Goal: Contribute content: Contribute content

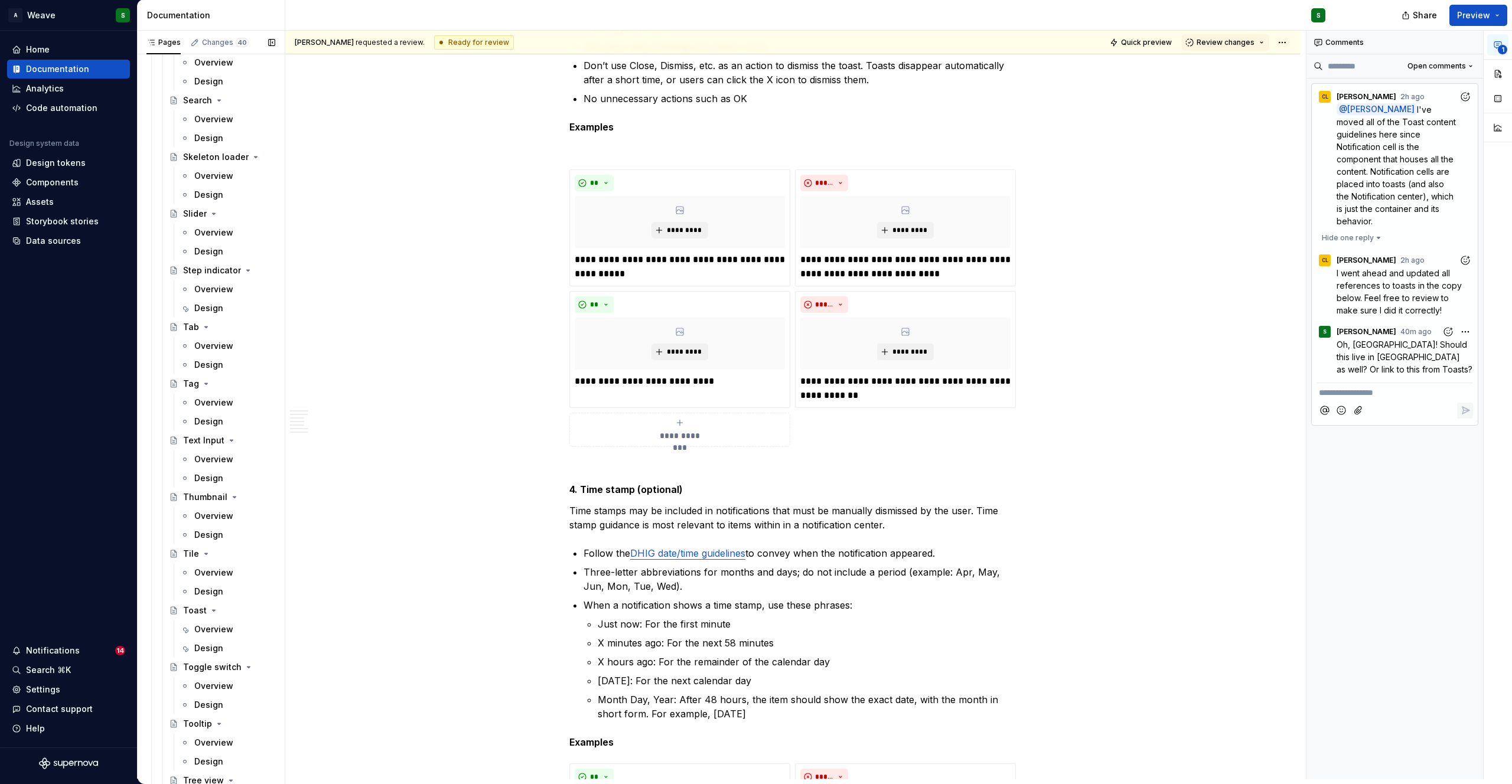
scroll to position [2794, 0]
click at [199, 633] on div "Design" at bounding box center [208, 639] width 29 height 12
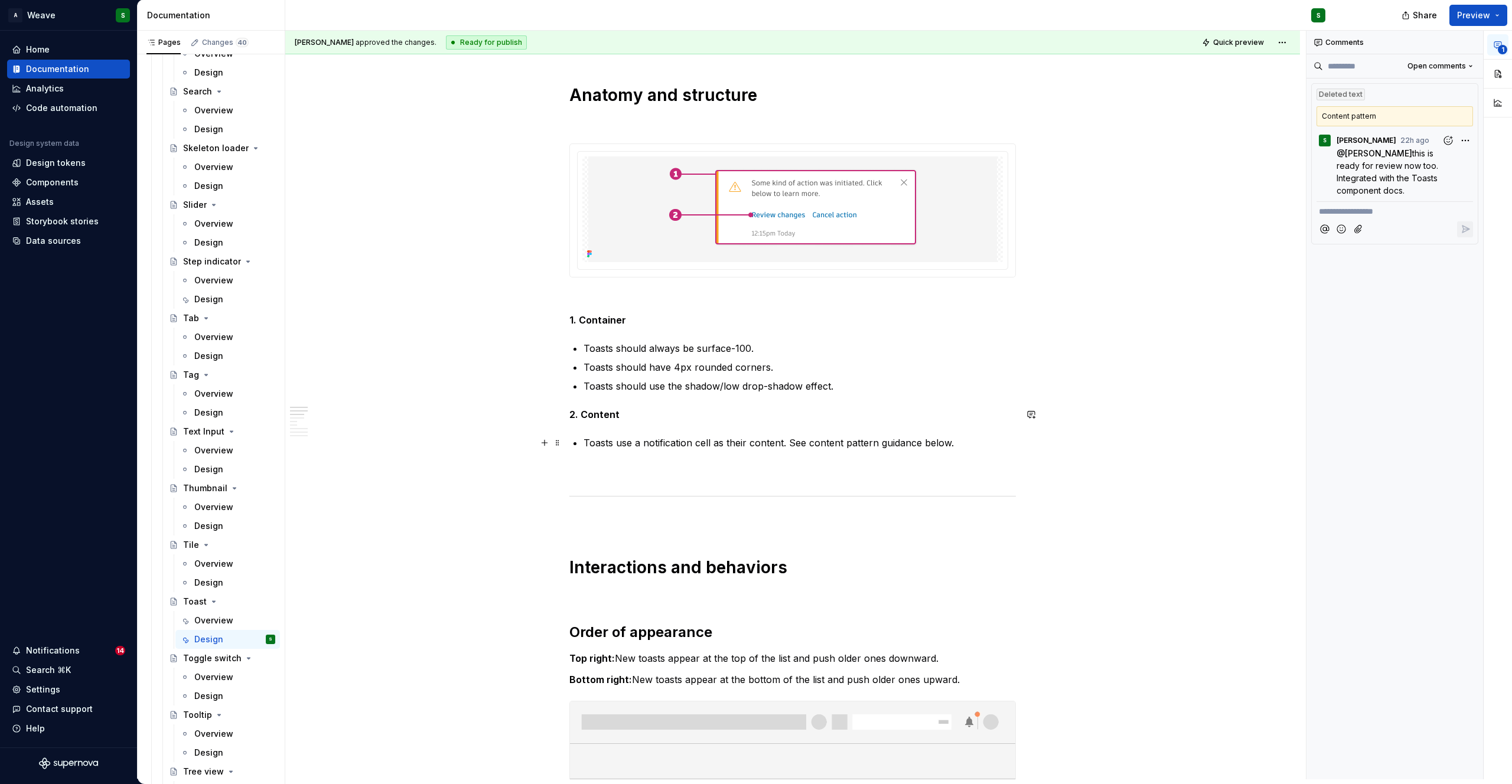
scroll to position [505, 0]
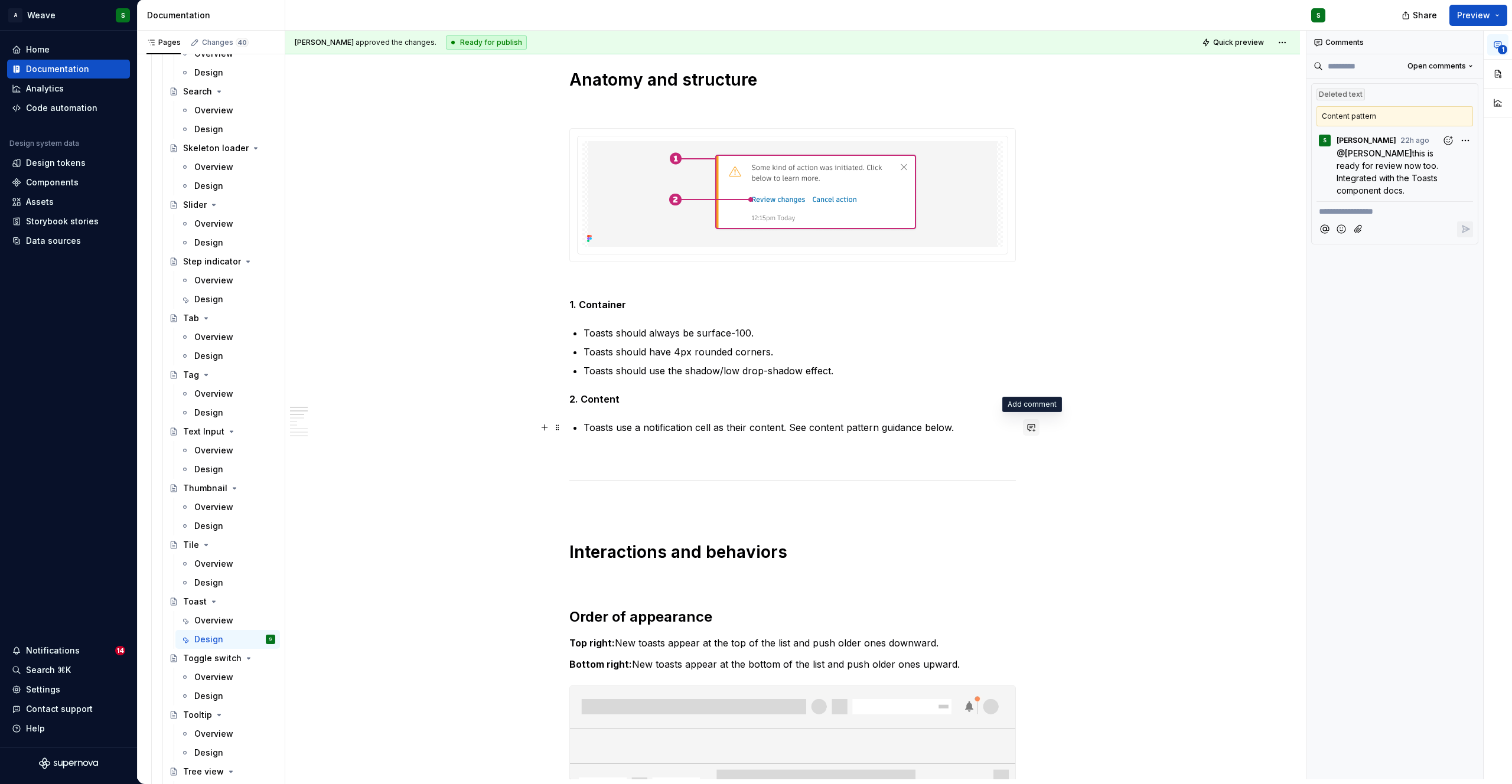
click at [1032, 423] on button "button" at bounding box center [1031, 427] width 16 height 16
type textarea "*"
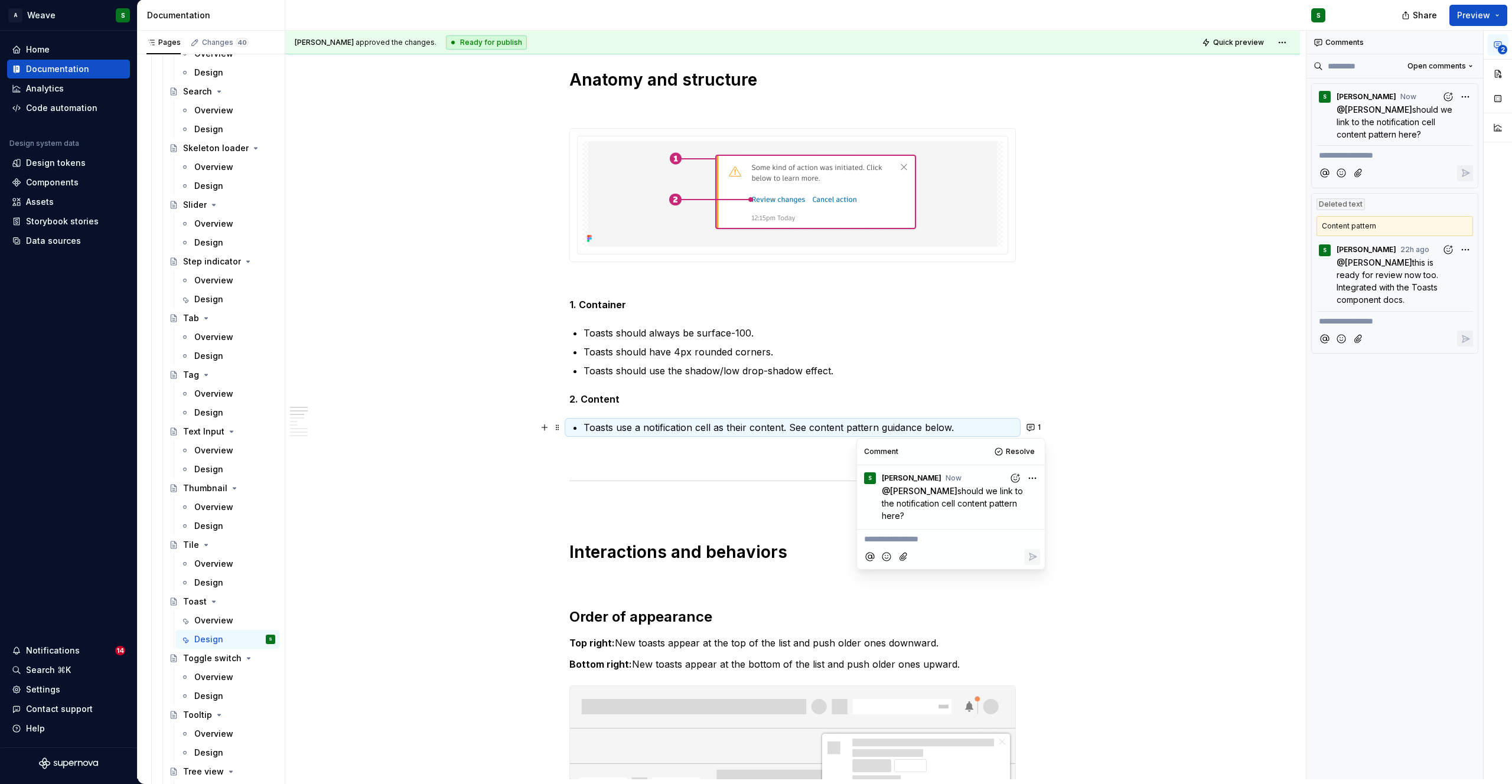
click at [867, 392] on p "2. Content" at bounding box center [793, 399] width 446 height 14
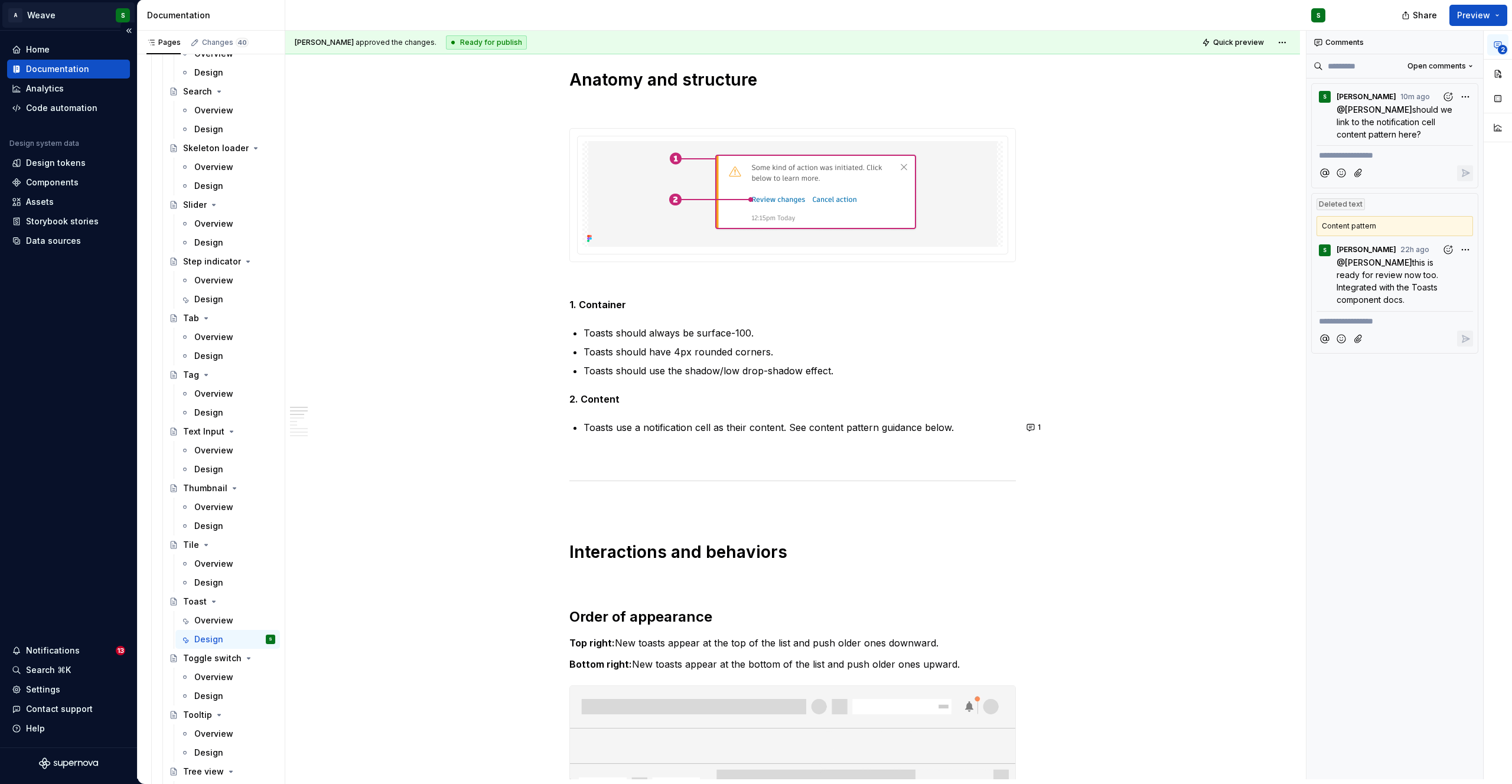
type textarea "*"
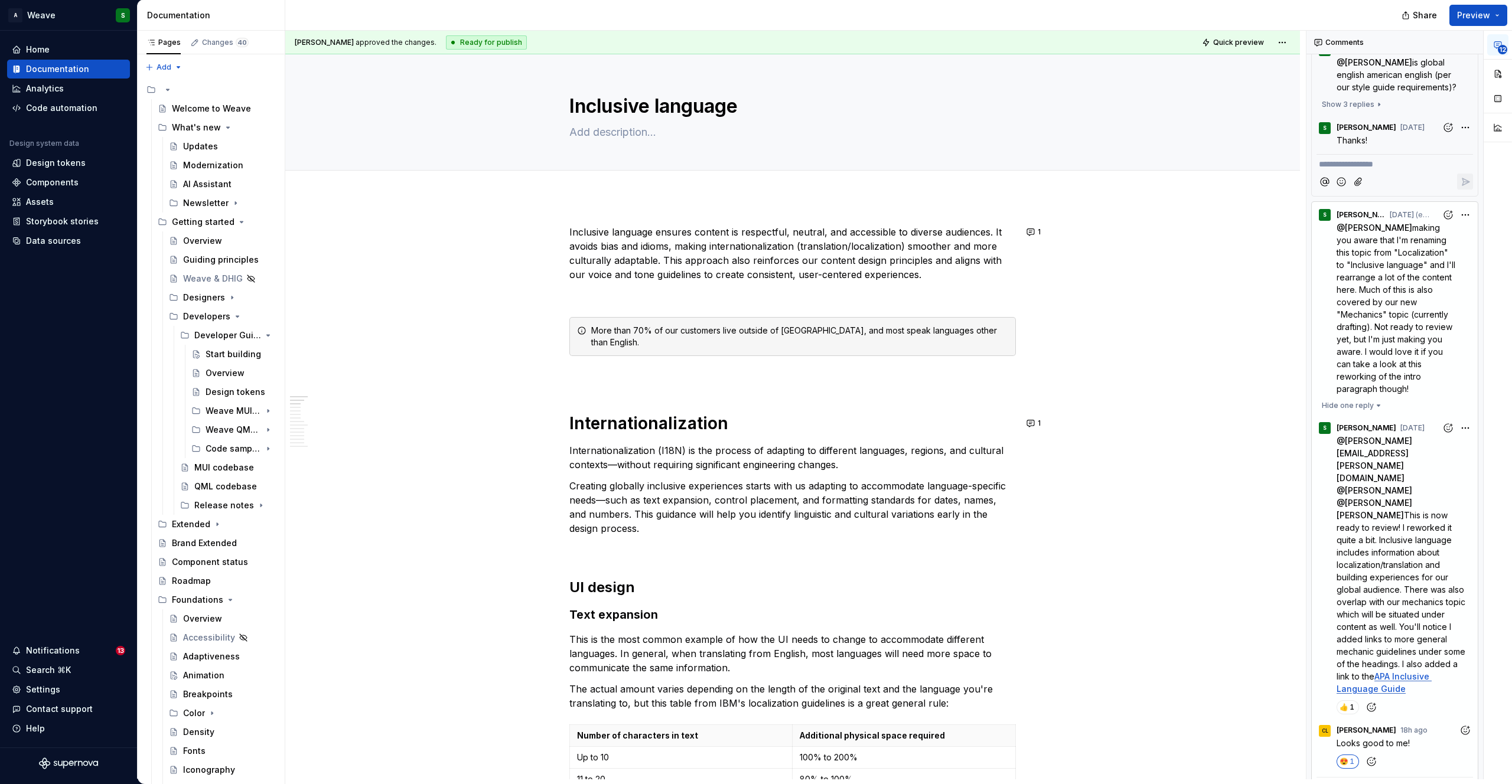
type textarea "*"
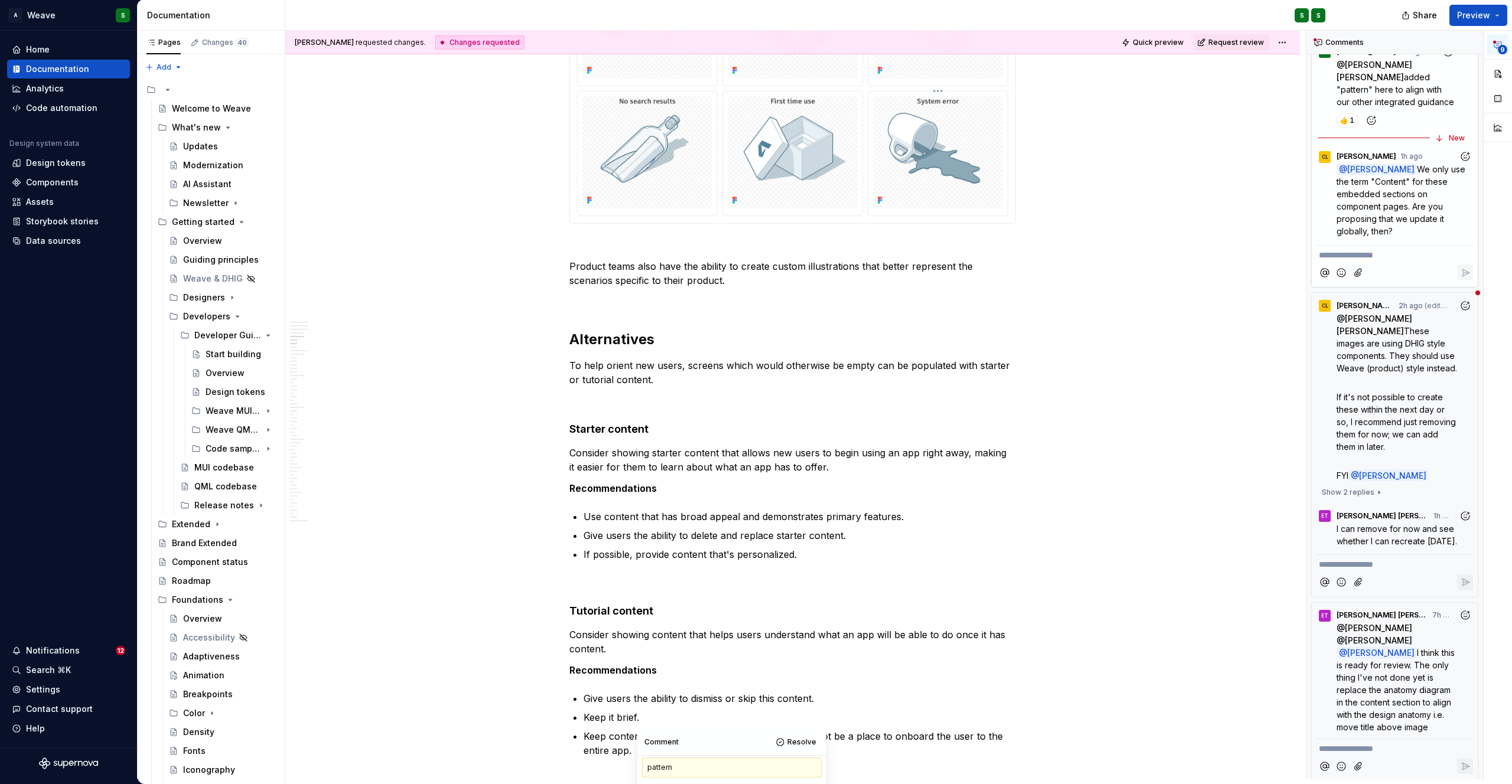
scroll to position [1973, 0]
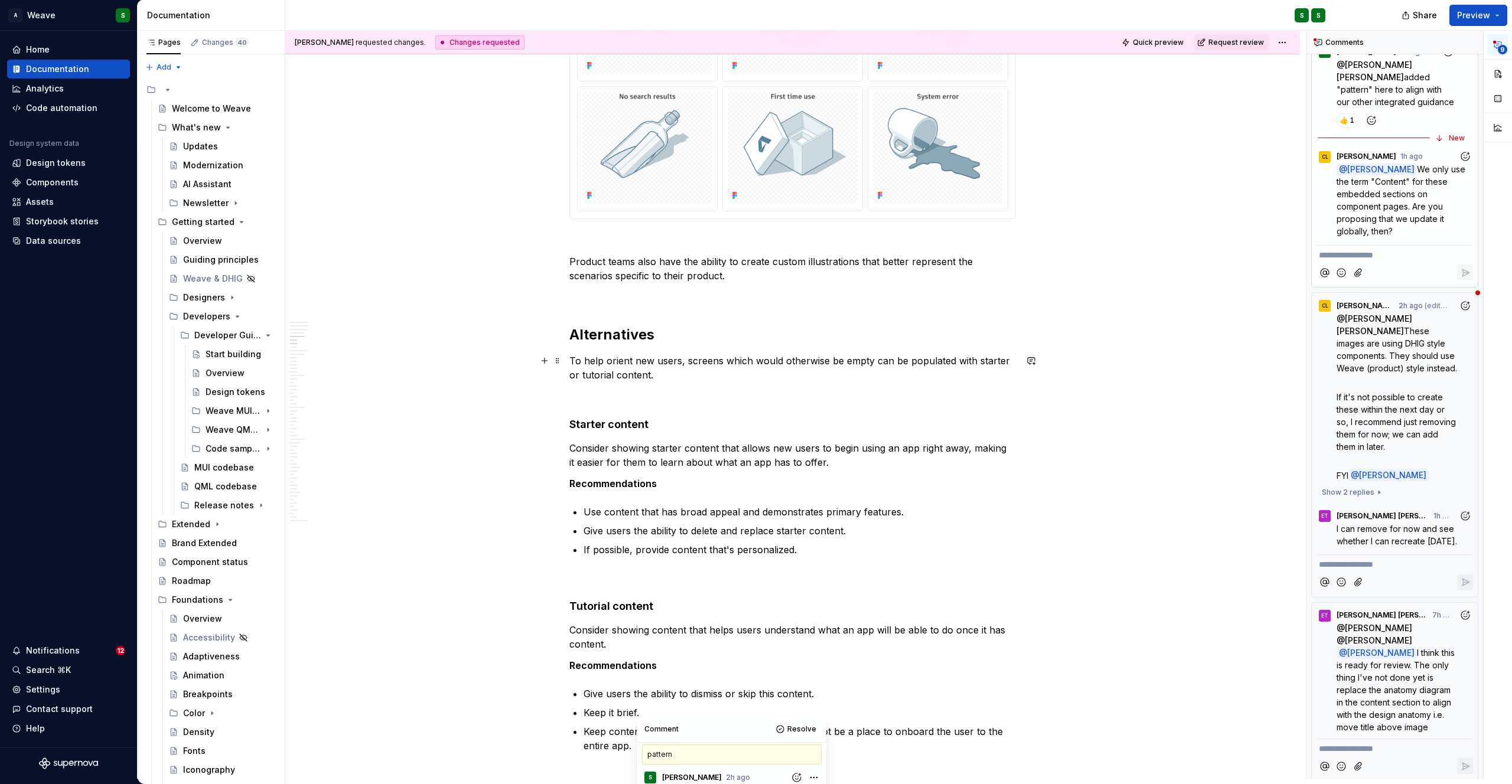
type textarea "*"
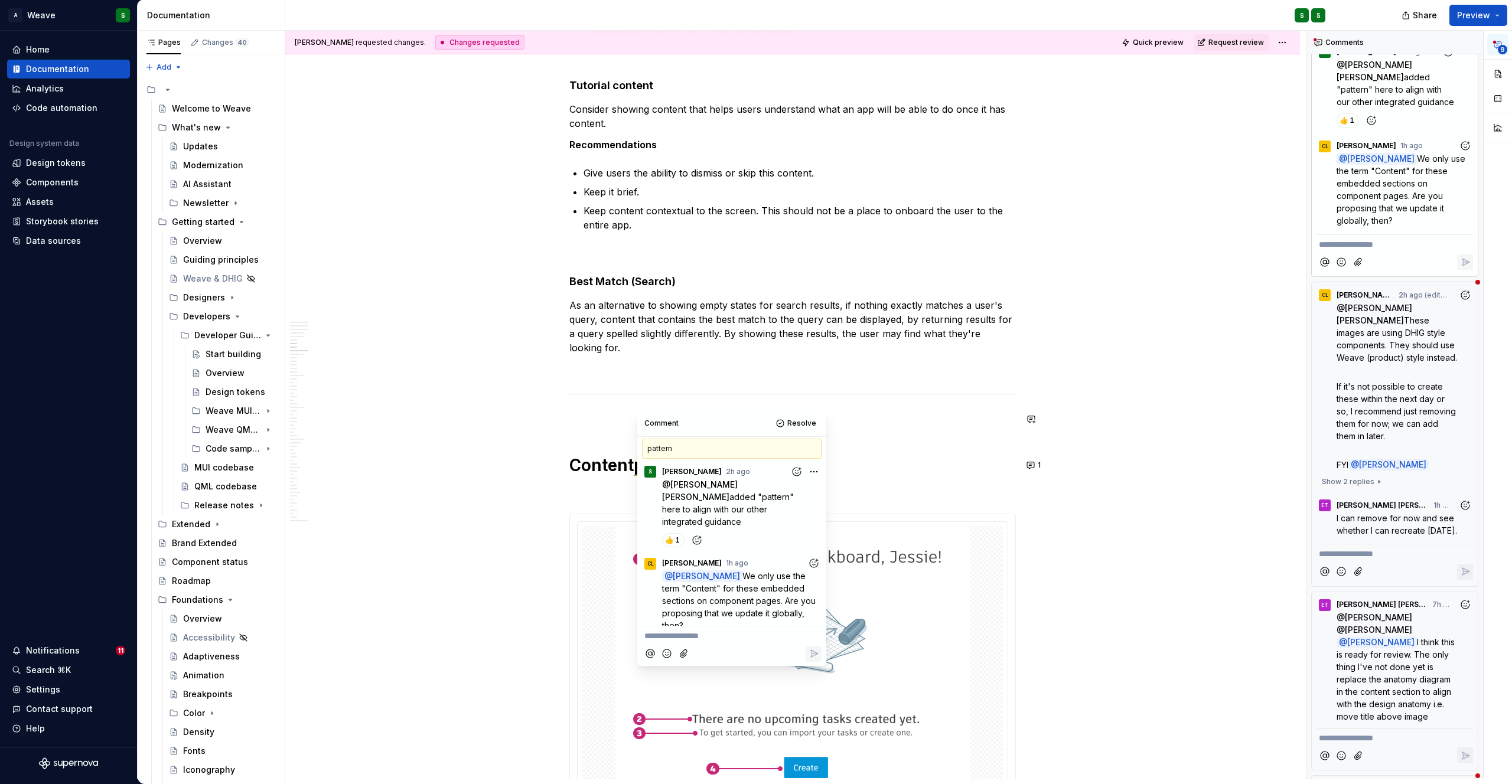
scroll to position [2598, 0]
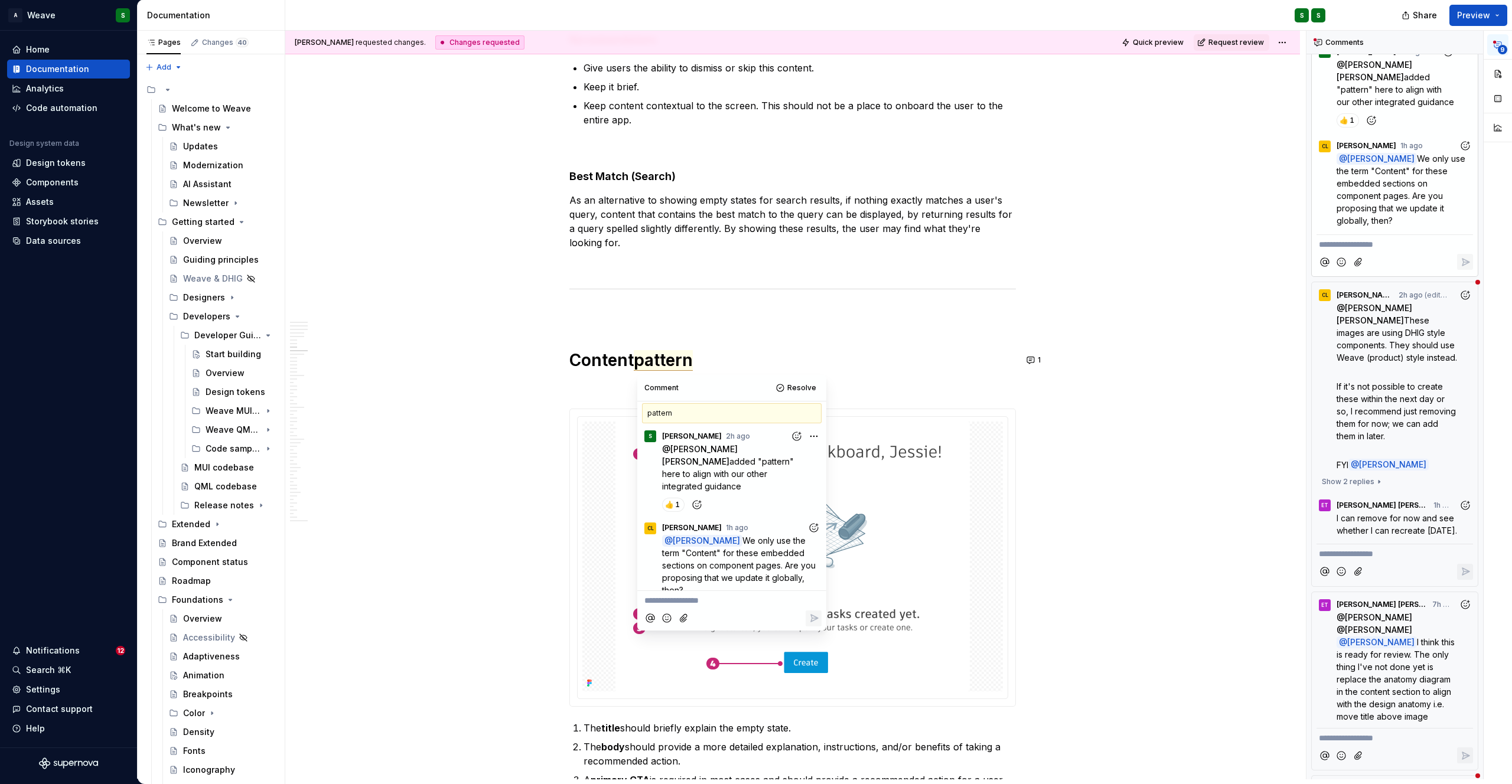
click at [658, 602] on p "**********" at bounding box center [731, 601] width 175 height 13
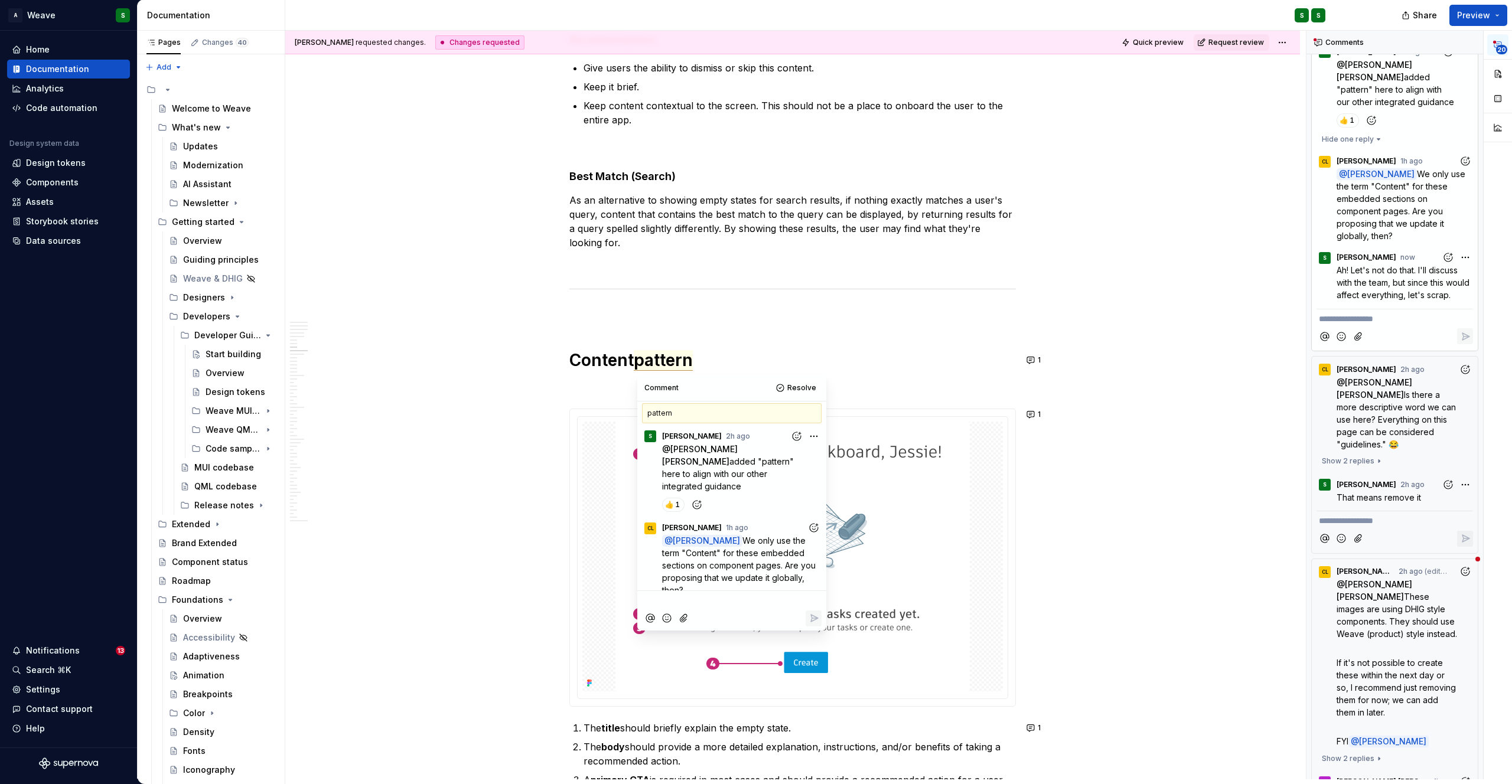
scroll to position [63, 0]
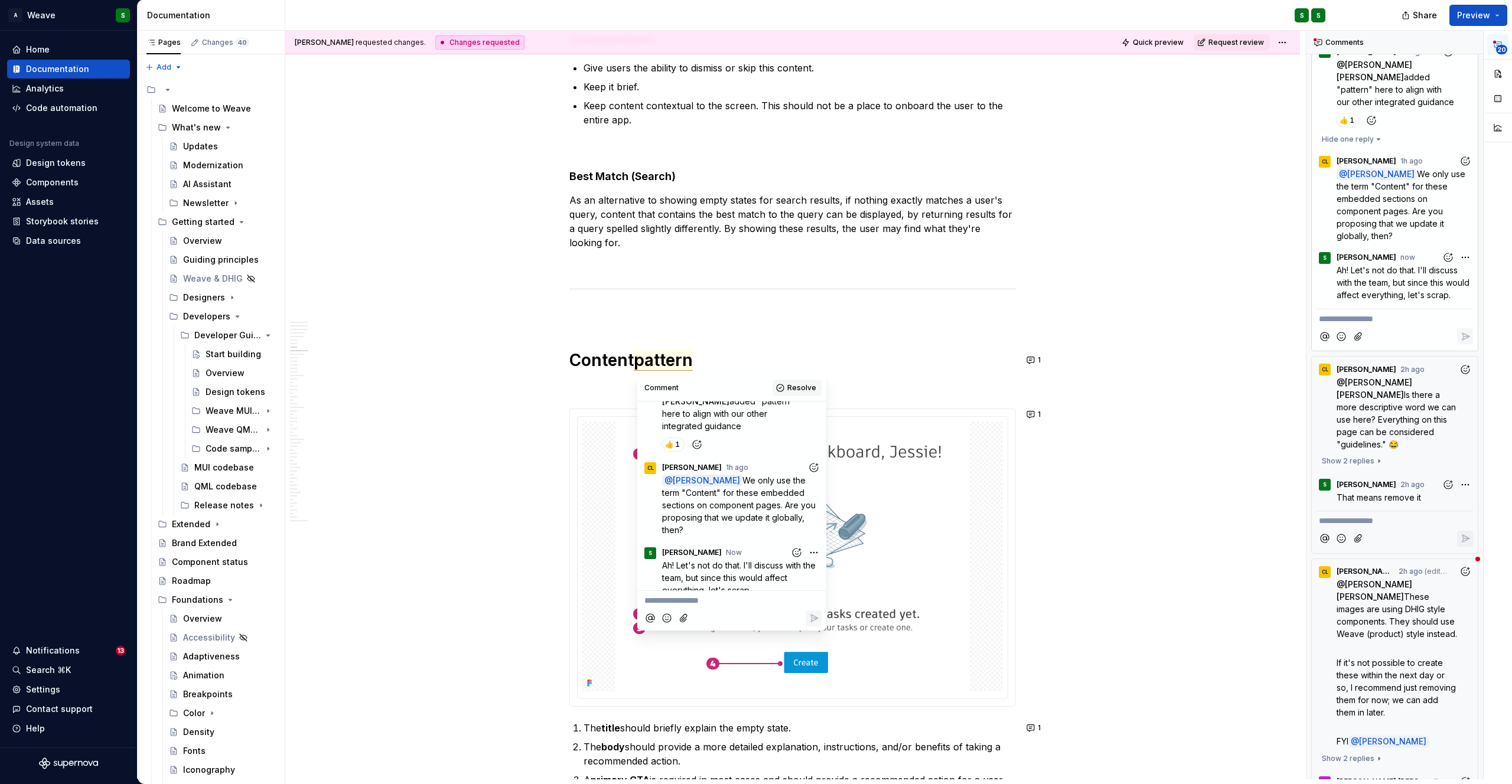
click at [796, 385] on span "Resolve" at bounding box center [801, 387] width 29 height 9
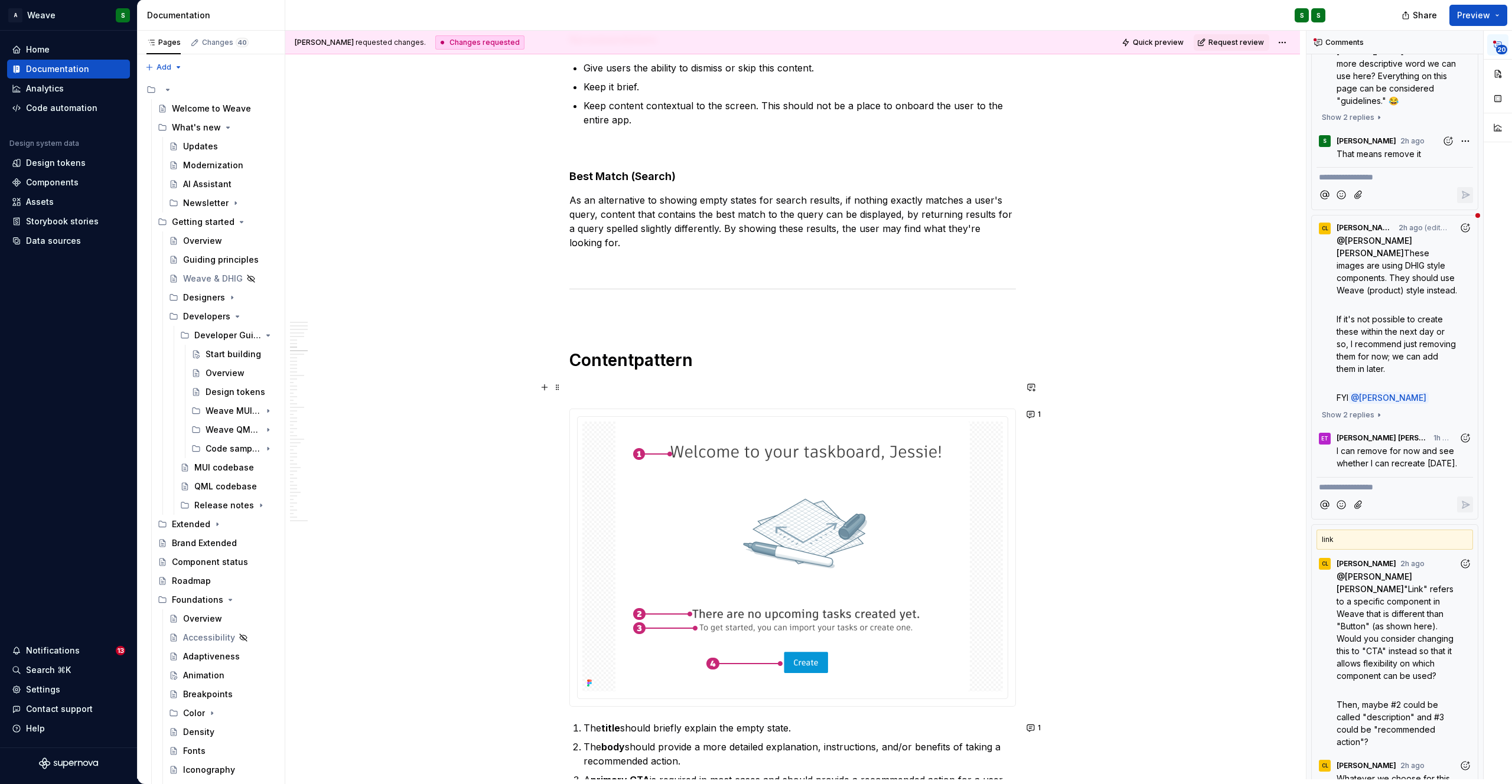
scroll to position [1014, 0]
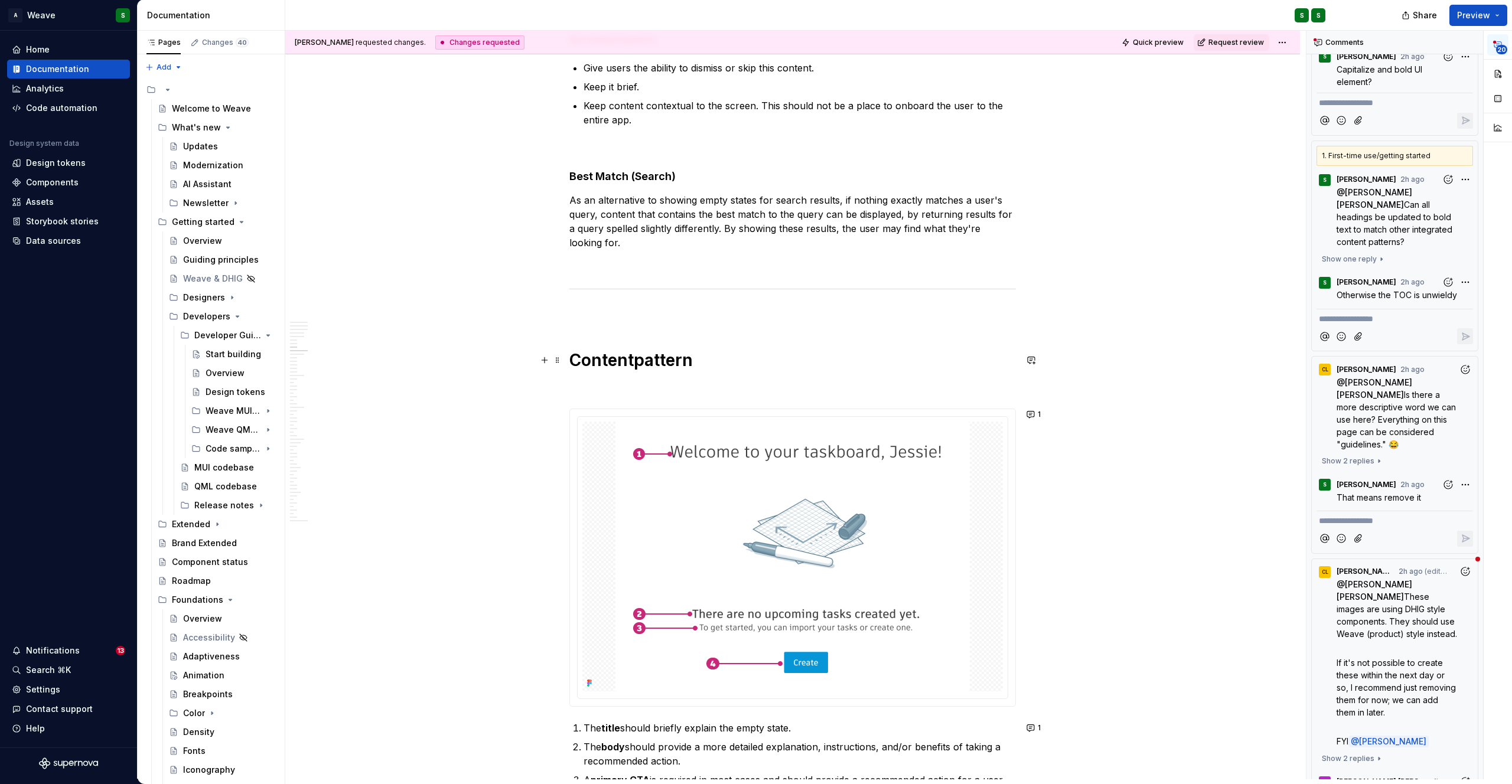
click at [676, 363] on commenthighlight "pattern" at bounding box center [662, 360] width 59 height 20
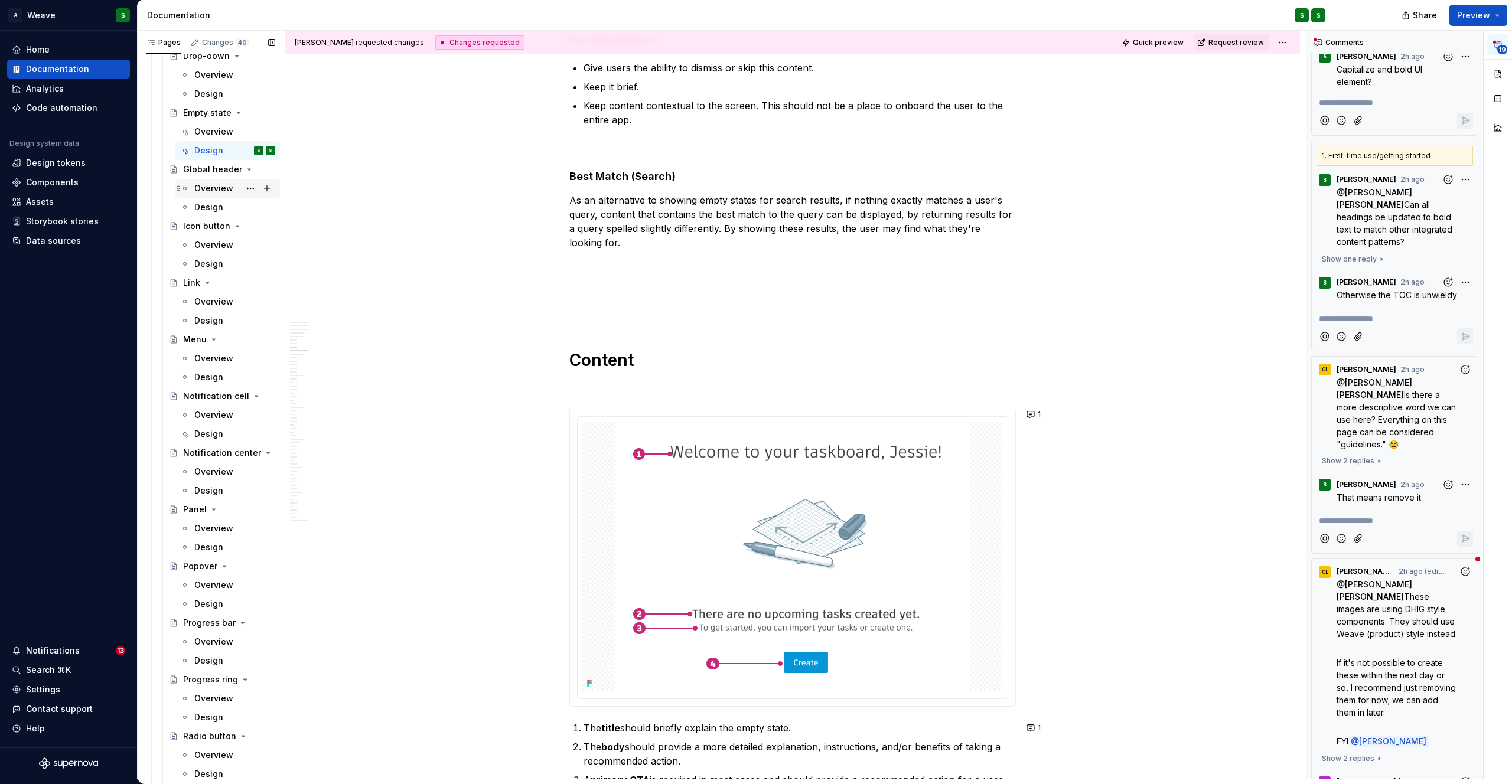
scroll to position [2037, 0]
click at [211, 484] on div "Design" at bounding box center [208, 490] width 29 height 12
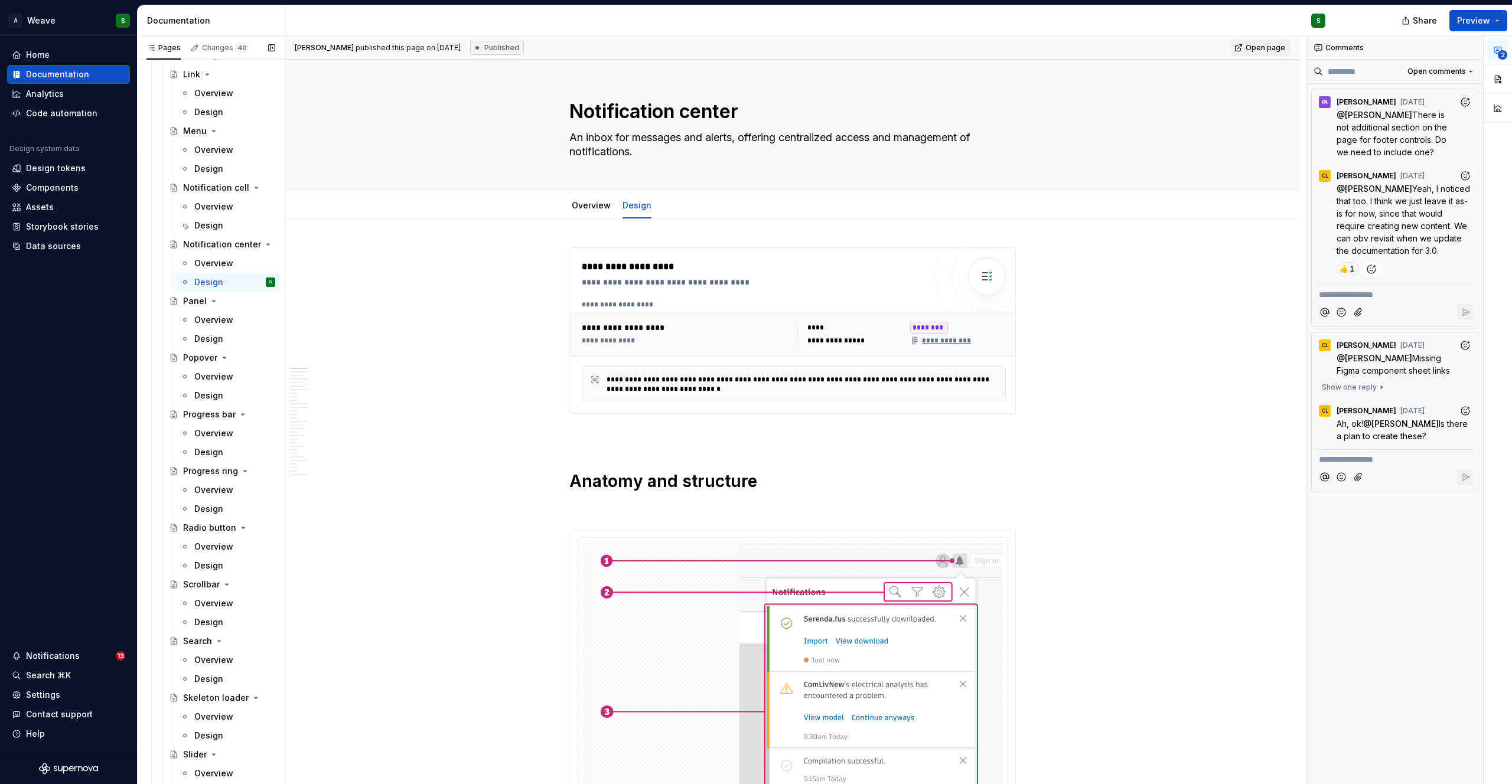
scroll to position [2173, 0]
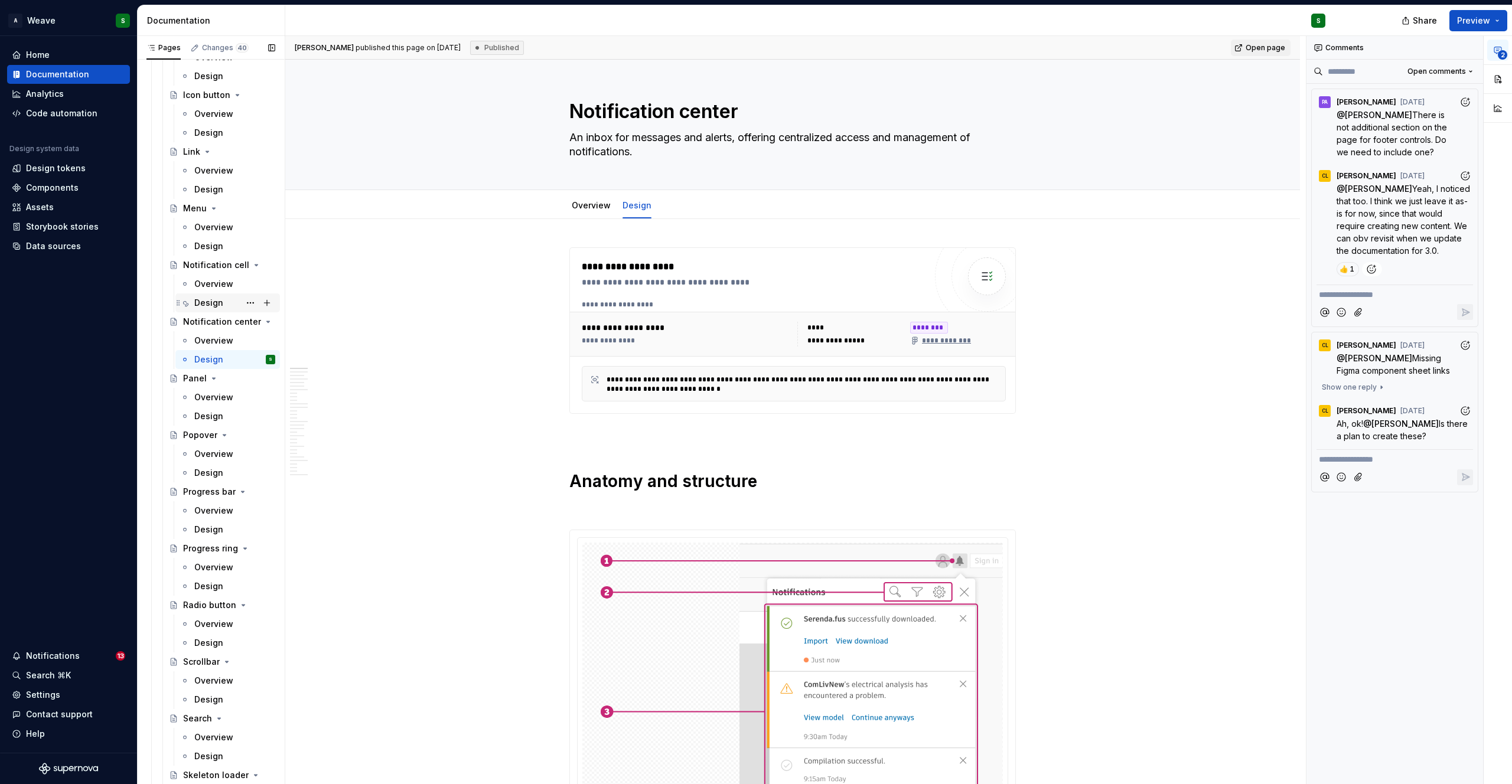
click at [213, 303] on div "Design" at bounding box center [208, 302] width 29 height 12
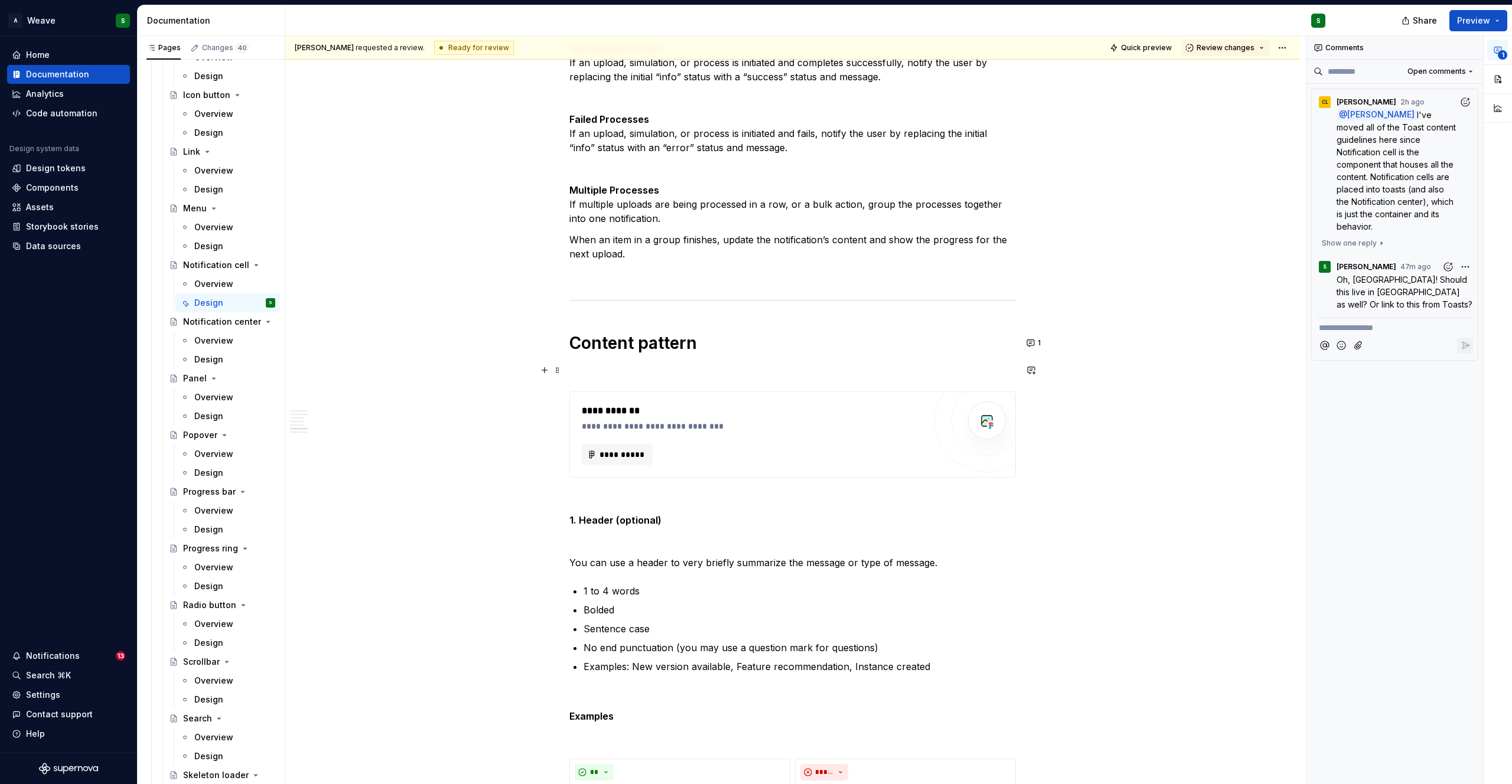
scroll to position [2999, 0]
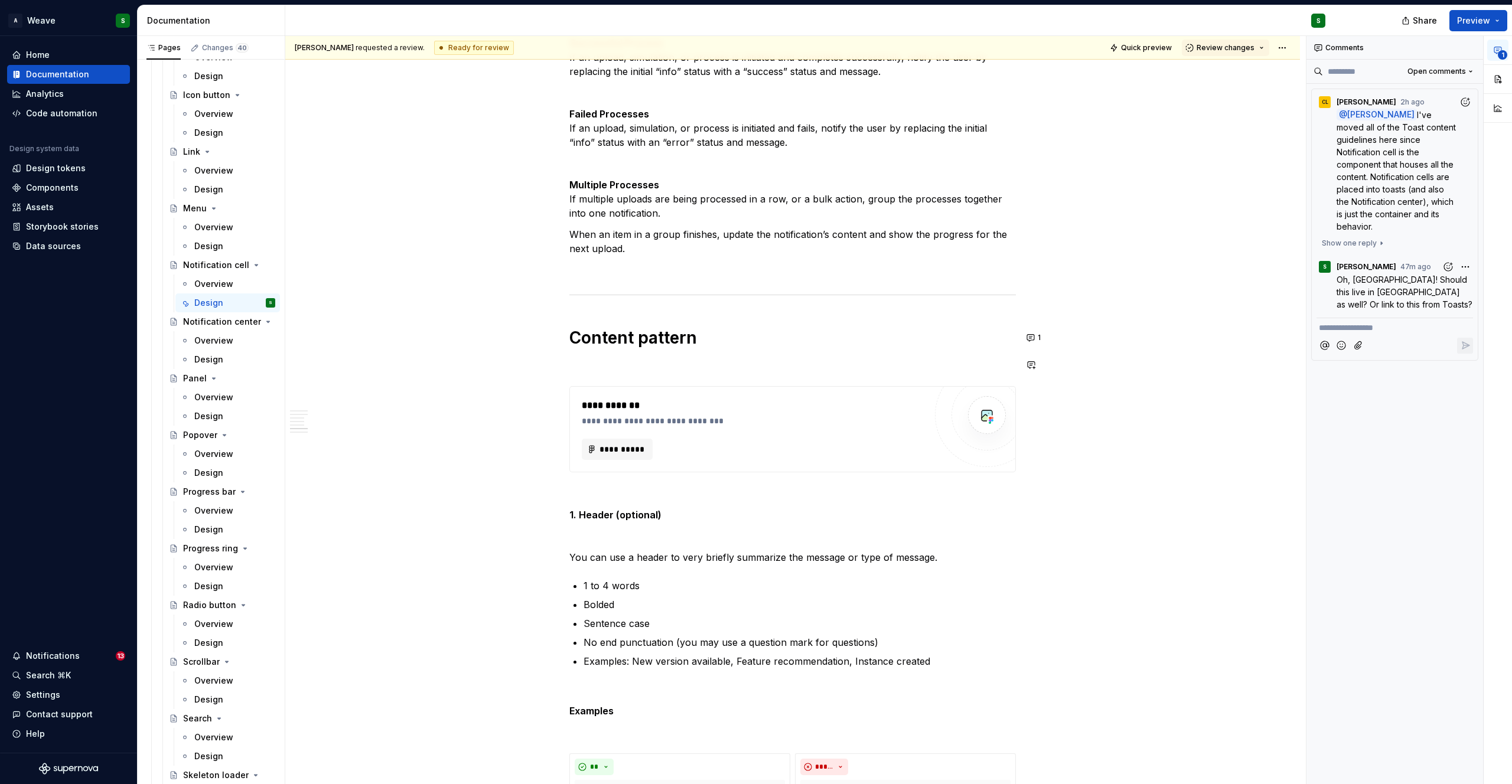
click at [671, 349] on div "**********" at bounding box center [793, 368] width 446 height 6241
type textarea "*"
click at [671, 349] on div "**********" at bounding box center [793, 368] width 446 height 6241
click at [665, 336] on h1 "Content pattern" at bounding box center [793, 338] width 446 height 21
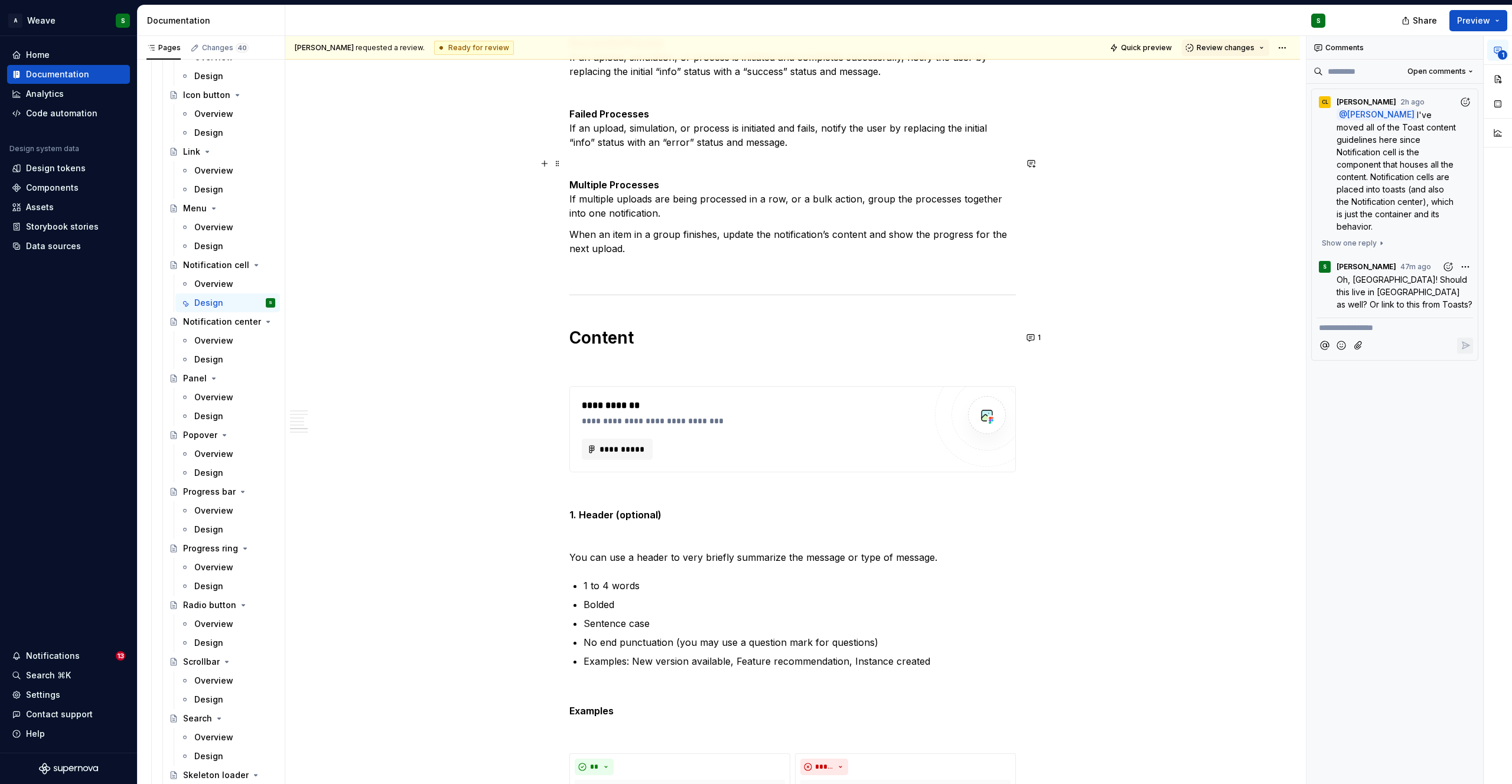
click at [858, 172] on div "**********" at bounding box center [793, 368] width 446 height 6241
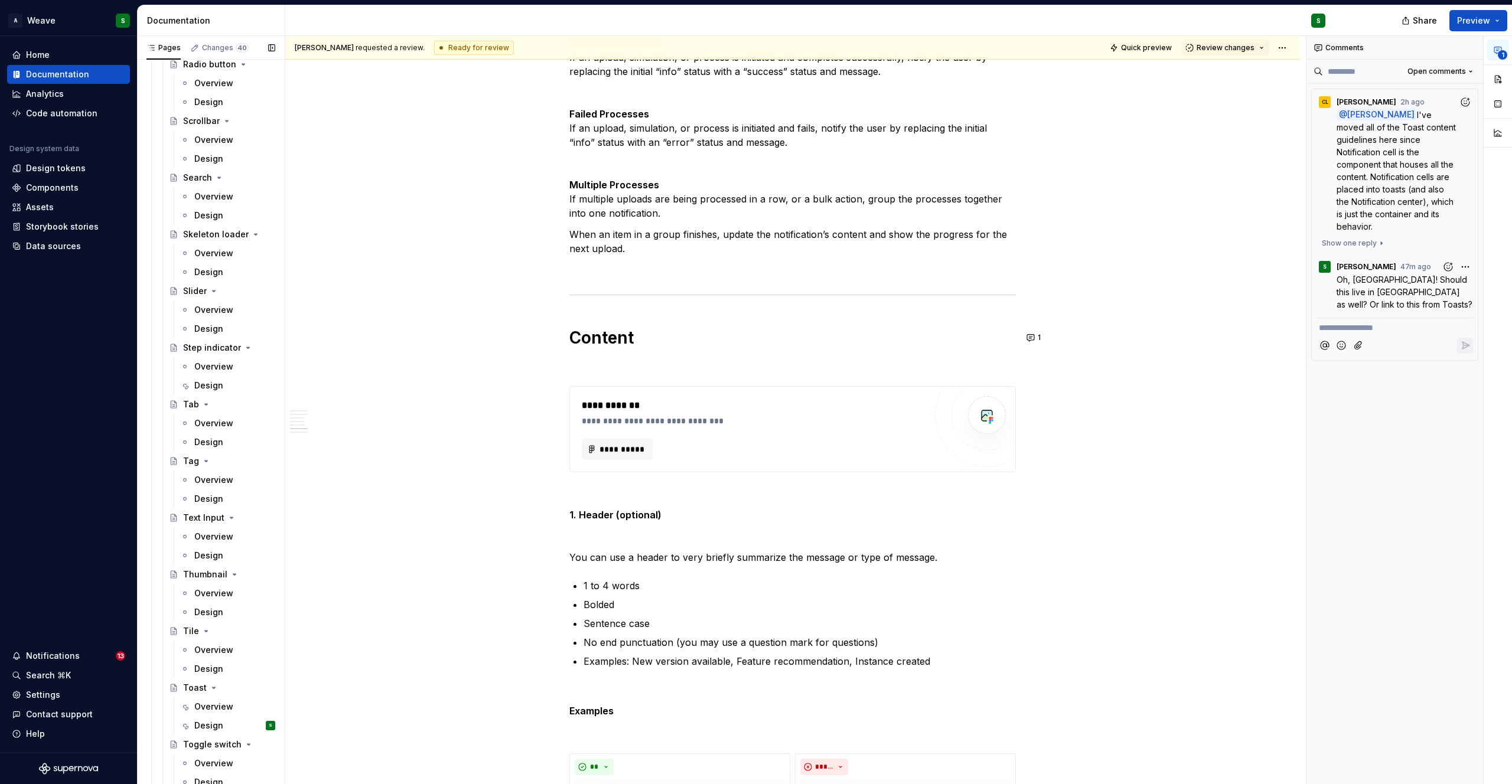
scroll to position [2719, 0]
click at [196, 380] on div "Design" at bounding box center [208, 380] width 29 height 12
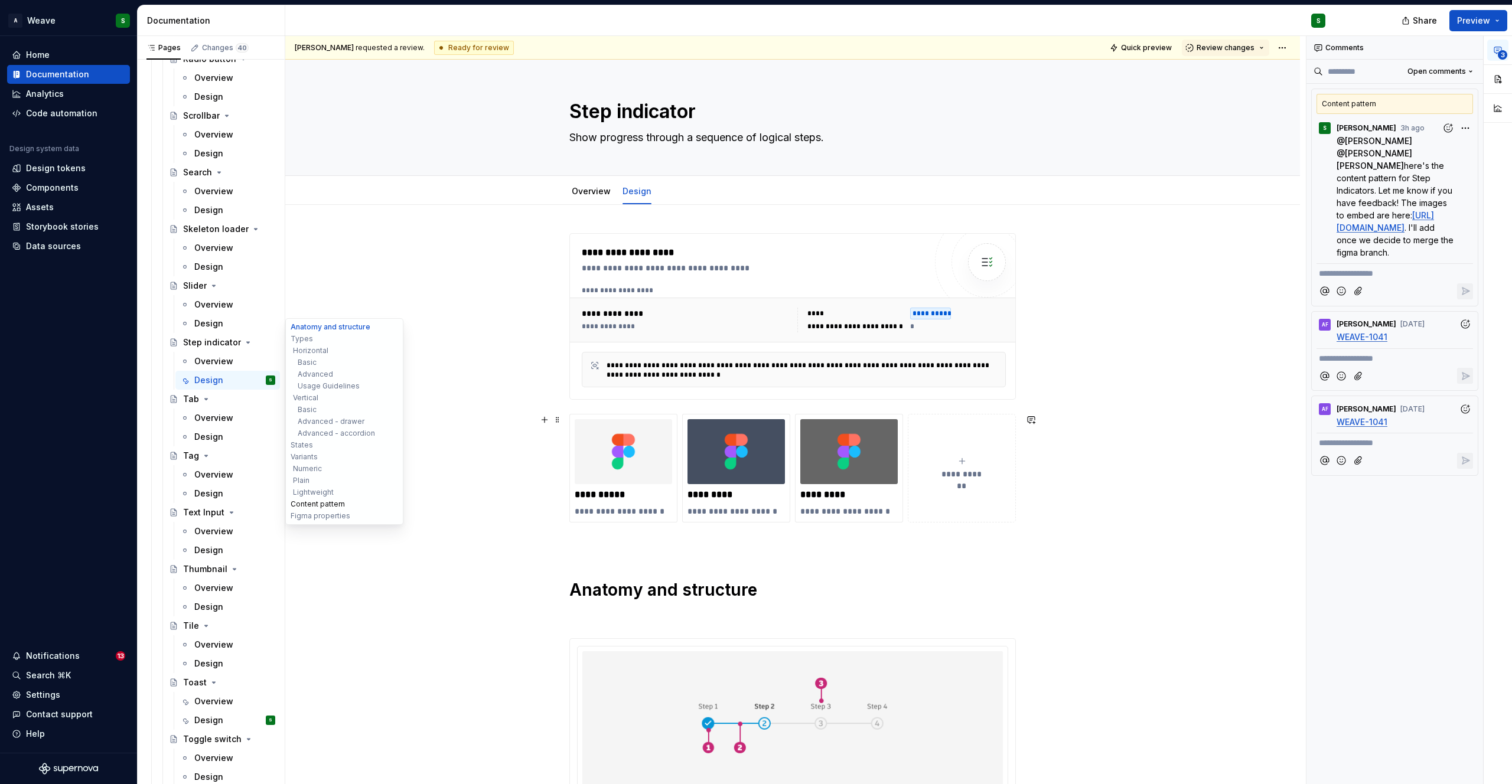
click at [314, 499] on button "Content pattern" at bounding box center [344, 504] width 112 height 12
type textarea "*"
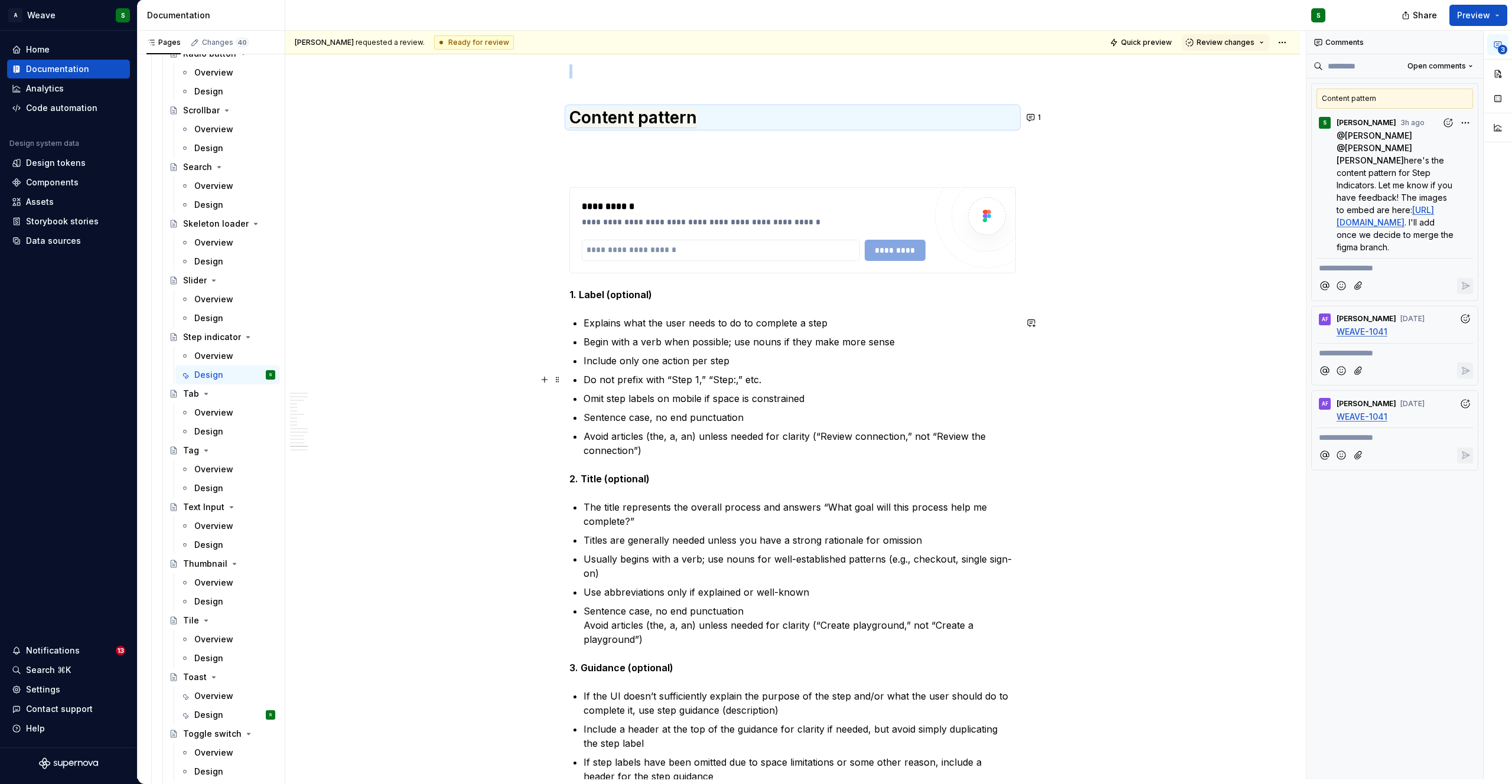
scroll to position [6242, 0]
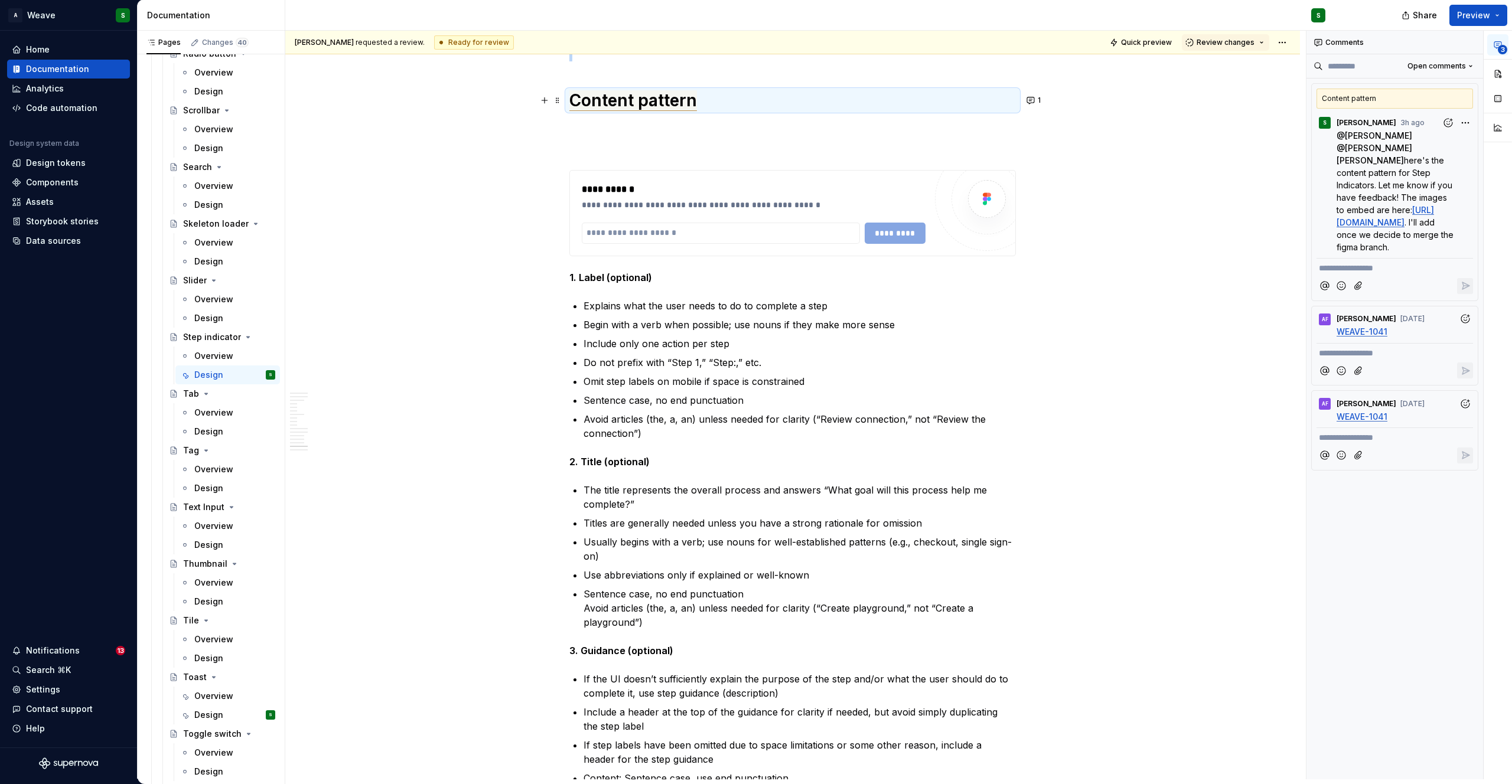
click at [675, 102] on span "Content pattern" at bounding box center [633, 101] width 128 height 21
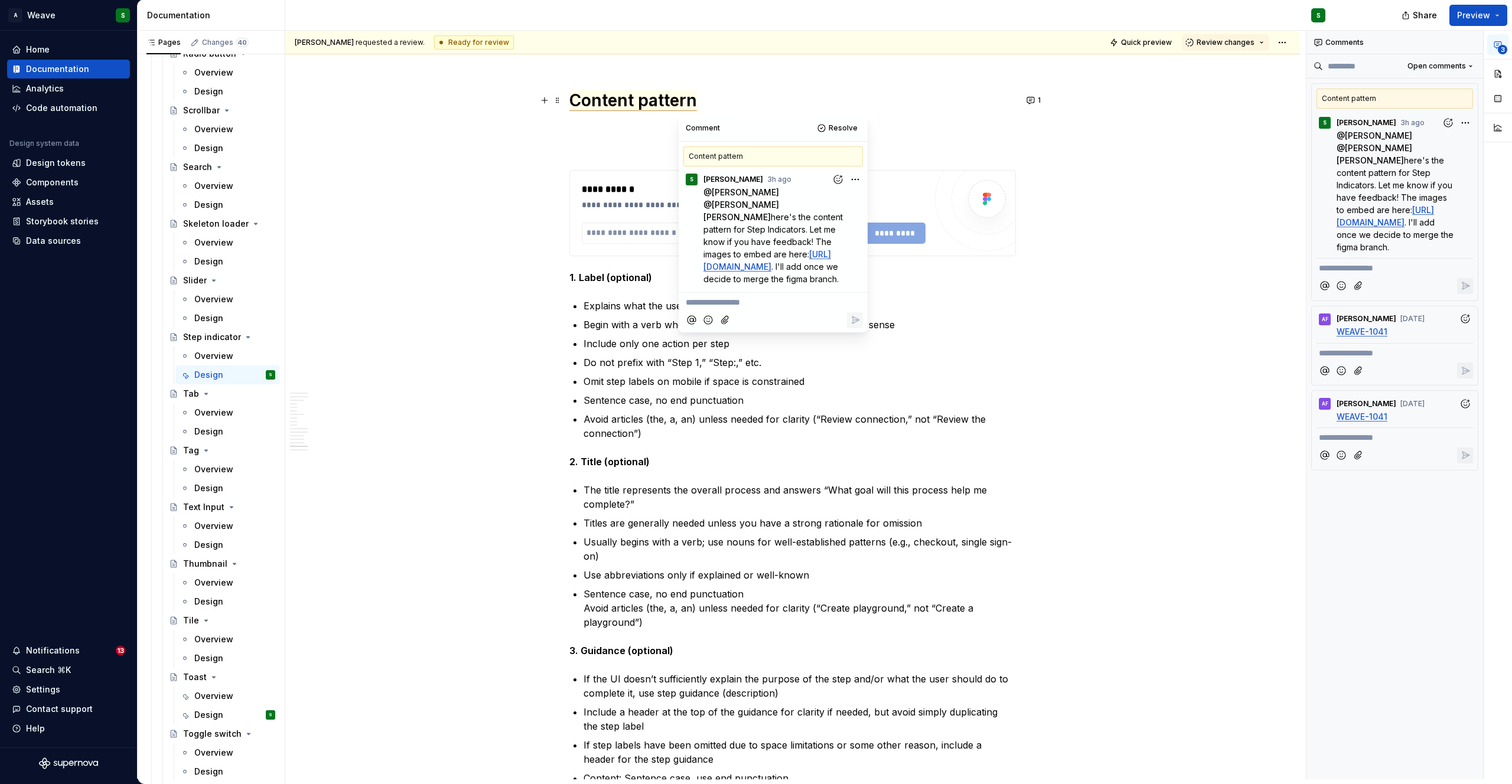
click at [675, 102] on span "Content pattern" at bounding box center [633, 101] width 128 height 21
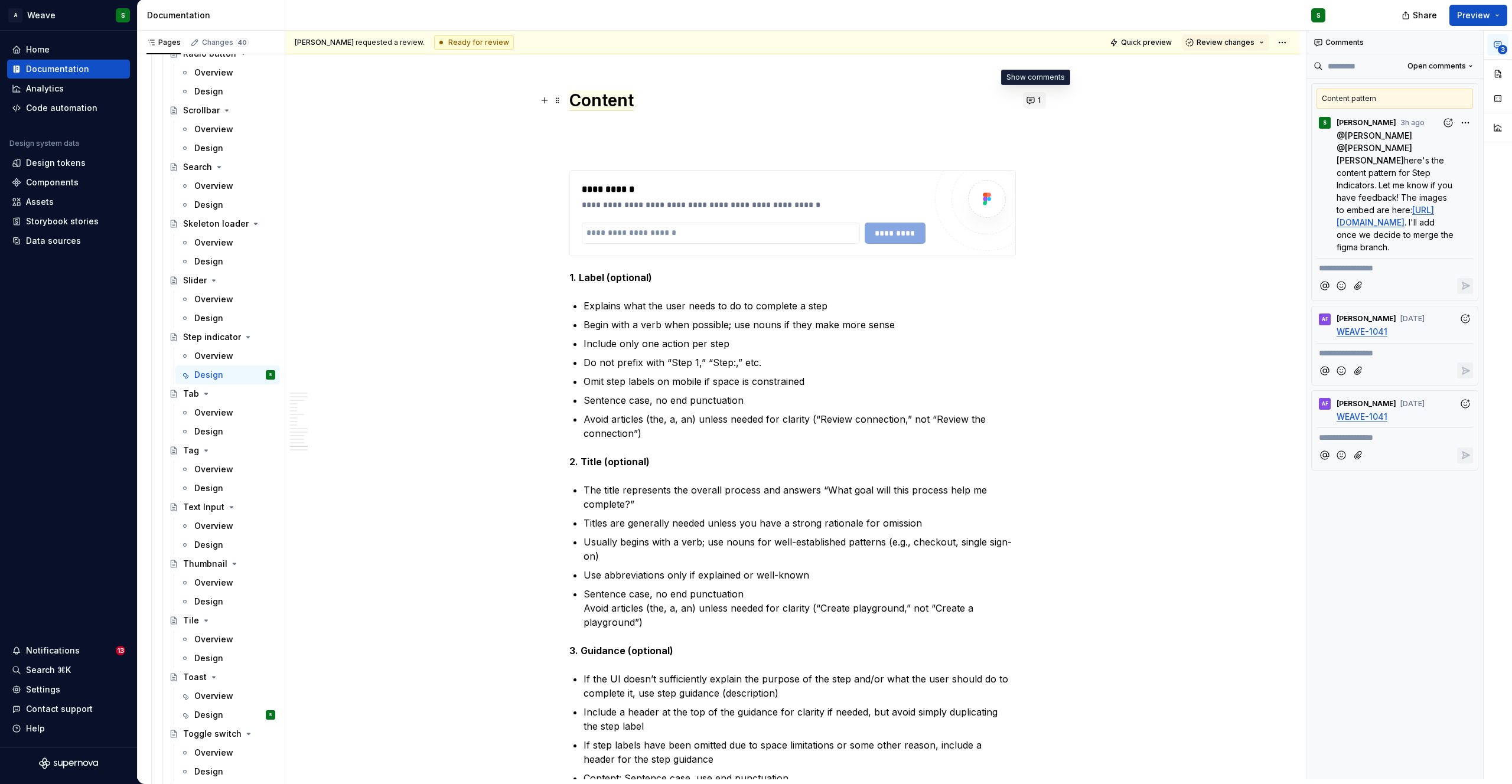
click at [1031, 105] on button "1" at bounding box center [1034, 100] width 23 height 16
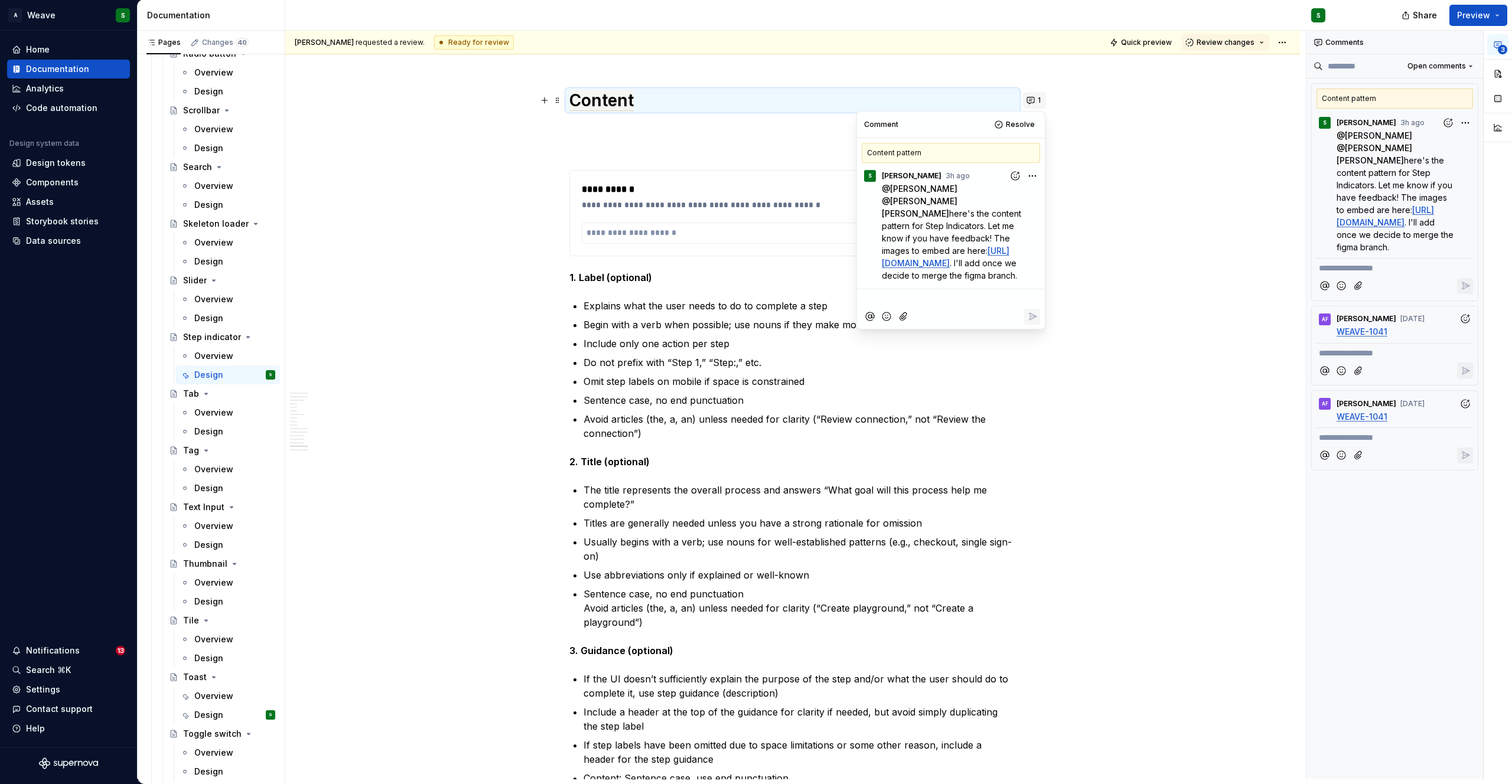
scroll to position [23, 0]
click at [659, 142] on p at bounding box center [793, 149] width 446 height 14
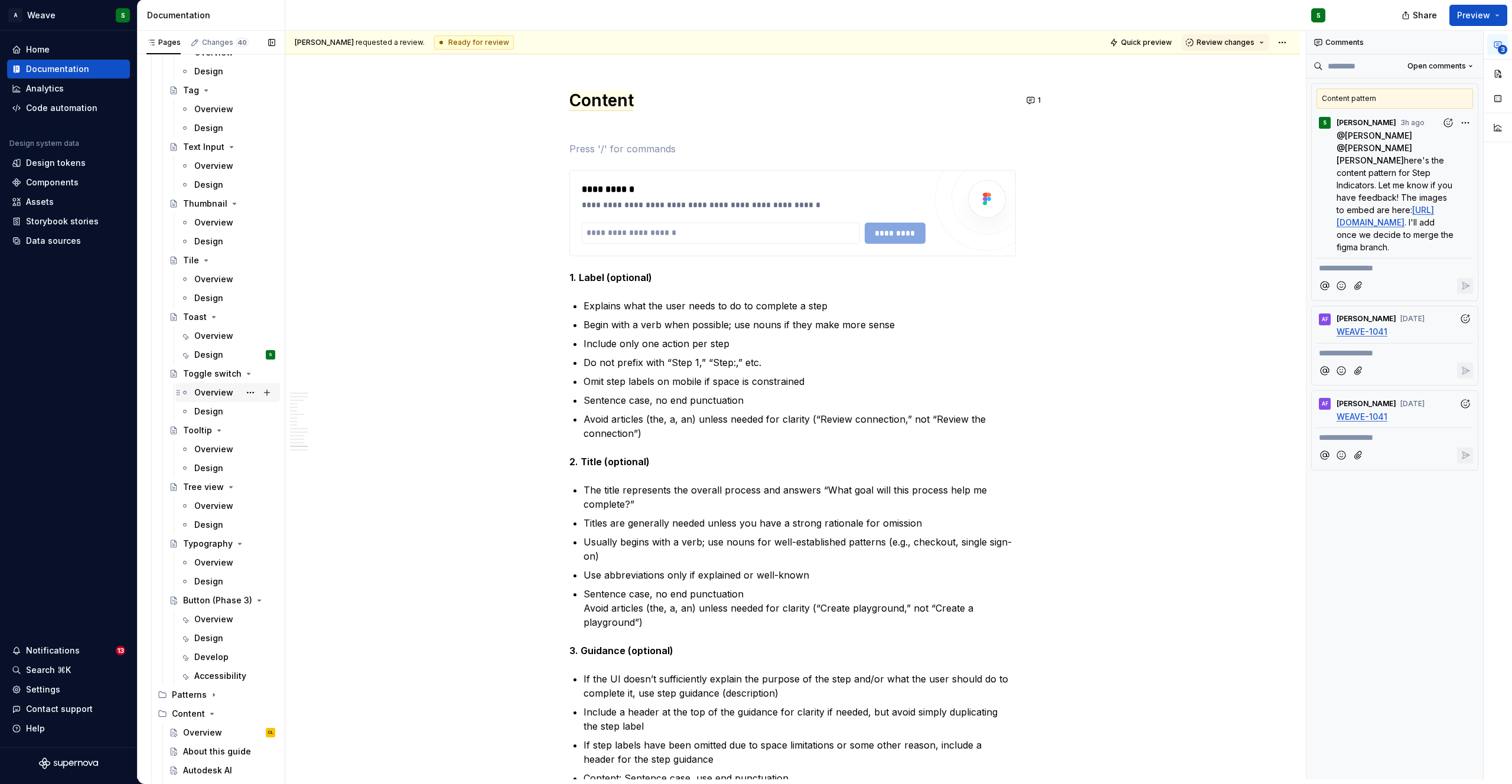
scroll to position [3087, 0]
click at [217, 349] on div "Design" at bounding box center [208, 346] width 29 height 12
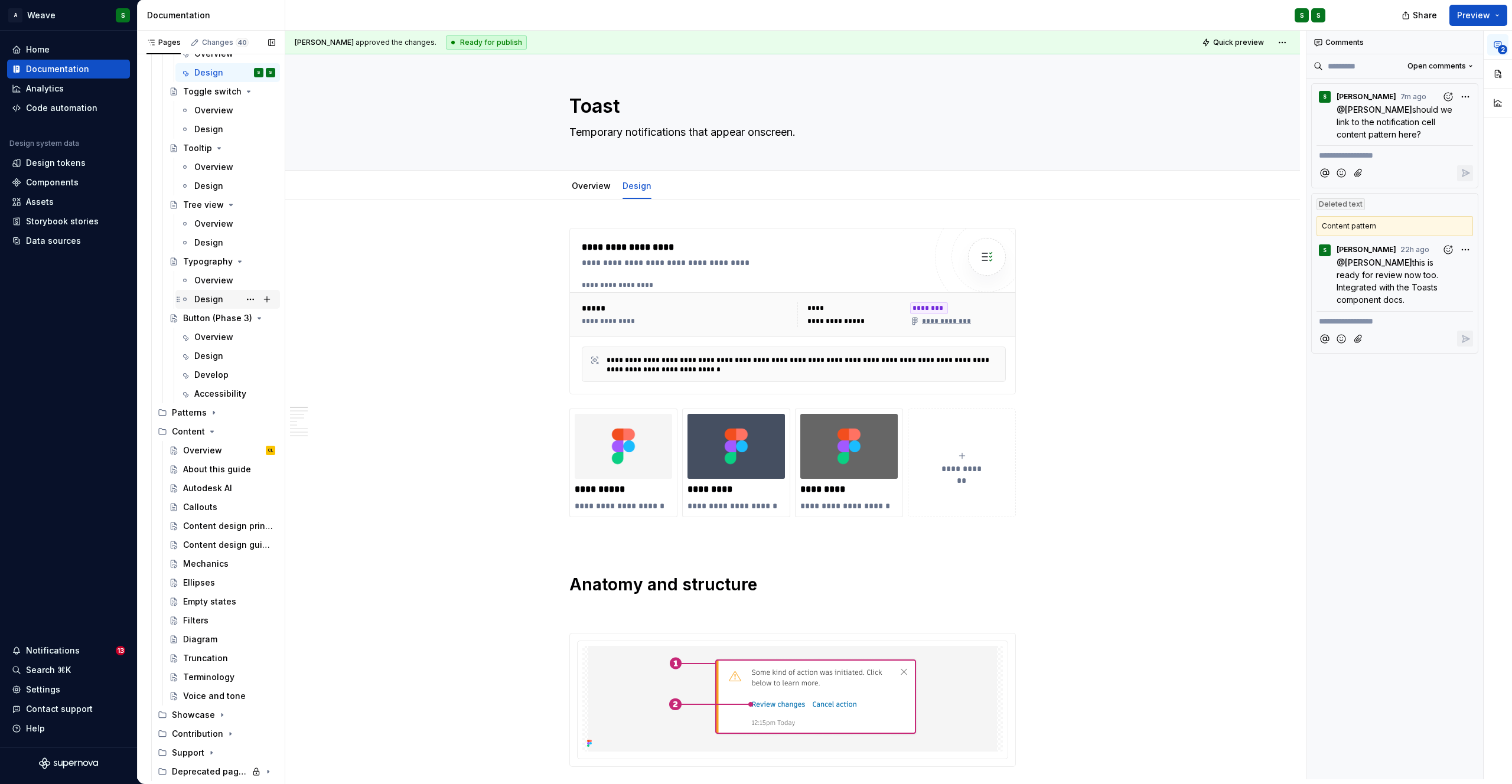
scroll to position [3398, 0]
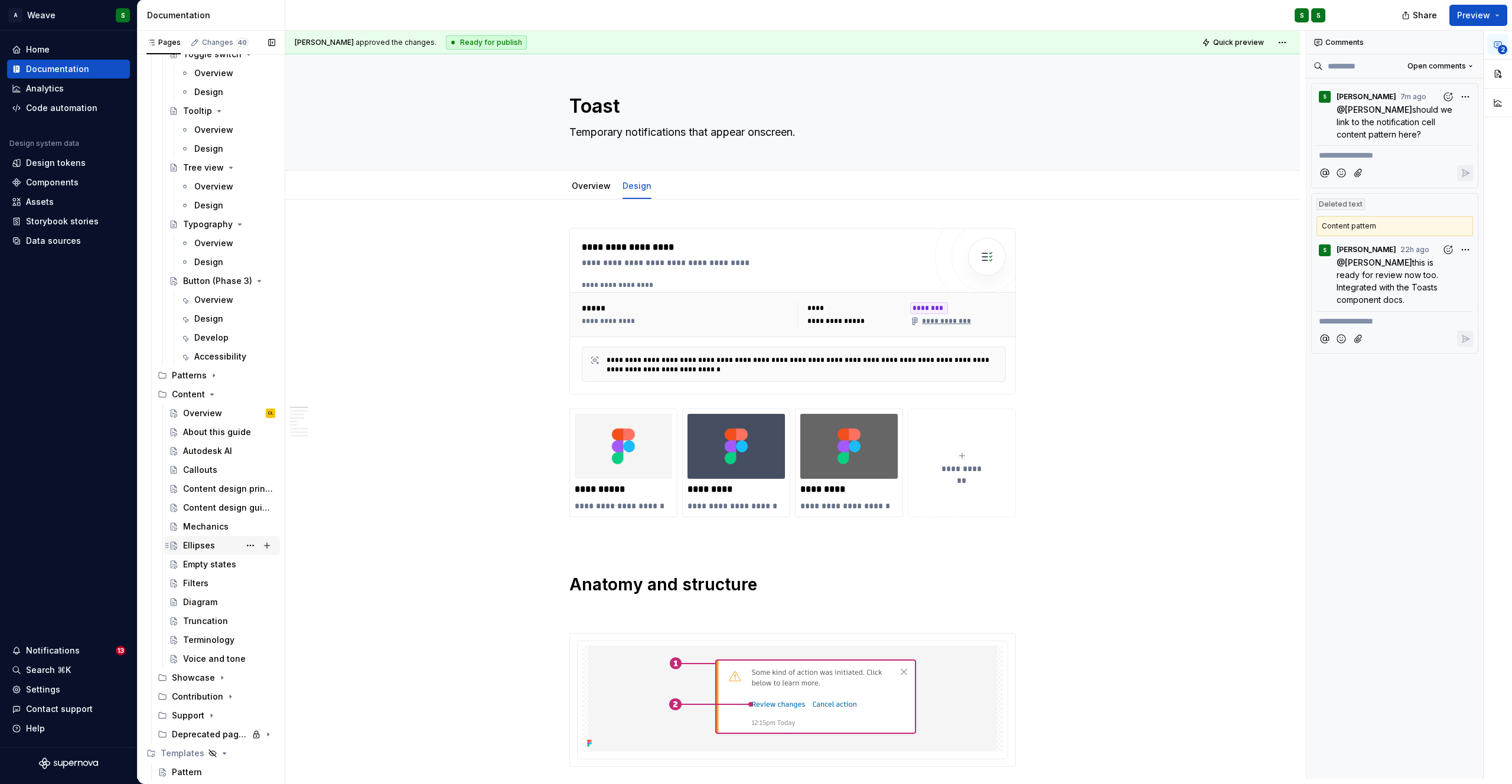
click at [205, 550] on div "Ellipses" at bounding box center [198, 545] width 32 height 12
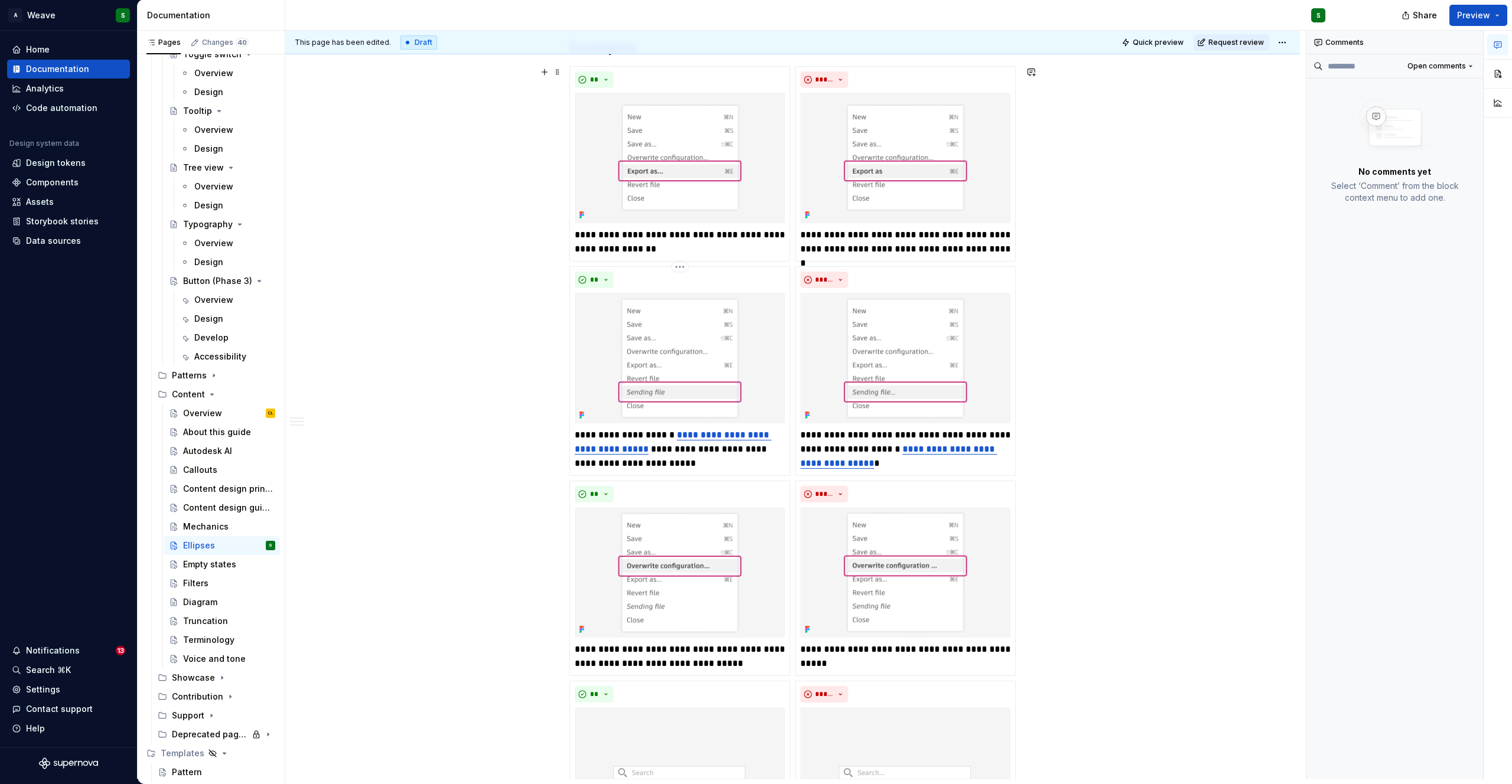
scroll to position [1200, 0]
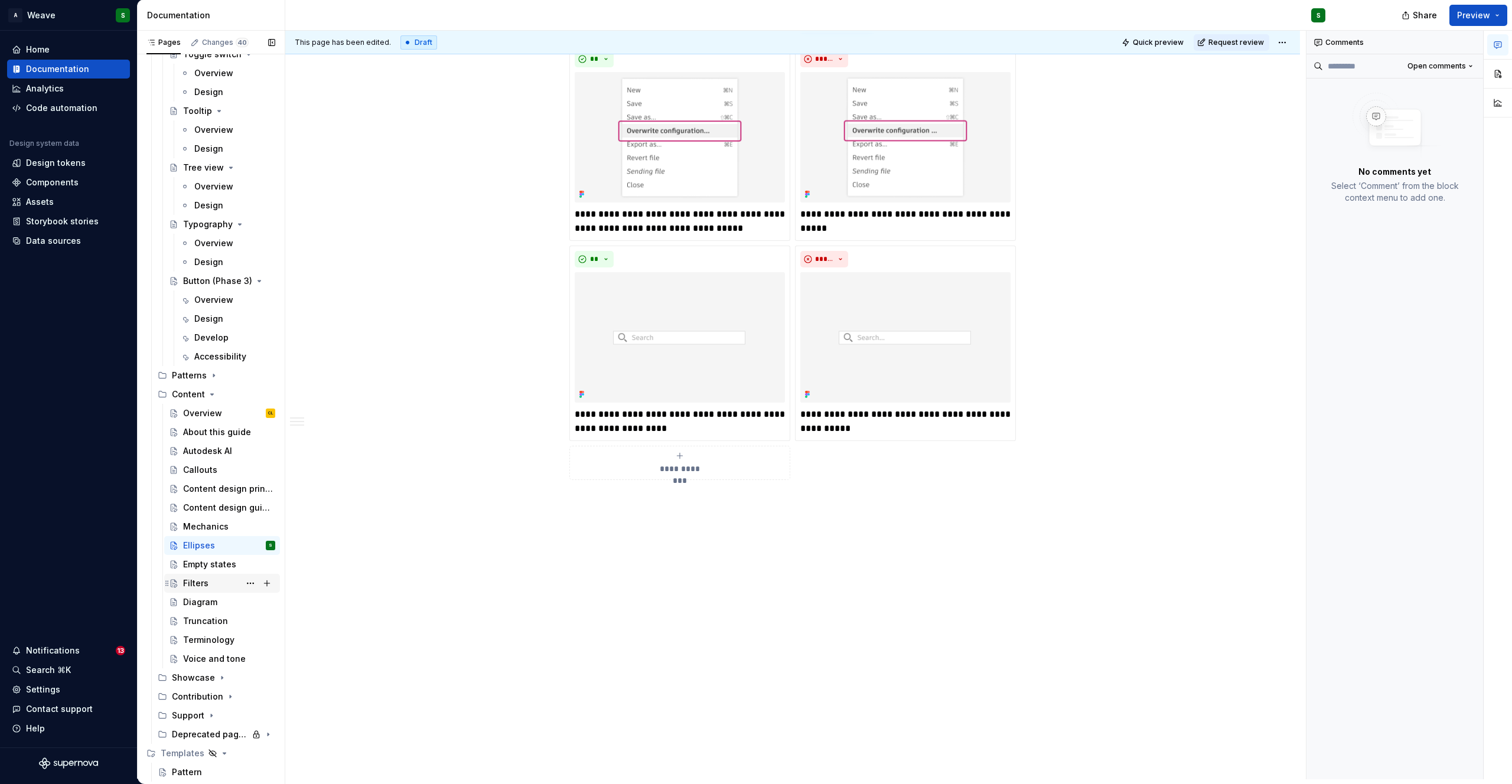
click at [198, 579] on div "Filters" at bounding box center [196, 583] width 26 height 12
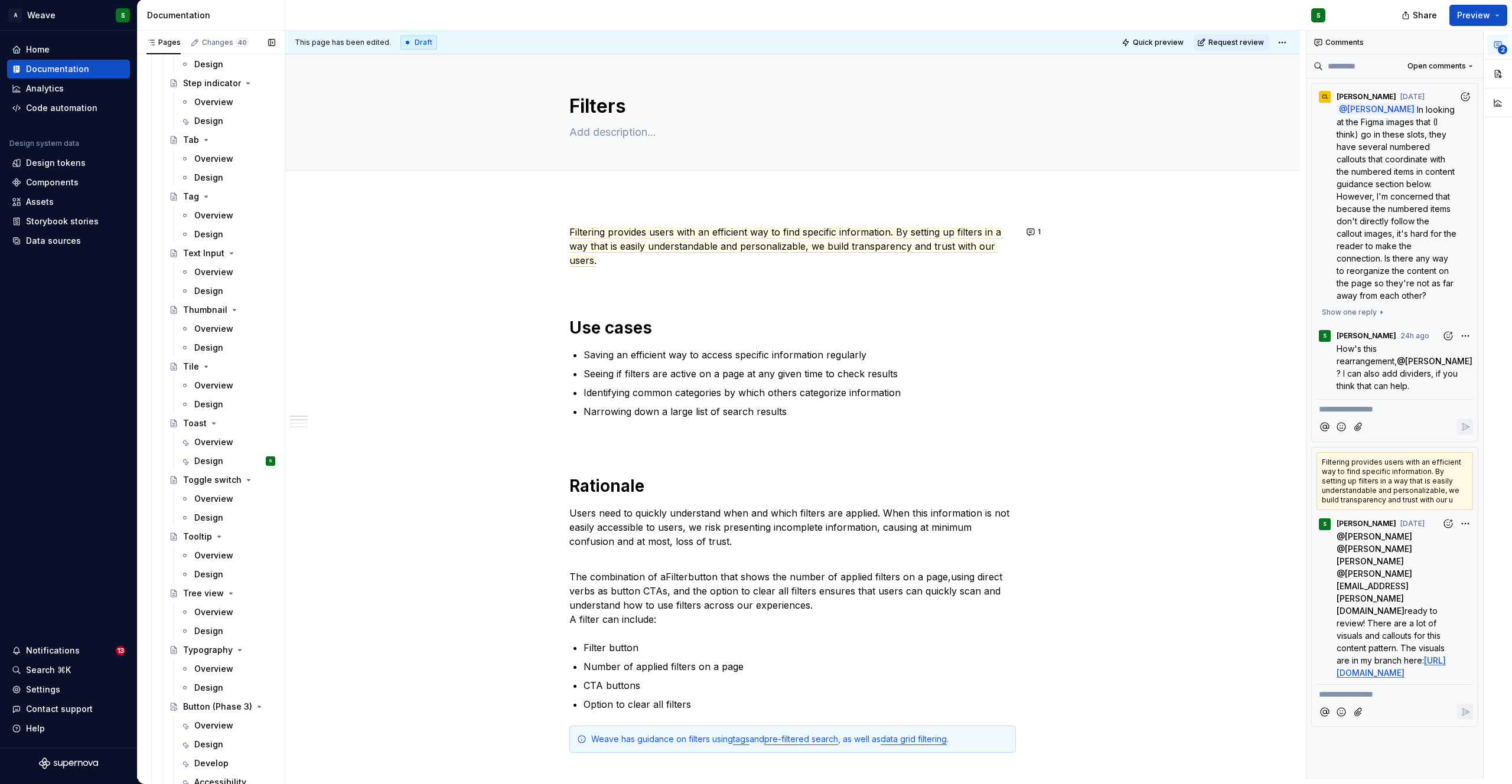
scroll to position [2567, 0]
type textarea "*"
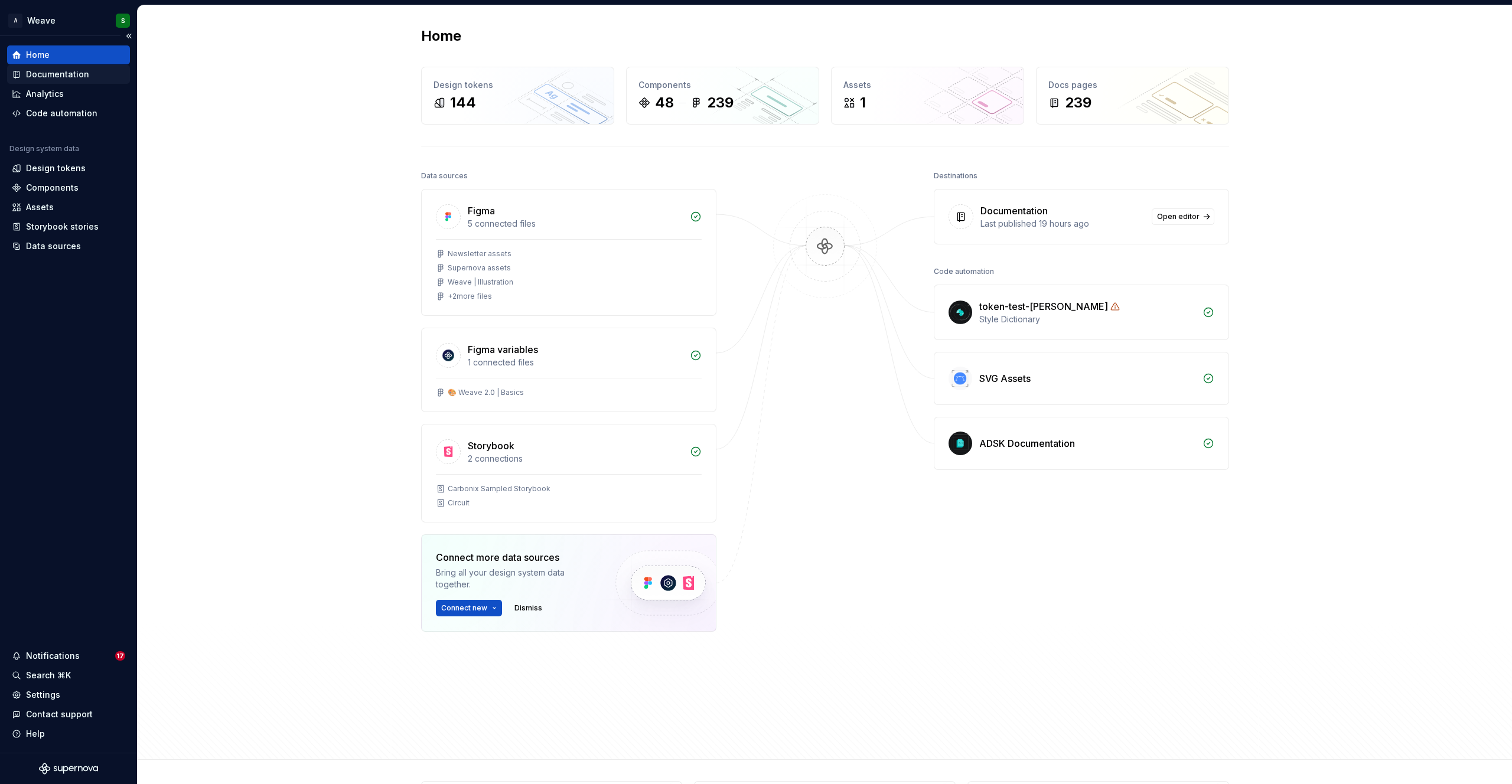
click at [69, 73] on div "Documentation" at bounding box center [57, 74] width 63 height 12
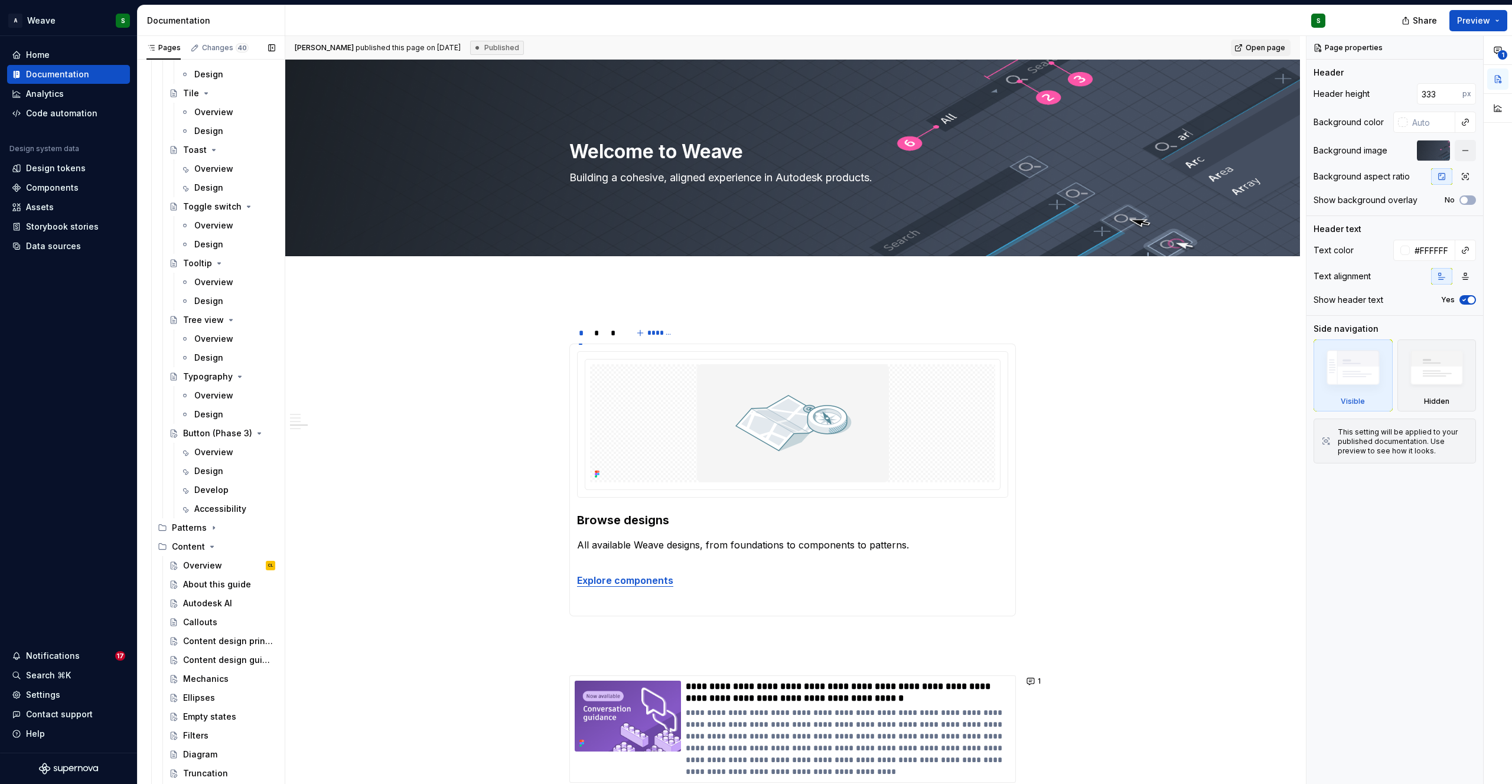
scroll to position [3398, 0]
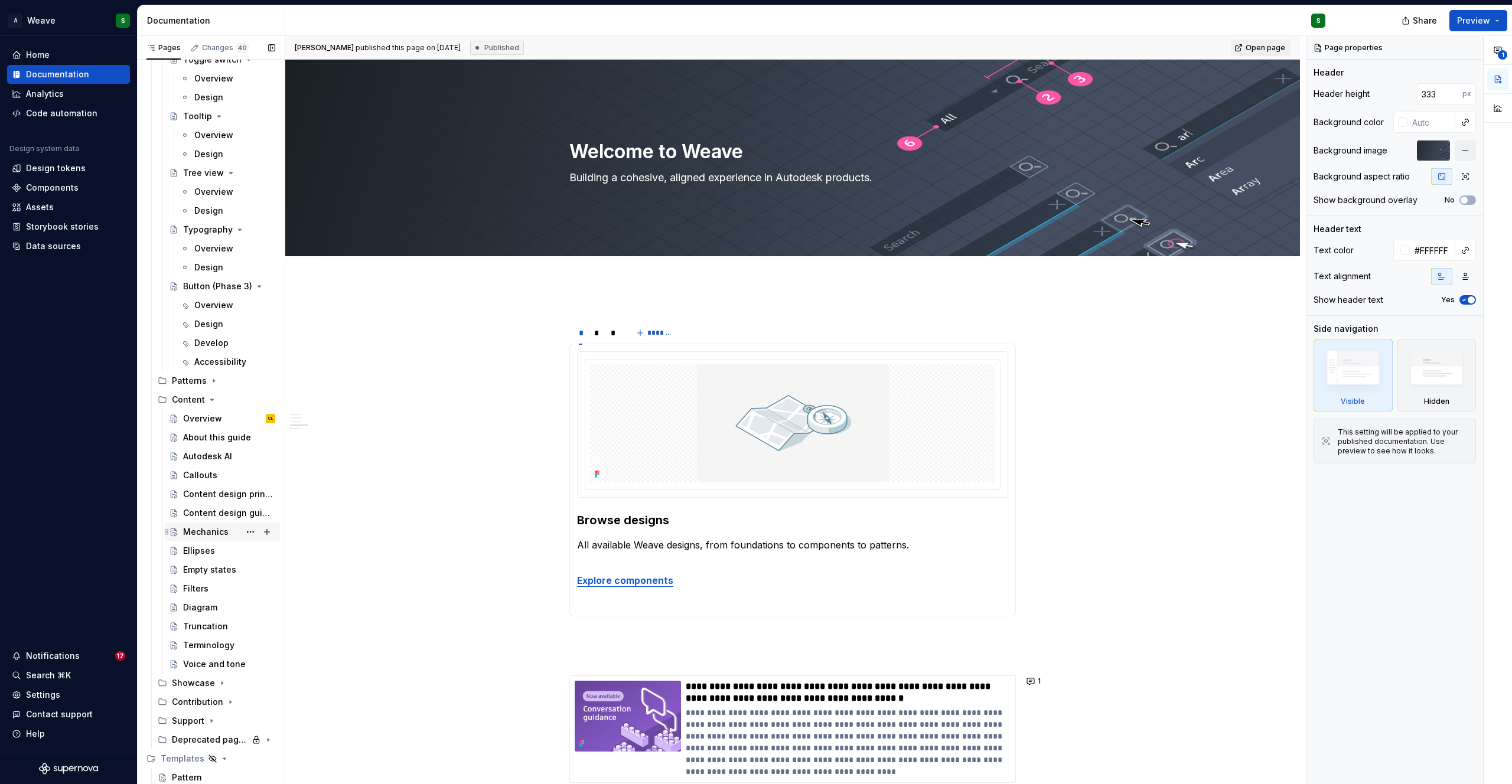
click at [196, 530] on div "Mechanics" at bounding box center [205, 532] width 45 height 12
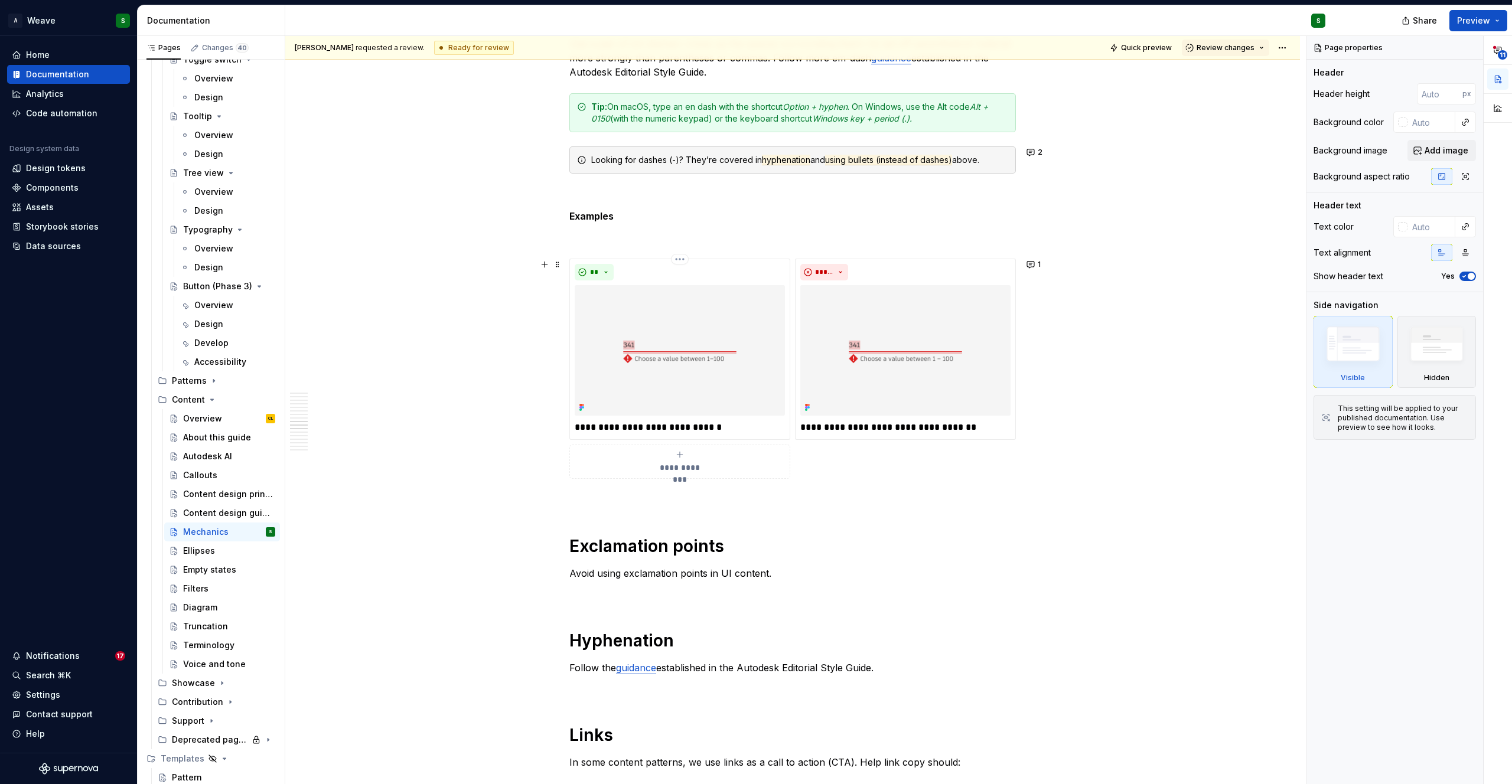
scroll to position [7053, 0]
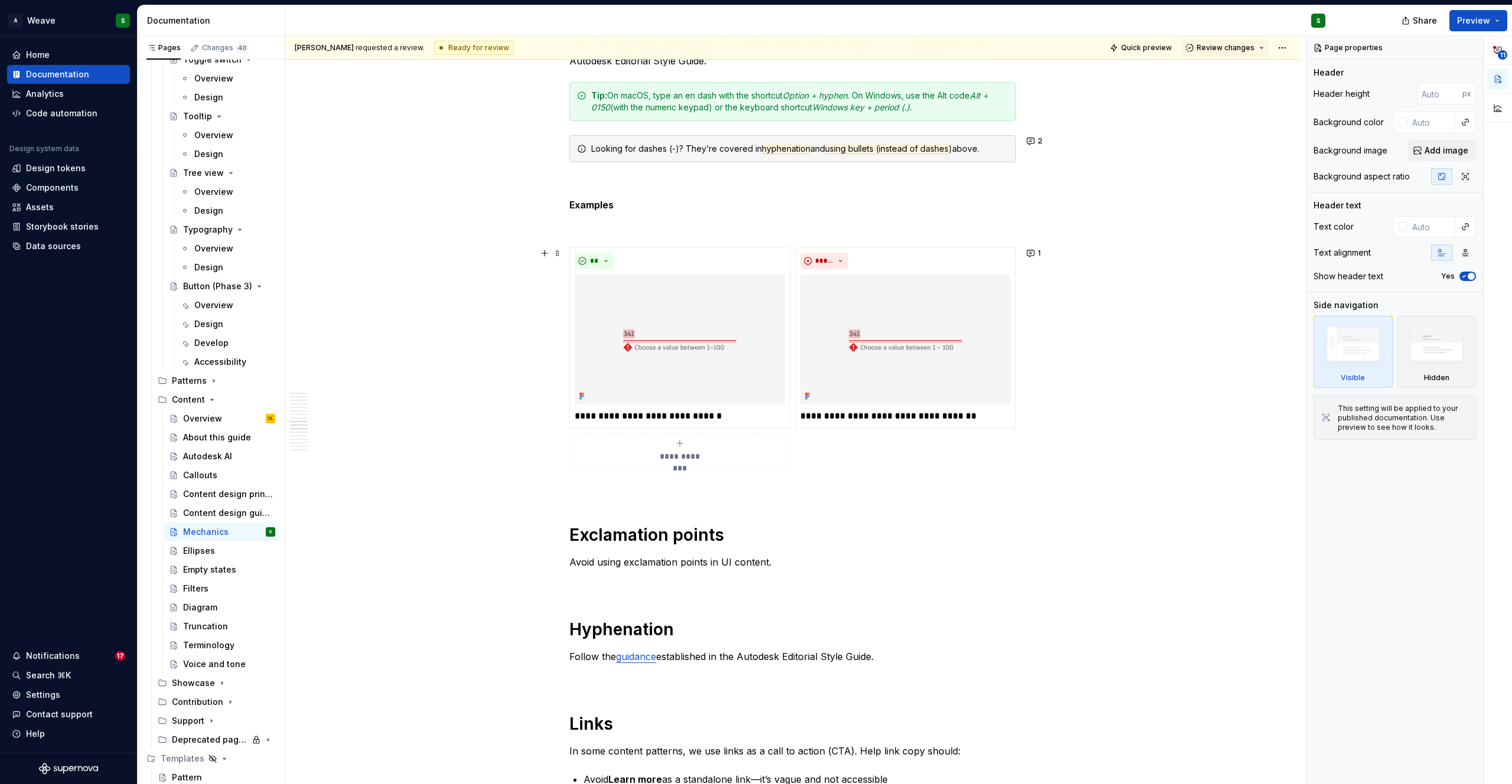
click at [655, 442] on div "**********" at bounding box center [679, 450] width 210 height 23
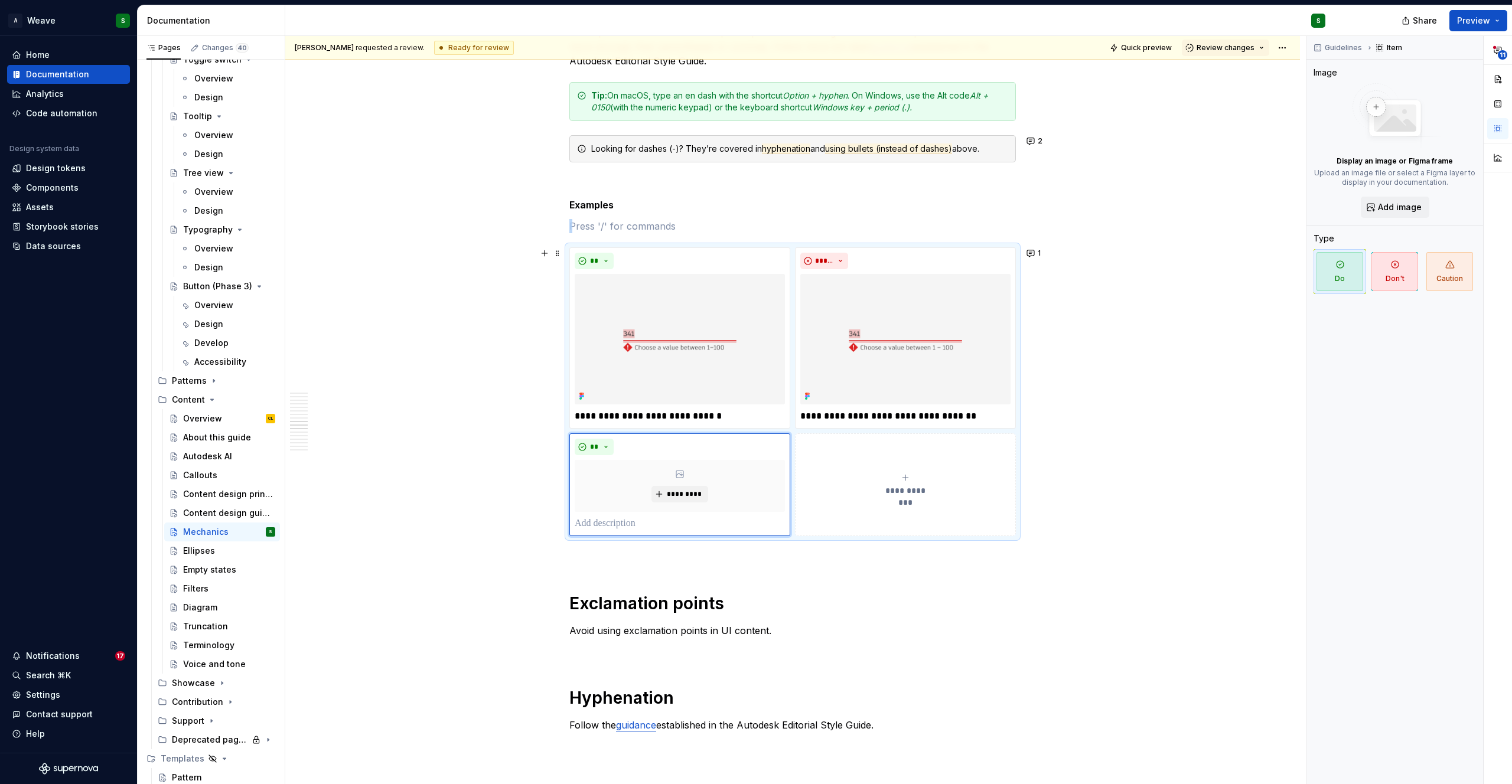
click at [893, 477] on div "**********" at bounding box center [905, 484] width 210 height 23
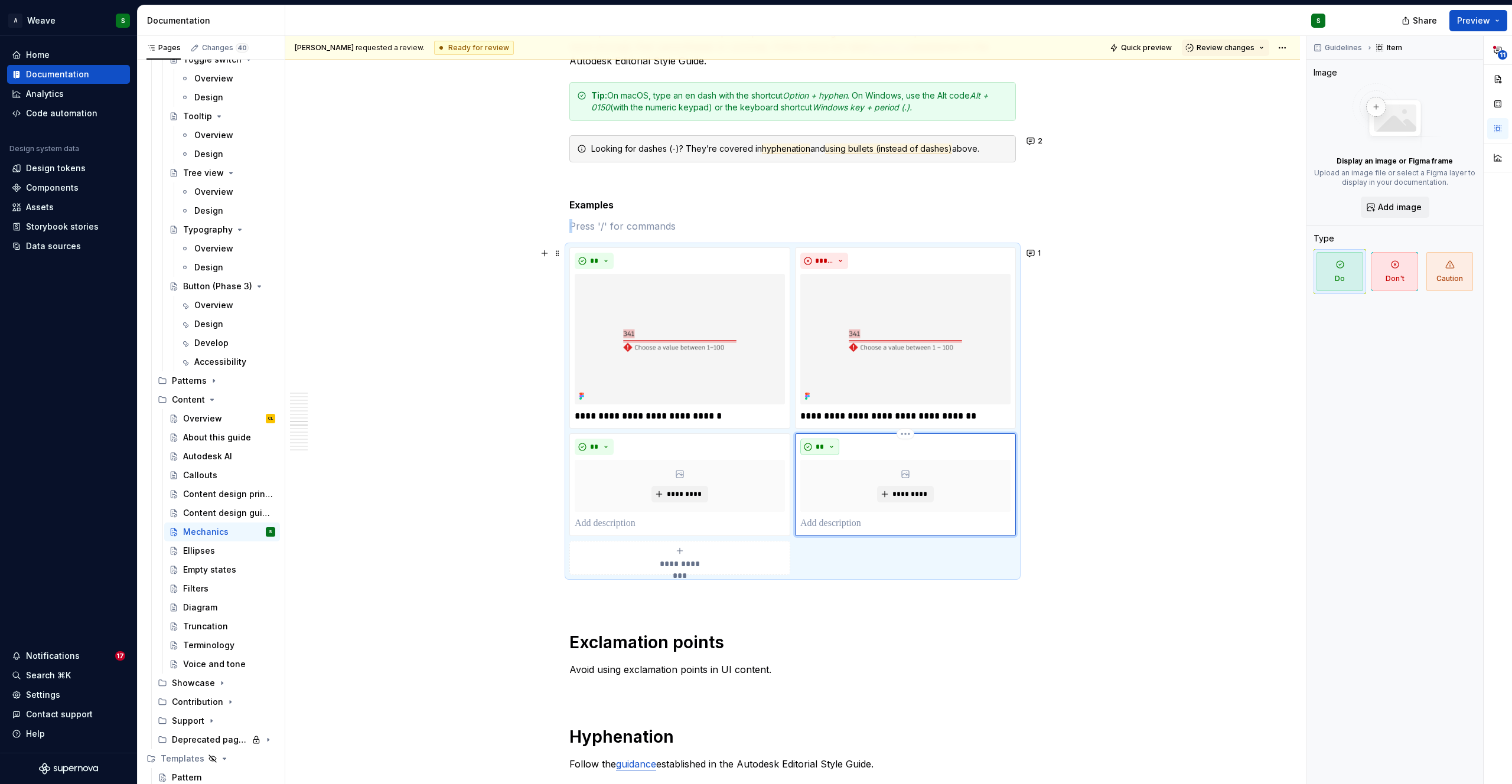
click at [834, 442] on button "**" at bounding box center [819, 446] width 39 height 16
click at [835, 487] on span "Don't" at bounding box center [854, 489] width 101 height 19
click at [682, 489] on button "*********" at bounding box center [679, 494] width 56 height 16
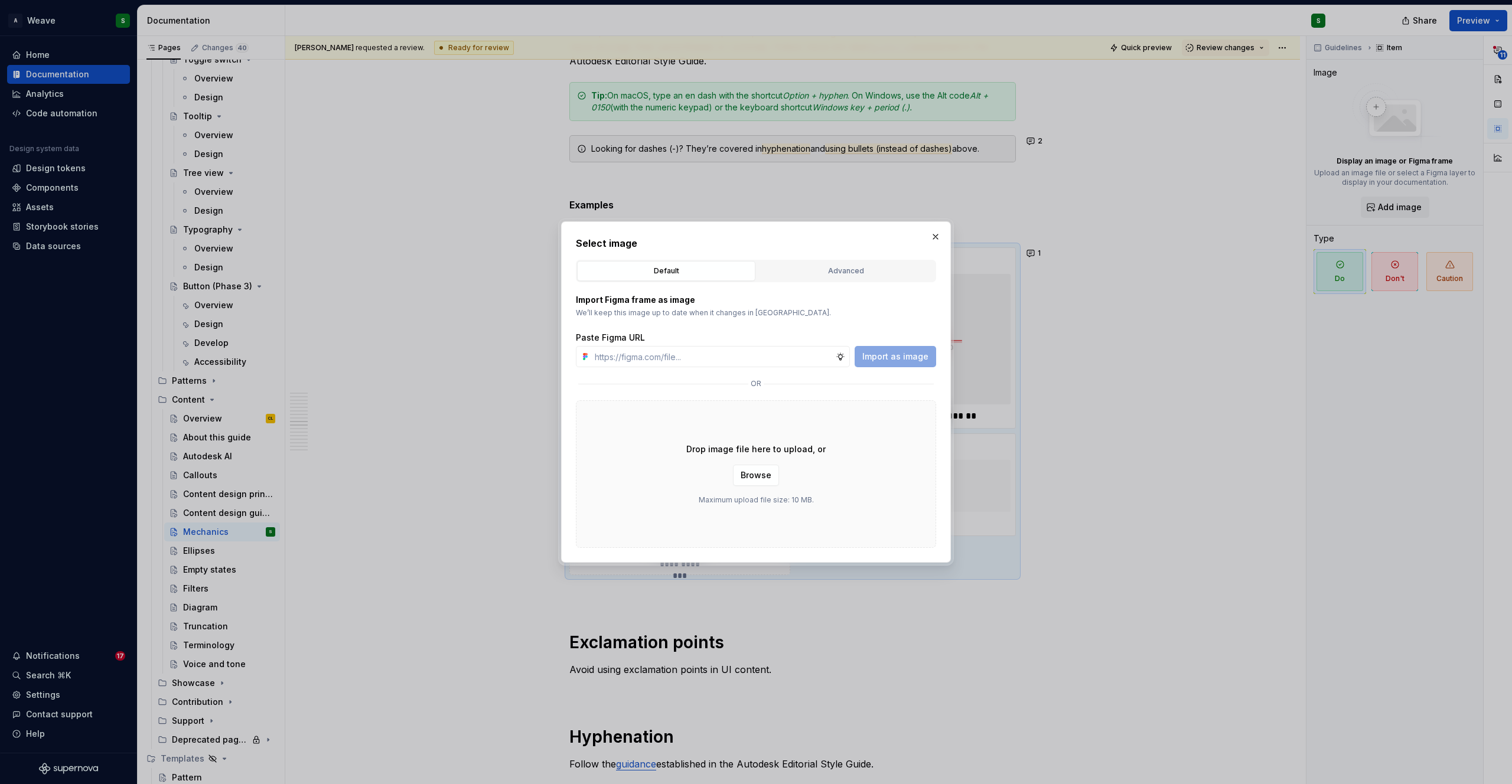
type textarea "*"
type input "https://www.figma.com/design/gPaJL981jRUYmQkfOyRTEH/Supernova-assets?node-id=39…"
click at [915, 348] on button "Import as image" at bounding box center [895, 356] width 81 height 21
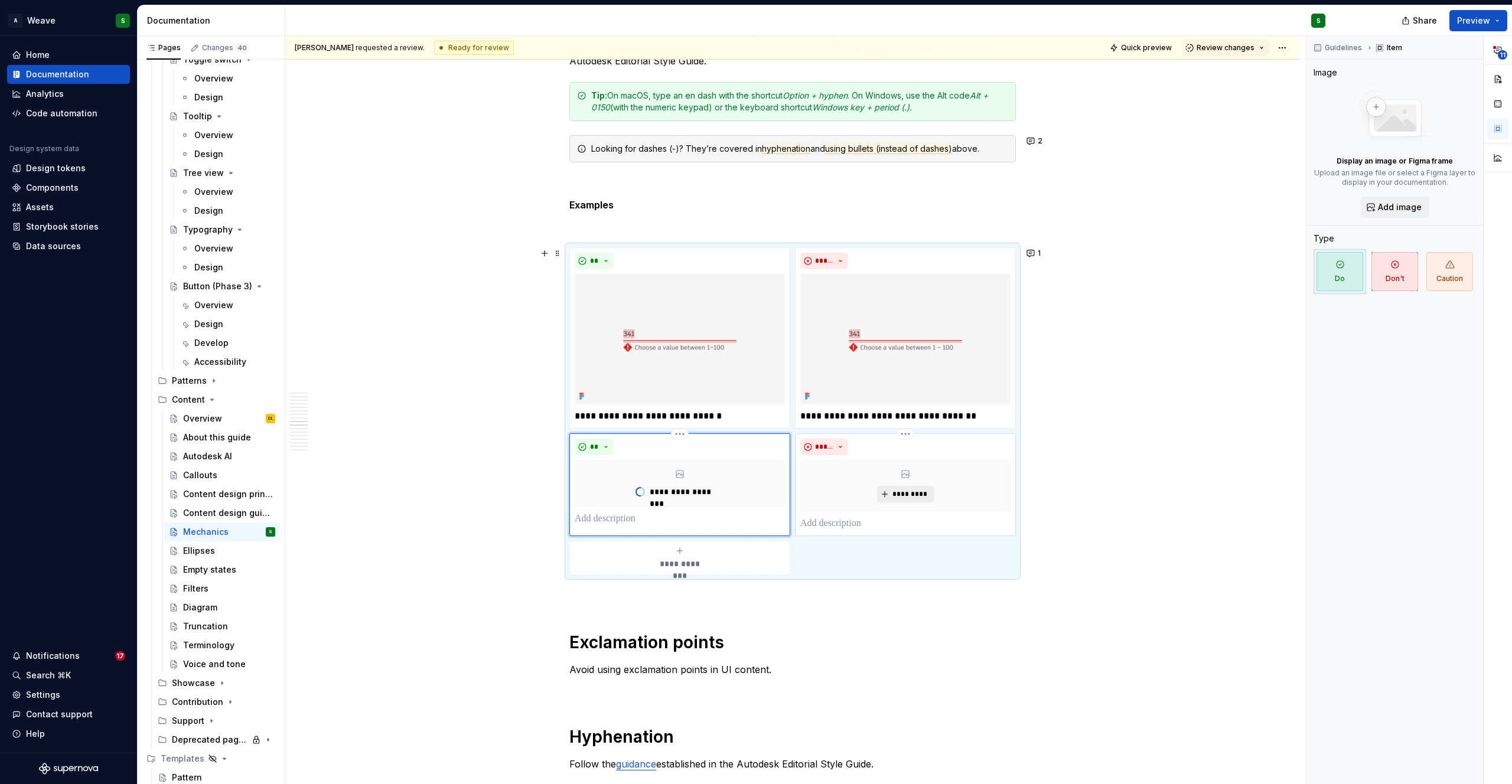
click at [896, 494] on span "*********" at bounding box center [910, 494] width 36 height 9
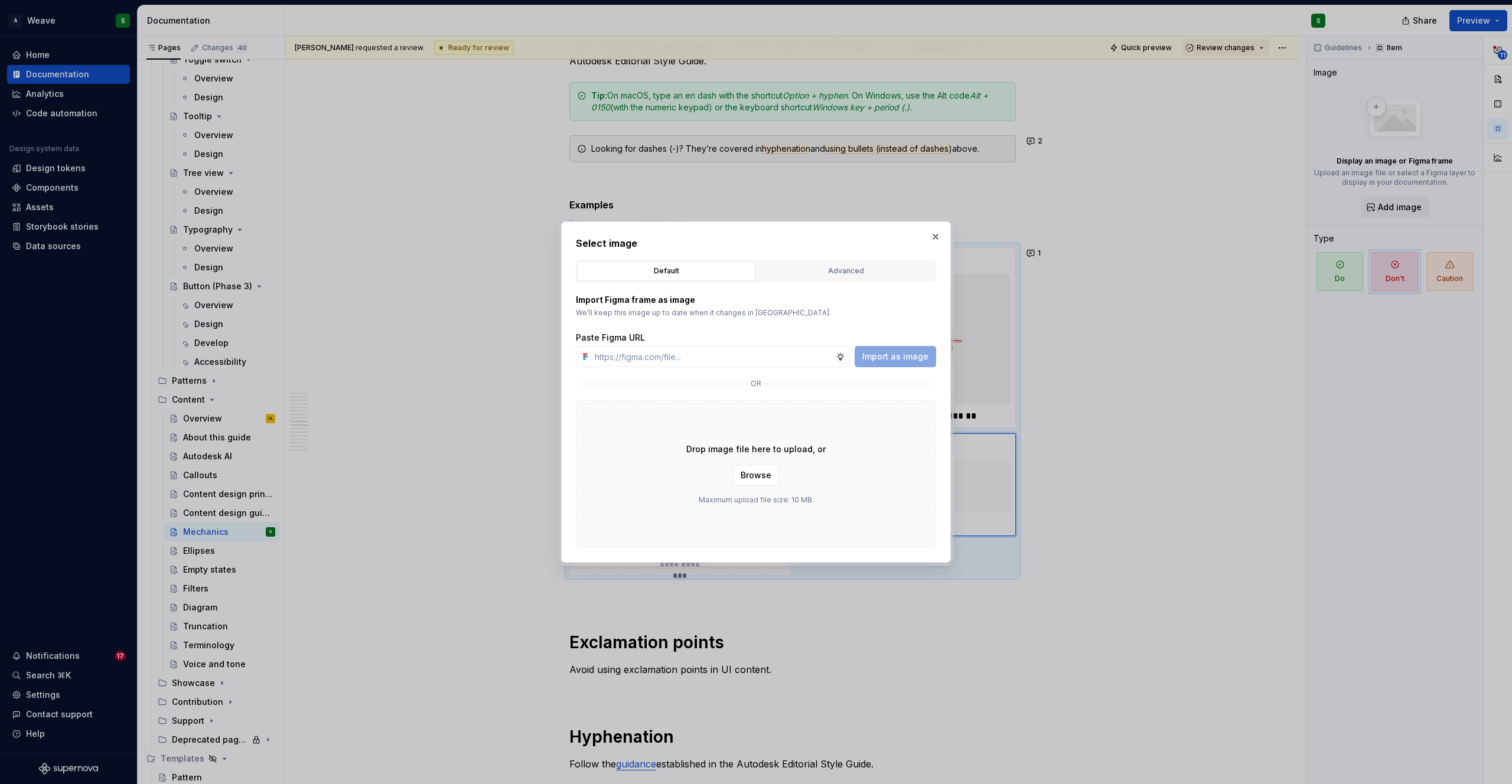
type textarea "*"
click at [735, 351] on input "text" at bounding box center [713, 356] width 246 height 21
paste input "https://www.figma.com/design/gPaJL981jRUYmQkfOyRTEH/Supernova-assets?node-id=39…"
type input "https://www.figma.com/design/gPaJL981jRUYmQkfOyRTEH/Supernova-assets?node-id=39…"
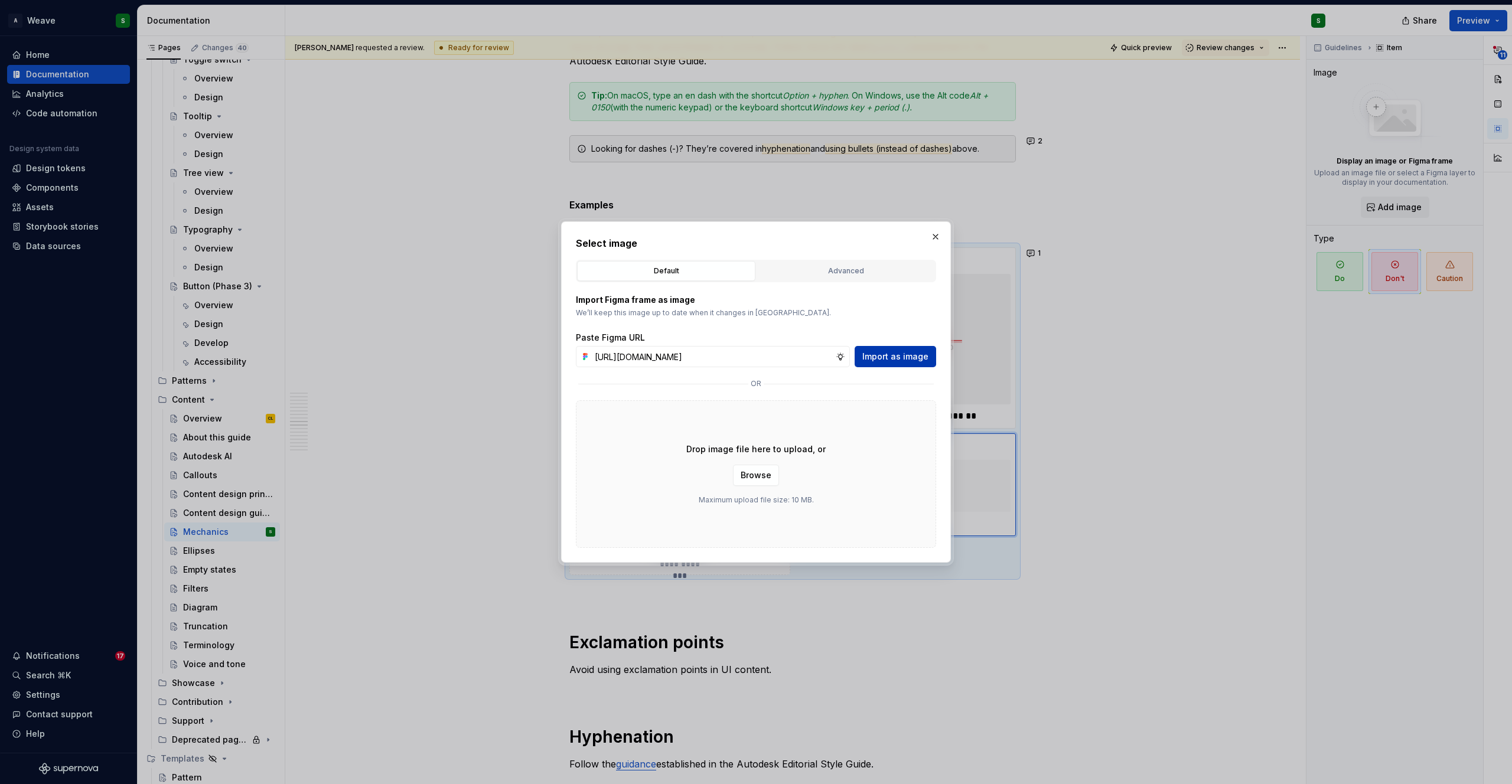
click at [896, 353] on span "Import as image" at bounding box center [895, 356] width 66 height 12
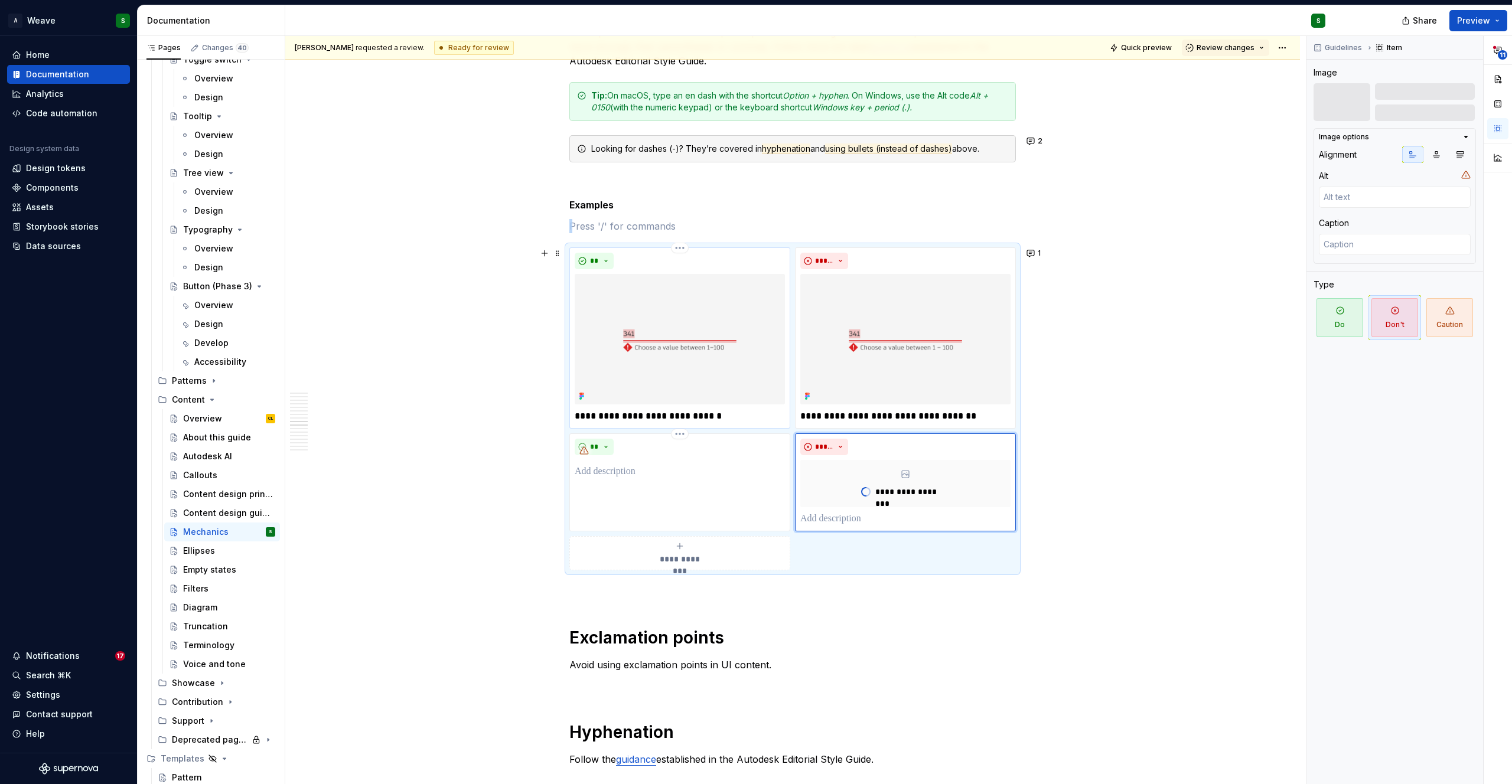
click at [653, 413] on p "**********" at bounding box center [679, 416] width 210 height 14
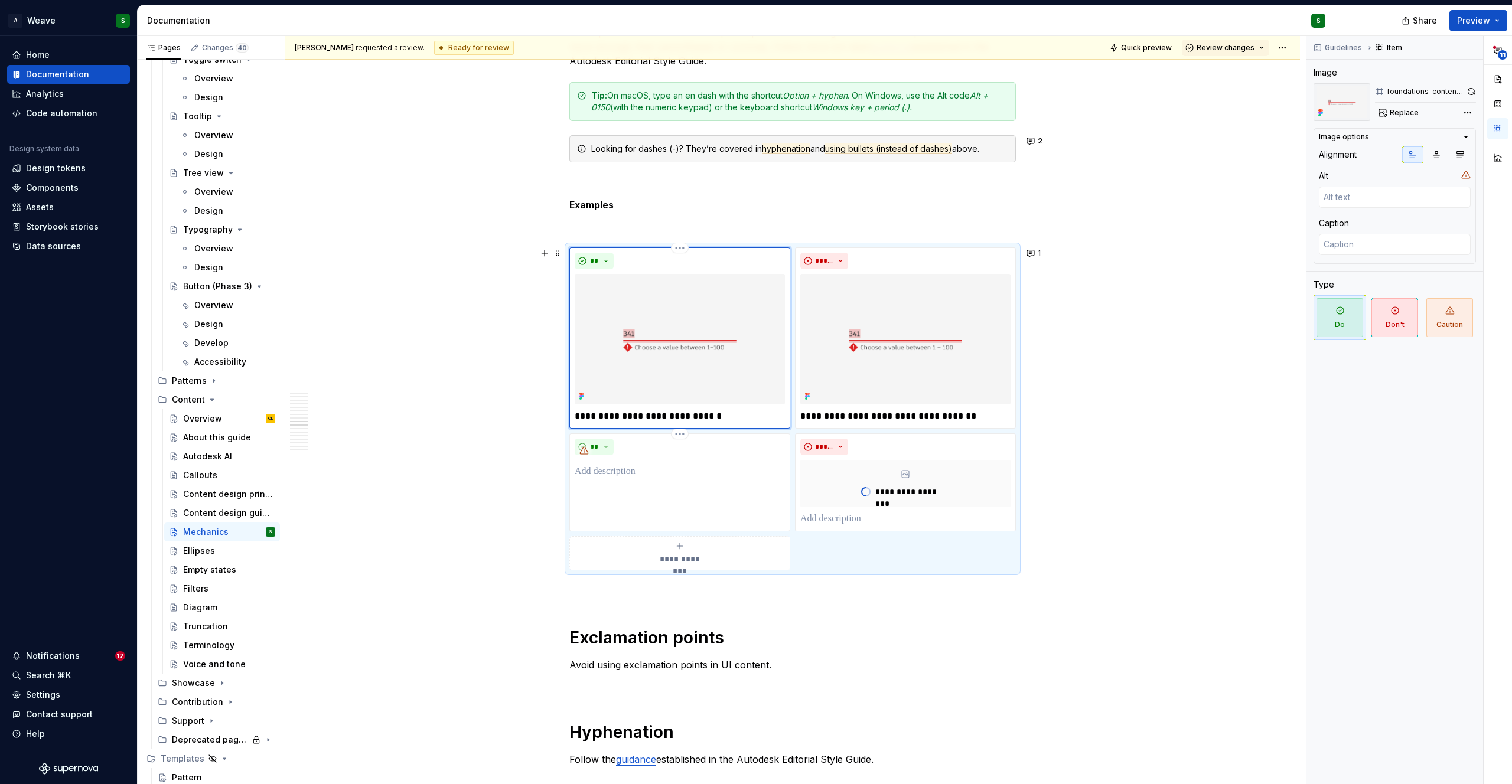
click at [653, 413] on p "**********" at bounding box center [679, 416] width 210 height 14
click at [592, 475] on p at bounding box center [679, 472] width 210 height 14
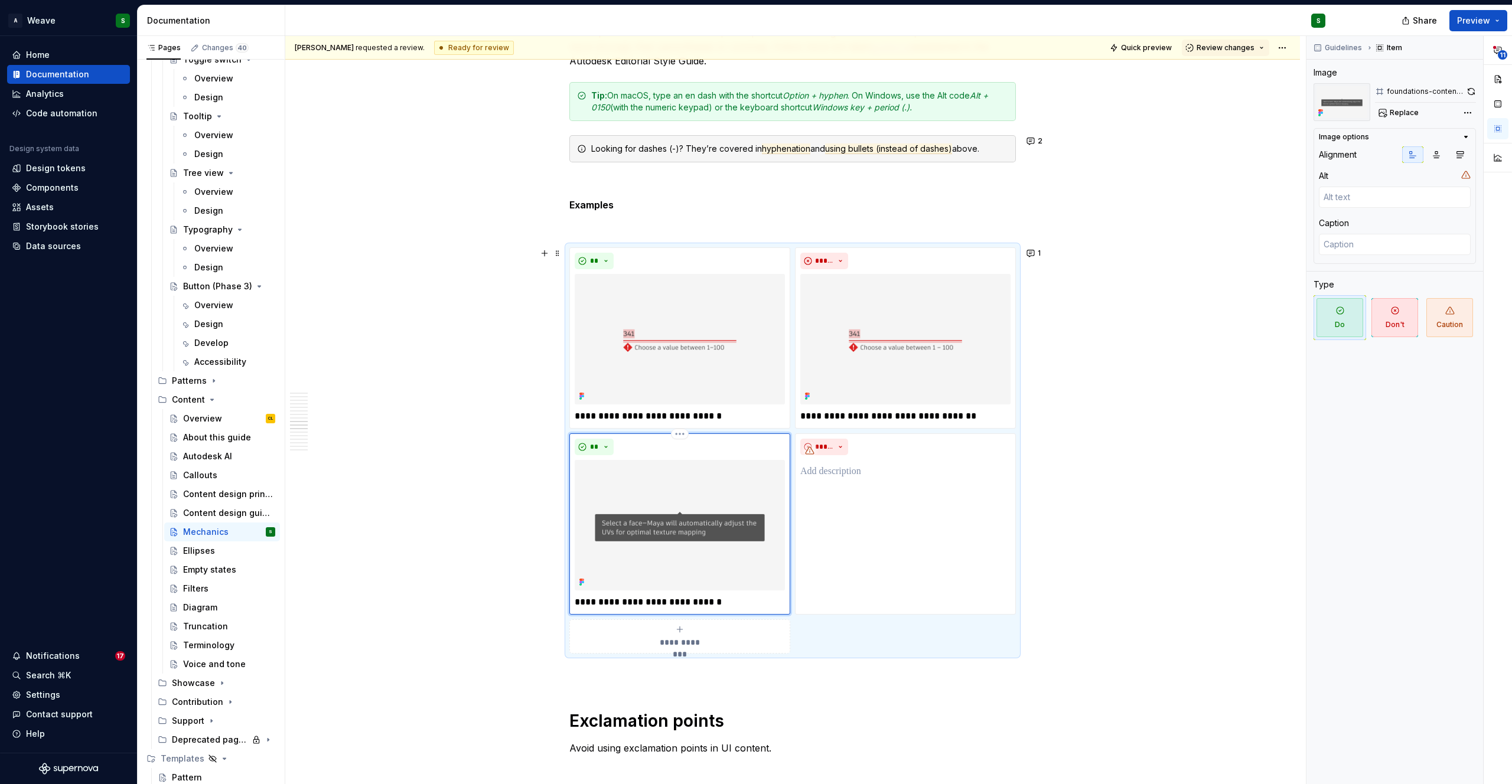
scroll to position [7183, 0]
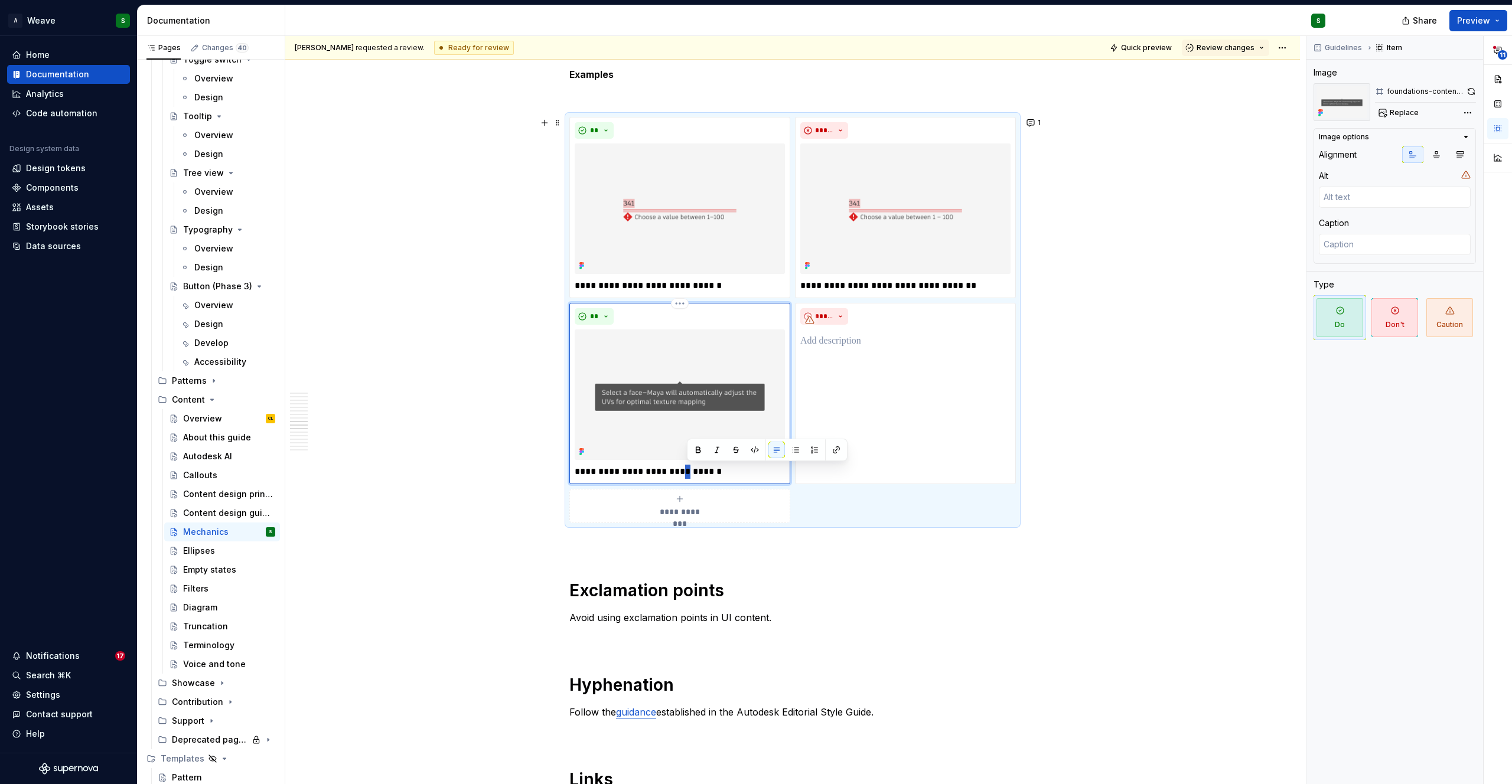
click at [687, 474] on p "**********" at bounding box center [679, 472] width 210 height 14
type textarea "*"
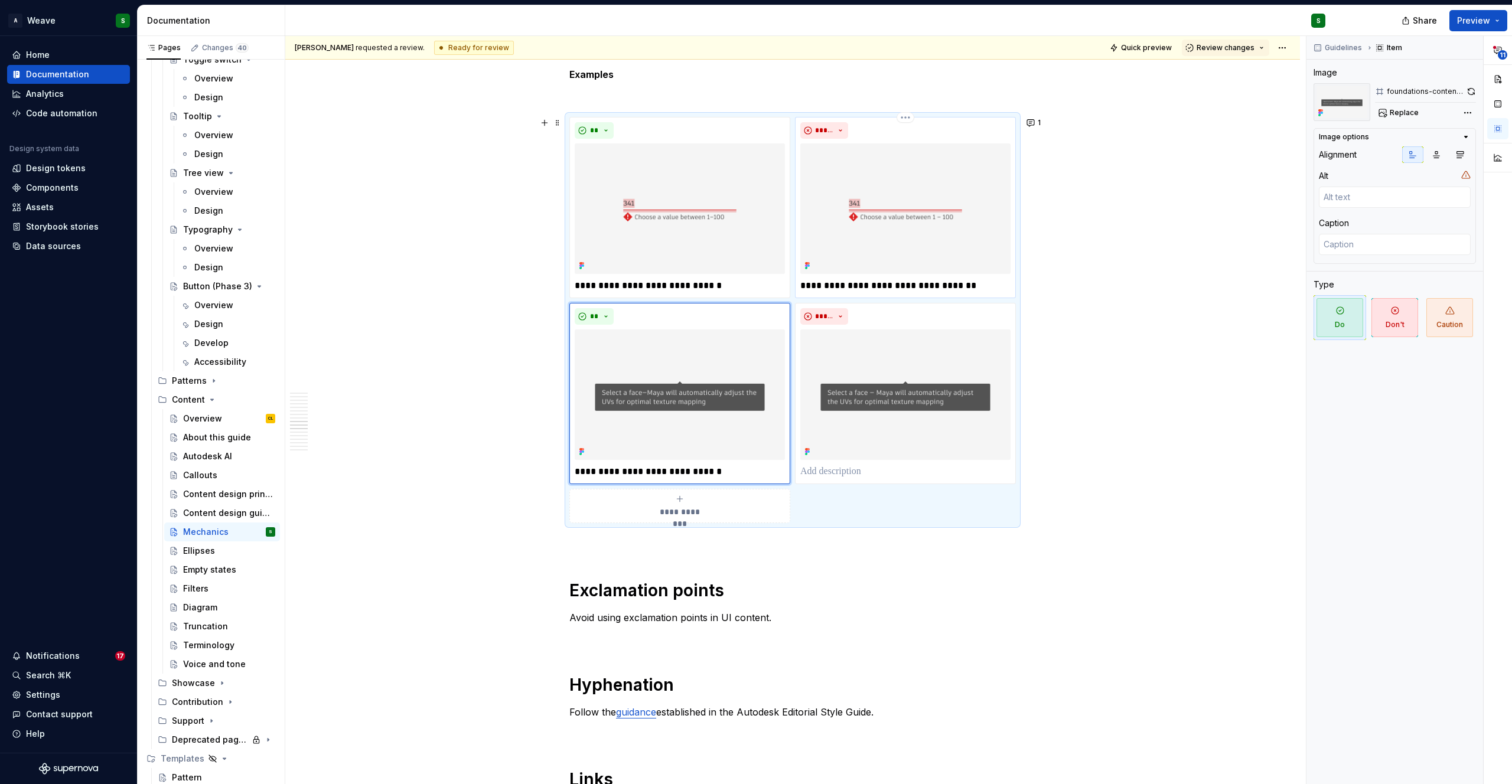
click at [874, 283] on p "**********" at bounding box center [905, 285] width 210 height 14
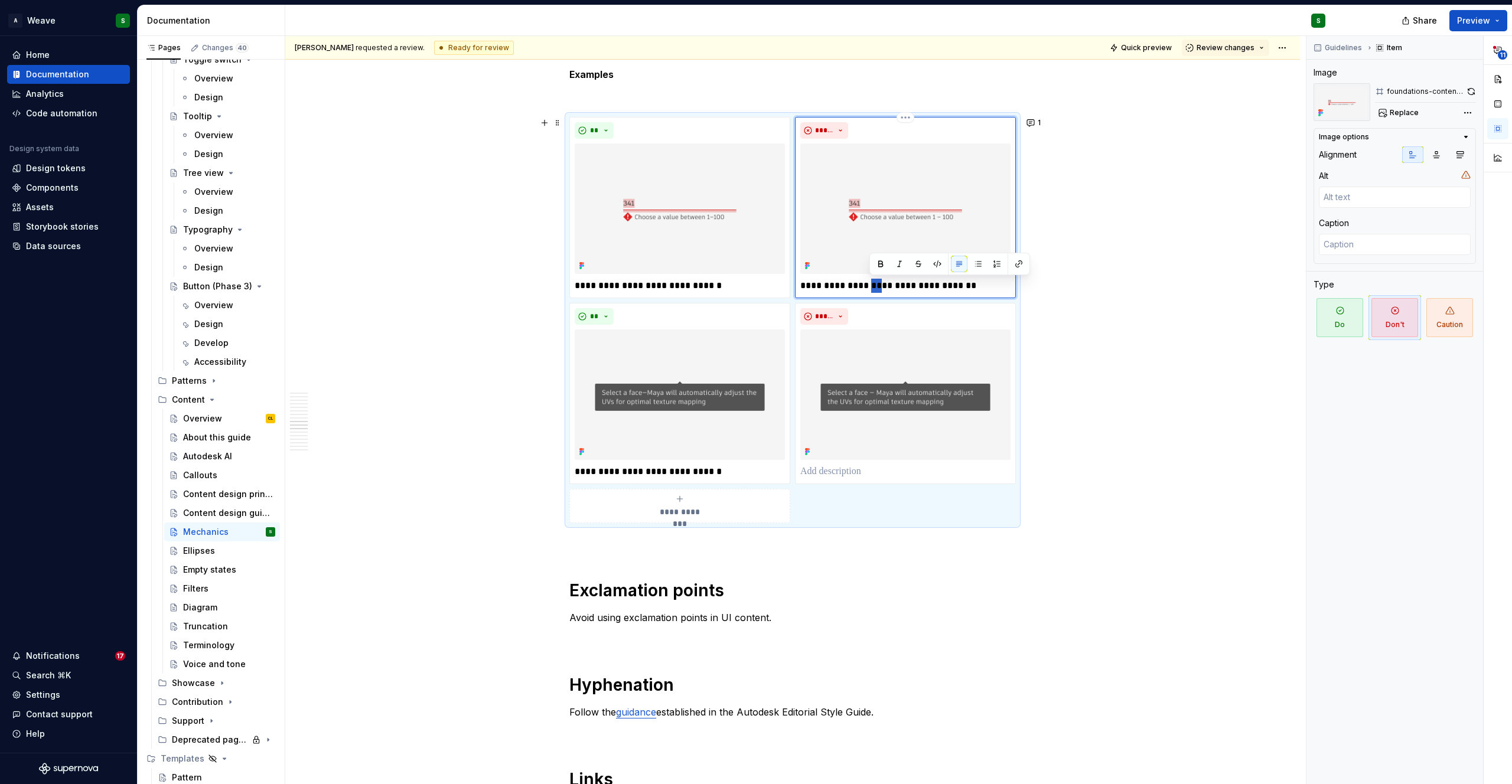
click at [874, 283] on p "**********" at bounding box center [905, 285] width 210 height 14
click at [825, 470] on p at bounding box center [905, 472] width 210 height 14
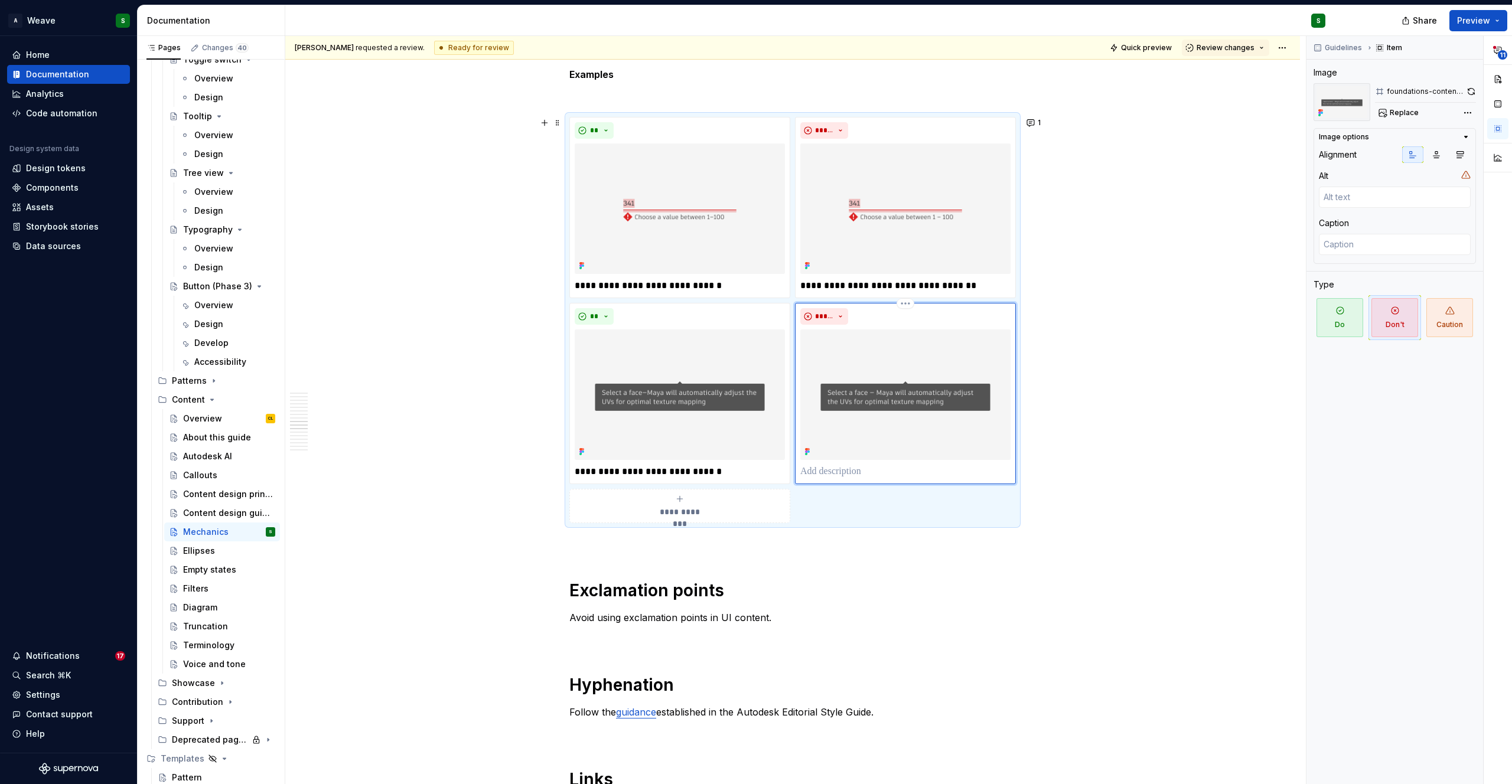
click at [825, 470] on p at bounding box center [905, 472] width 210 height 14
paste div
click at [892, 474] on p "**********" at bounding box center [905, 472] width 210 height 14
type textarea "*"
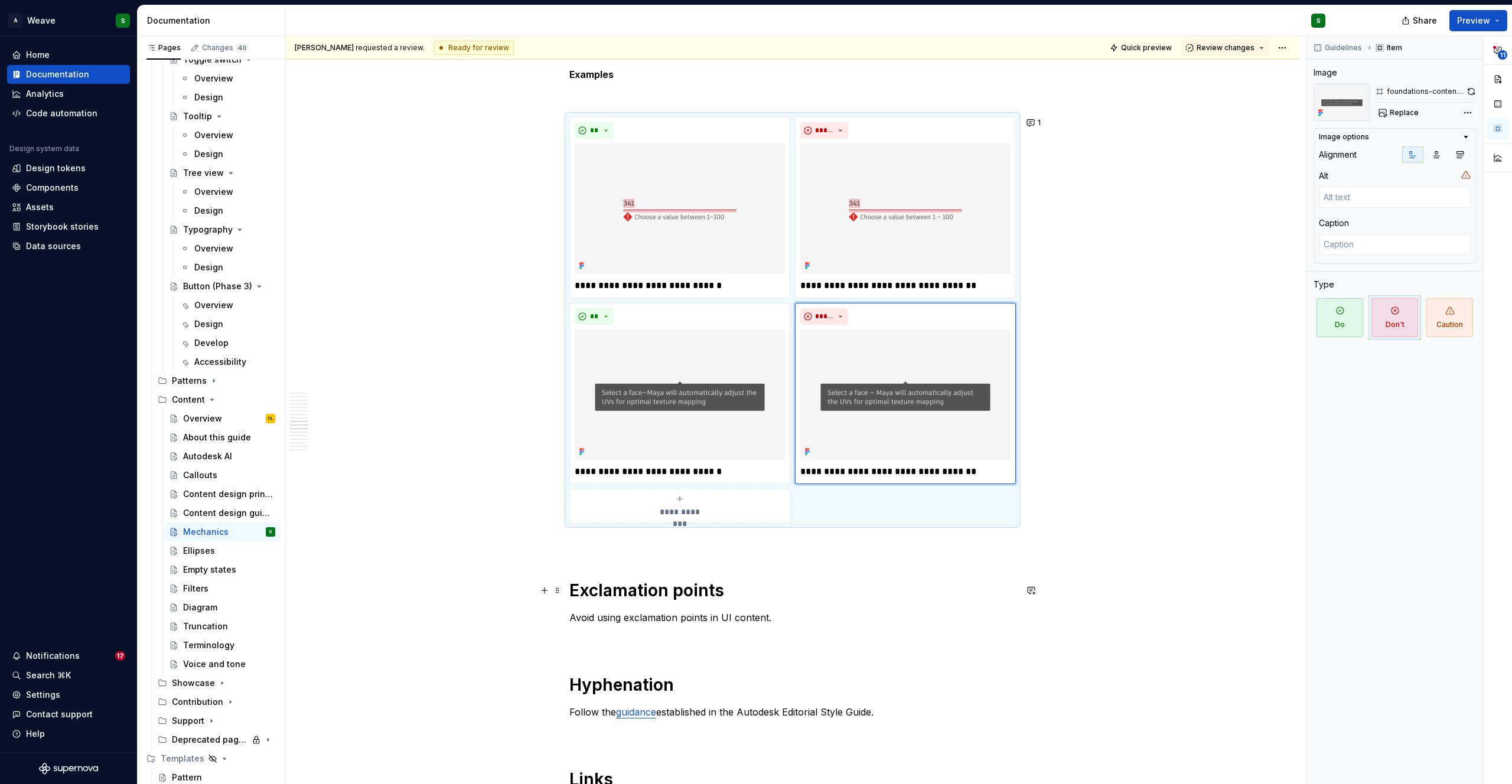
click at [957, 591] on h1 "Exclamation points" at bounding box center [793, 591] width 446 height 21
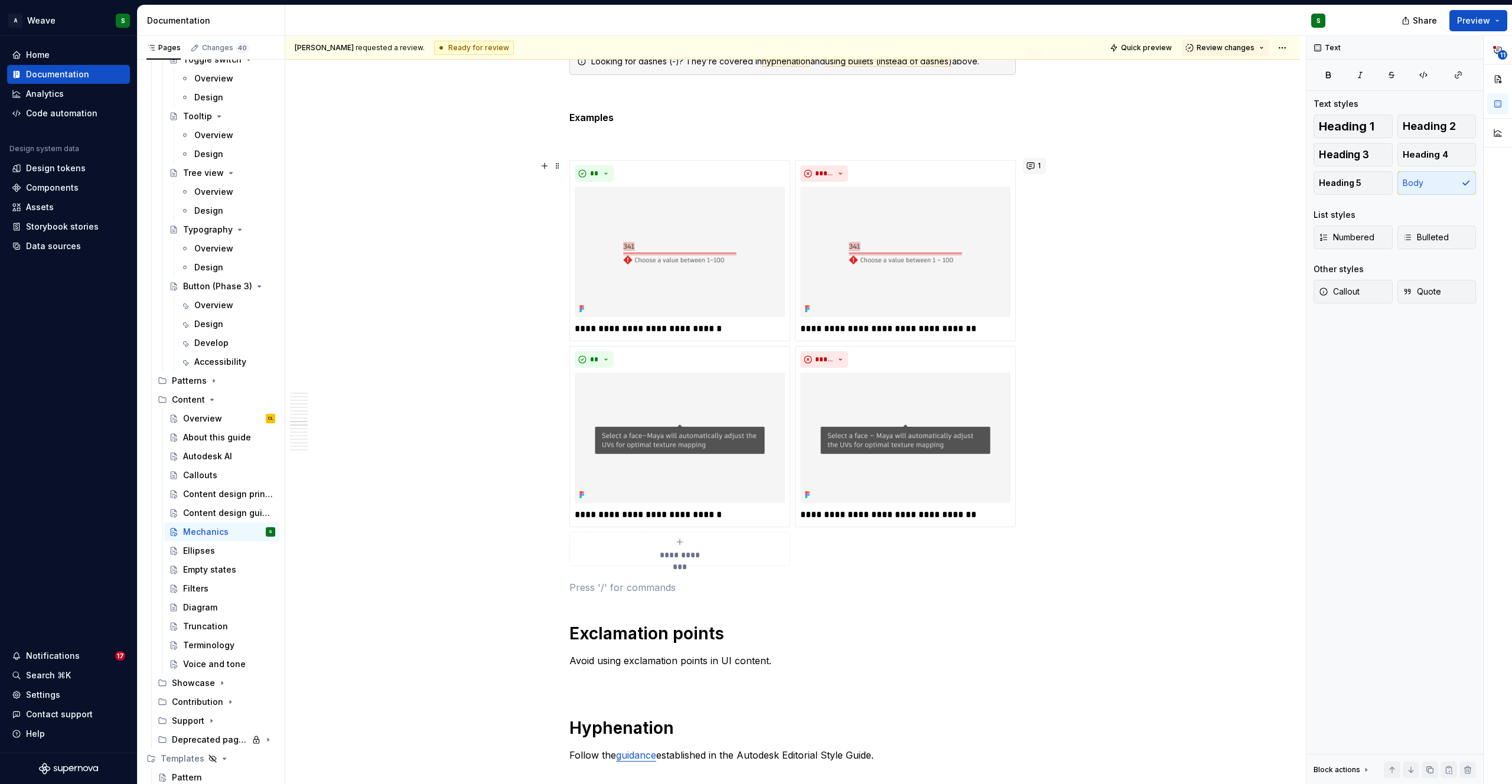
scroll to position [7141, 0]
click at [1032, 161] on button "1" at bounding box center [1034, 165] width 23 height 16
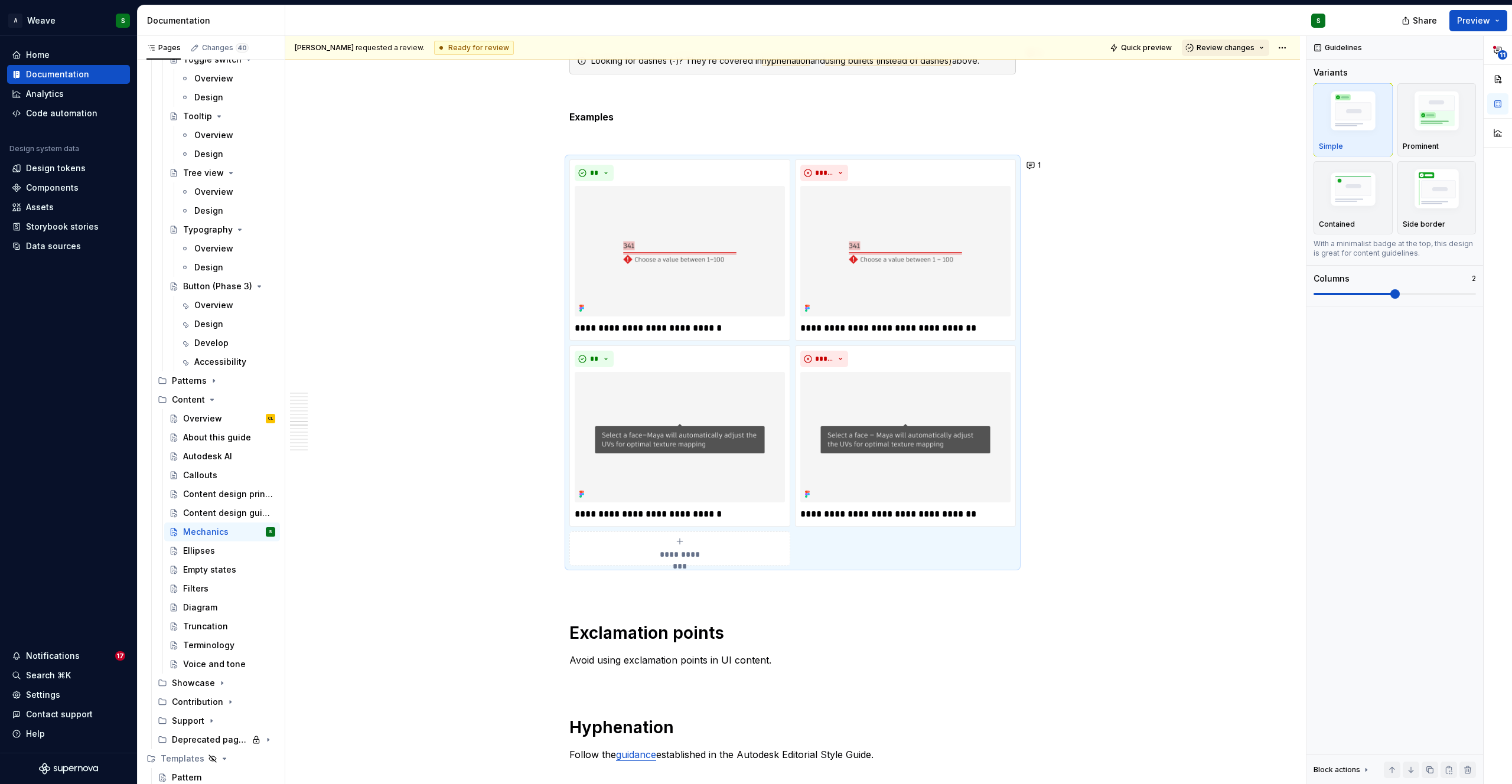
click at [1231, 47] on span "Review changes" at bounding box center [1226, 47] width 58 height 9
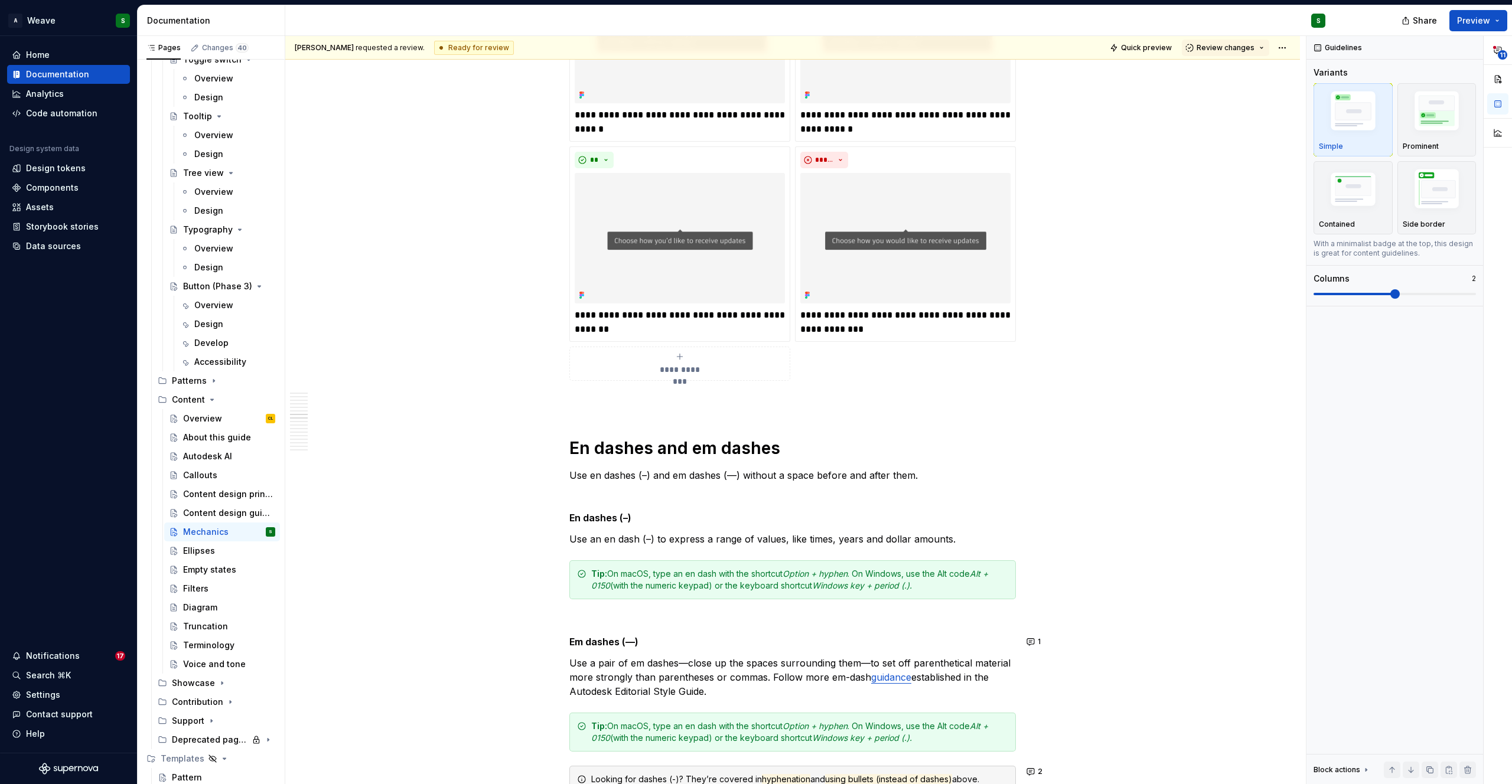
scroll to position [5872, 0]
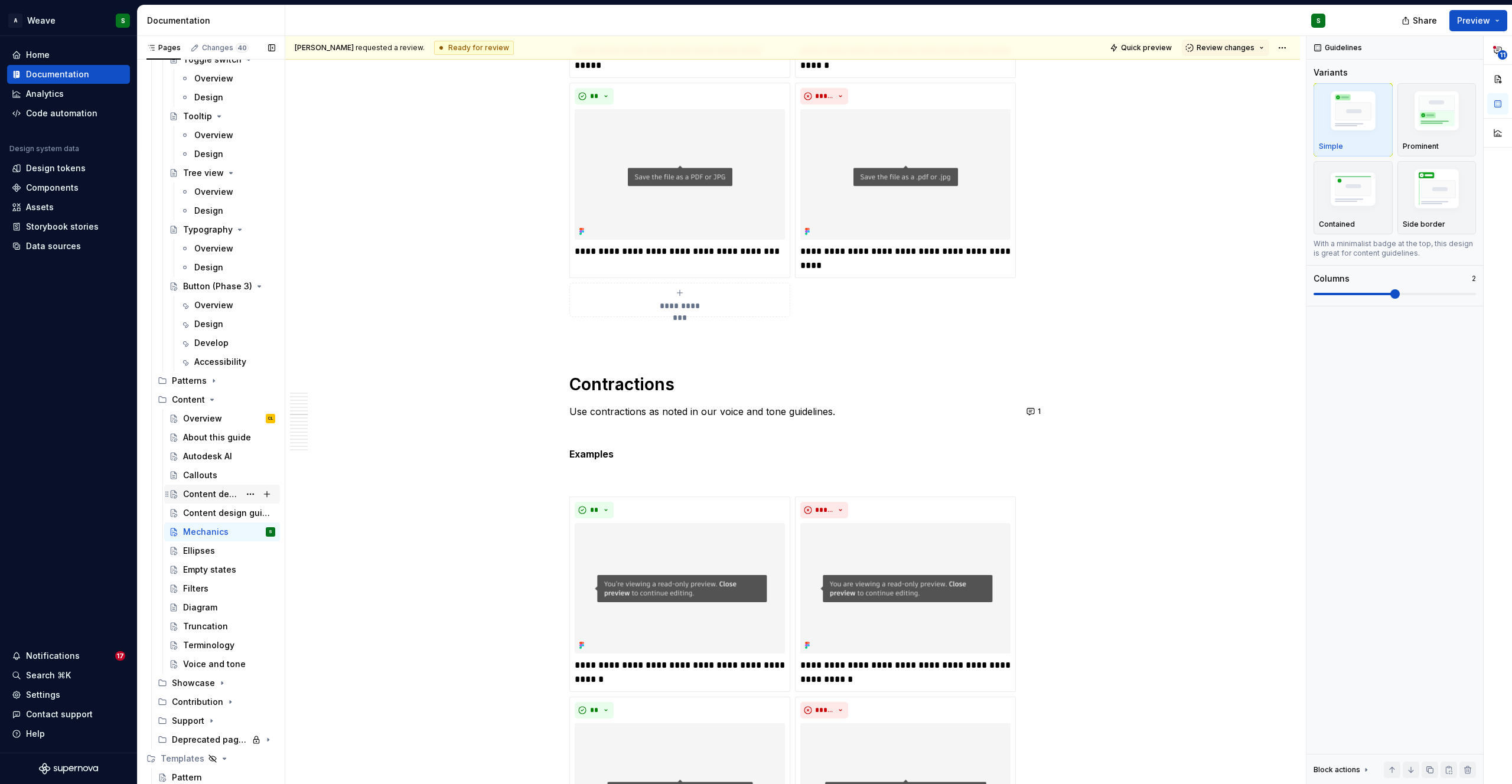
click at [218, 502] on div "Content design principles" at bounding box center [222, 494] width 115 height 19
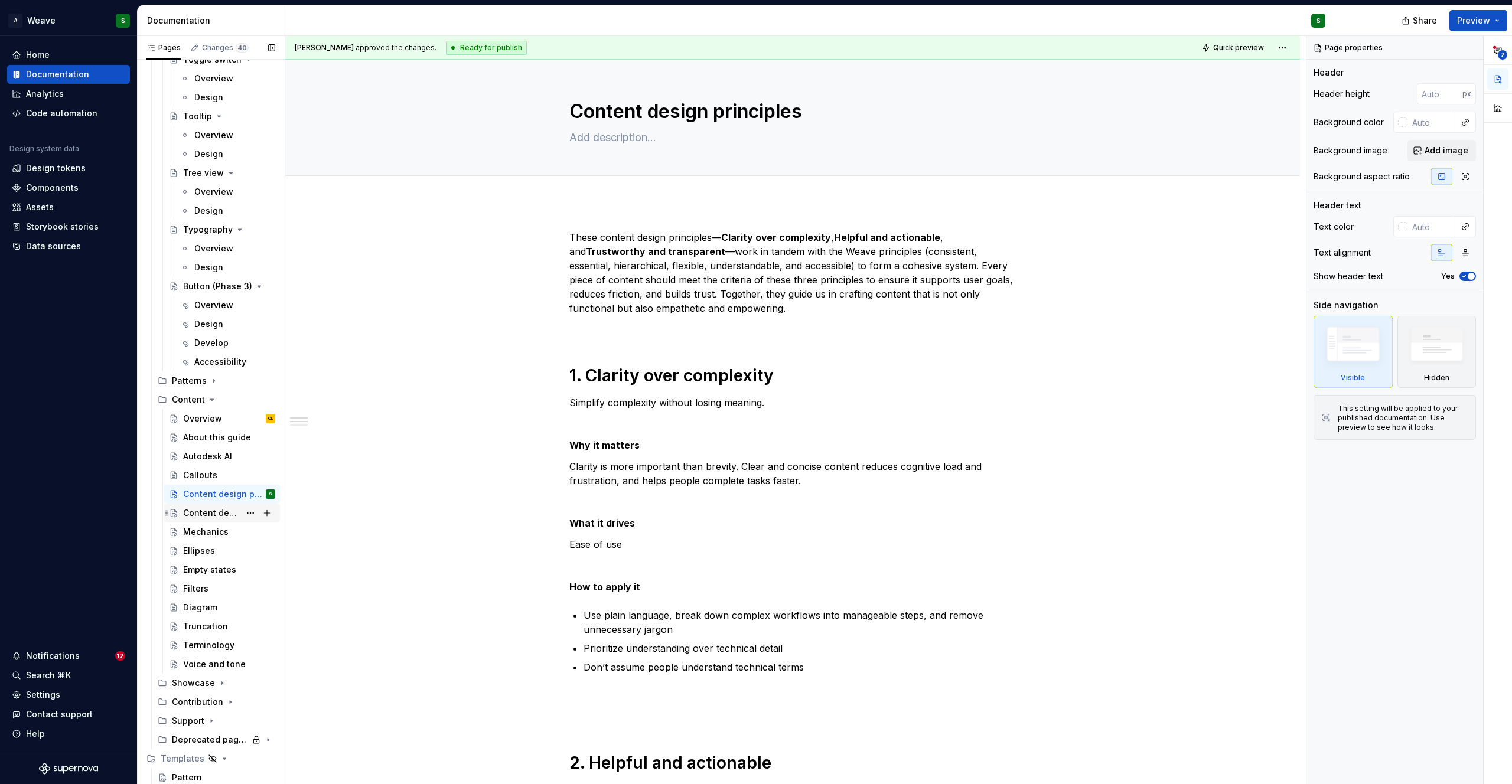
click at [208, 513] on div "Content design guidelines" at bounding box center [211, 513] width 57 height 12
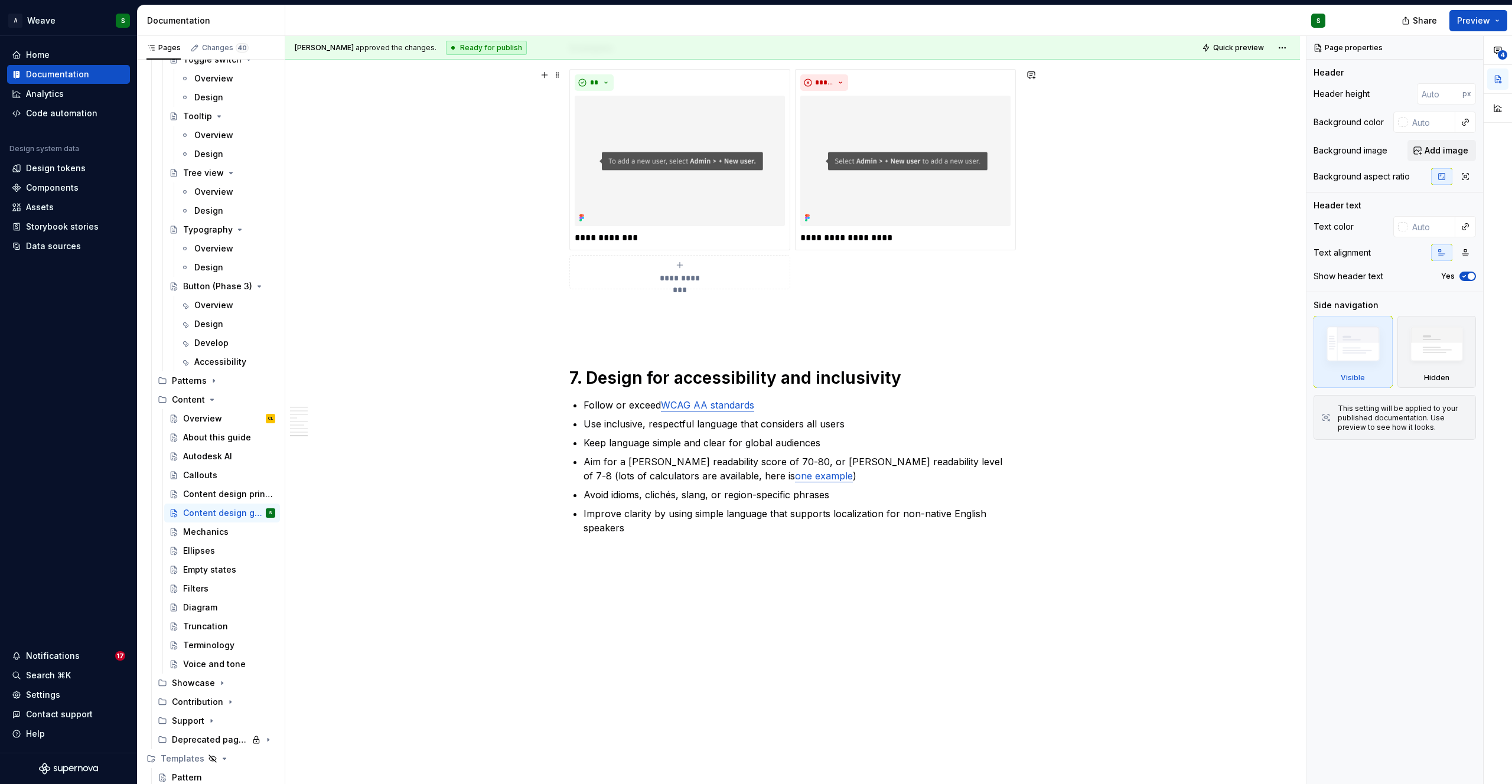
scroll to position [2768, 0]
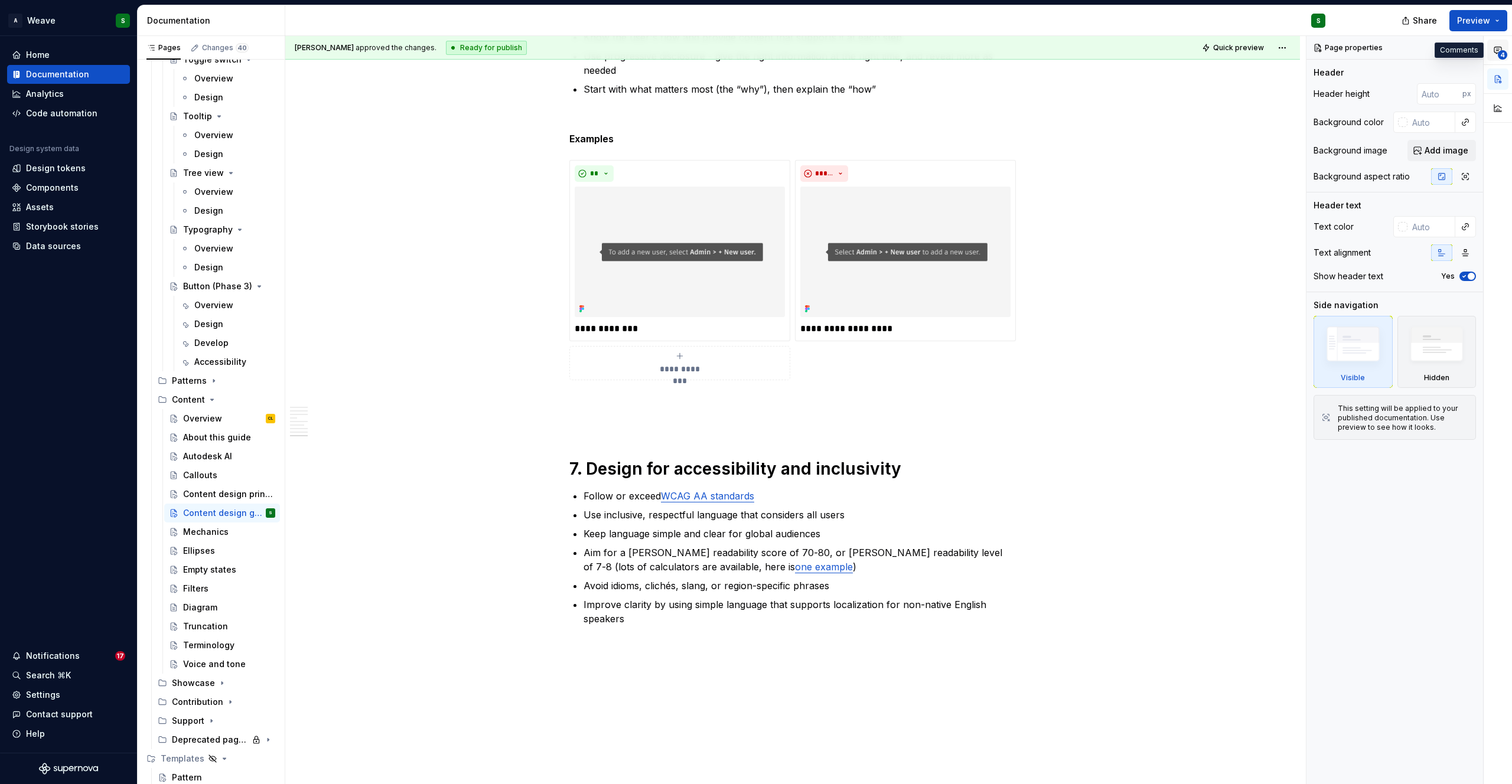
click at [1501, 53] on span "4" at bounding box center [1502, 55] width 9 height 9
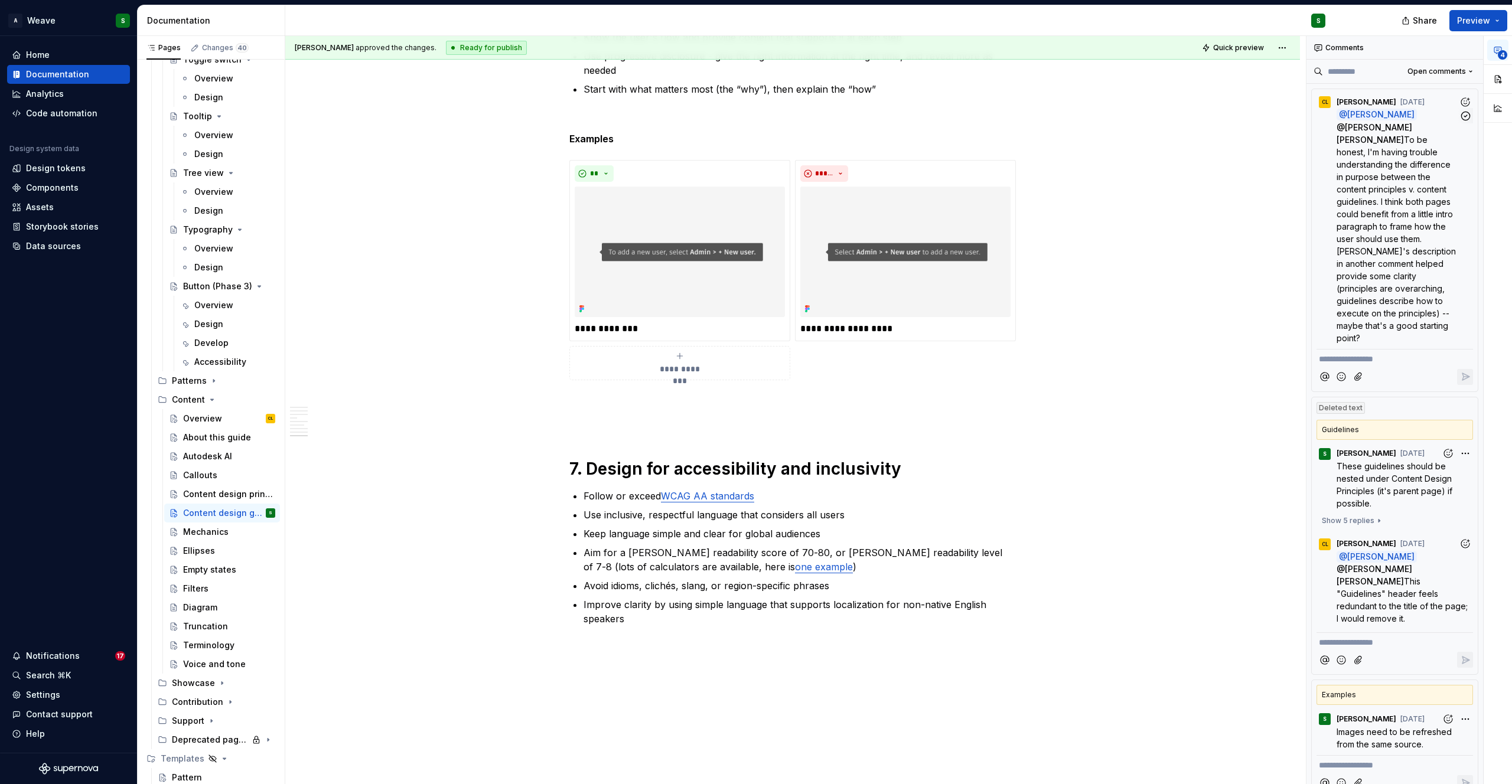
click at [1393, 275] on span "To be honest, I'm having trouble understanding the difference in purpose betwee…" at bounding box center [1397, 239] width 122 height 208
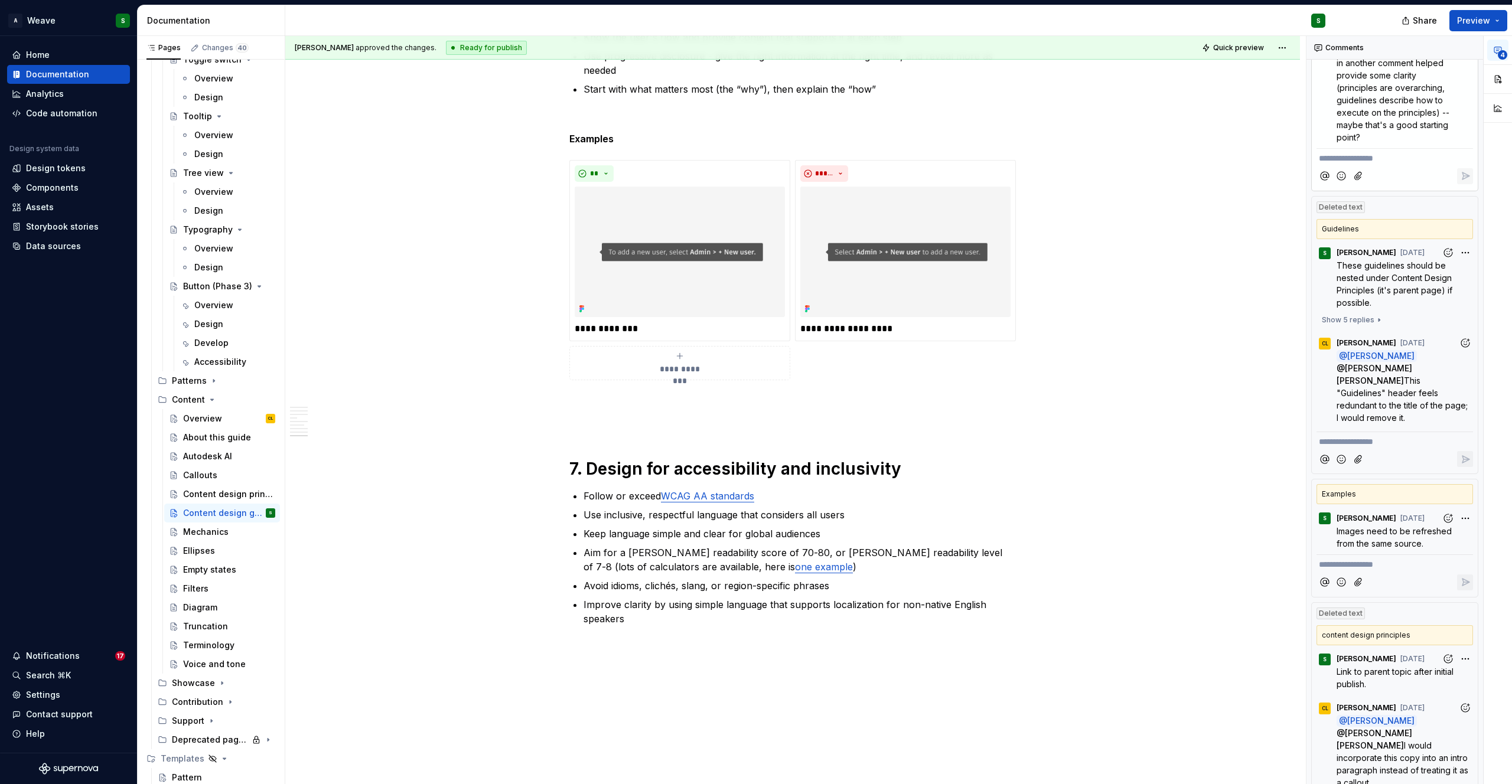
scroll to position [210, 0]
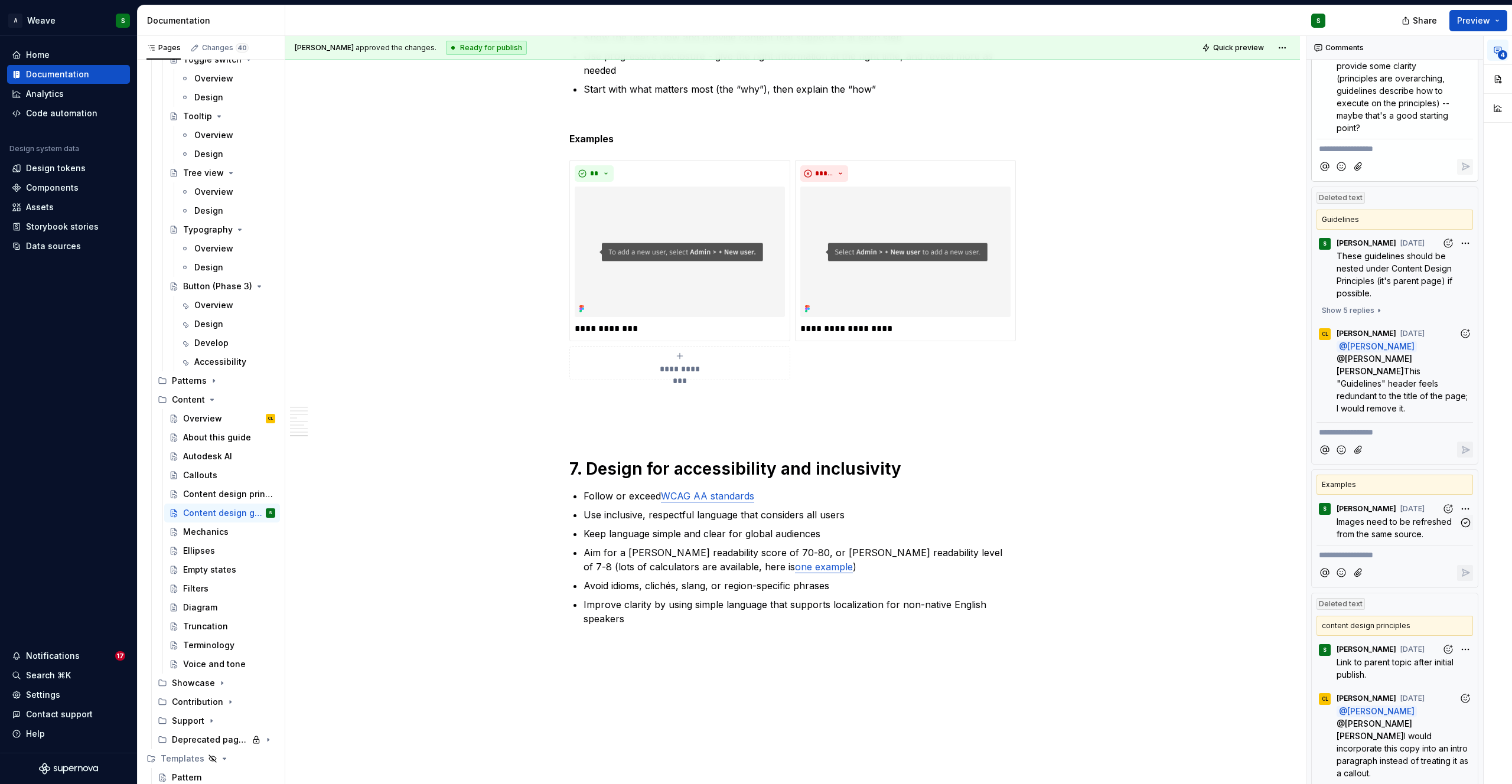
click at [1387, 516] on span "Images need to be refreshed from the same source." at bounding box center [1395, 528] width 118 height 23
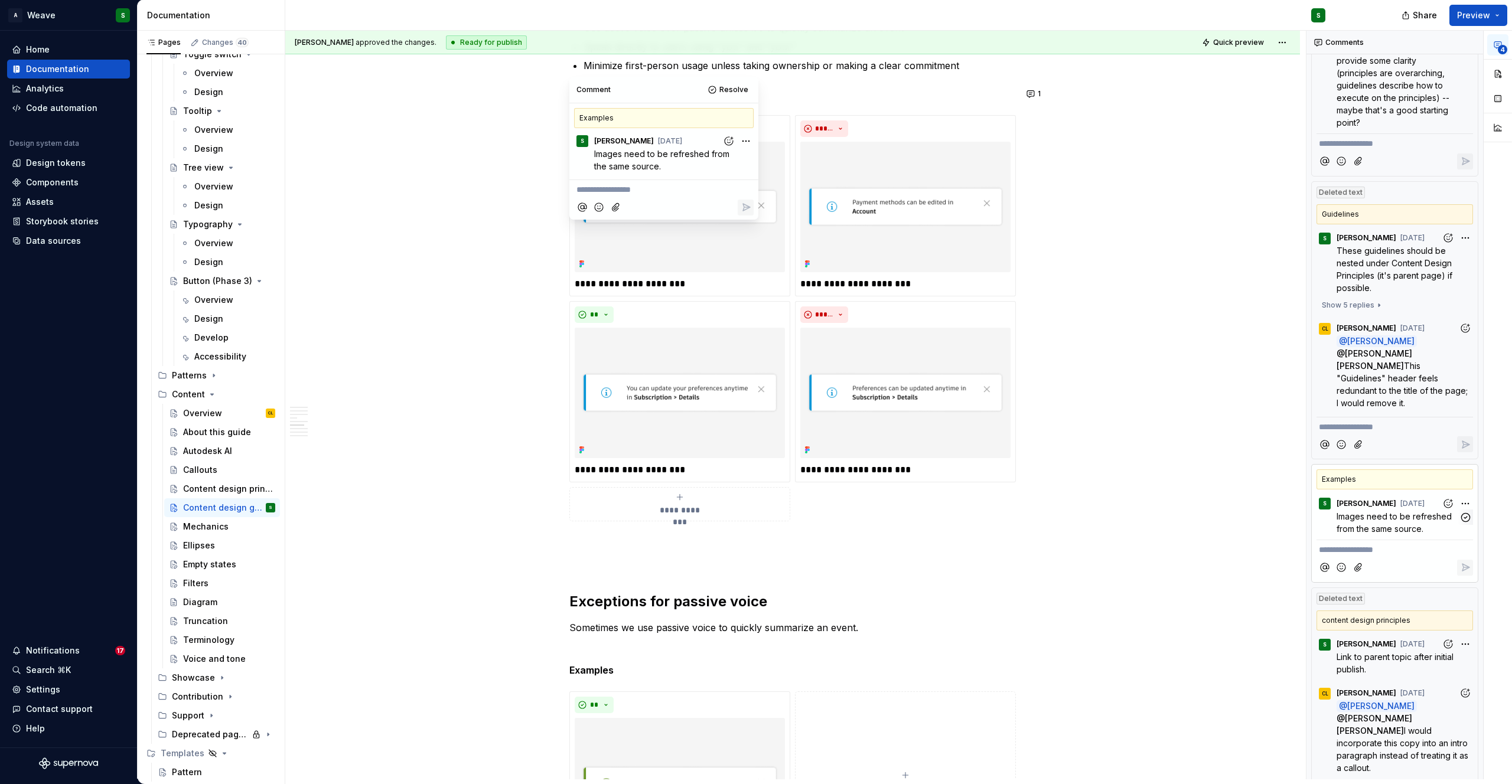
scroll to position [1669, 0]
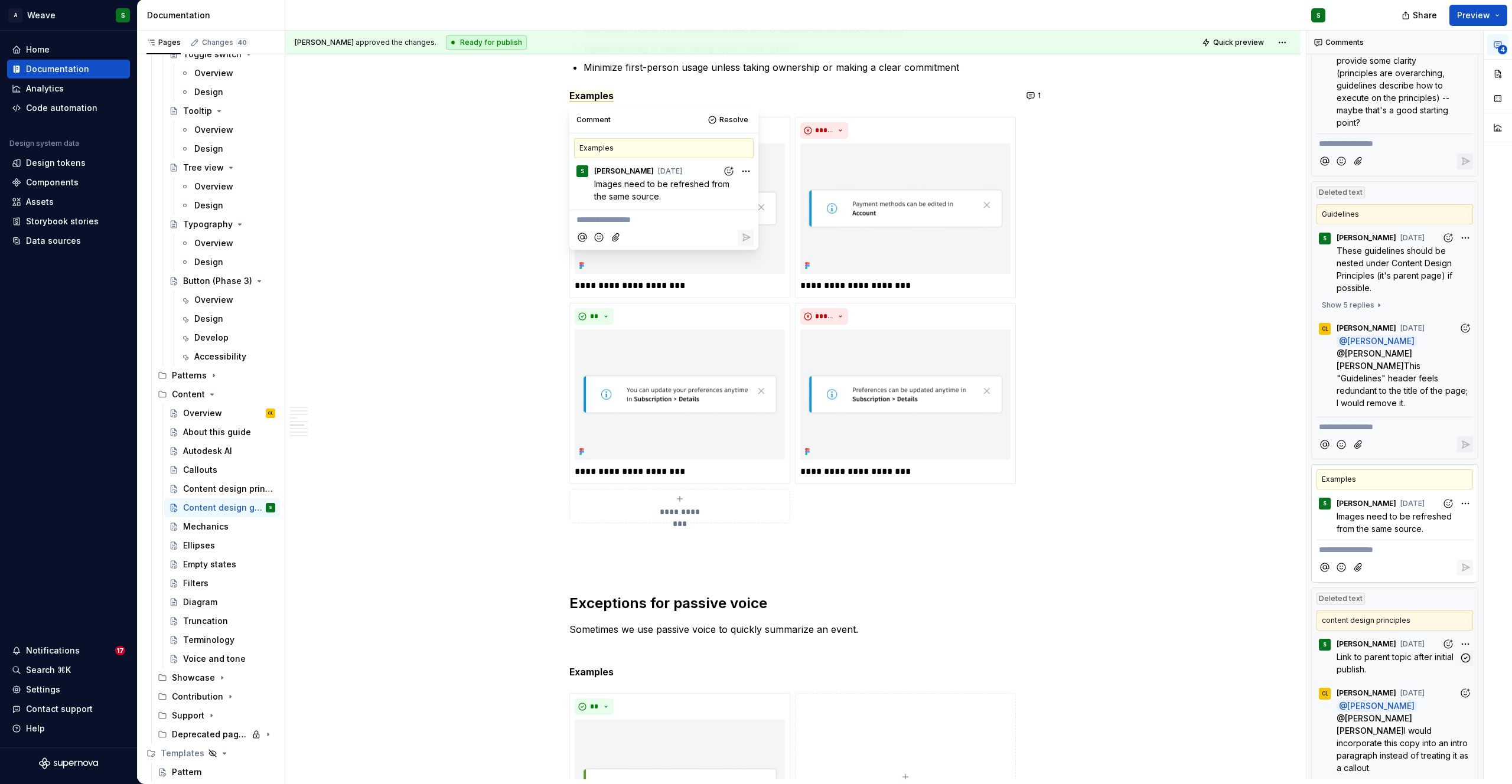
click at [1367, 651] on p "Link to parent topic after initial publish." at bounding box center [1397, 663] width 123 height 25
click at [1041, 98] on button "1" at bounding box center [1034, 95] width 23 height 16
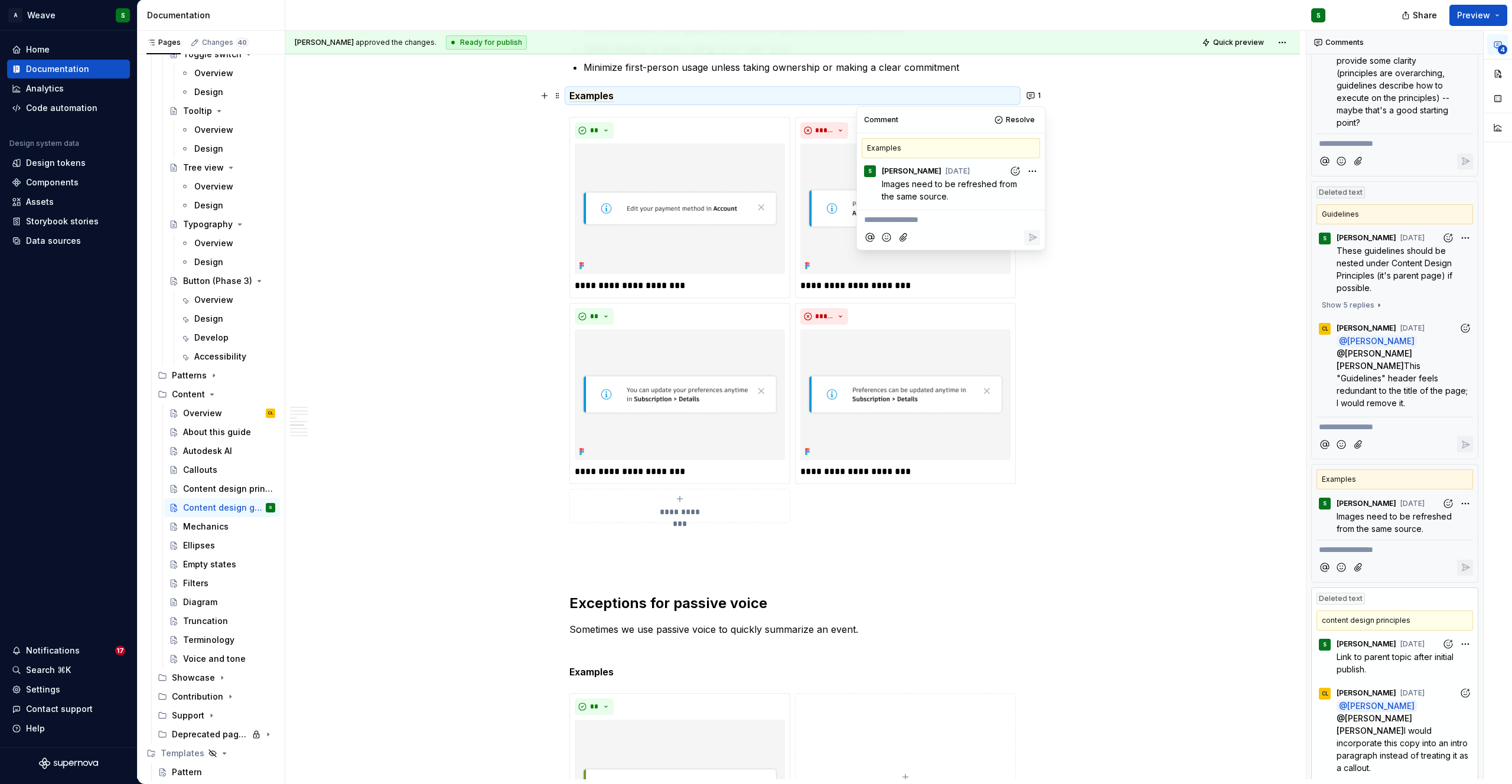
click at [1111, 228] on div "**********" at bounding box center [793, 249] width 1015 height 3442
click at [654, 191] on img at bounding box center [679, 209] width 210 height 130
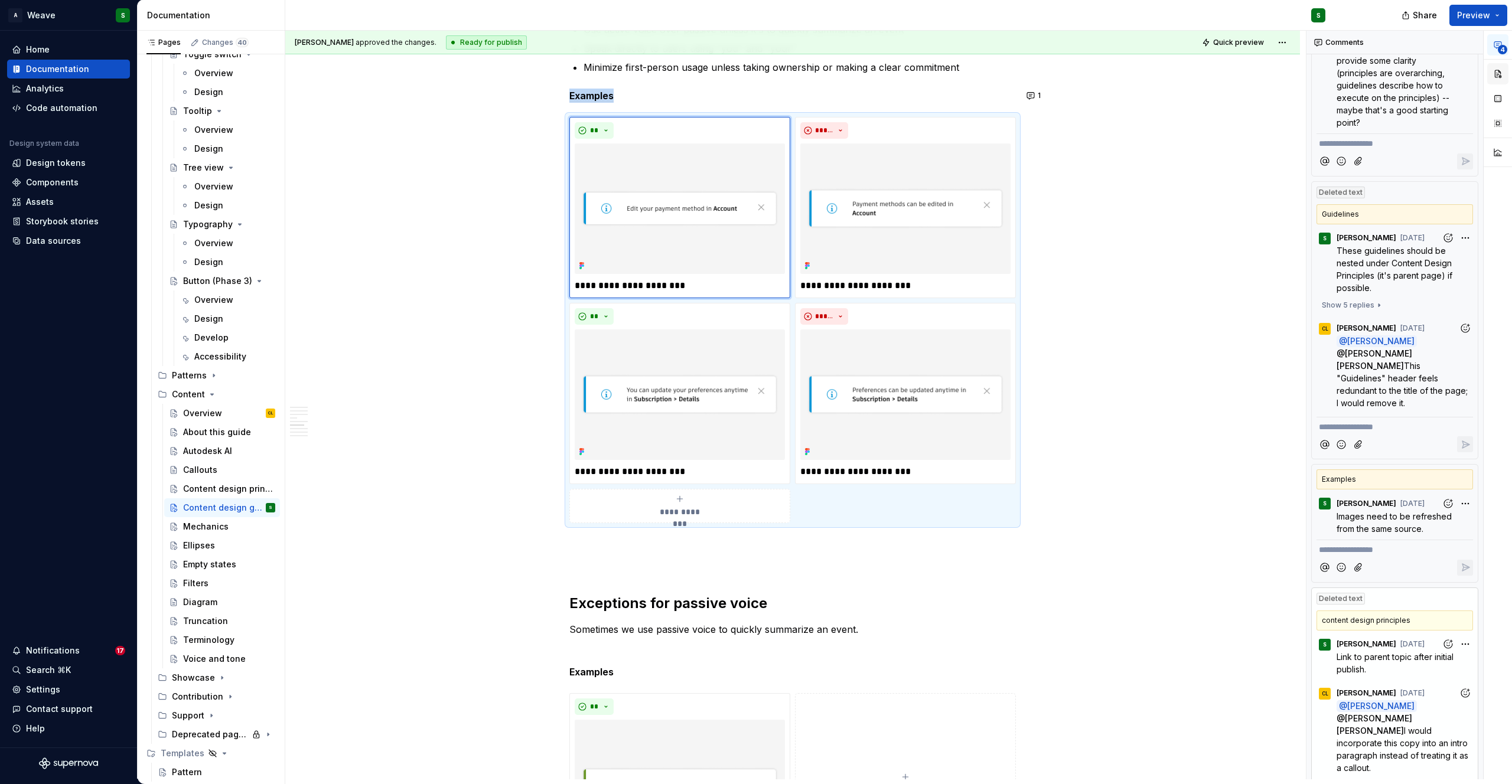
click at [1501, 75] on button "button" at bounding box center [1498, 74] width 21 height 21
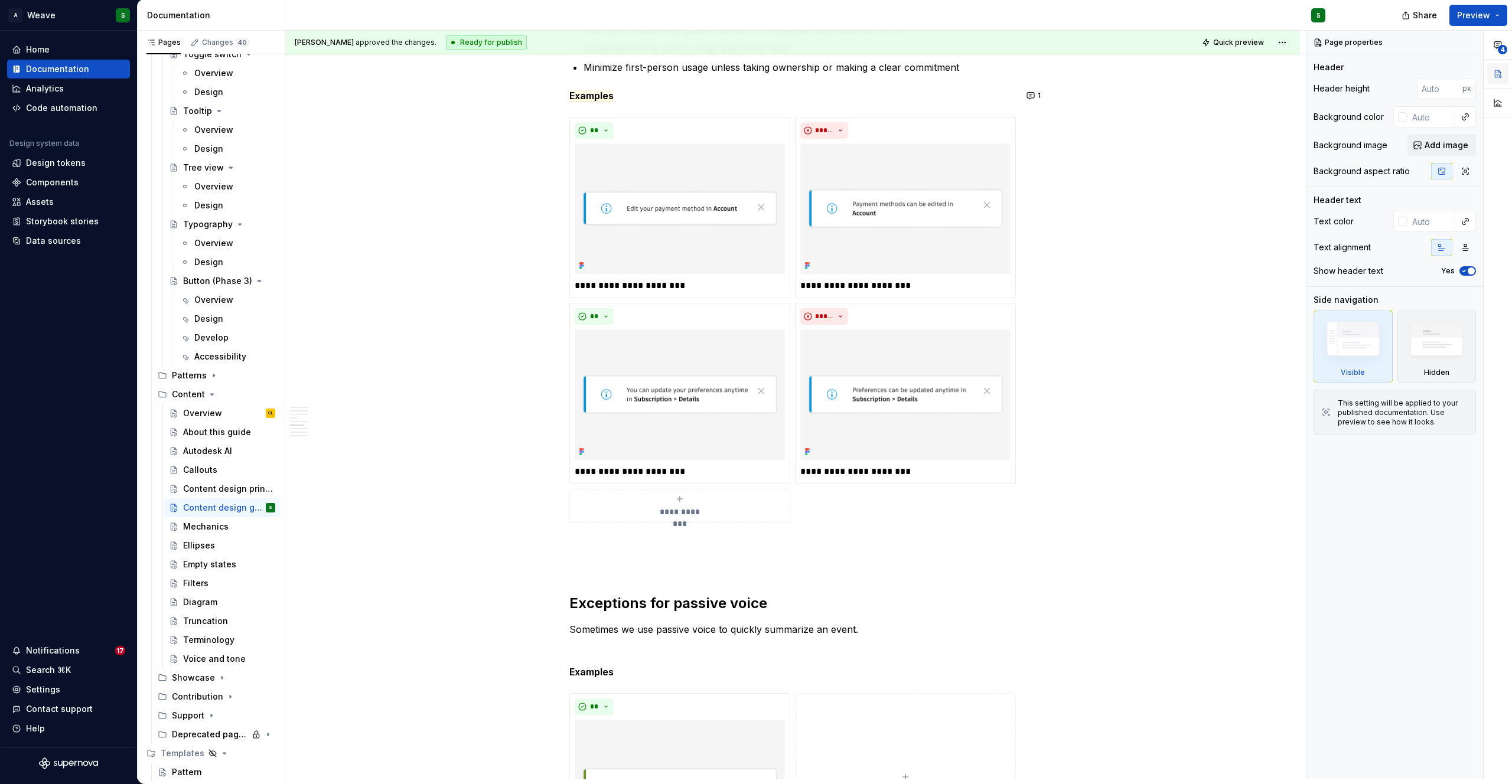
scroll to position [0, 0]
click at [1049, 277] on div "**********" at bounding box center [793, 249] width 1015 height 3442
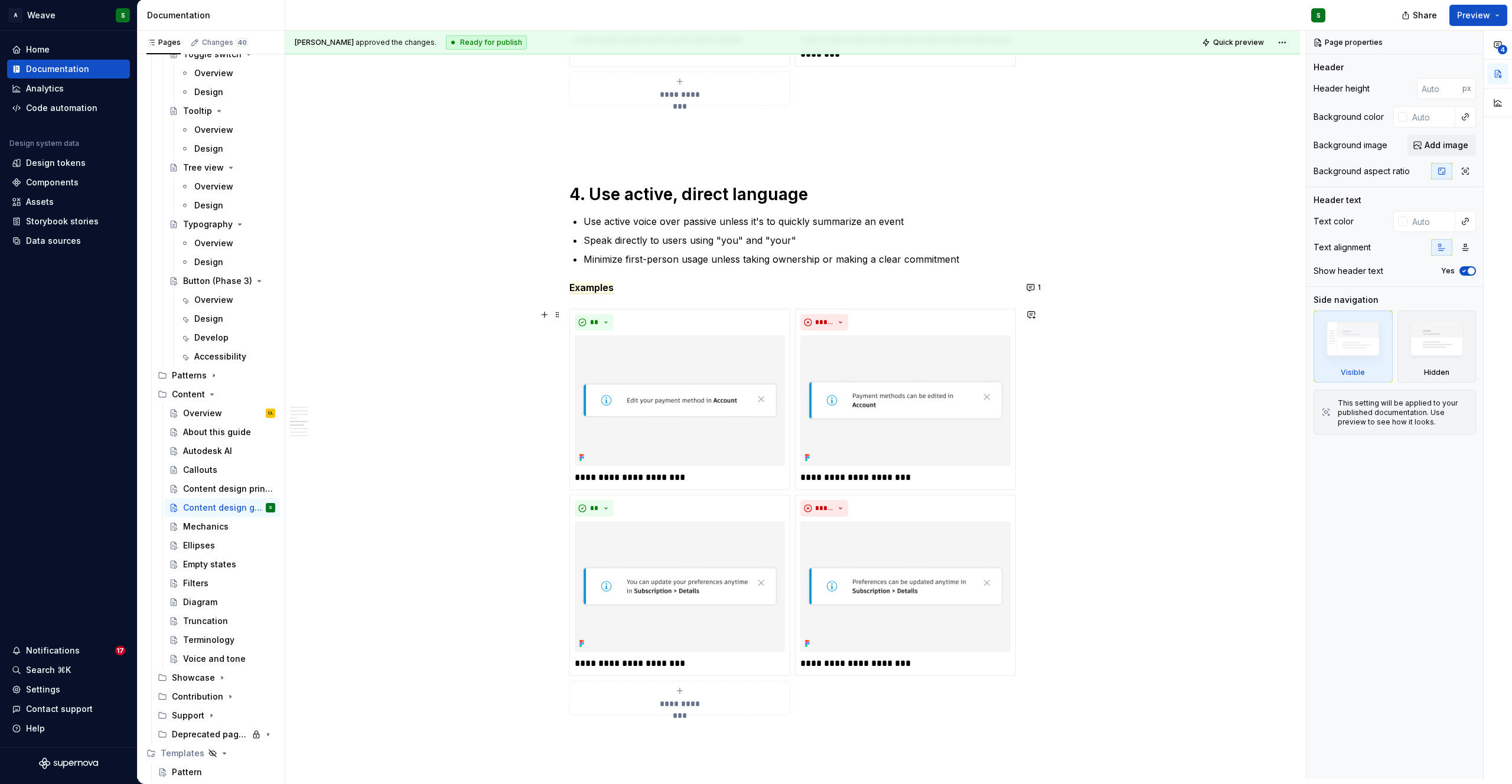
scroll to position [1504, 0]
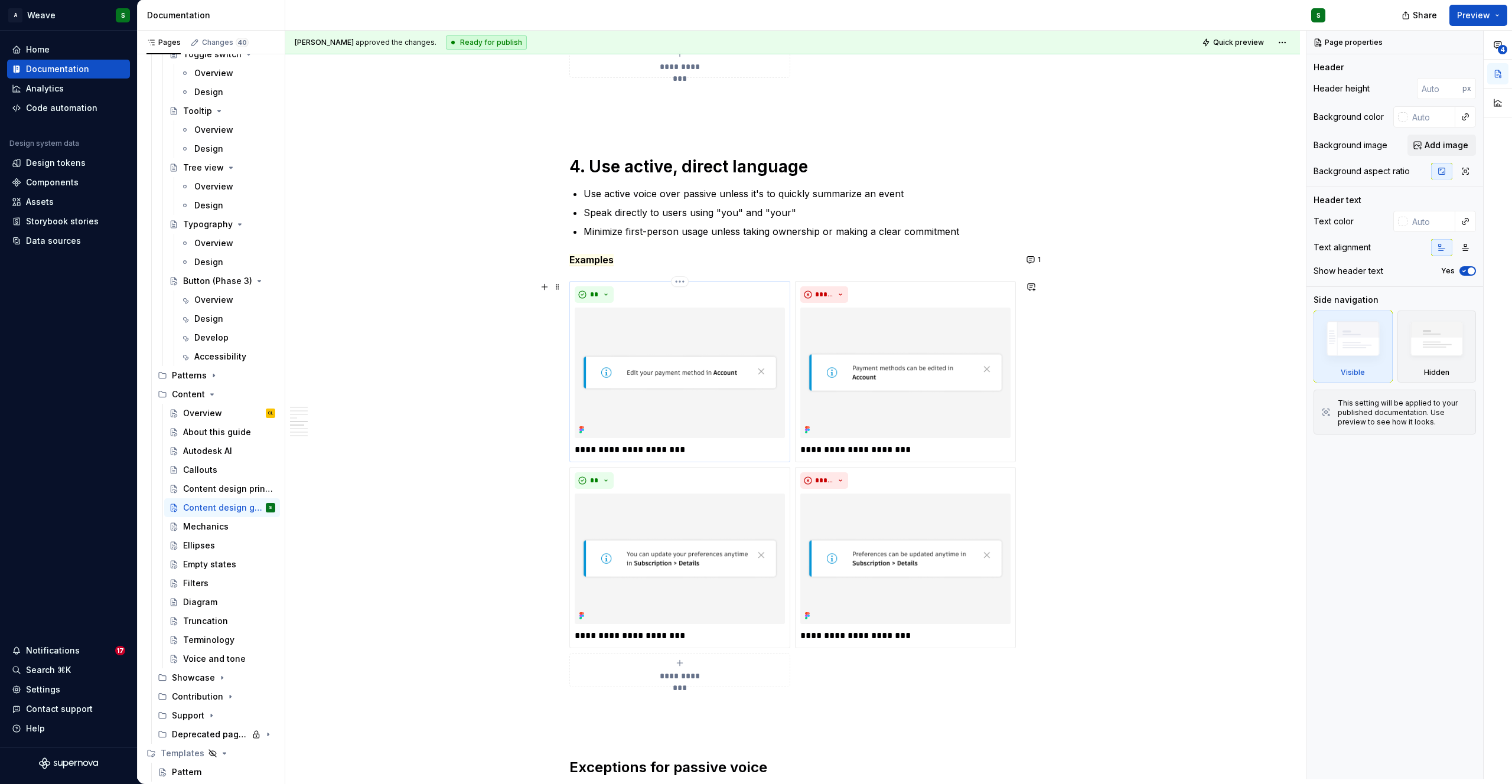
click at [675, 384] on img at bounding box center [679, 373] width 210 height 130
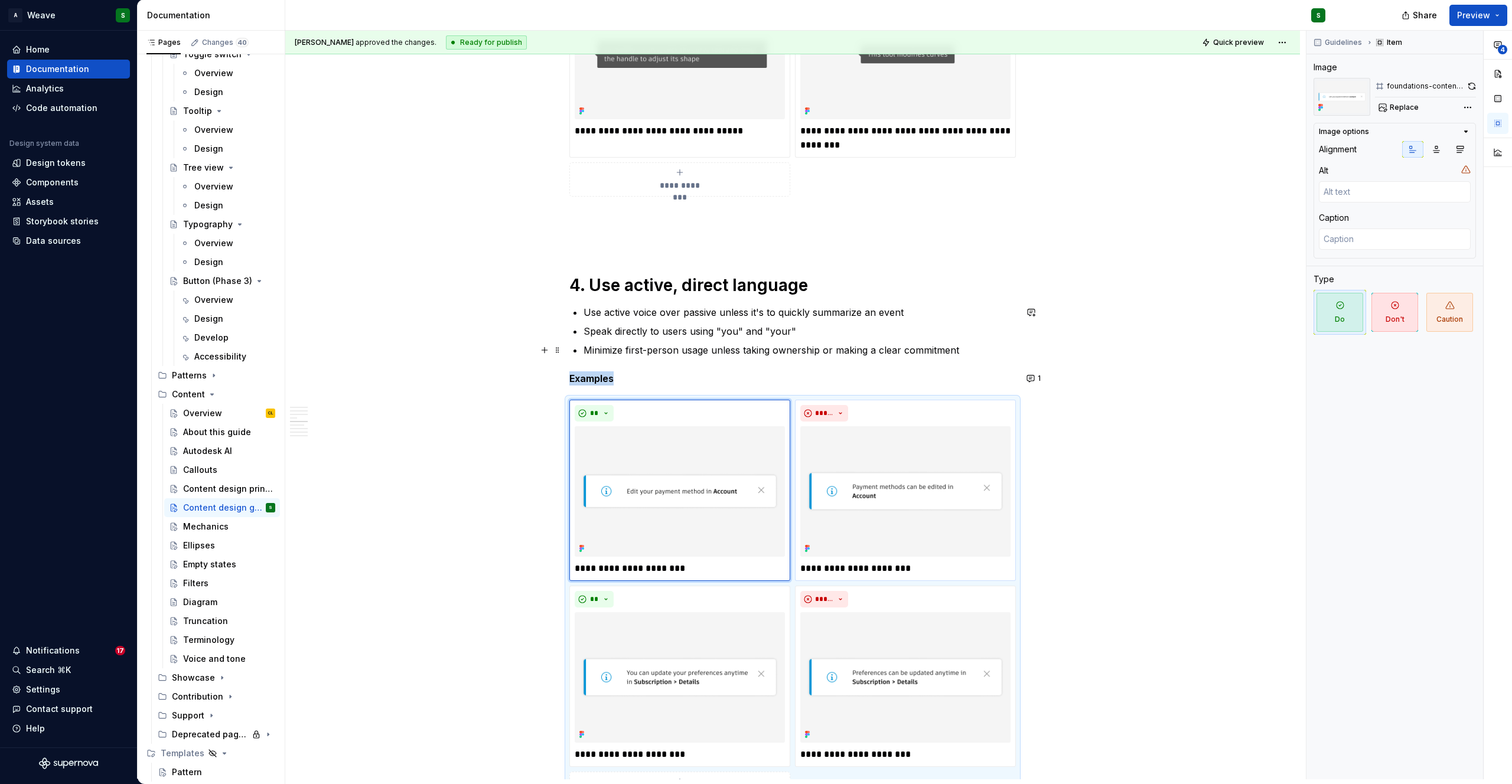
scroll to position [1457, 0]
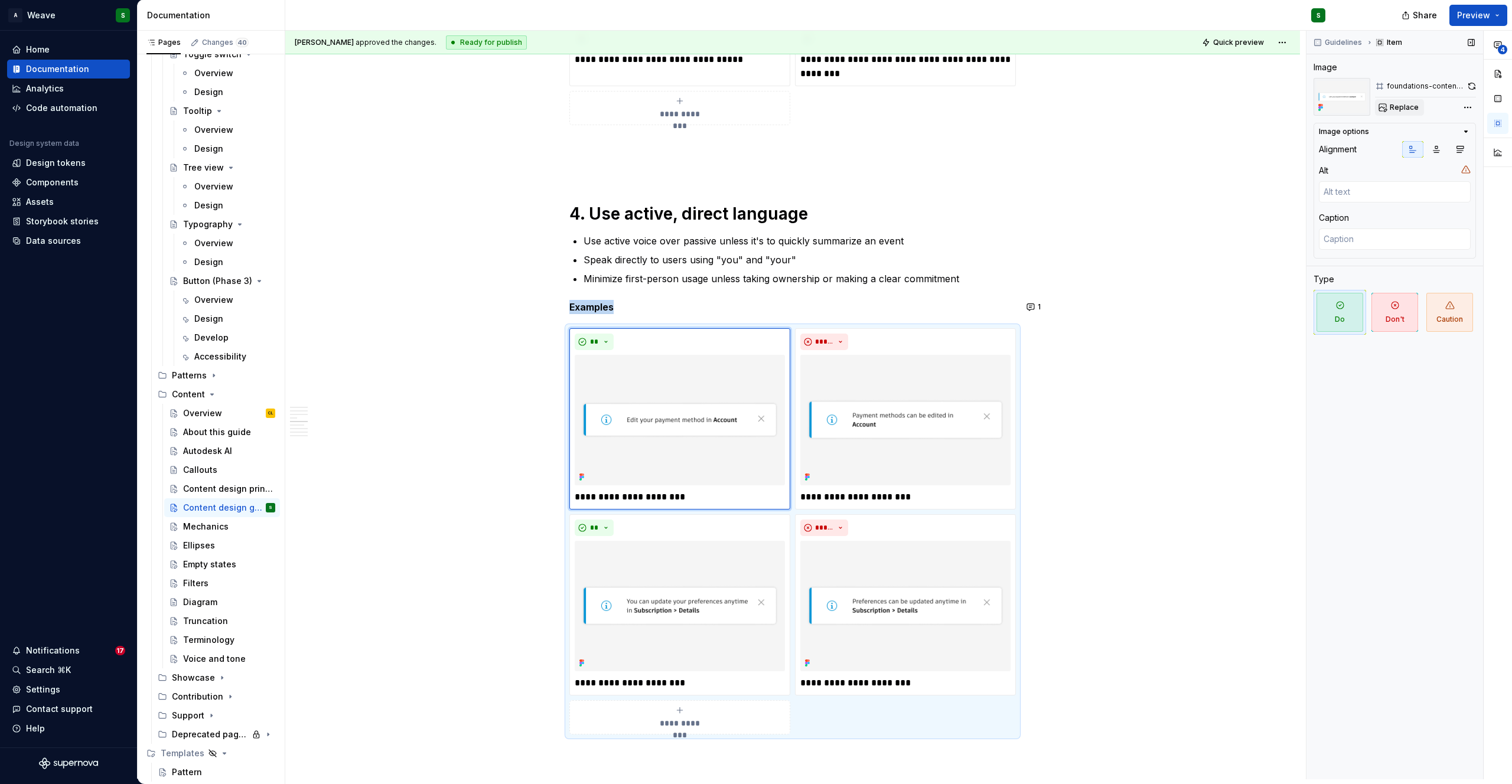
click at [1401, 110] on span "Replace" at bounding box center [1404, 107] width 29 height 9
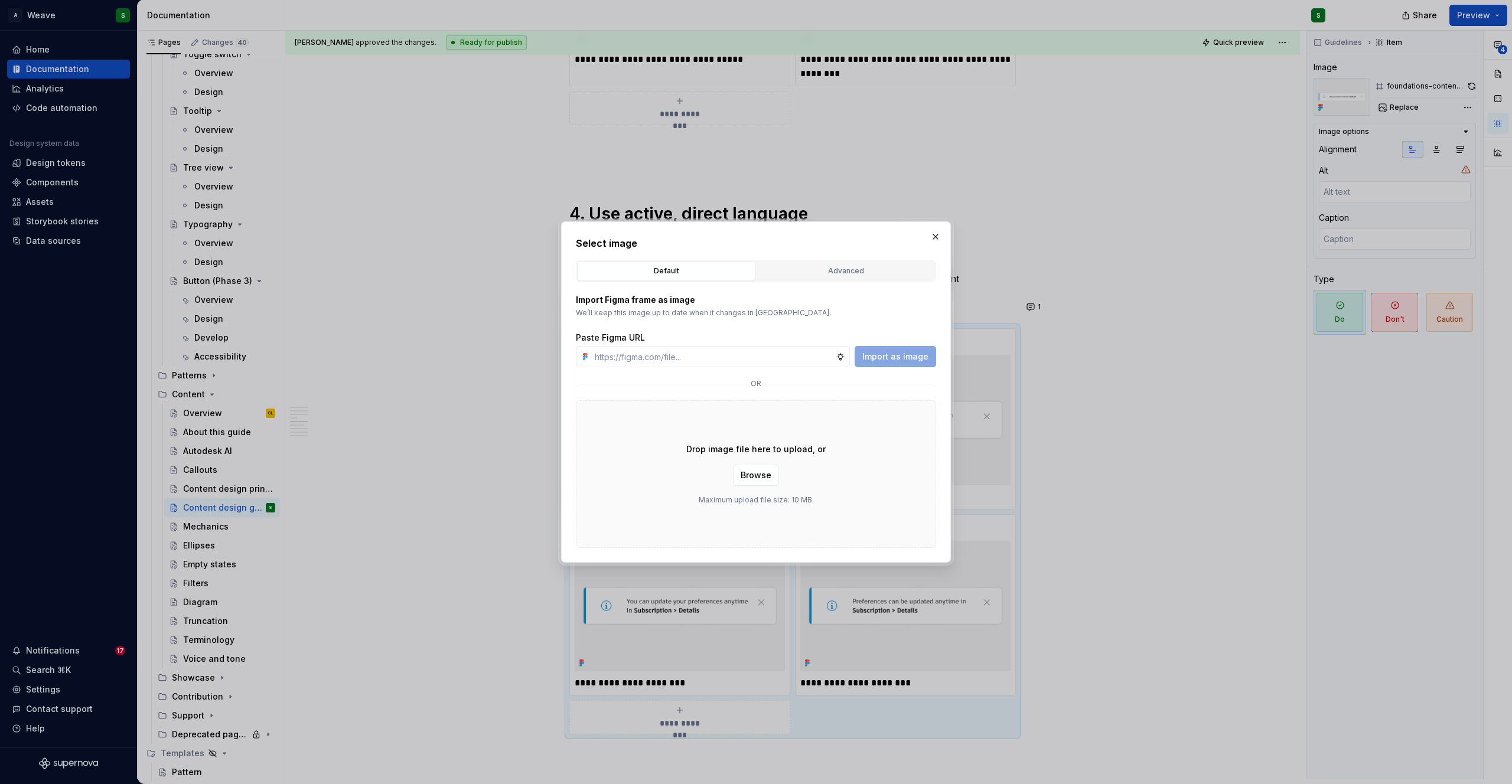
type textarea "*"
type input "https://www.figma.com/design/gPaJL981jRUYmQkfOyRTEH/Supernova-assets?node-id=37…"
click at [899, 363] on button "Import as image" at bounding box center [895, 356] width 81 height 21
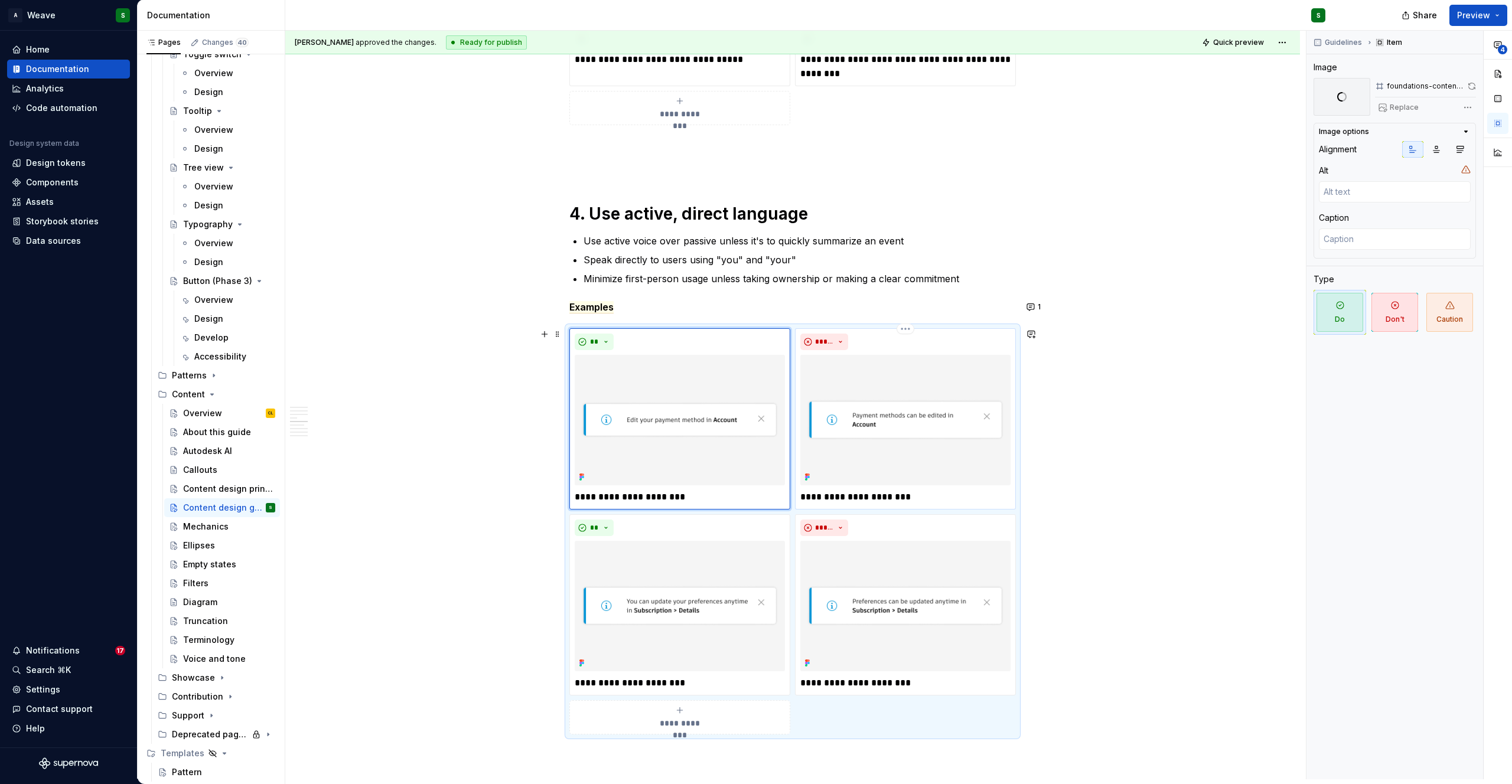
click at [896, 365] on img at bounding box center [905, 420] width 210 height 130
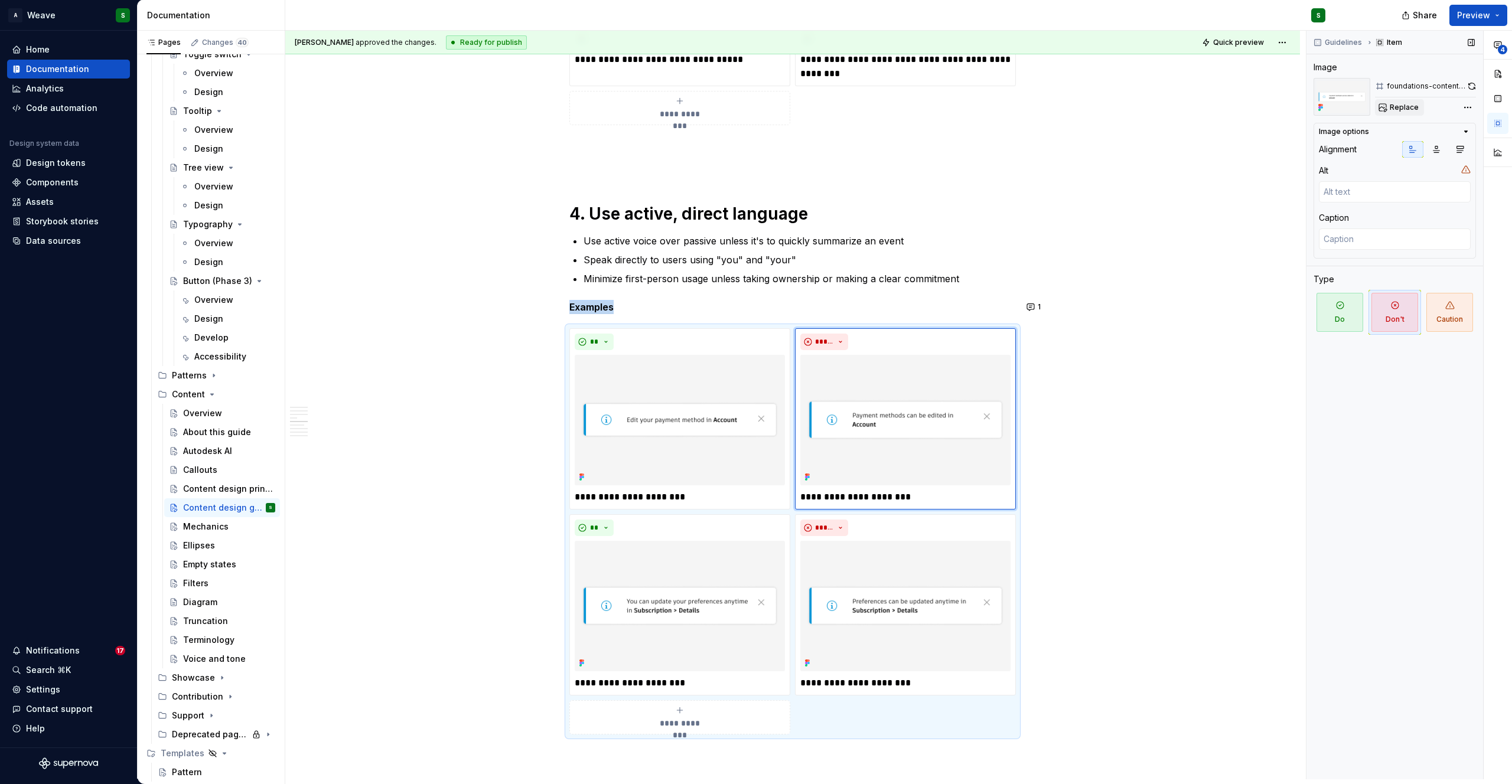
click at [1405, 108] on span "Replace" at bounding box center [1404, 107] width 29 height 9
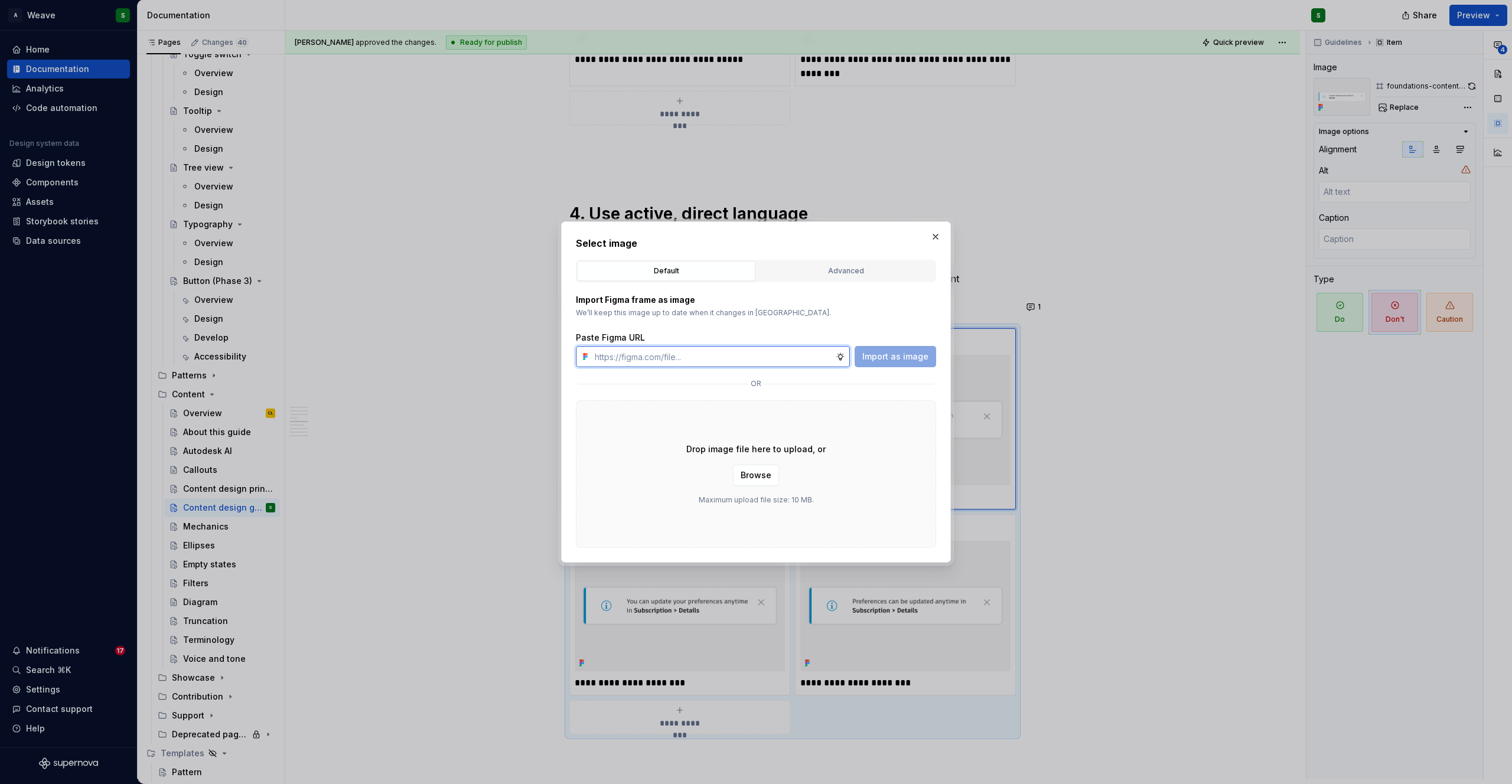
type textarea "*"
click at [774, 364] on input "text" at bounding box center [713, 356] width 246 height 21
paste input "https://www.figma.com/design/gPaJL981jRUYmQkfOyRTEH/Supernova-assets?node-id=37…"
type input "https://www.figma.com/design/gPaJL981jRUYmQkfOyRTEH/Supernova-assets?node-id=37…"
click at [876, 353] on span "Import as image" at bounding box center [895, 356] width 66 height 12
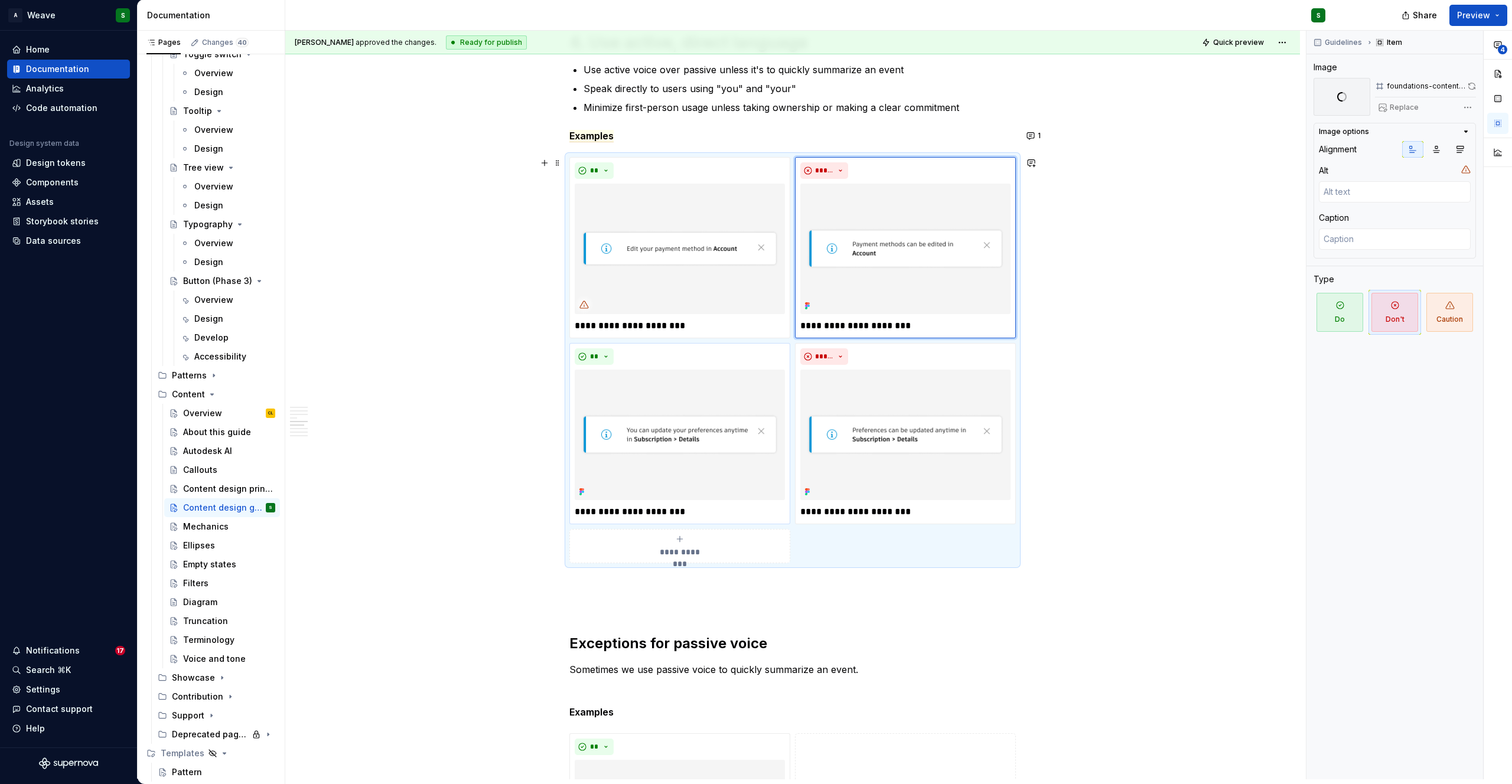
scroll to position [1640, 0]
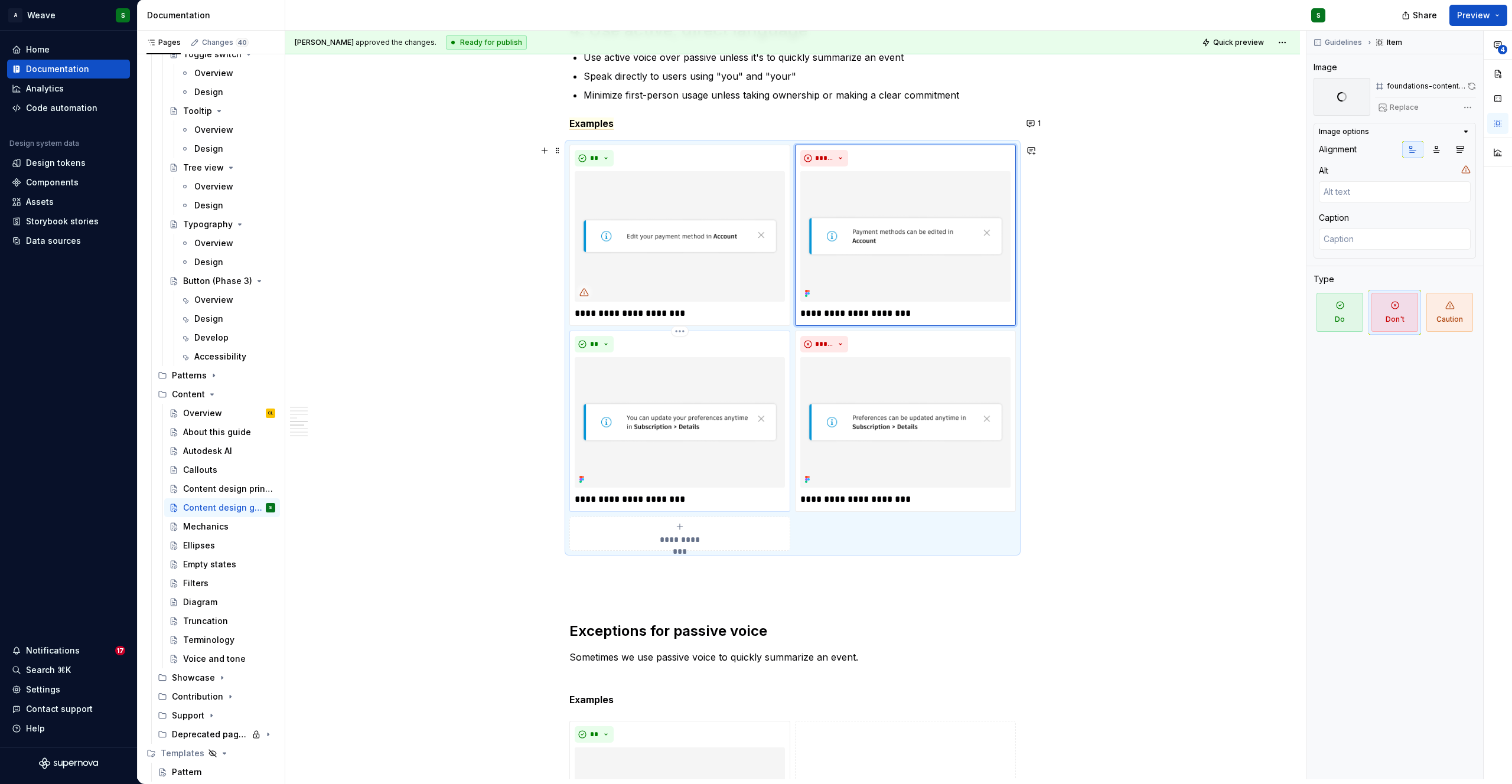
click at [648, 392] on img at bounding box center [679, 422] width 210 height 130
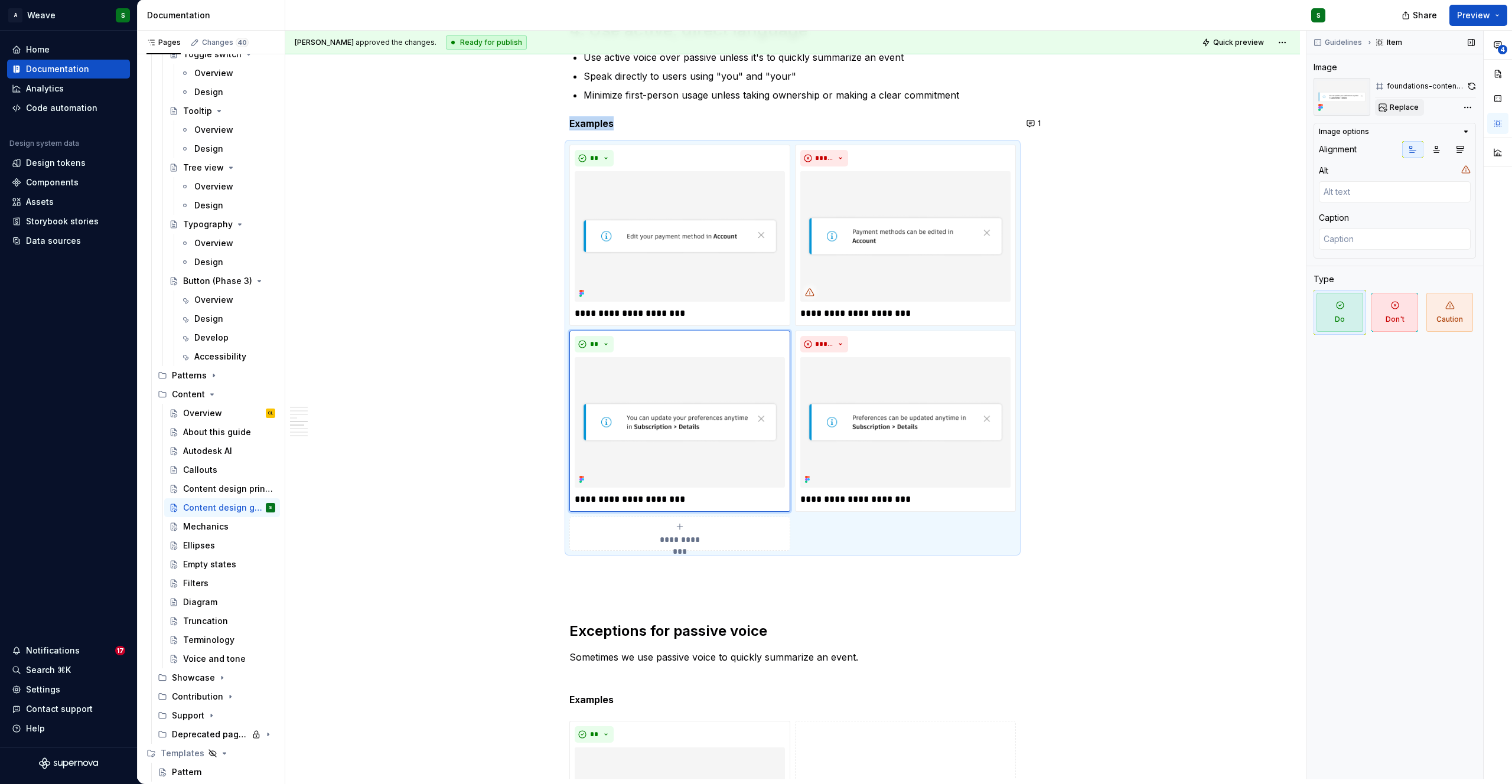
click at [1399, 111] on span "Replace" at bounding box center [1404, 107] width 29 height 9
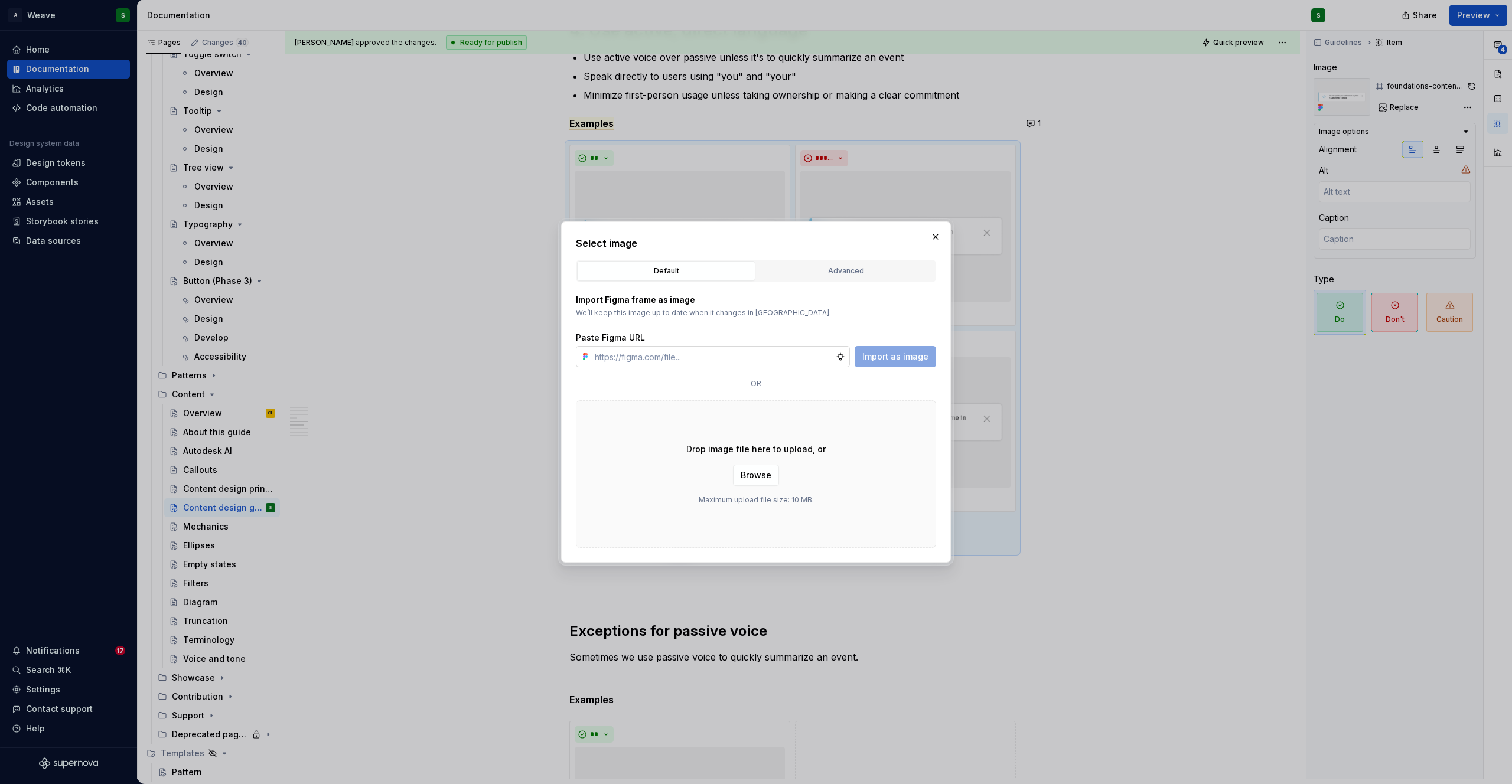
type textarea "*"
type input "https://www.figma.com/design/gPaJL981jRUYmQkfOyRTEH/Supernova-assets?node-id=32…"
click at [891, 355] on span "Import as image" at bounding box center [895, 356] width 66 height 12
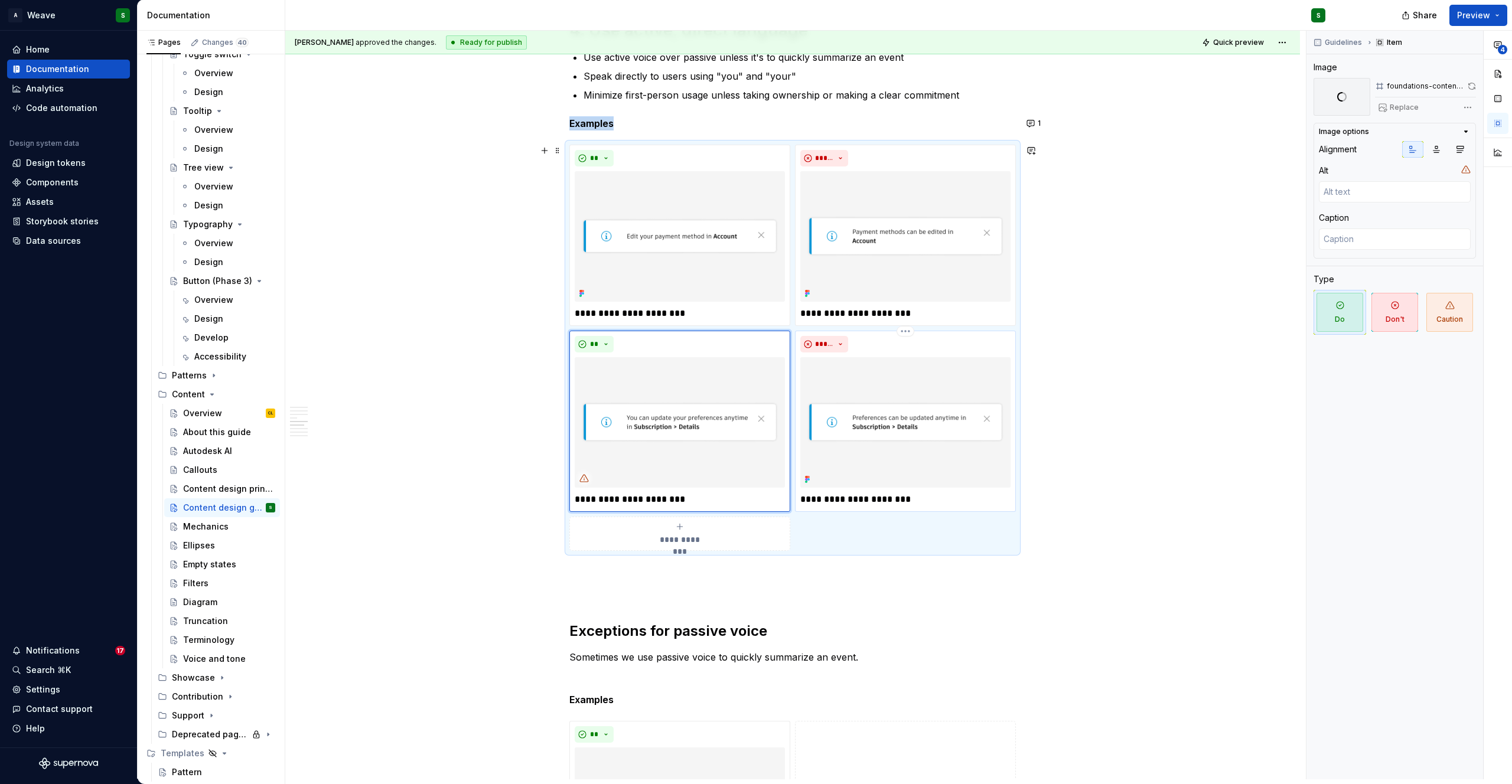
click at [888, 385] on img at bounding box center [905, 422] width 210 height 130
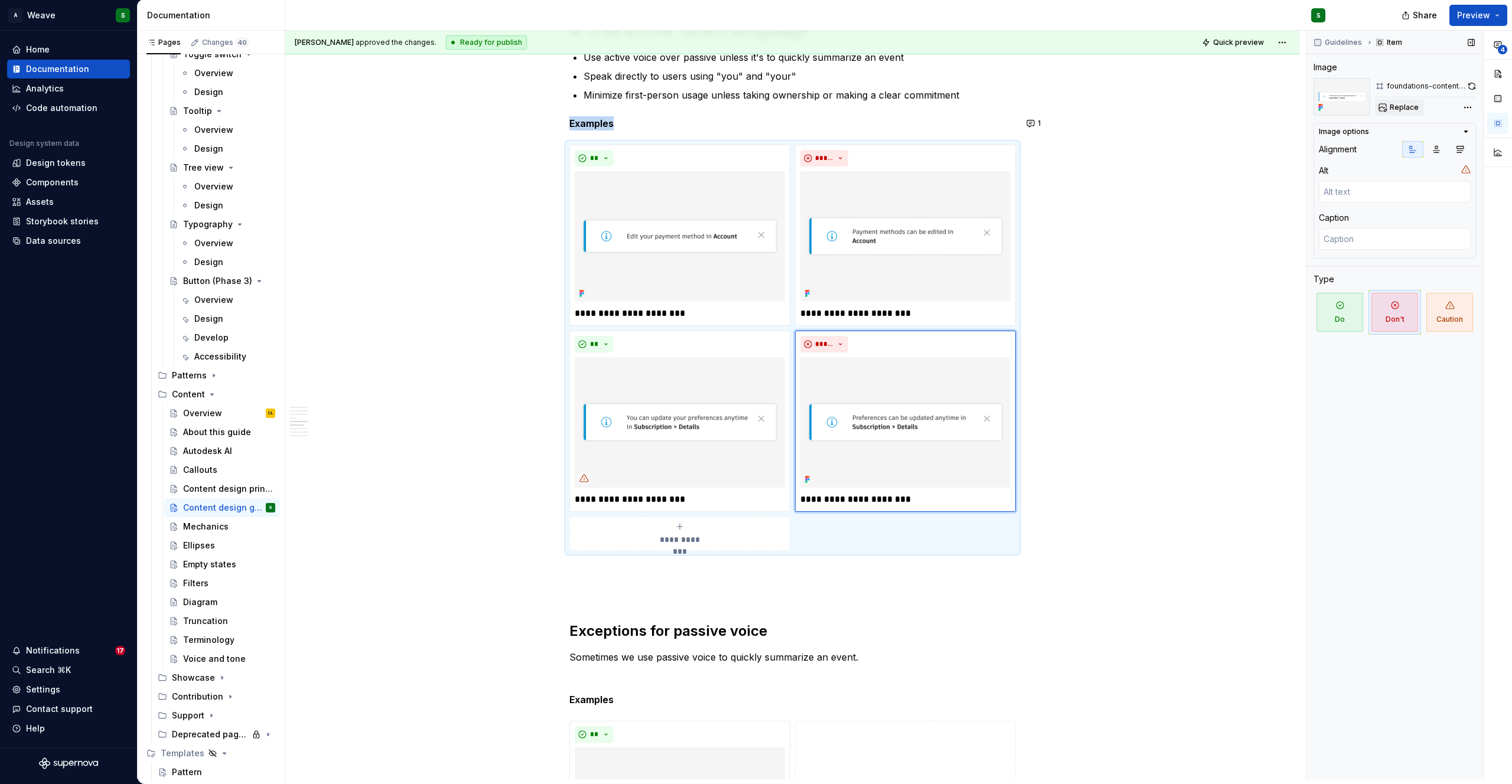
click at [1409, 106] on span "Replace" at bounding box center [1404, 107] width 29 height 9
type textarea "*"
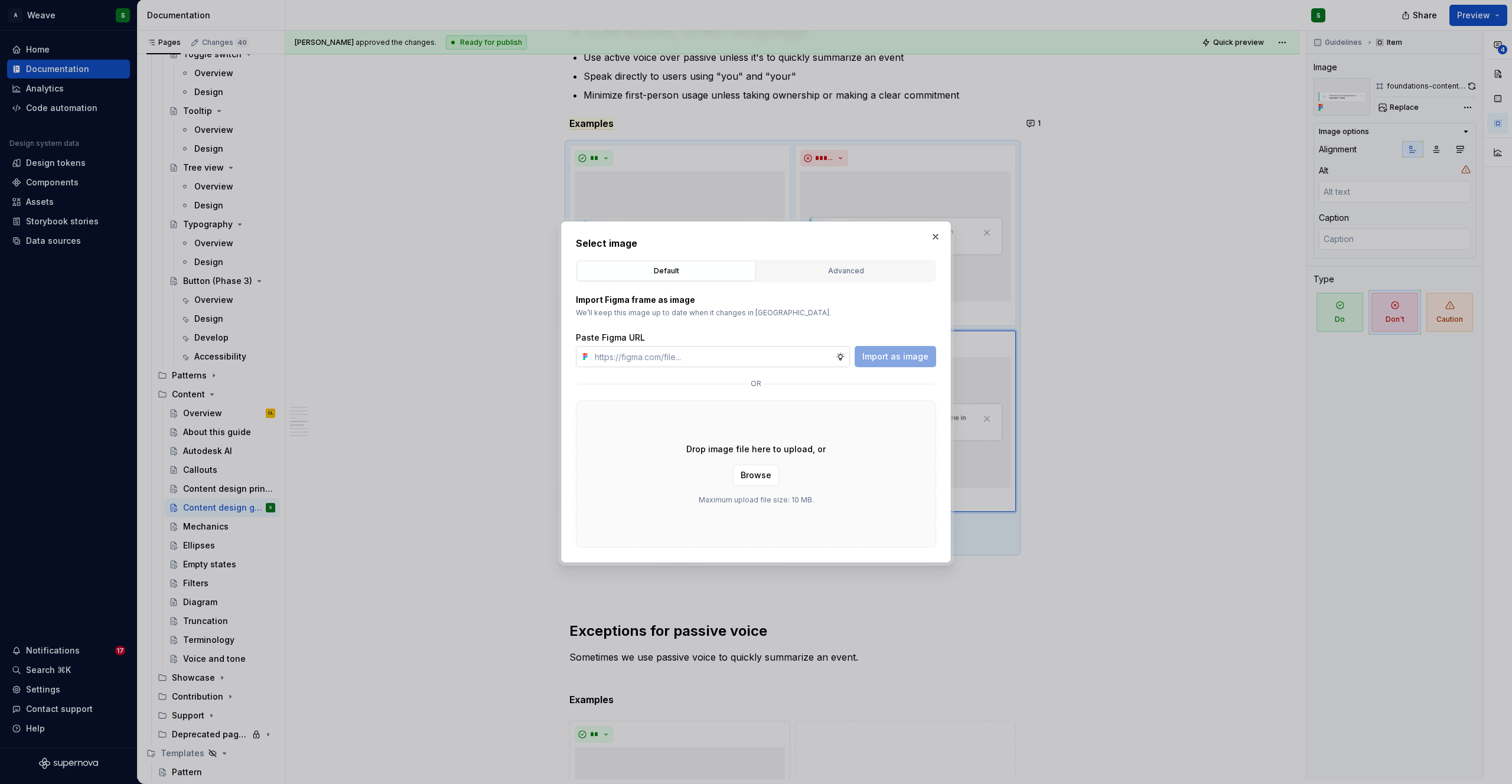
type input "https://www.figma.com/design/gPaJL981jRUYmQkfOyRTEH/Supernova-assets?node-id=32…"
click at [918, 356] on span "Import as image" at bounding box center [895, 356] width 66 height 12
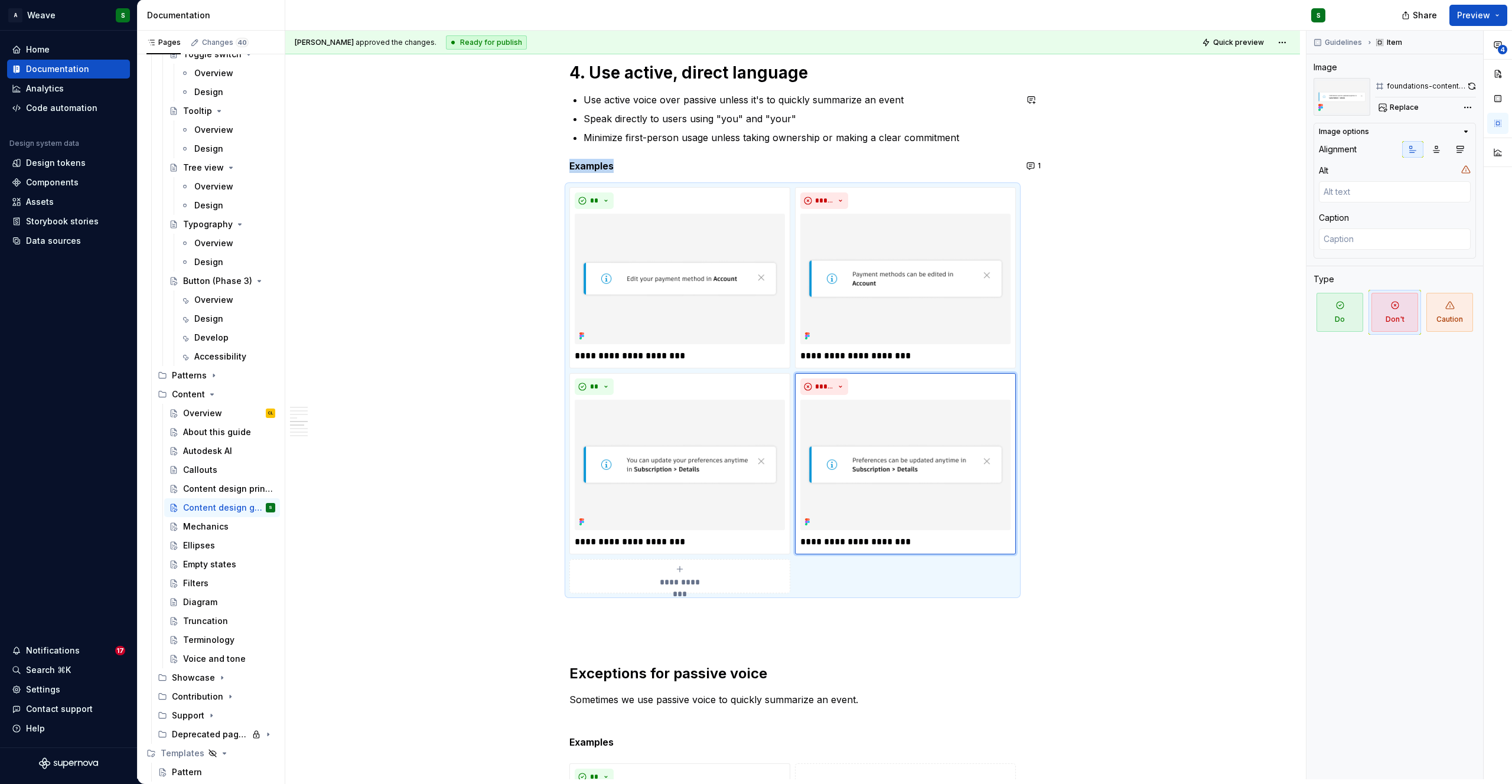
scroll to position [1596, 0]
click at [1035, 165] on button "1" at bounding box center [1034, 167] width 23 height 16
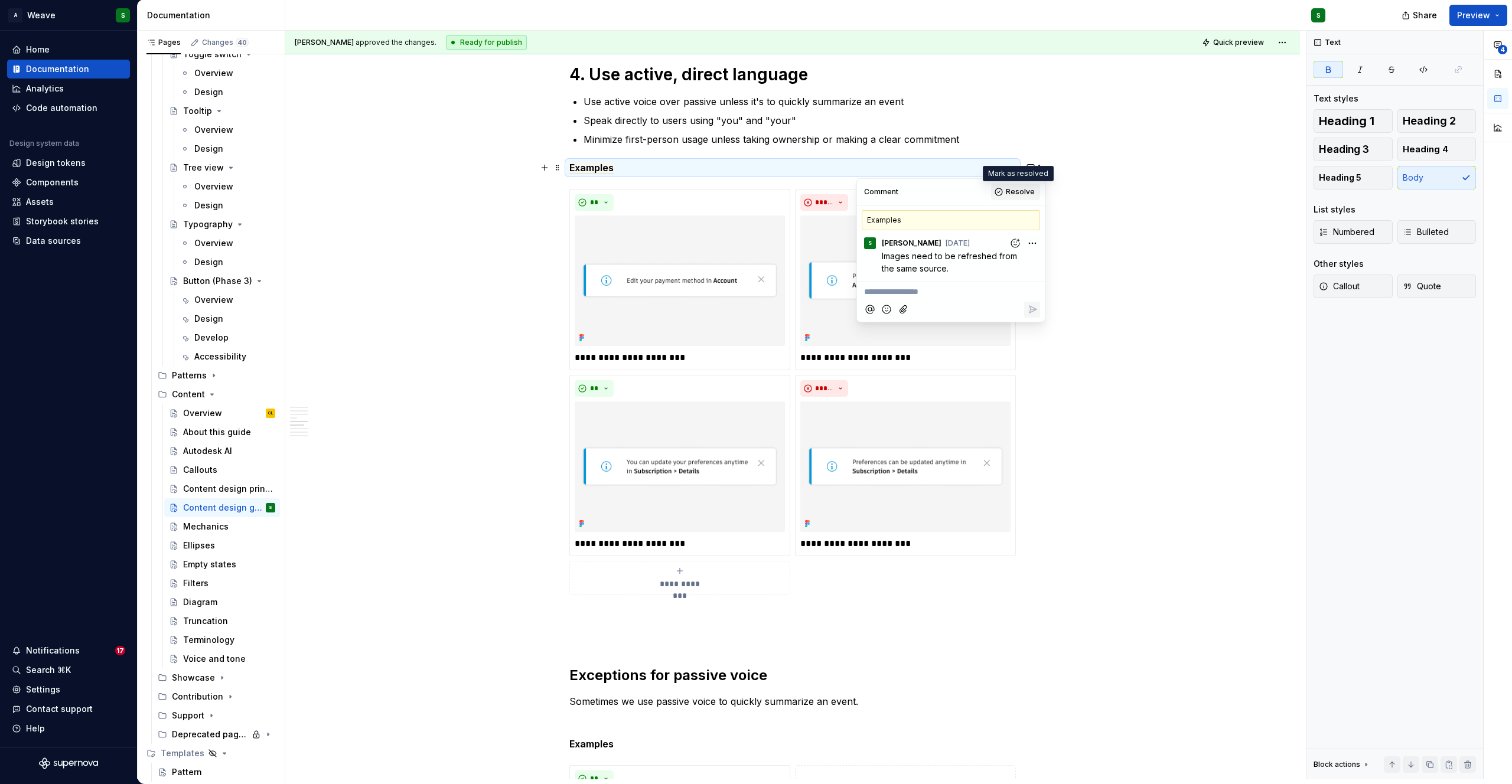
click at [1029, 188] on span "Resolve" at bounding box center [1020, 191] width 29 height 9
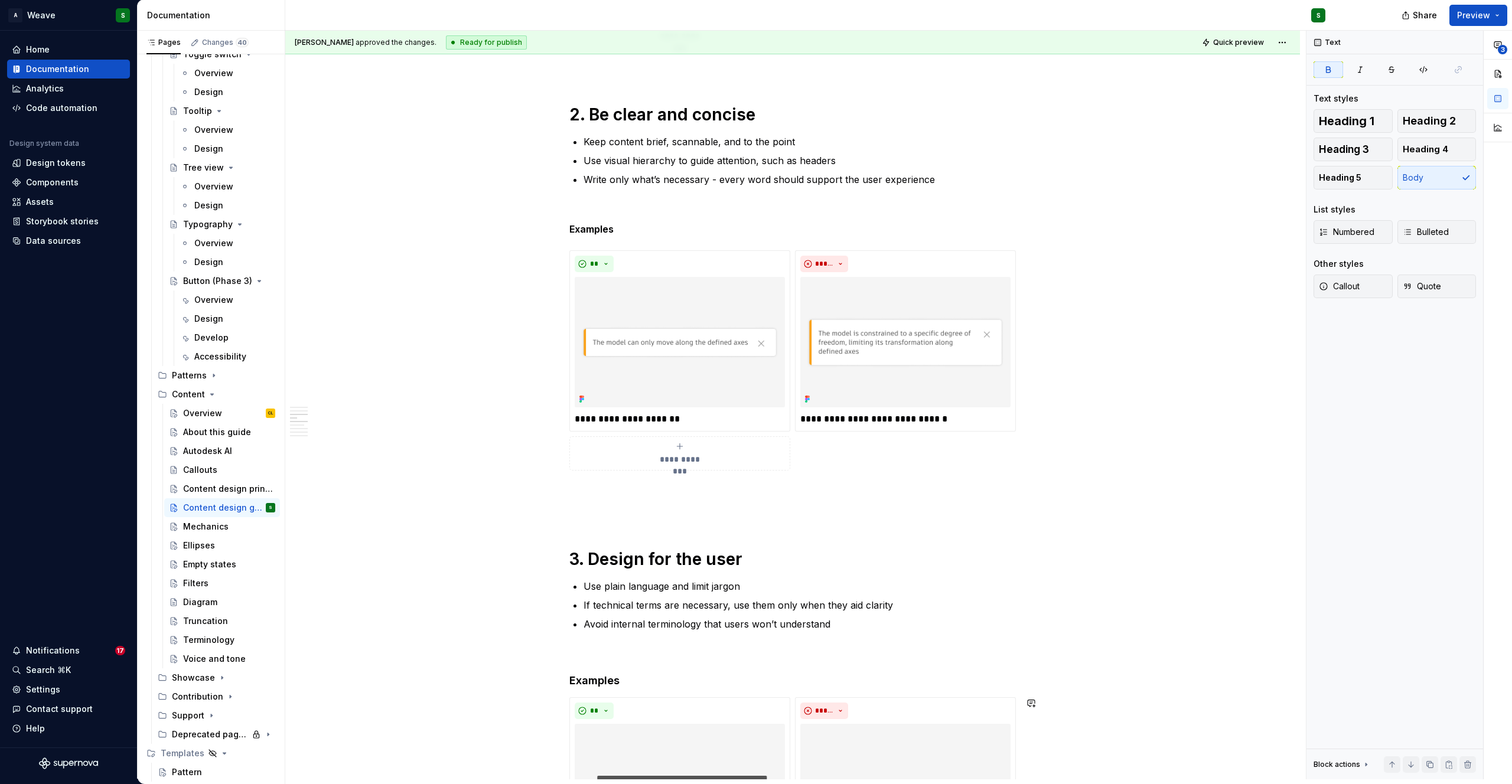
scroll to position [0, 0]
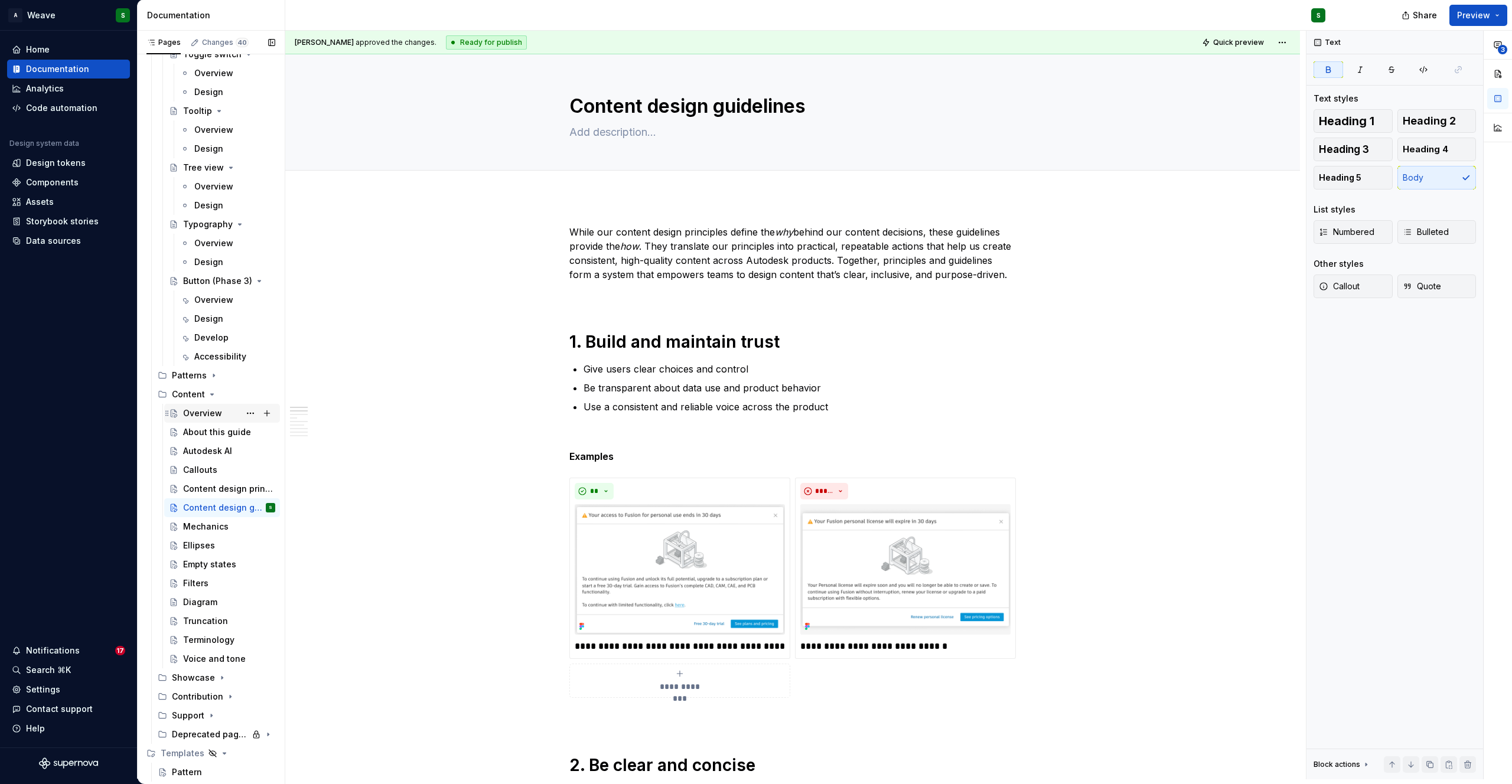
click at [191, 413] on div "Overview" at bounding box center [202, 413] width 39 height 12
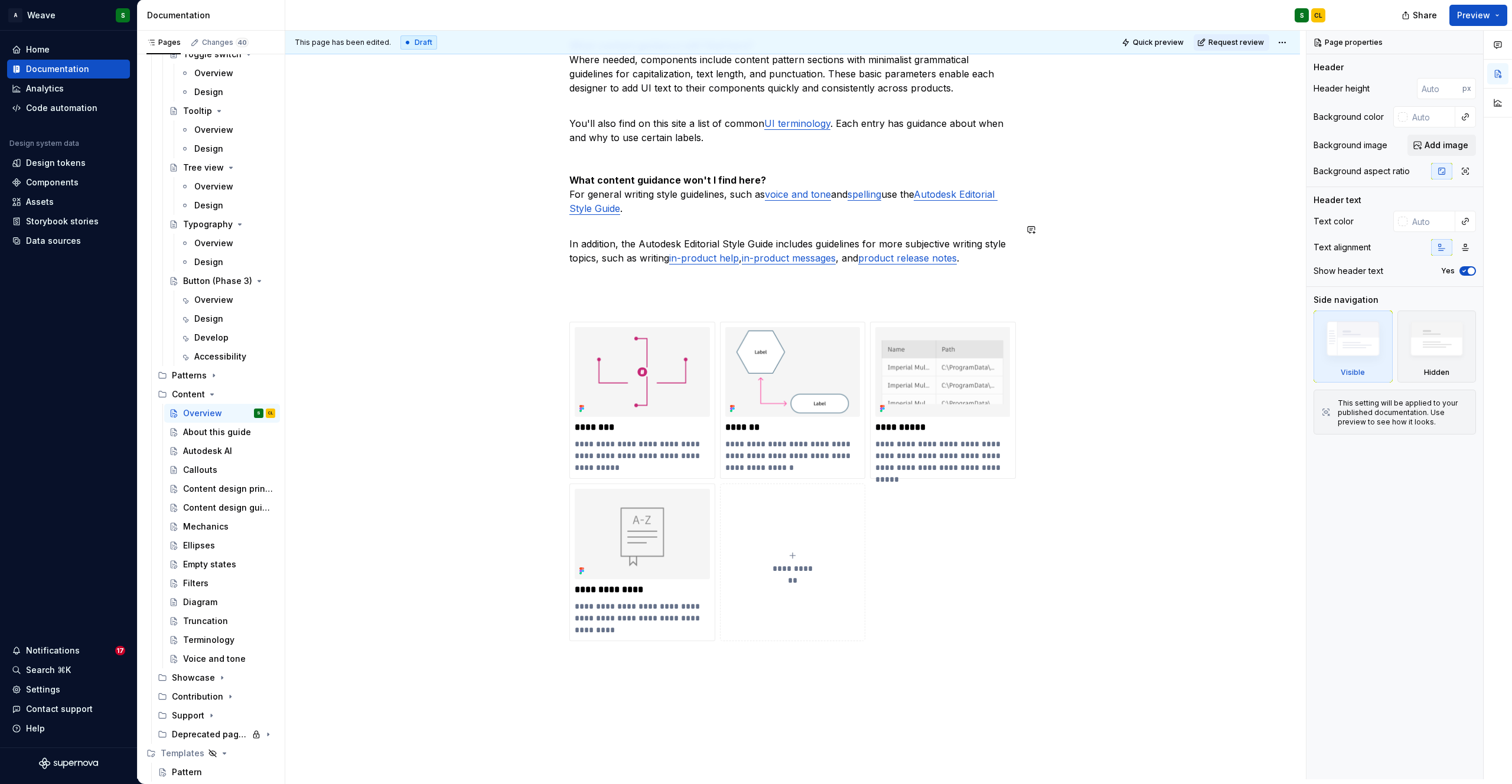
scroll to position [446, 0]
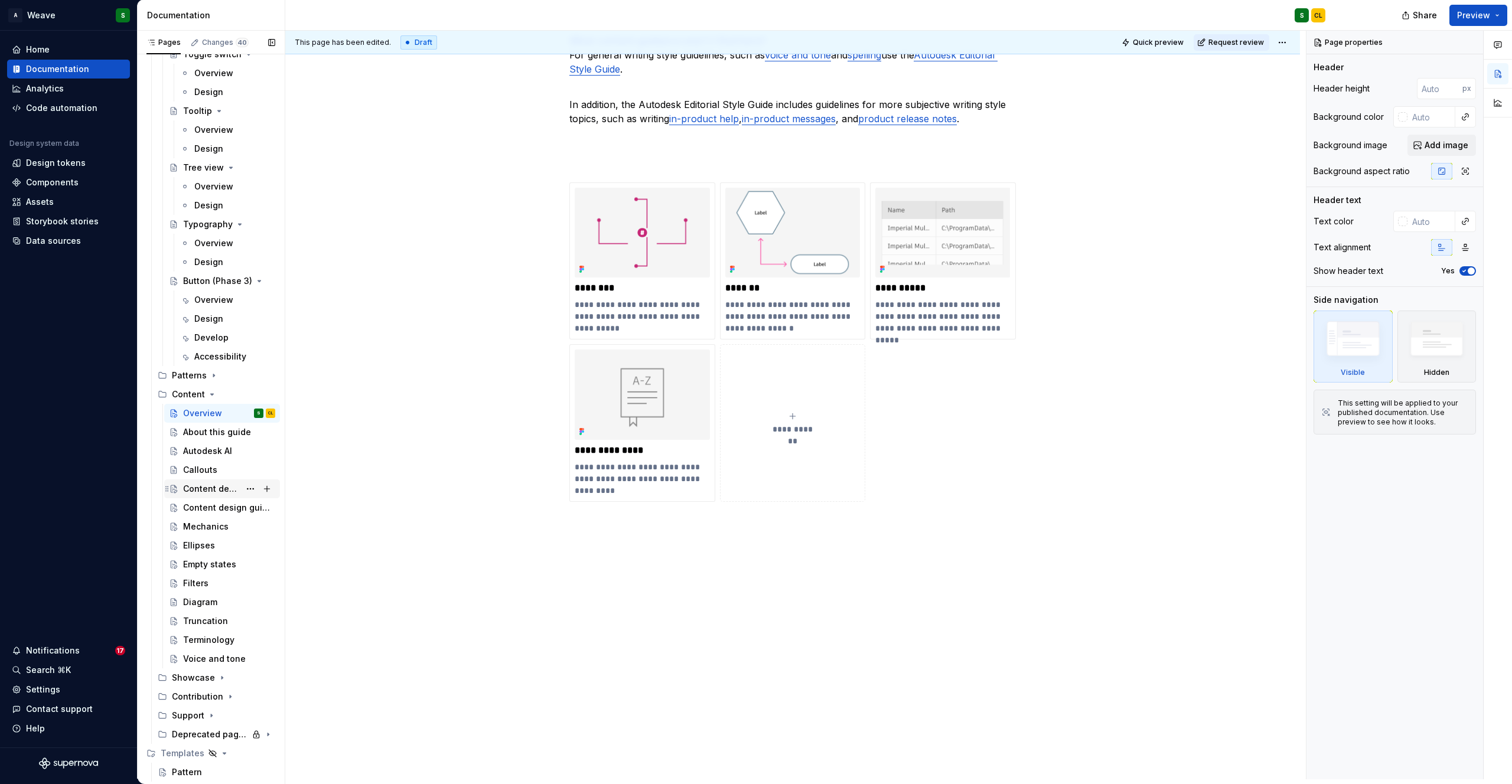
click at [204, 488] on div "Content design principles" at bounding box center [211, 489] width 57 height 12
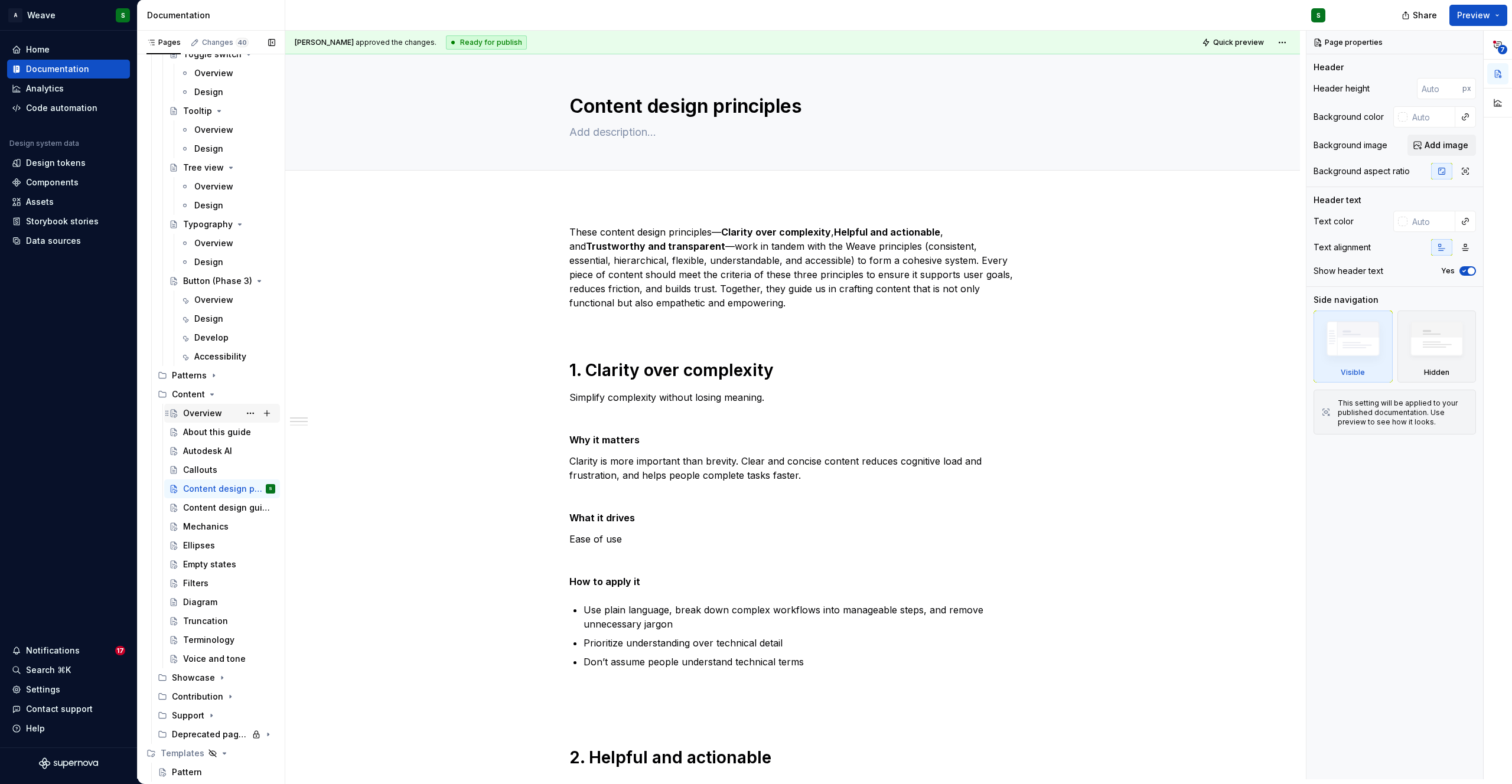
click at [193, 416] on div "Overview" at bounding box center [202, 413] width 39 height 12
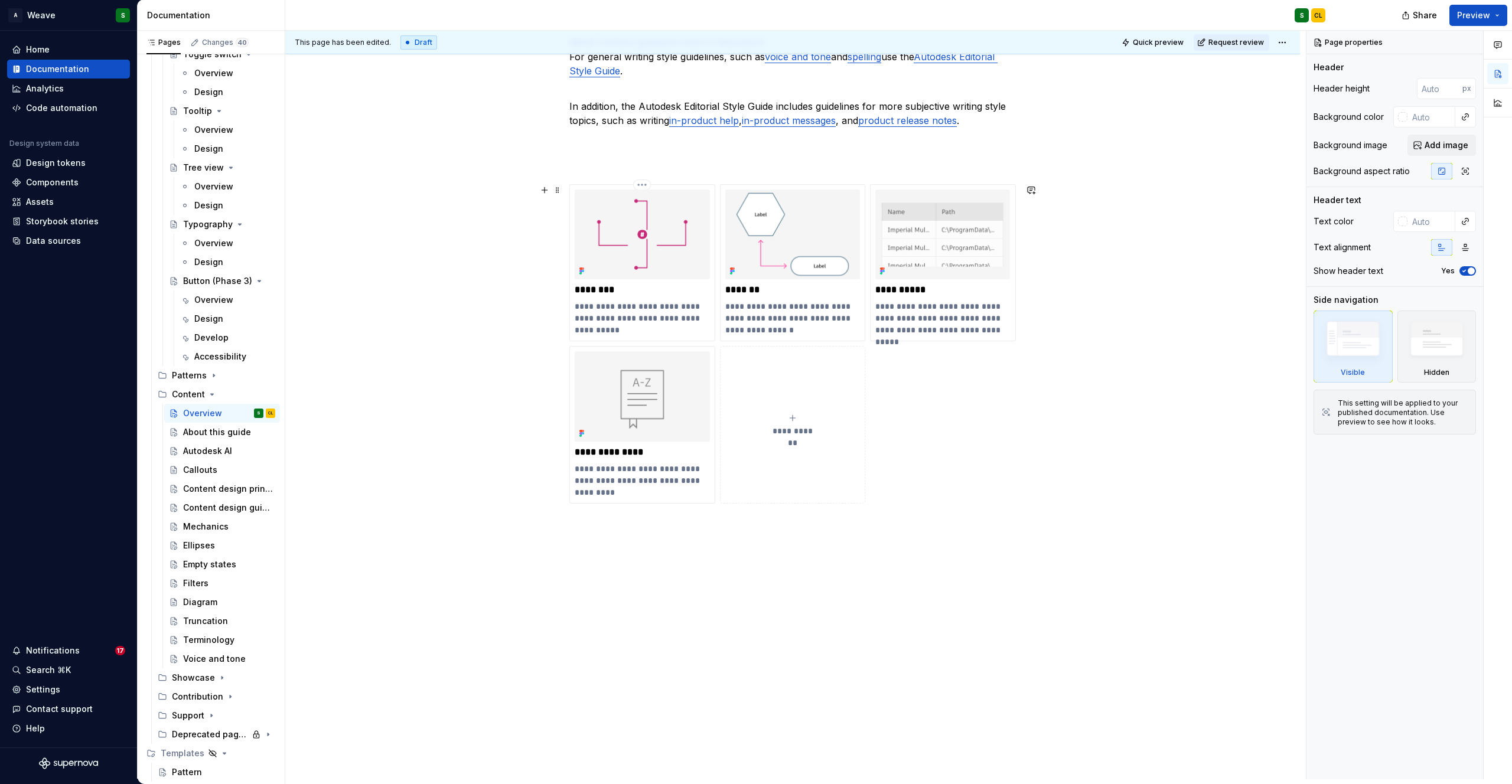
scroll to position [446, 0]
click at [772, 400] on button "**********" at bounding box center [793, 423] width 146 height 157
type textarea "*"
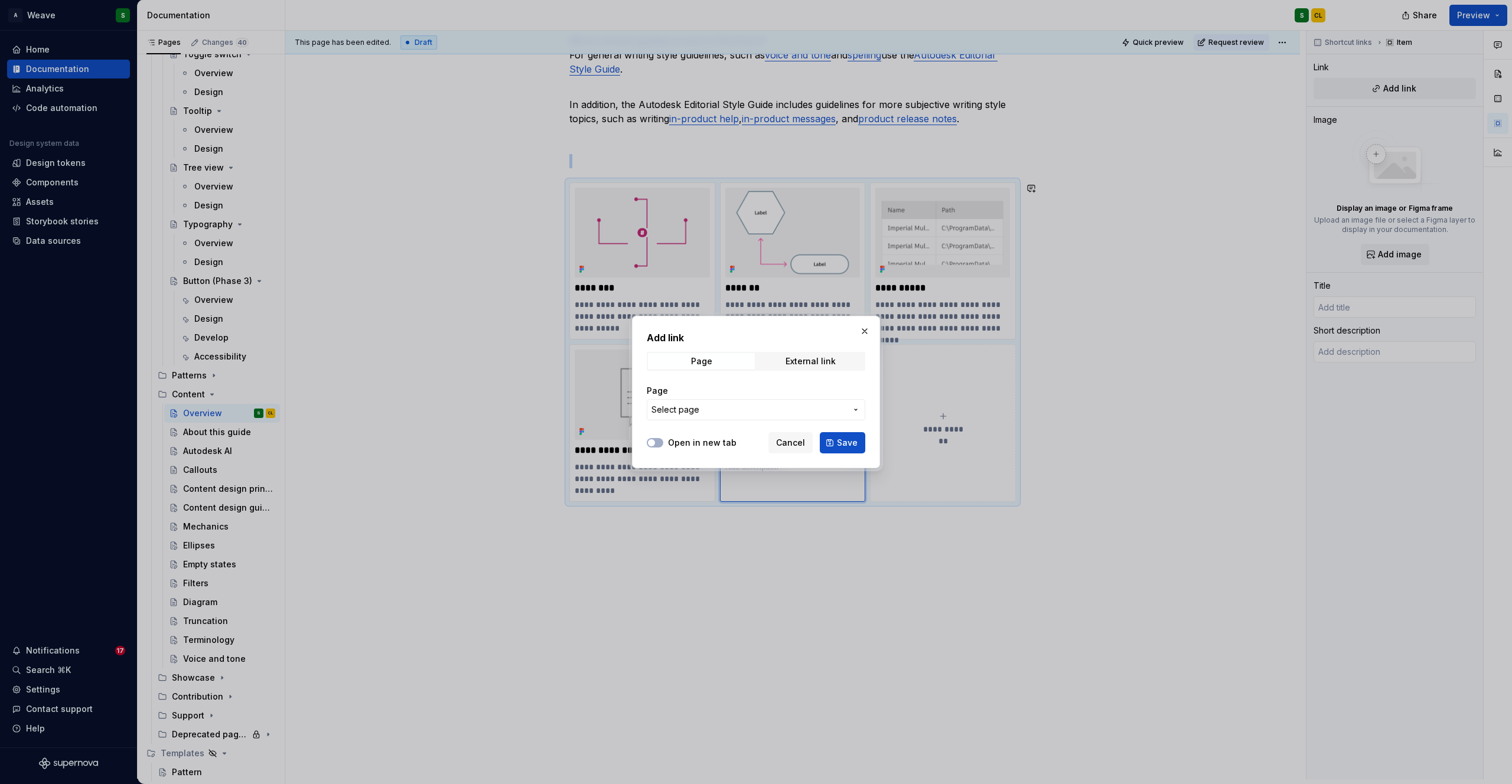
click at [699, 409] on span "Select page" at bounding box center [748, 409] width 195 height 12
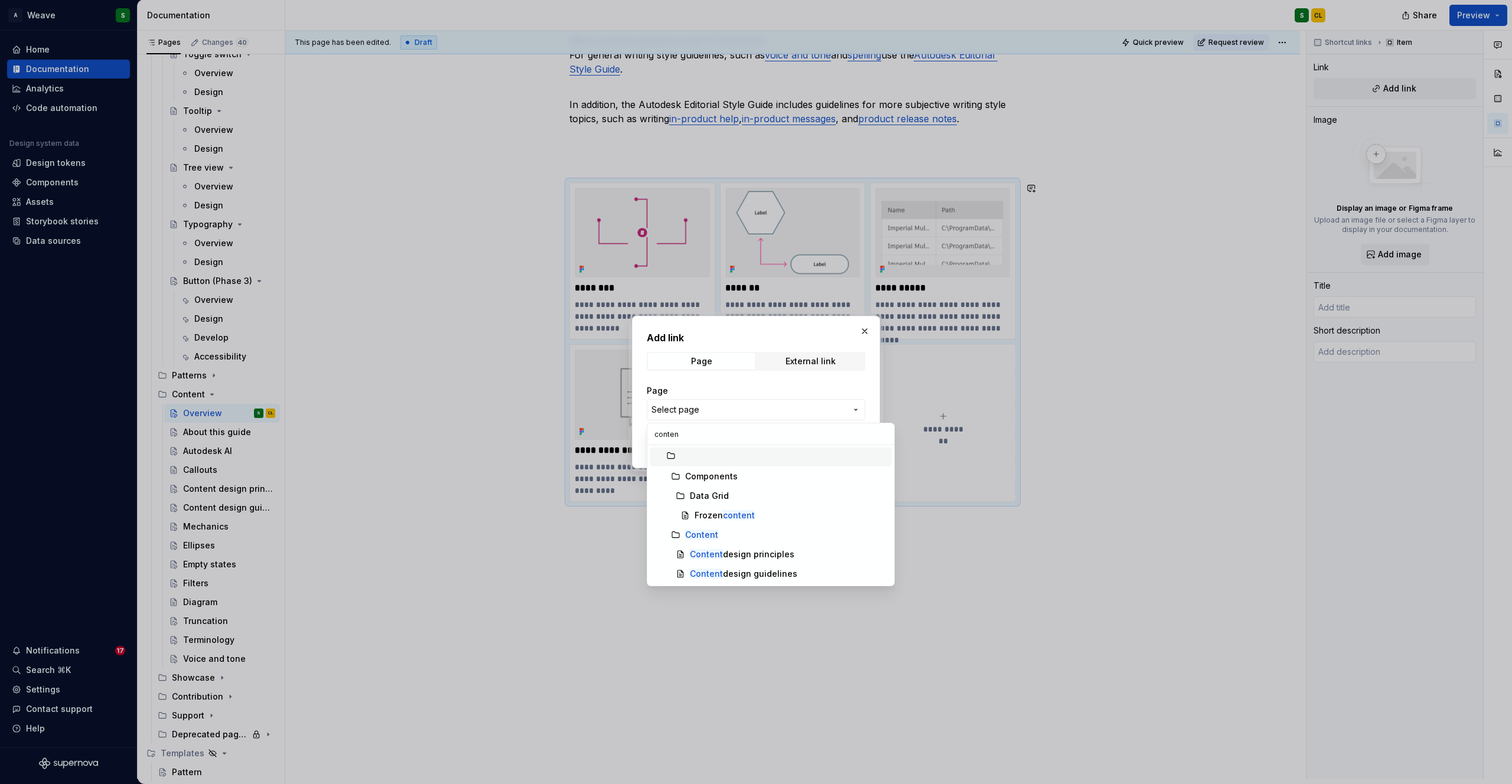
type input "content"
click at [741, 553] on div "Content design principles" at bounding box center [743, 554] width 105 height 12
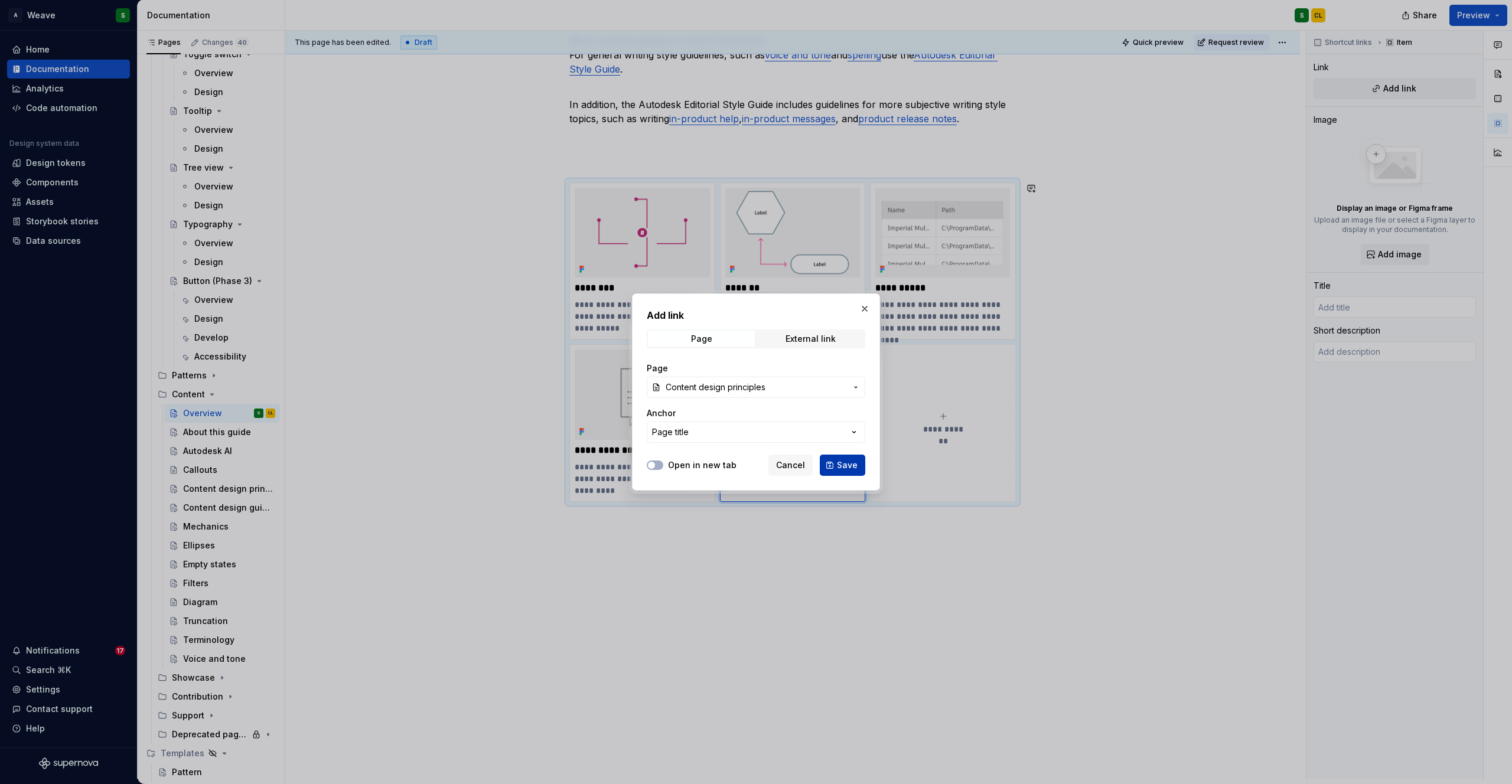
click at [850, 465] on span "Save" at bounding box center [847, 465] width 21 height 12
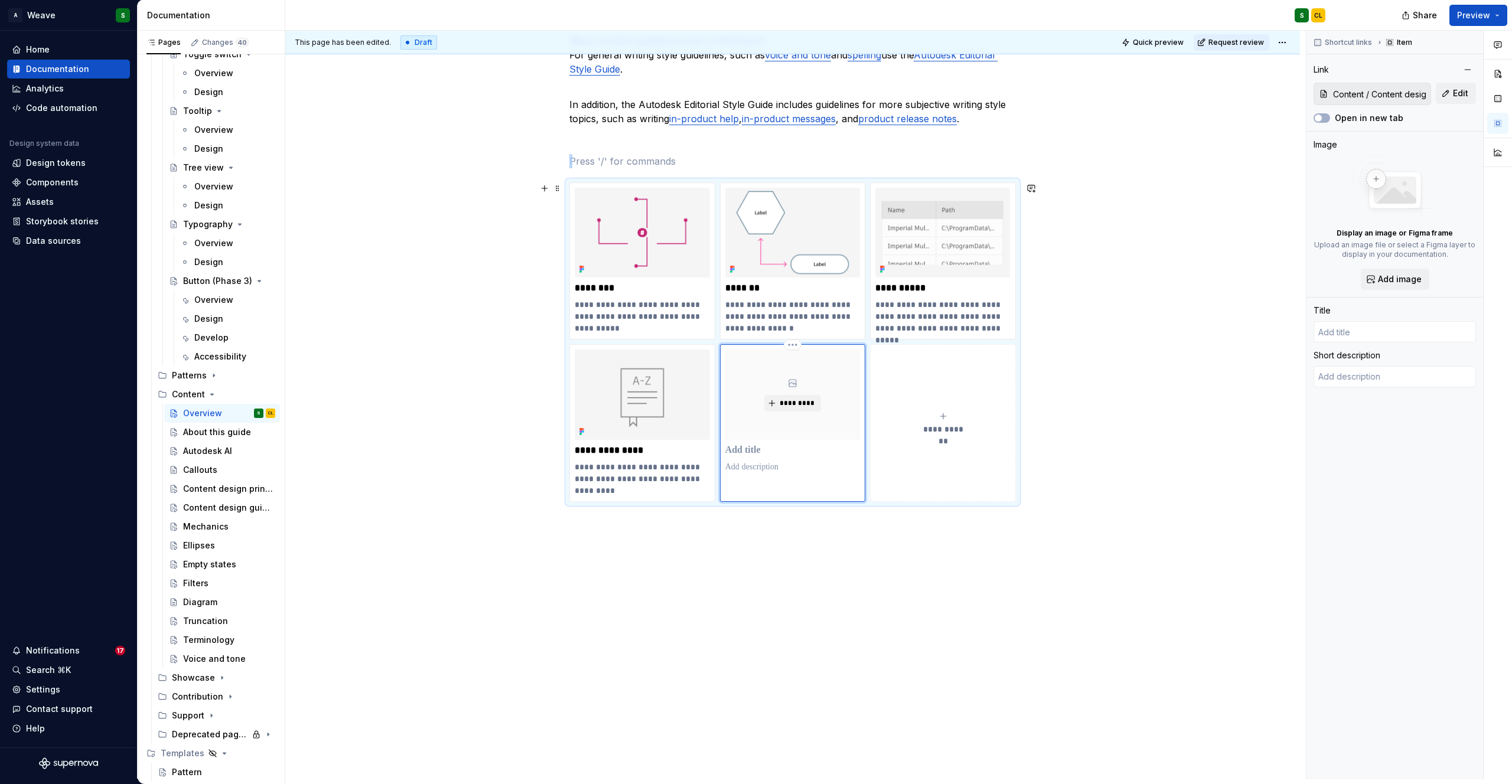
type textarea "*"
type input "Content design principles"
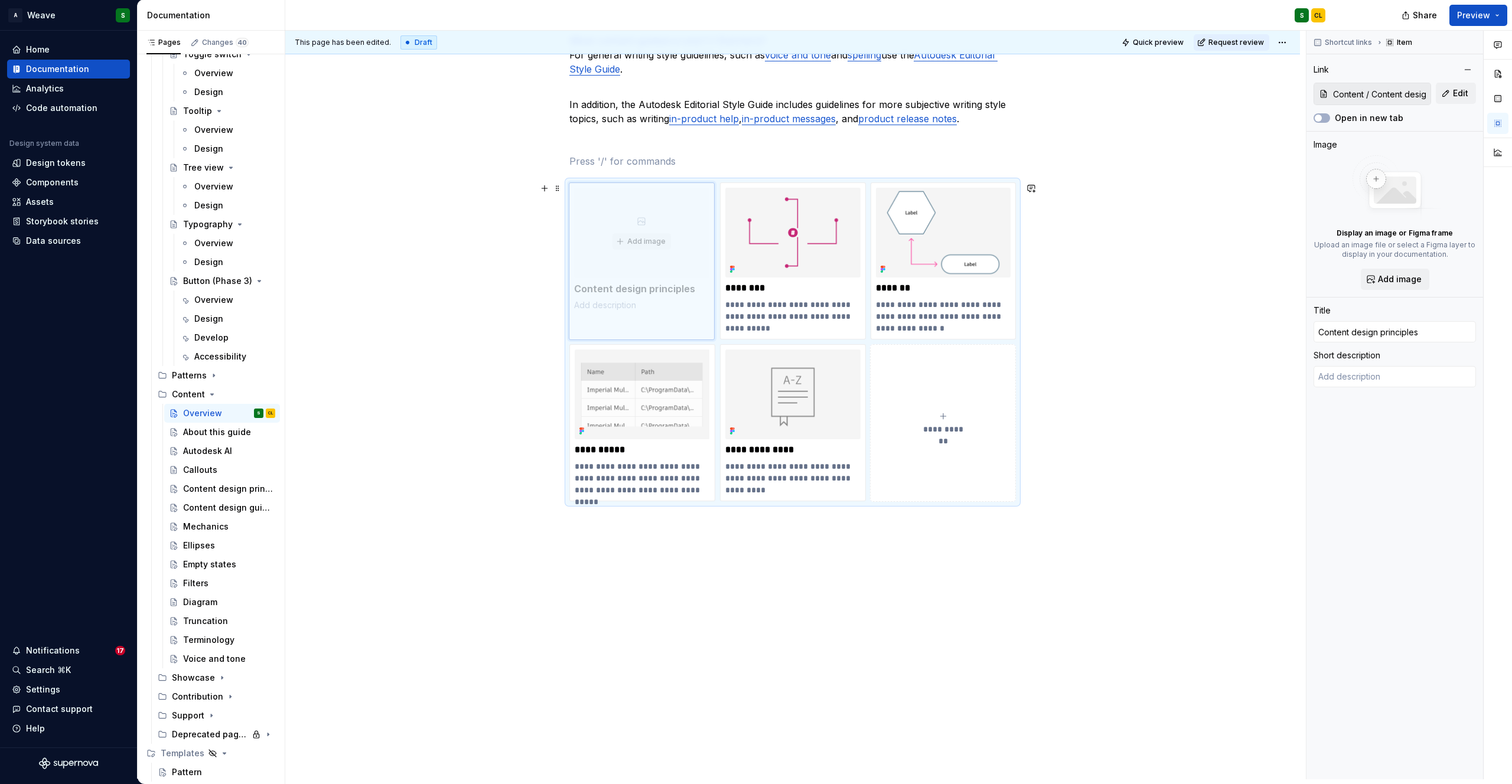
drag, startPoint x: 752, startPoint y: 348, endPoint x: 613, endPoint y: 193, distance: 208.2
click at [613, 193] on body "A Weave S Home Documentation Analytics Code automation Design system data Desig…" at bounding box center [756, 392] width 1512 height 784
click at [944, 414] on icon "submit" at bounding box center [943, 416] width 9 height 9
type textarea "*"
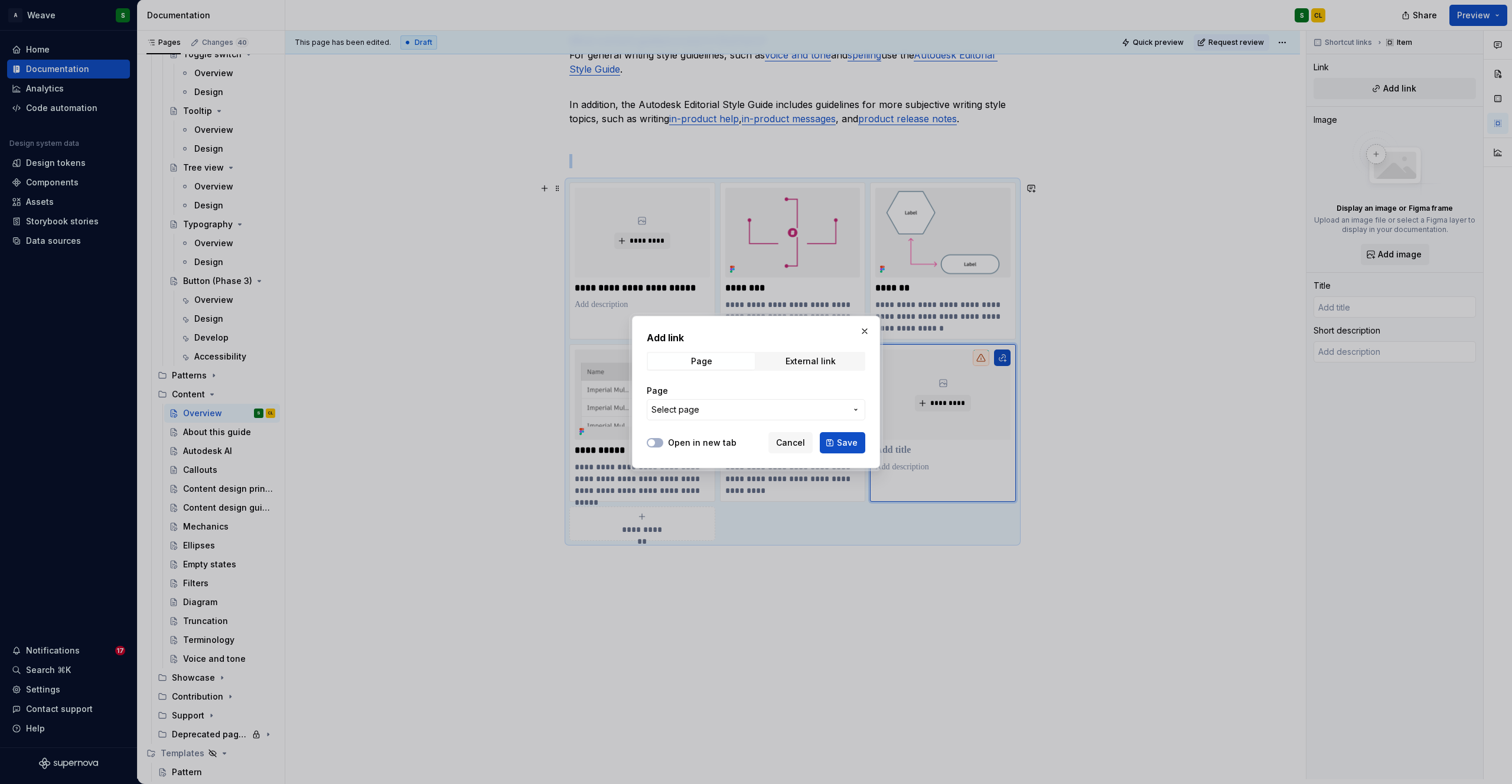
type textarea "*"
click at [692, 409] on span "Select page" at bounding box center [675, 409] width 48 height 12
type input "mechan"
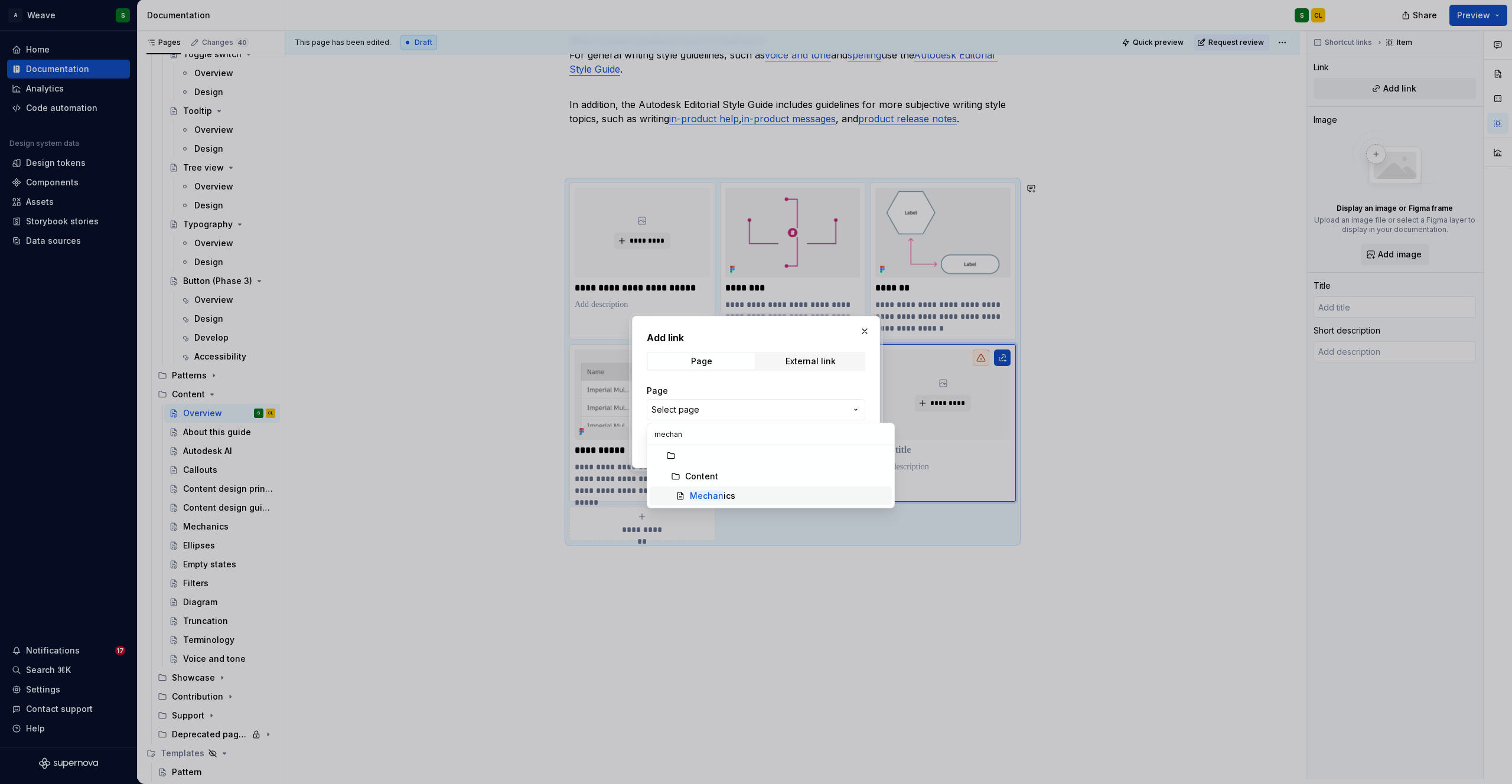
click at [733, 500] on div "Mechan ics" at bounding box center [789, 496] width 197 height 12
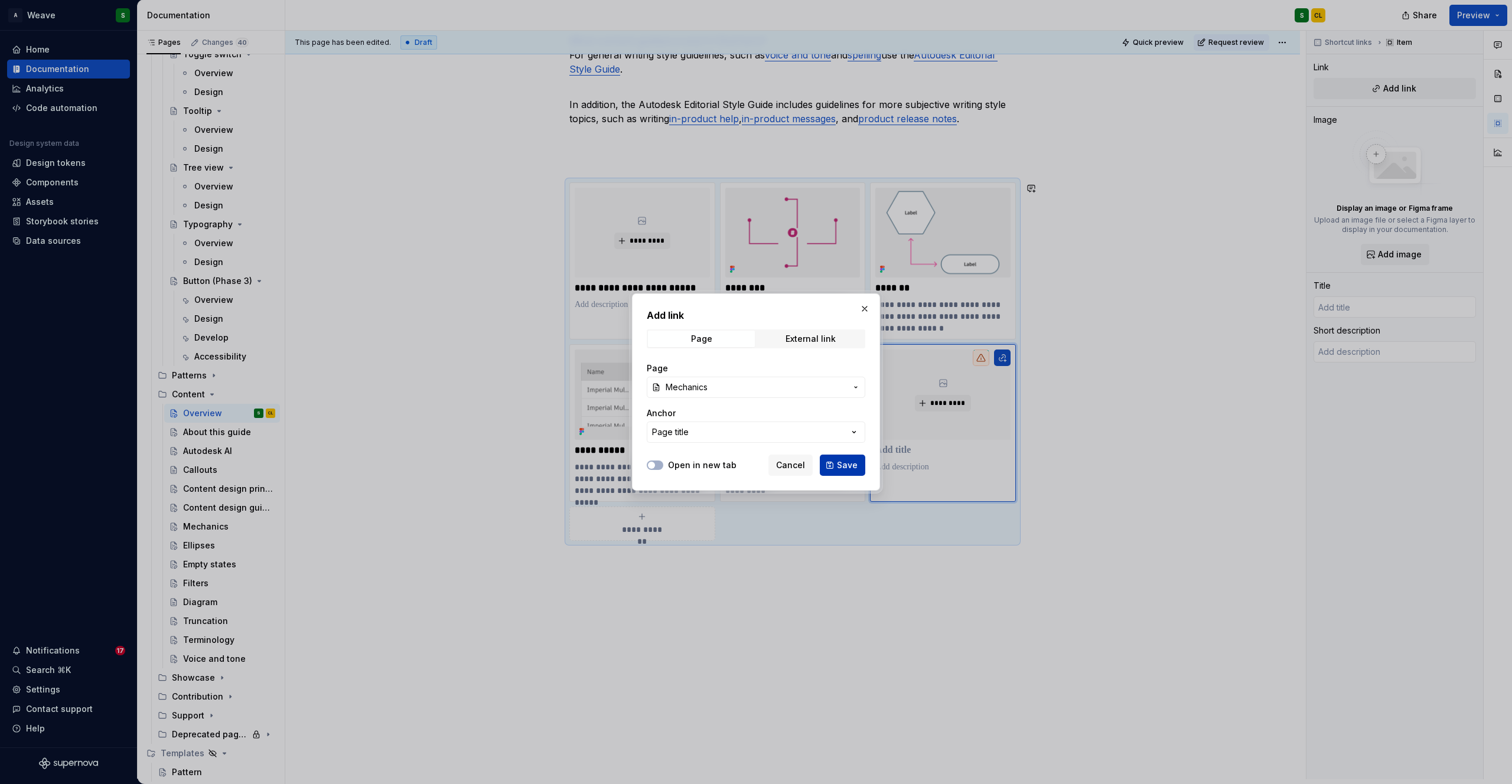
click at [853, 462] on span "Save" at bounding box center [847, 465] width 21 height 12
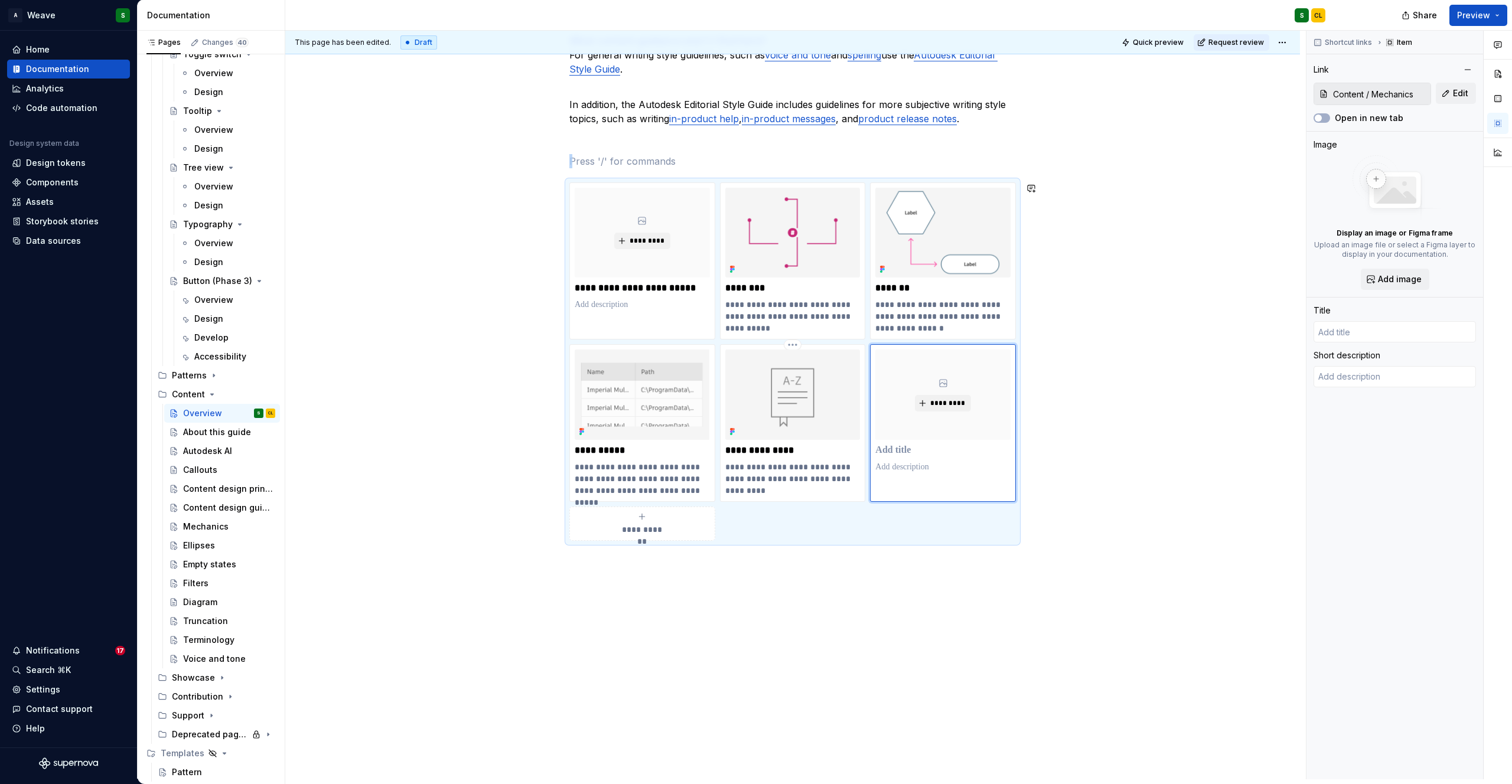
type textarea "*"
type input "Mechanics"
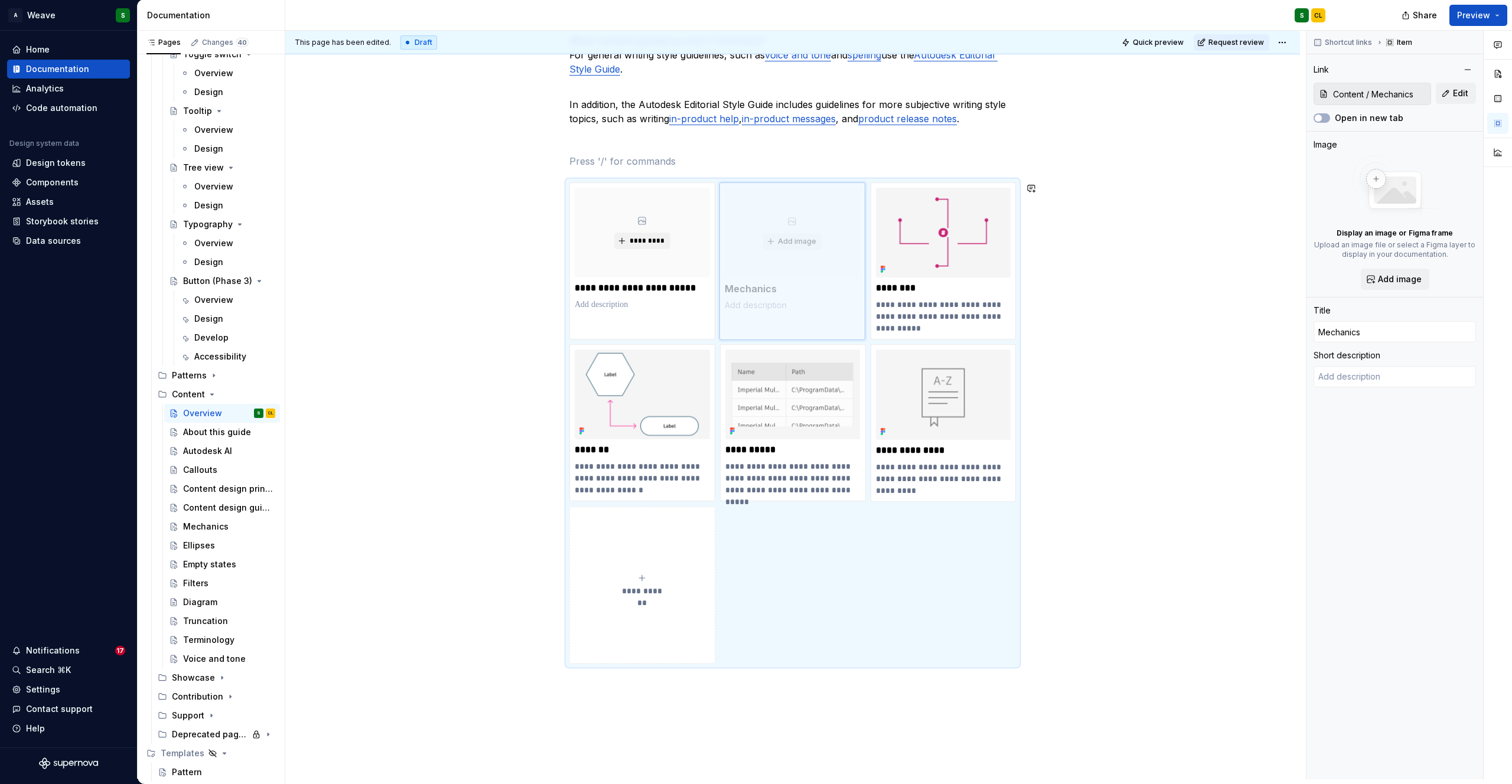
drag, startPoint x: 909, startPoint y: 392, endPoint x: 752, endPoint y: 239, distance: 219.2
click at [752, 239] on body "A Weave S Home Documentation Analytics Code automation Design system data Desig…" at bounding box center [756, 392] width 1512 height 784
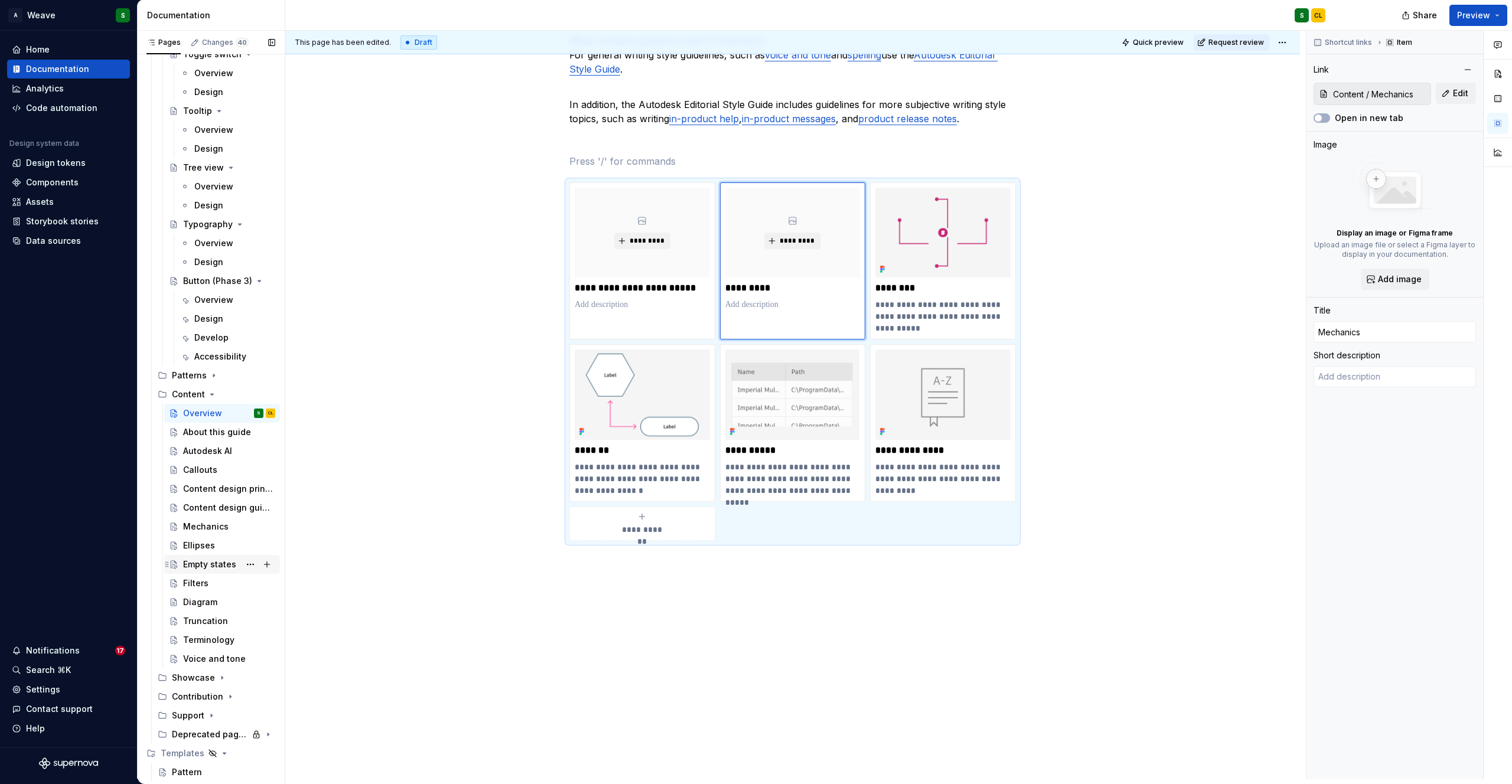
click at [202, 562] on div "Empty states" at bounding box center [209, 564] width 53 height 12
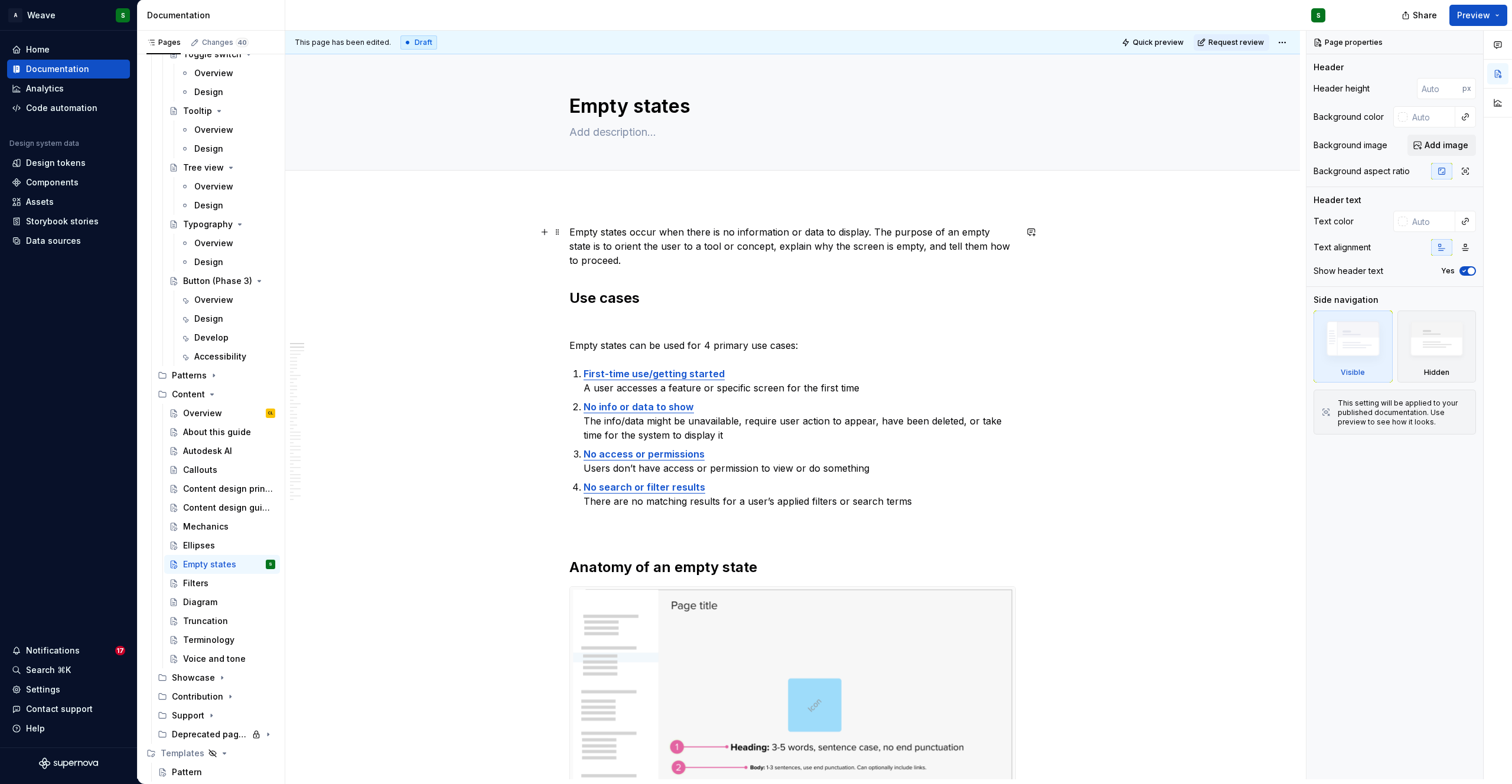
click at [643, 235] on p "Empty states occur when there is no information or data to display. The purpose…" at bounding box center [793, 246] width 446 height 42
type textarea "*"
click at [643, 235] on p "Empty states occur when there is no information or data to display. The purpose…" at bounding box center [793, 246] width 446 height 42
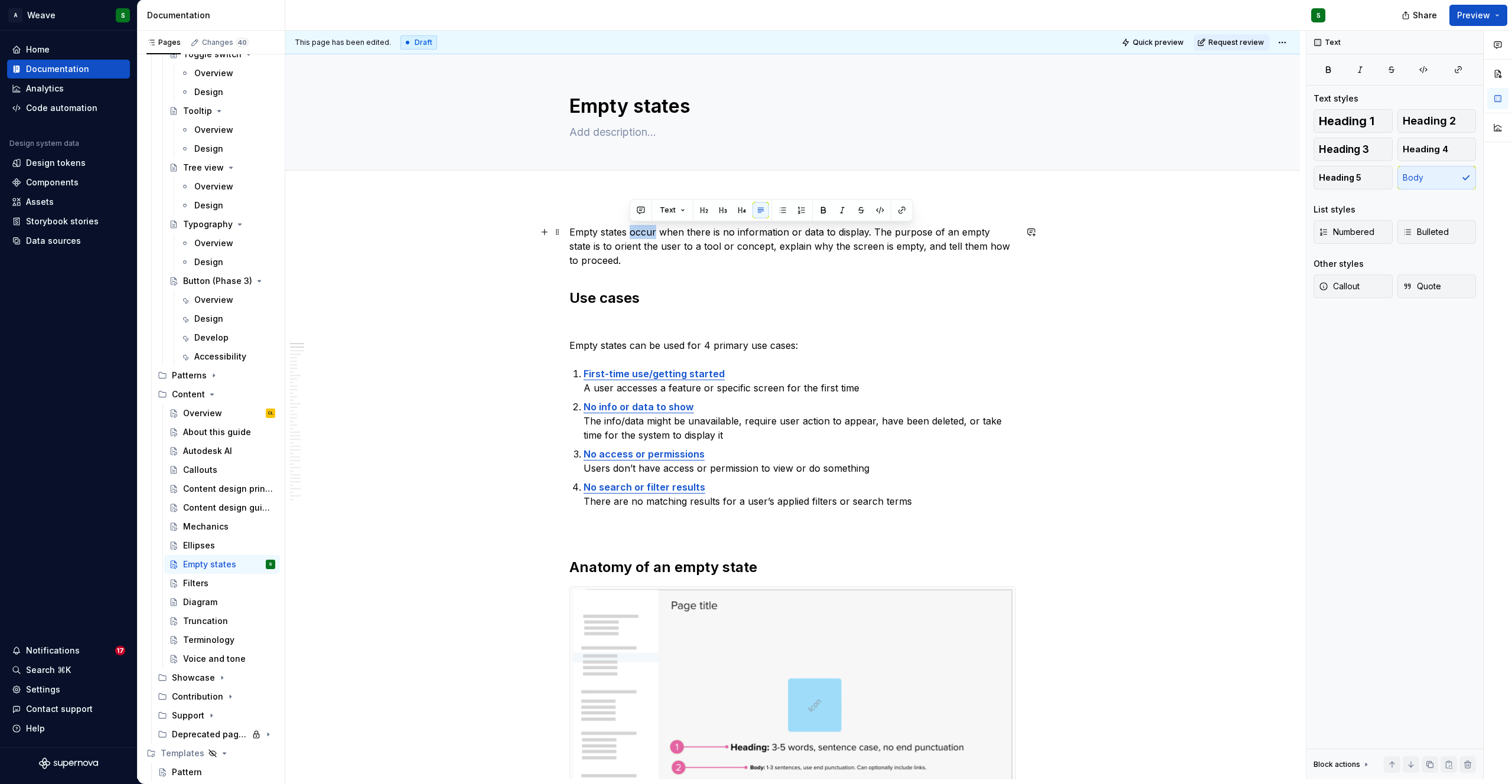
click at [643, 235] on p "Empty states occur when there is no information or data to display. The purpose…" at bounding box center [793, 246] width 446 height 42
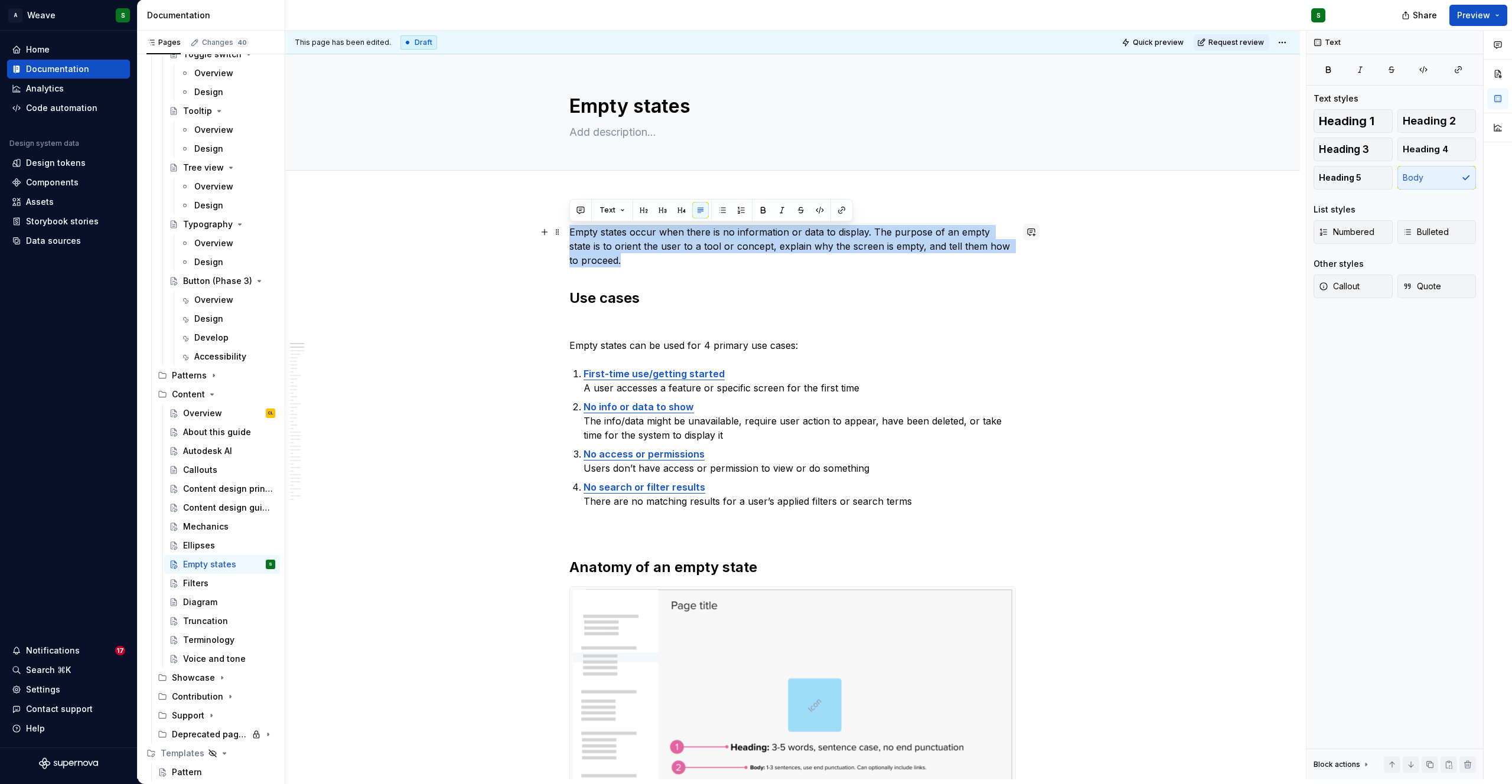
click at [1034, 230] on button "button" at bounding box center [1031, 232] width 16 height 16
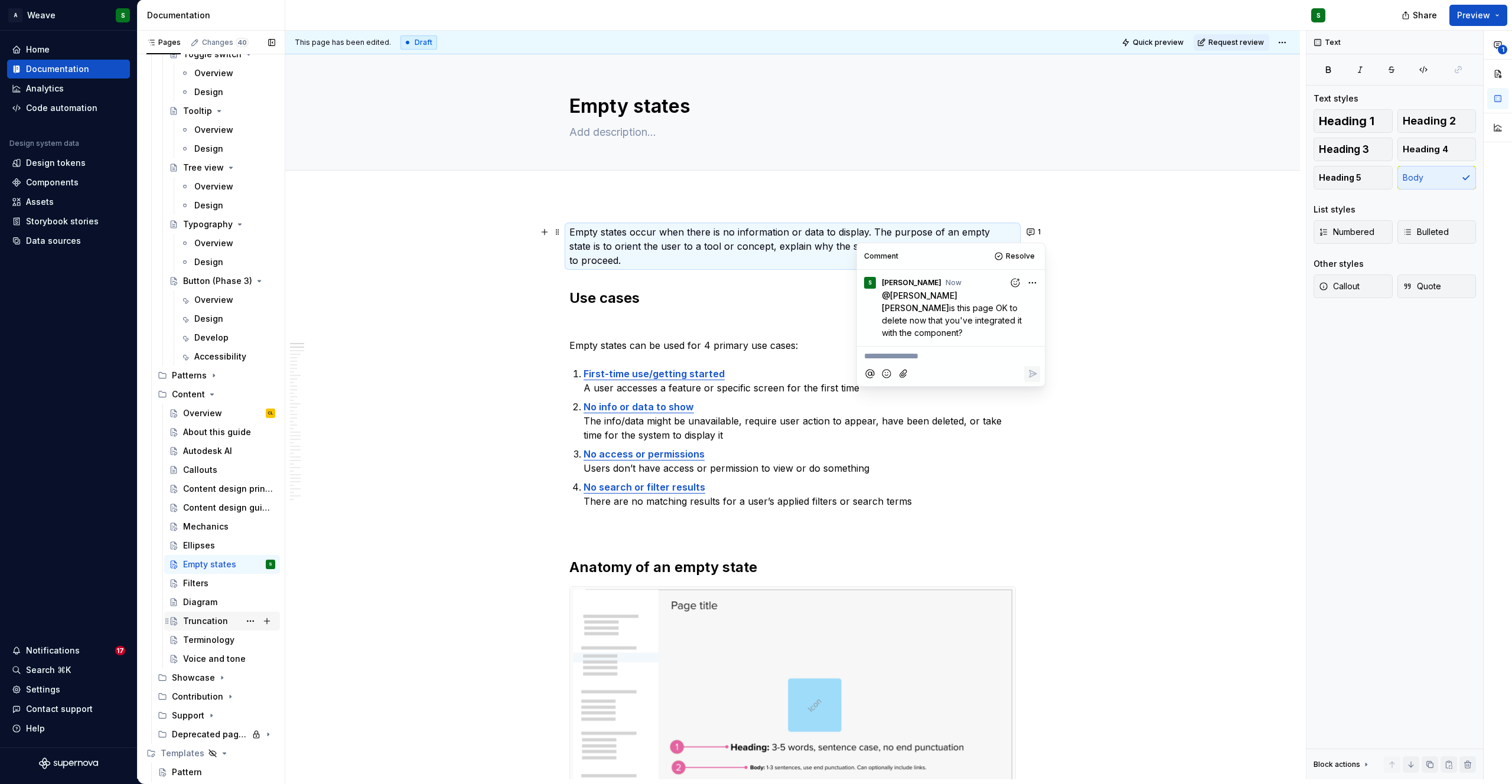
click at [193, 622] on div "Truncation" at bounding box center [205, 621] width 45 height 12
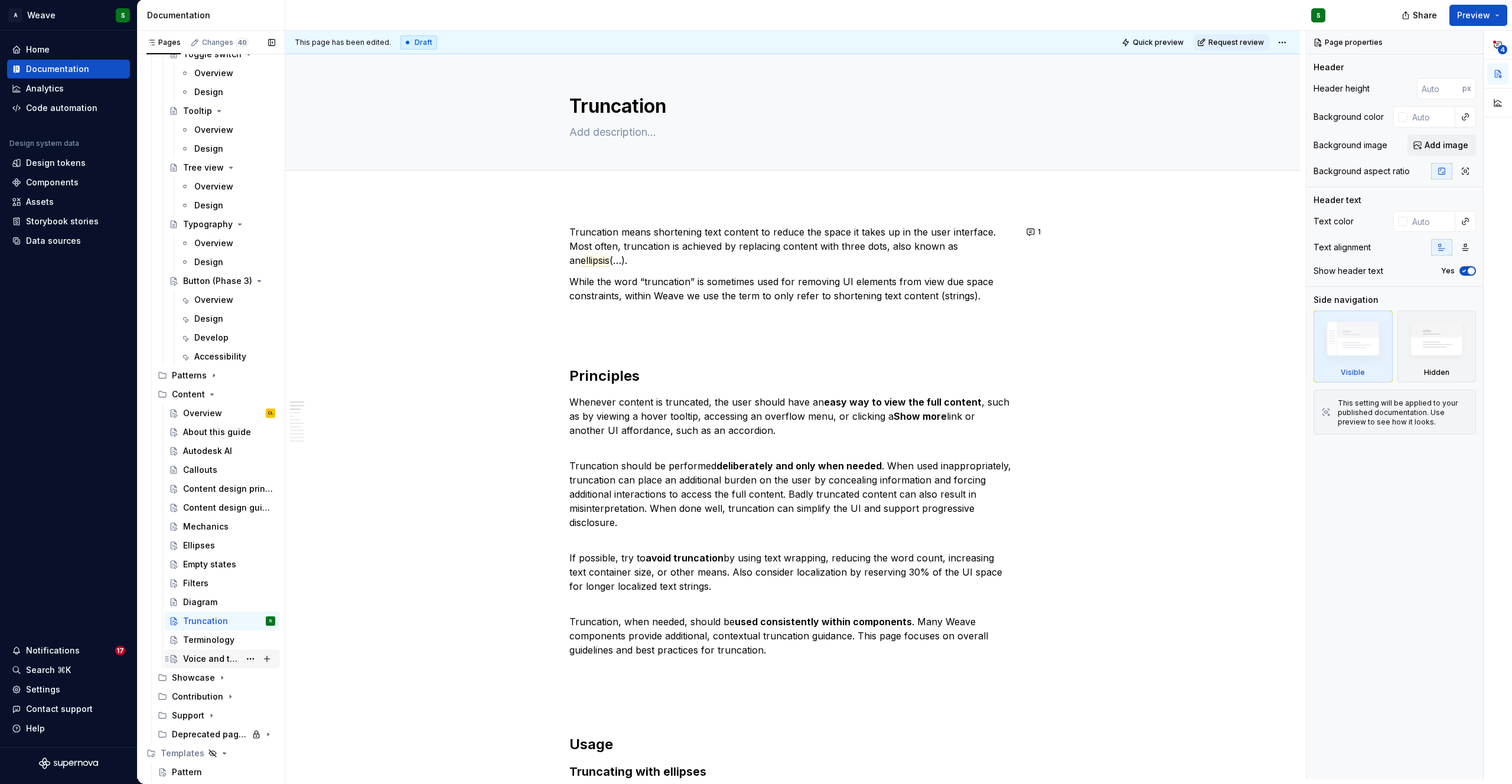
click at [196, 654] on div "Voice and tone" at bounding box center [211, 659] width 57 height 12
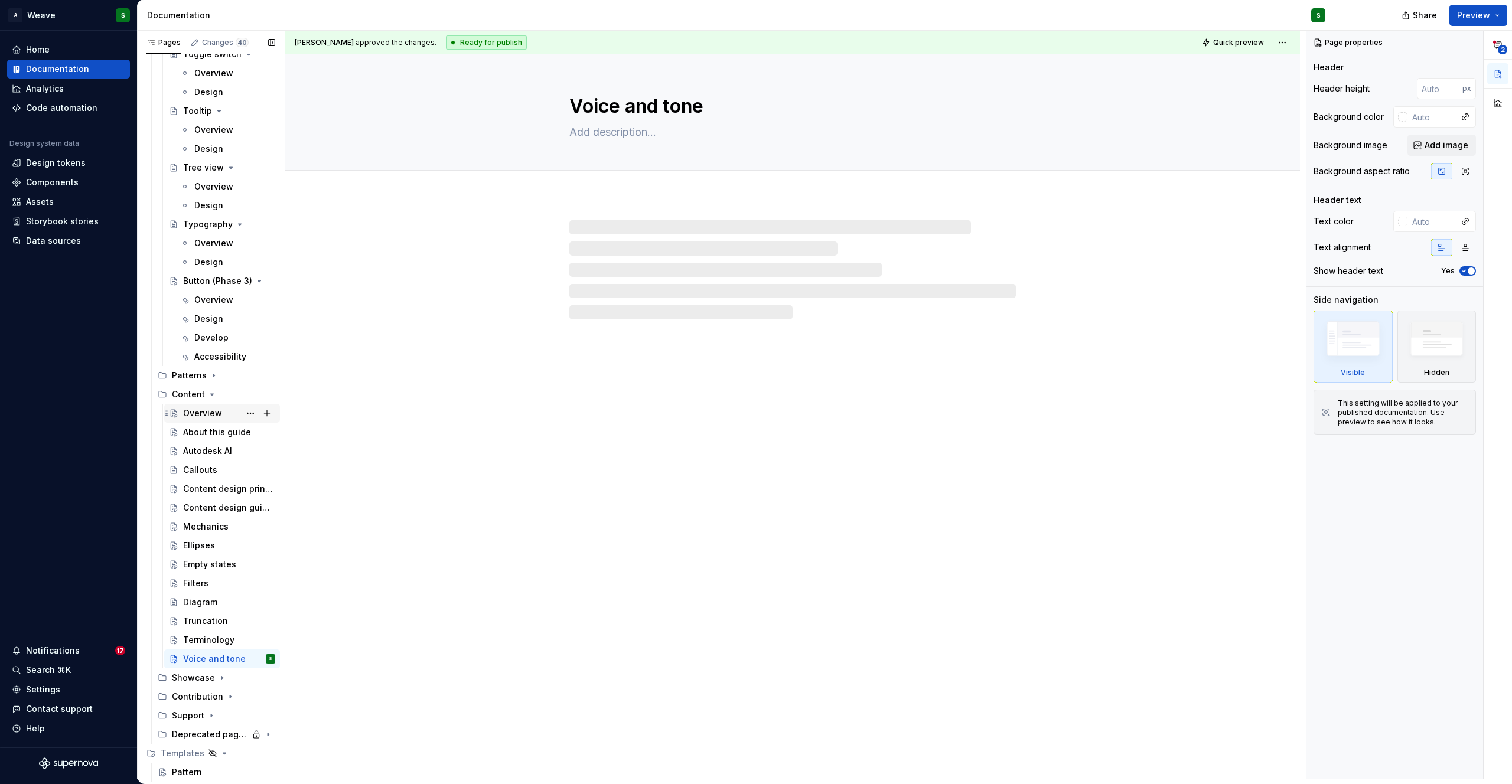
click at [201, 416] on div "Overview" at bounding box center [202, 413] width 39 height 12
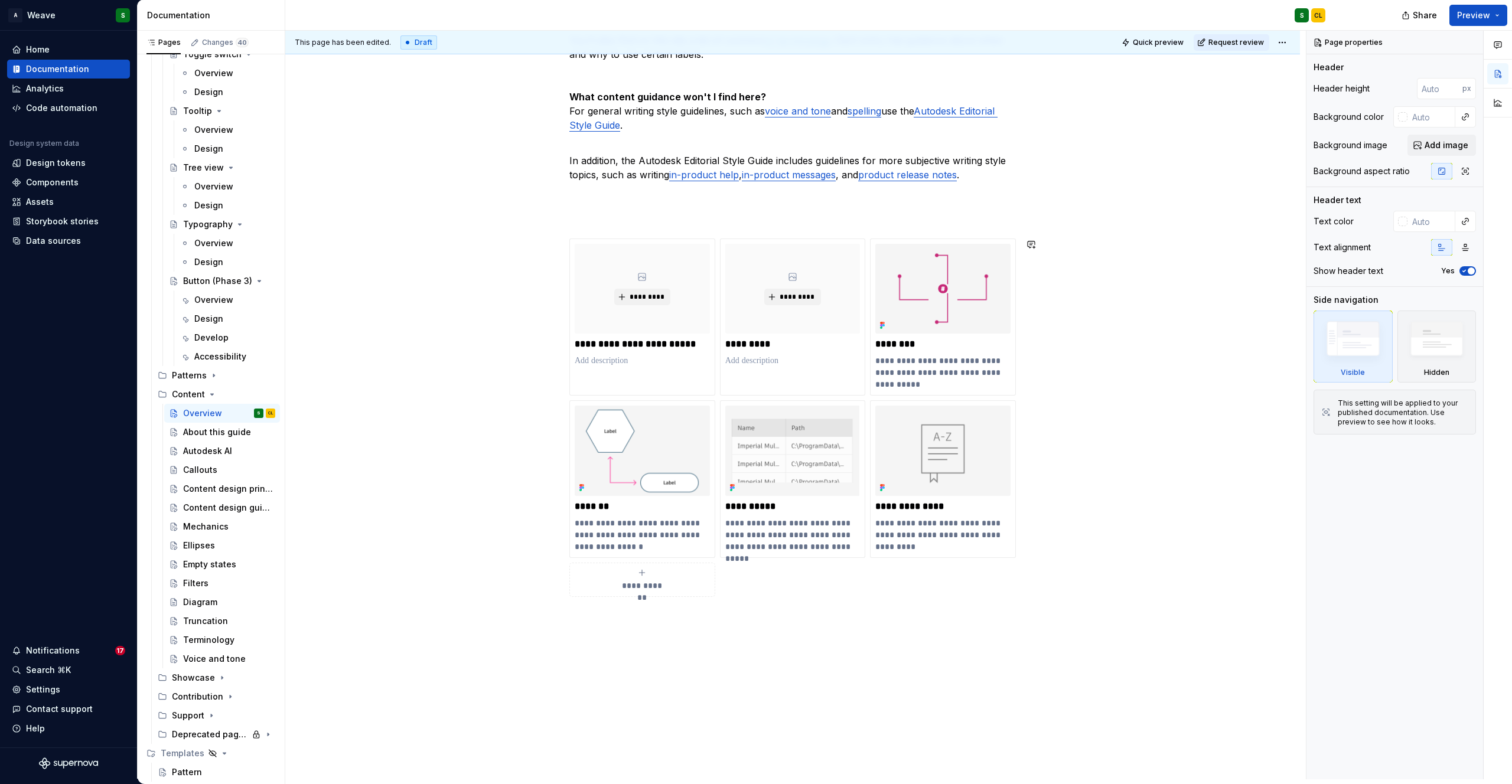
scroll to position [485, 0]
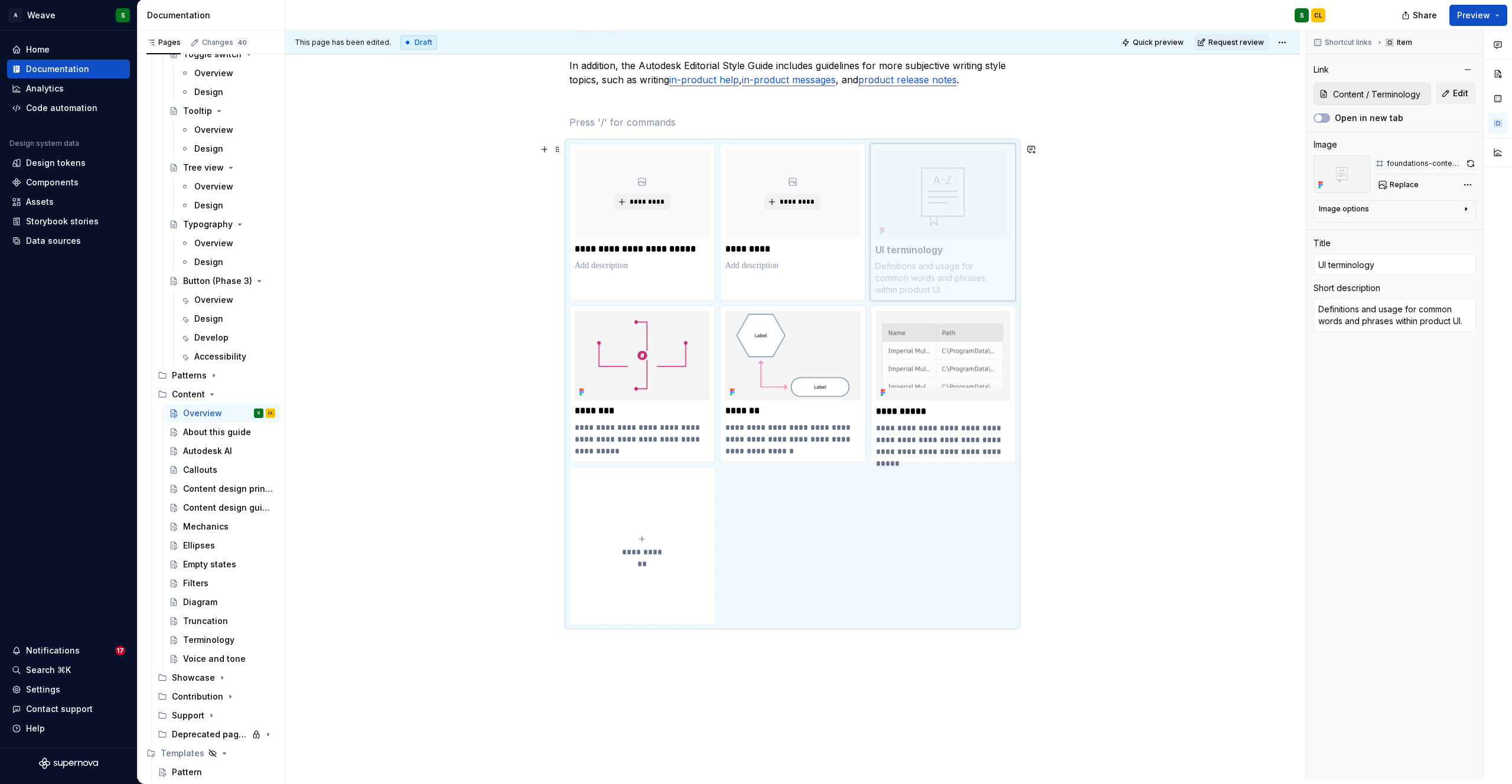
drag, startPoint x: 917, startPoint y: 328, endPoint x: 910, endPoint y: 176, distance: 152.2
click at [910, 176] on body "A Weave S Home Documentation Analytics Code automation Design system data Desig…" at bounding box center [756, 392] width 1512 height 784
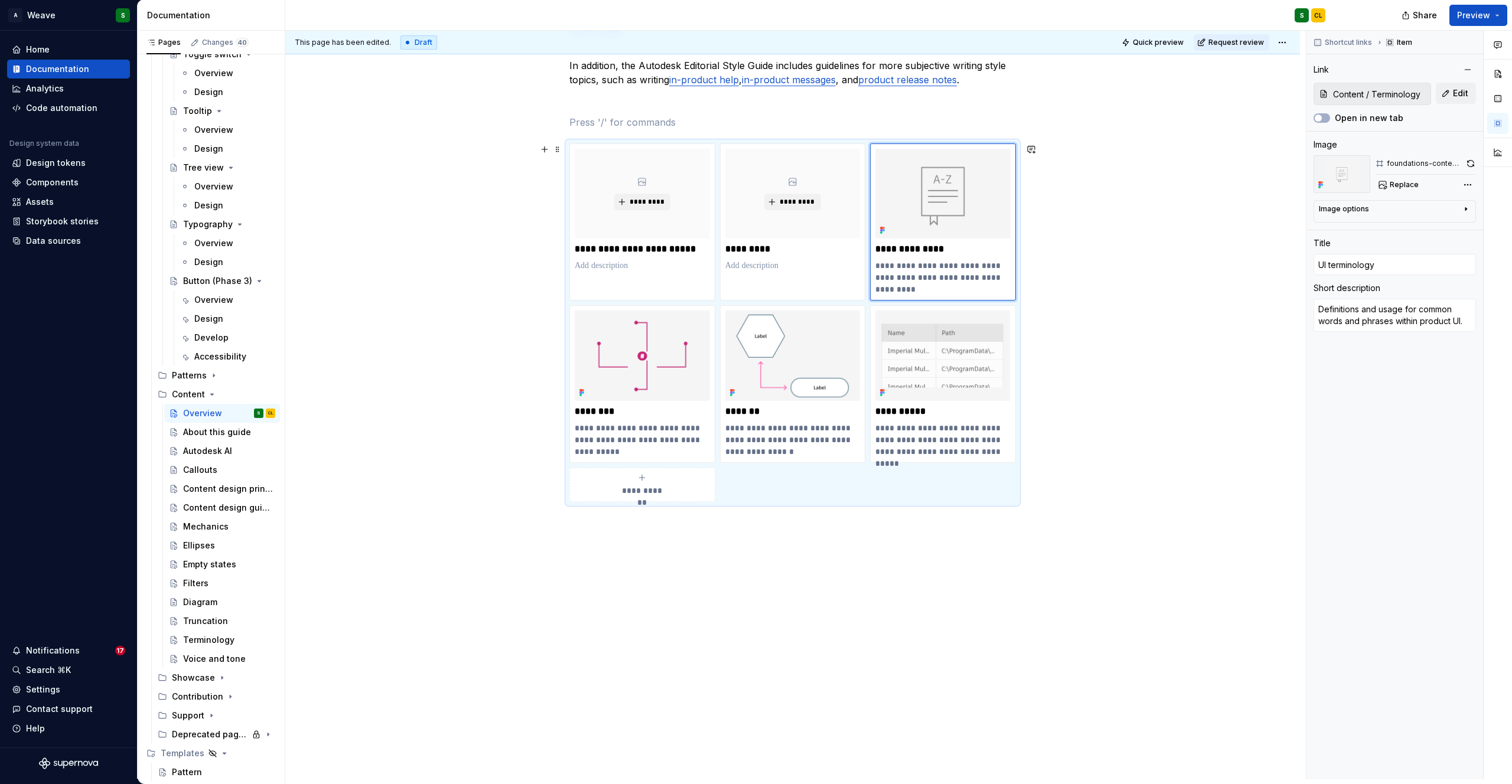
click at [636, 495] on span "**********" at bounding box center [642, 490] width 52 height 12
type textarea "*"
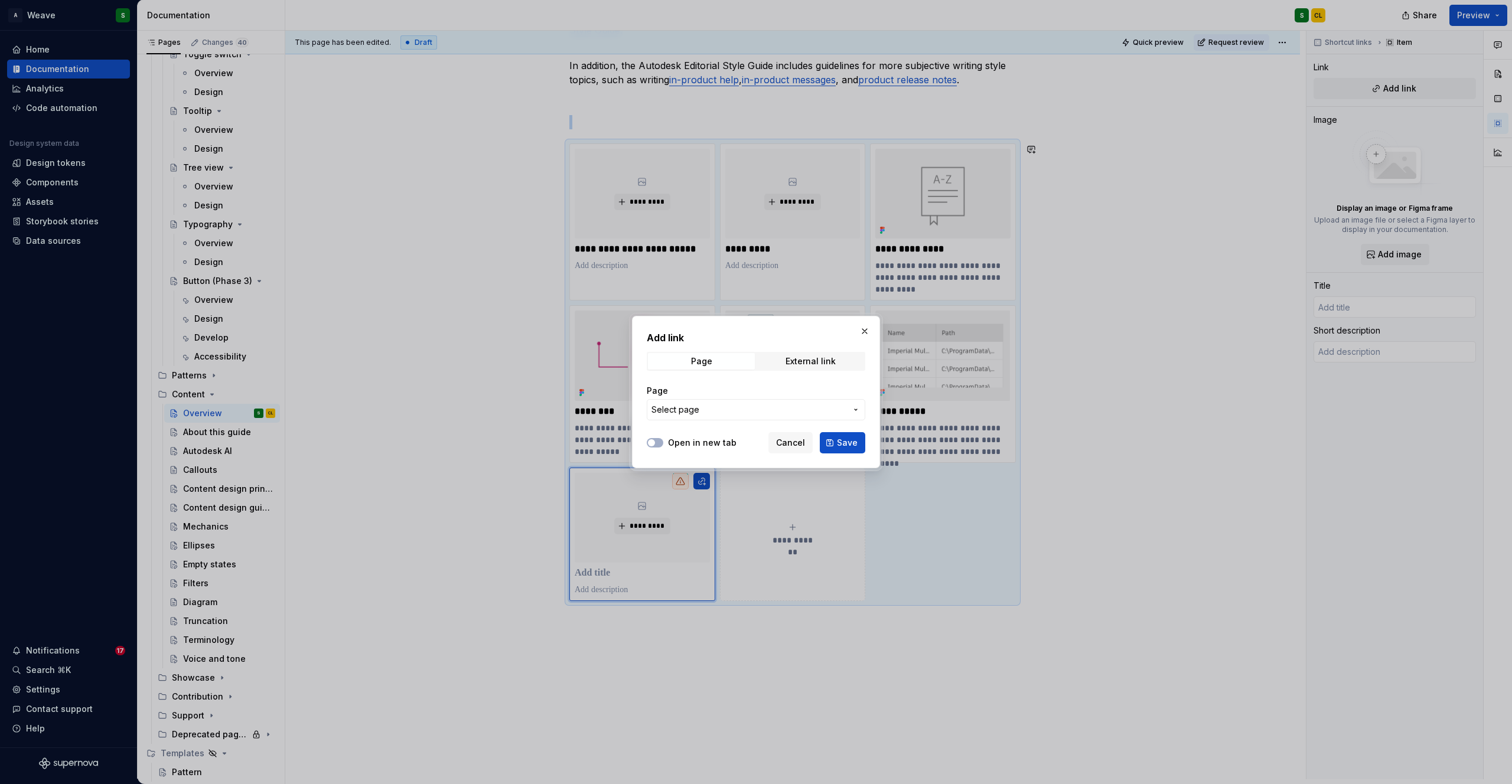
click at [679, 416] on button "Select page" at bounding box center [756, 409] width 218 height 21
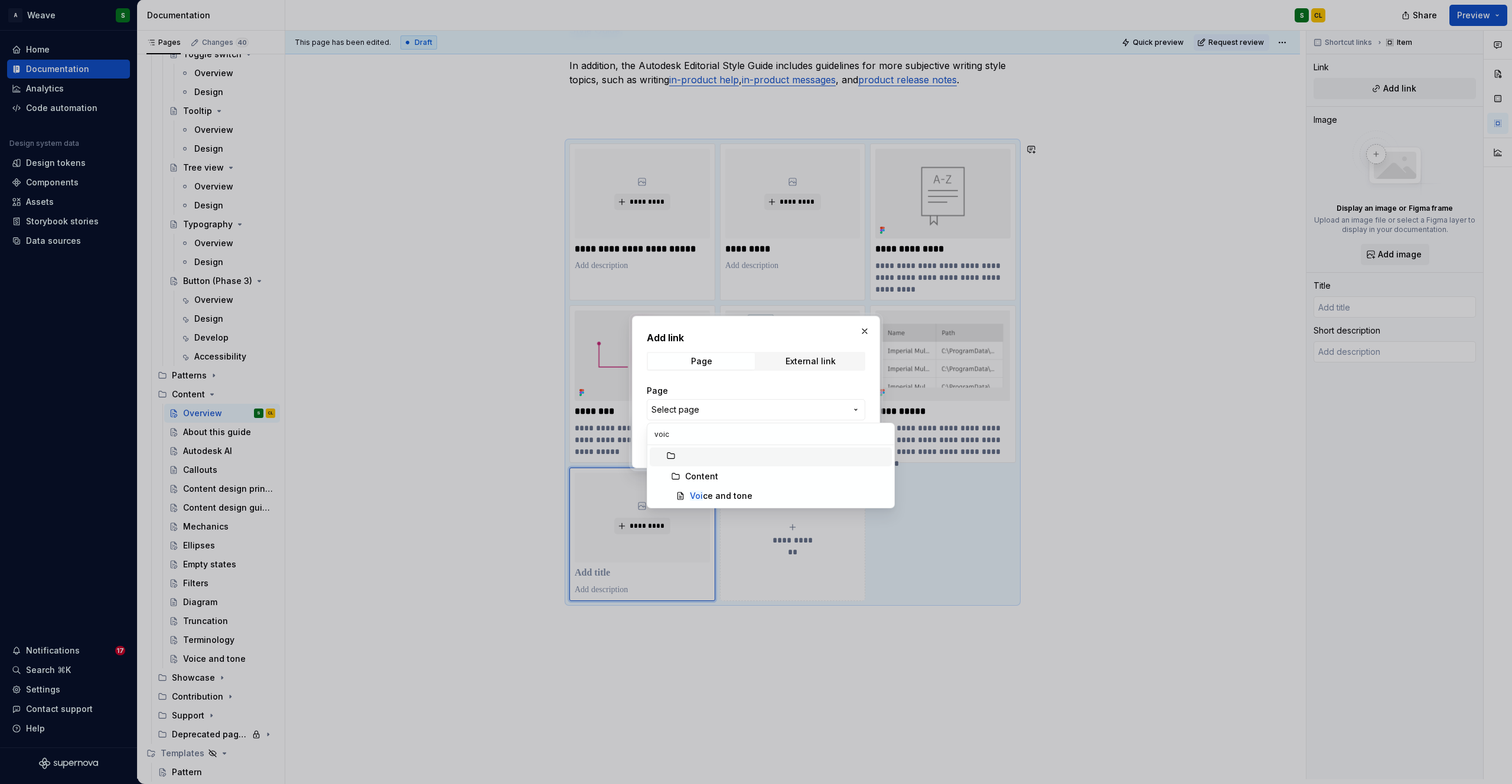
type input "voice"
click at [709, 495] on mark "Voice" at bounding box center [701, 496] width 23 height 10
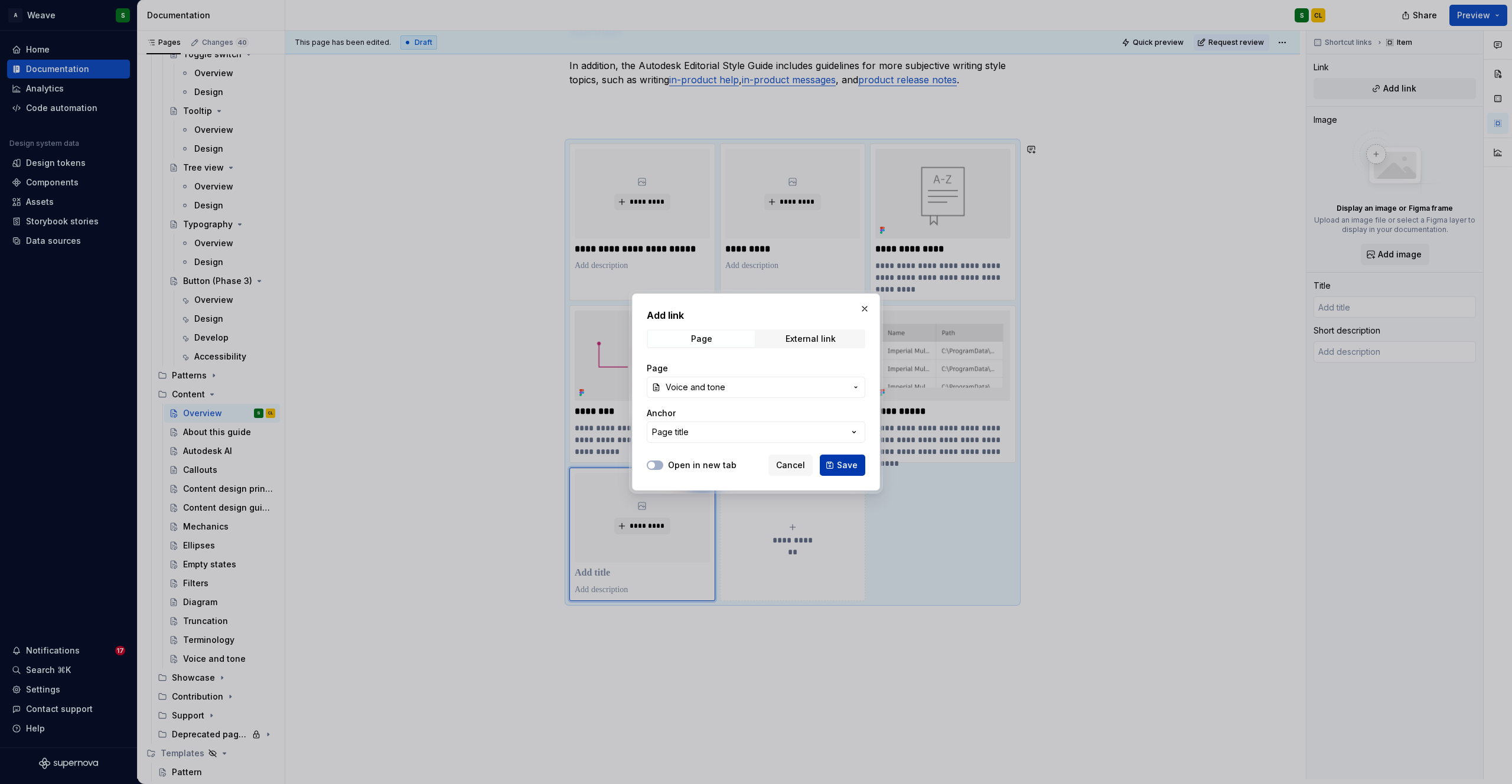
click at [850, 469] on span "Save" at bounding box center [847, 465] width 21 height 12
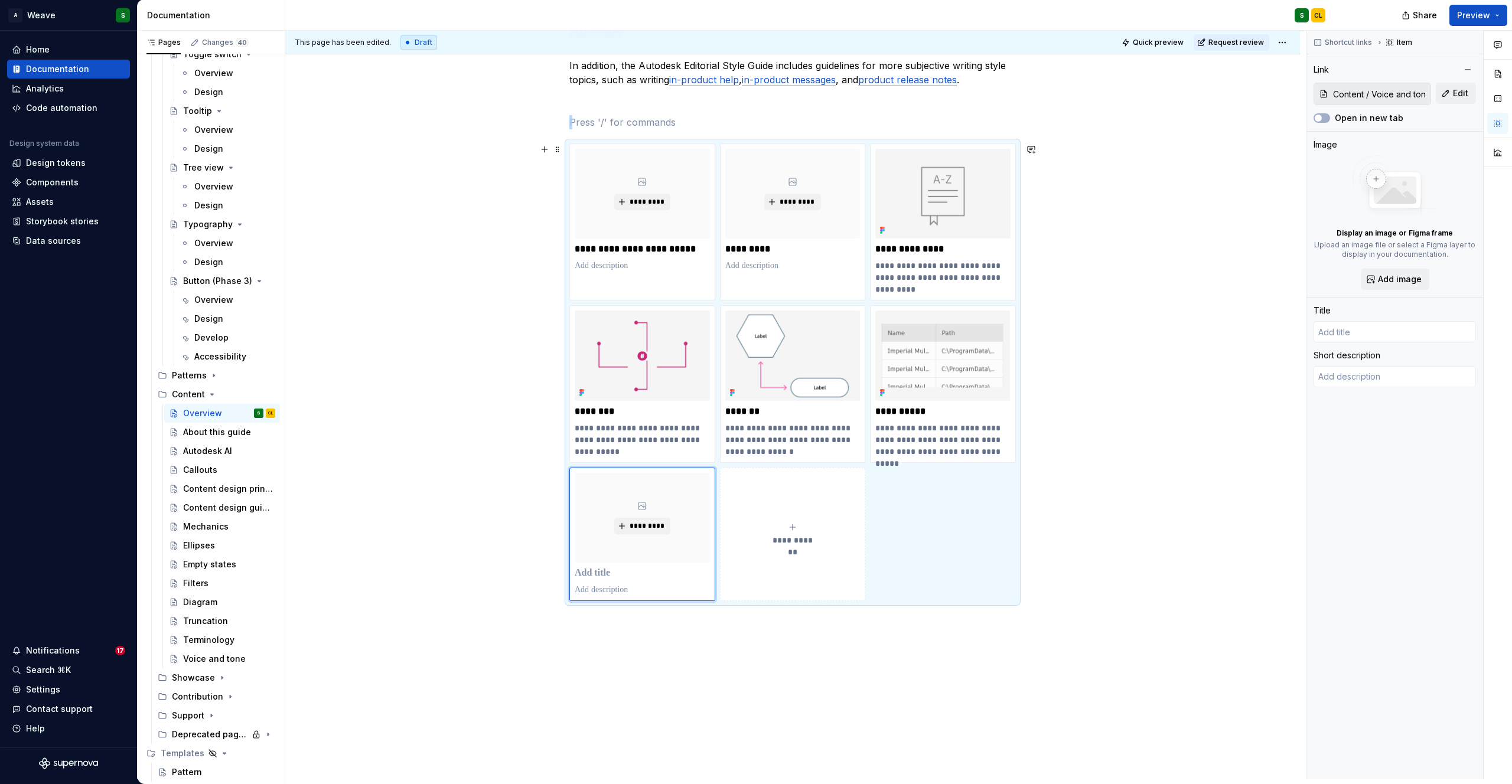
type textarea "*"
type input "Voice and tone"
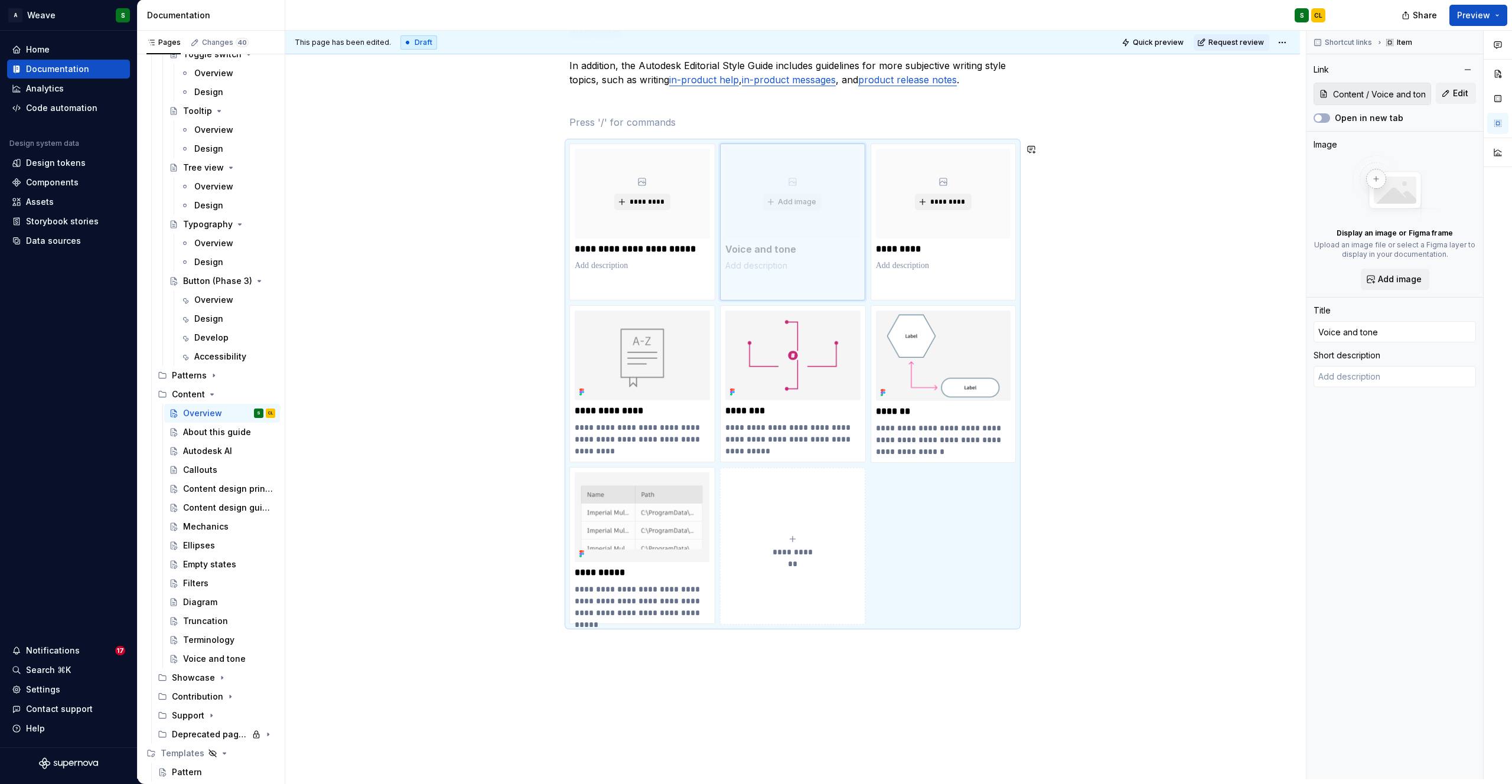
drag, startPoint x: 604, startPoint y: 530, endPoint x: 739, endPoint y: 232, distance: 327.2
click at [739, 232] on body "A Weave S Home Documentation Analytics Code automation Design system data Desig…" at bounding box center [756, 392] width 1512 height 784
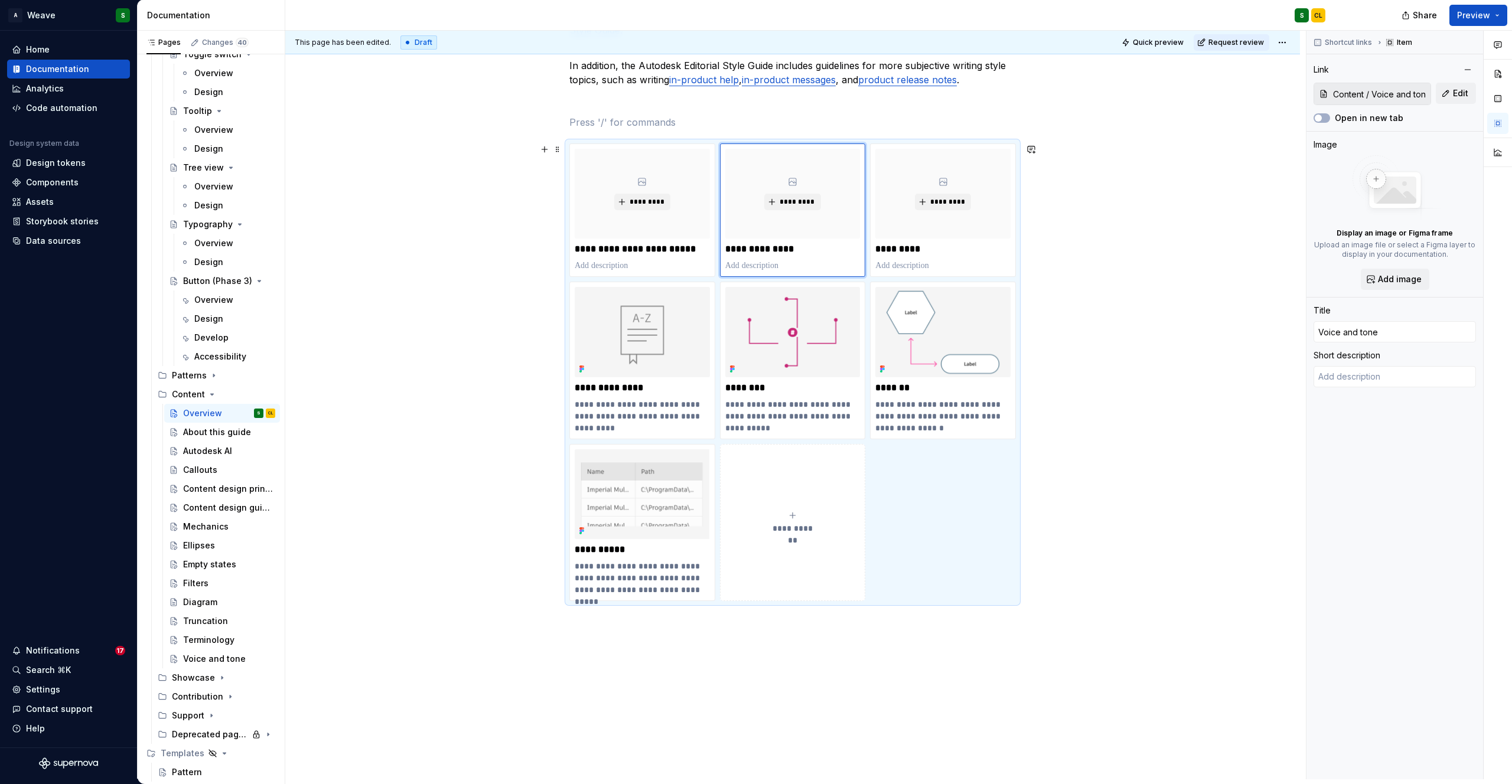
click at [1122, 477] on div "User interface content is a cornerstone of our products. Our word choices affec…" at bounding box center [793, 295] width 1015 height 1168
click at [940, 284] on html "A Weave S Home Documentation Analytics Code automation Design system data Desig…" at bounding box center [756, 392] width 1512 height 784
type textarea "*"
type input "Content / Diagram"
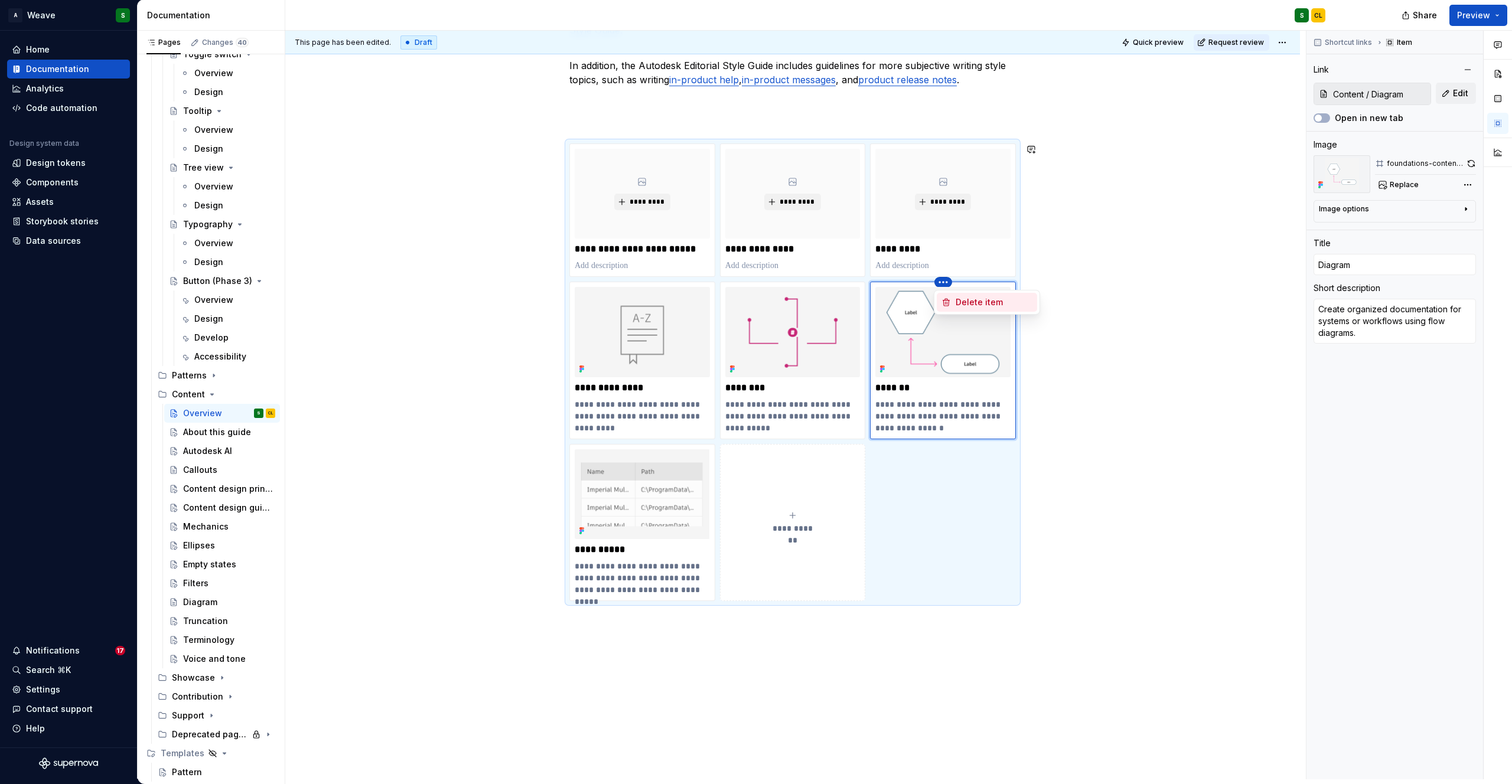
click at [968, 302] on div "Delete item" at bounding box center [994, 302] width 77 height 12
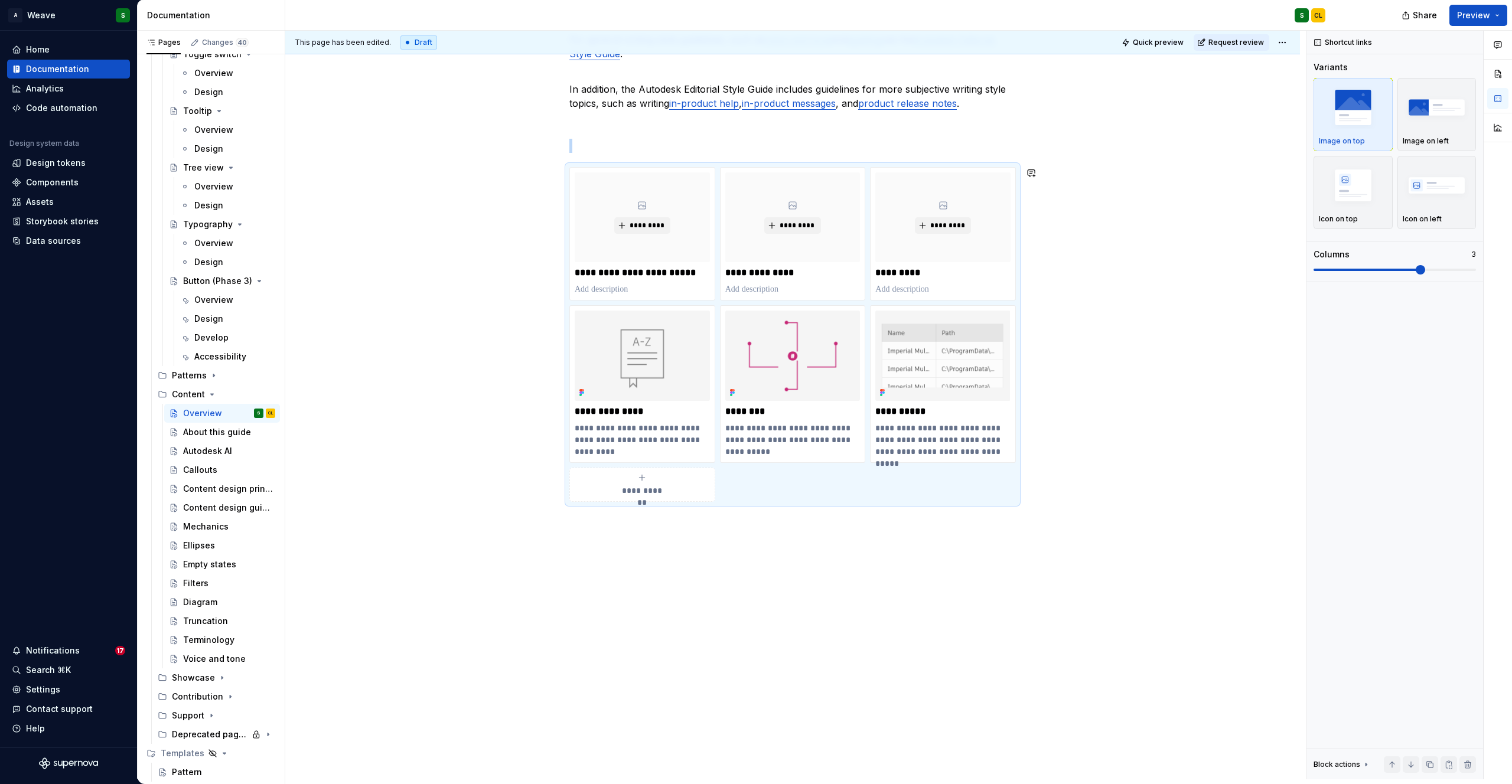
scroll to position [462, 0]
click at [910, 578] on div "User interface content is a cornerstone of our products. Our word choices affec…" at bounding box center [793, 257] width 1015 height 1045
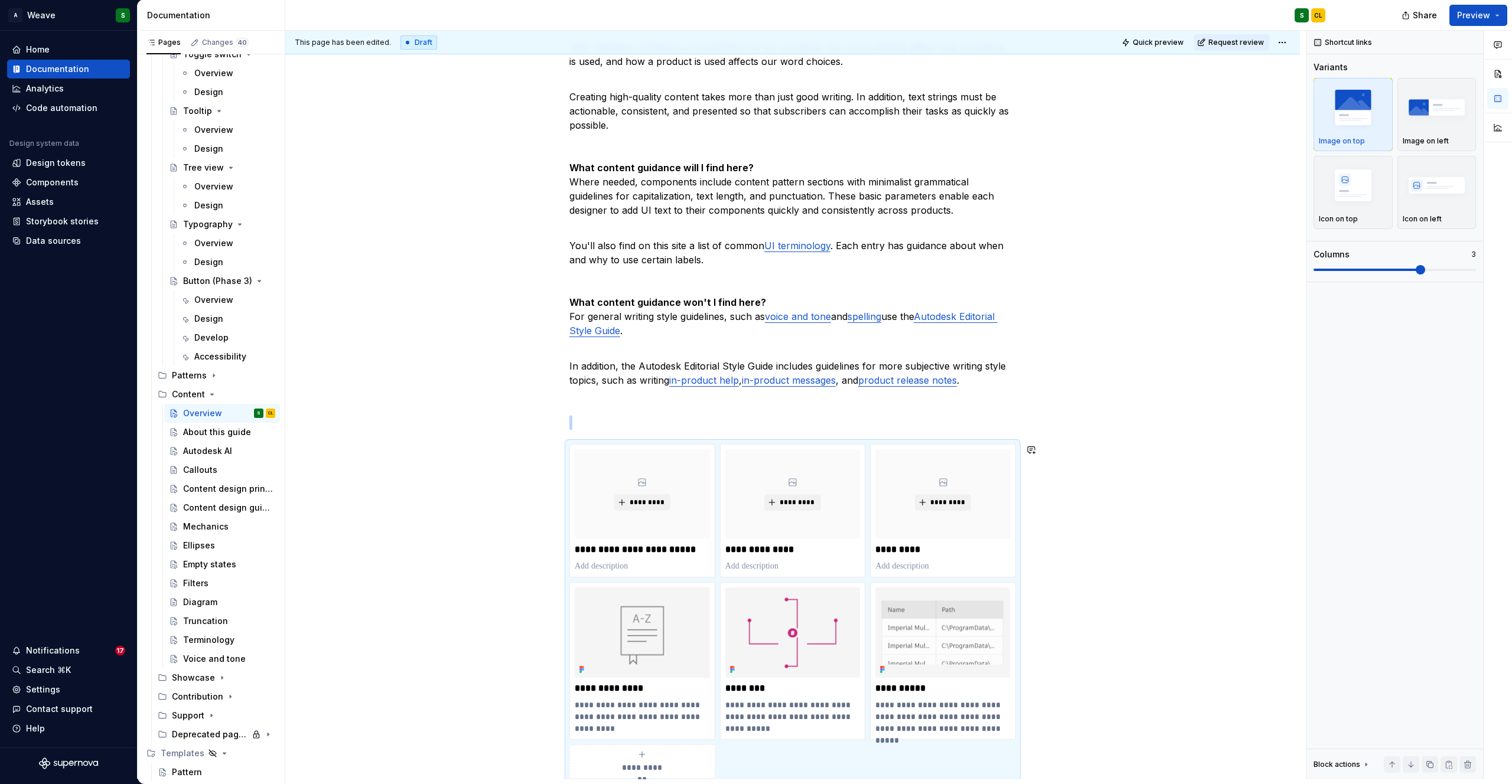
scroll to position [382, 0]
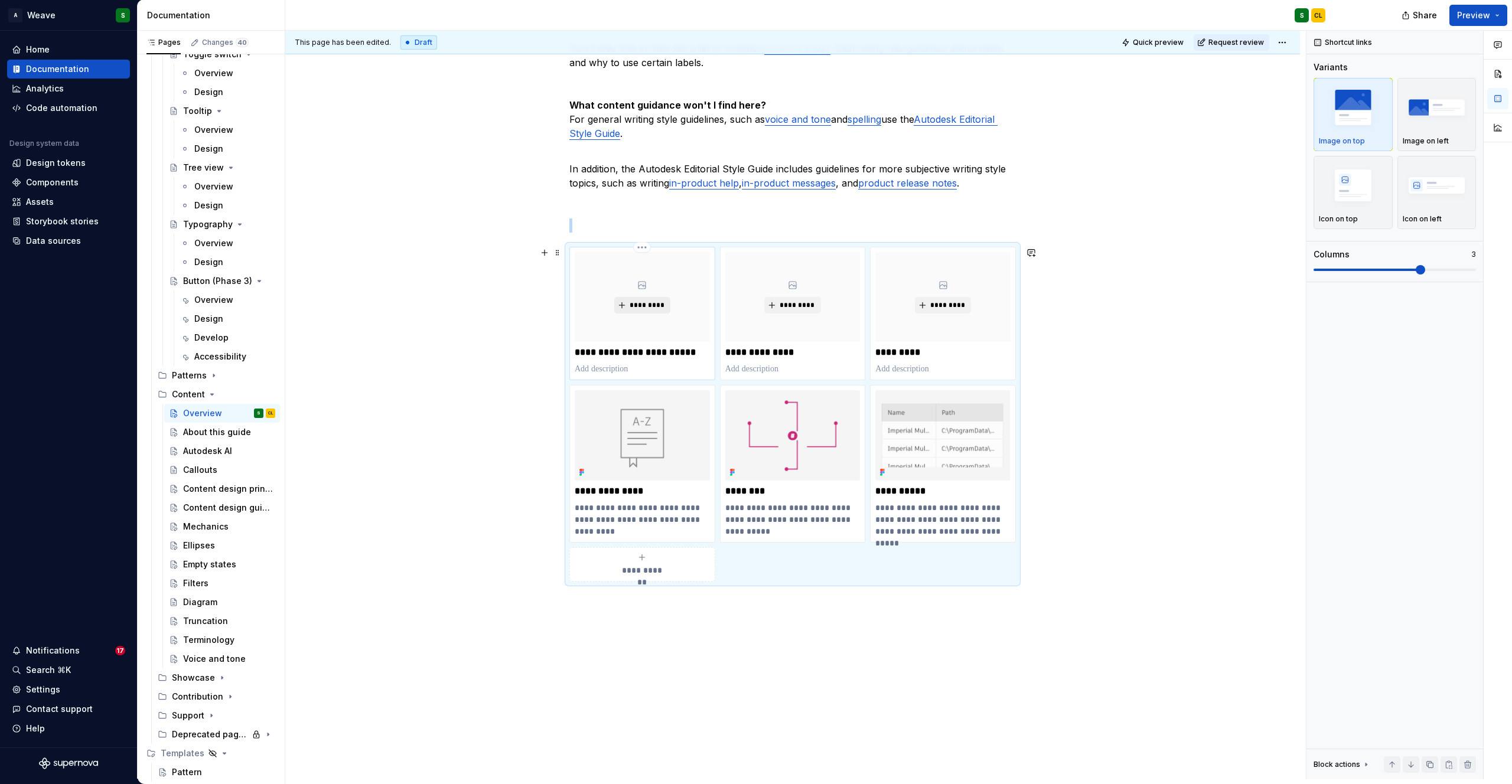
click at [648, 303] on span "*********" at bounding box center [647, 305] width 36 height 9
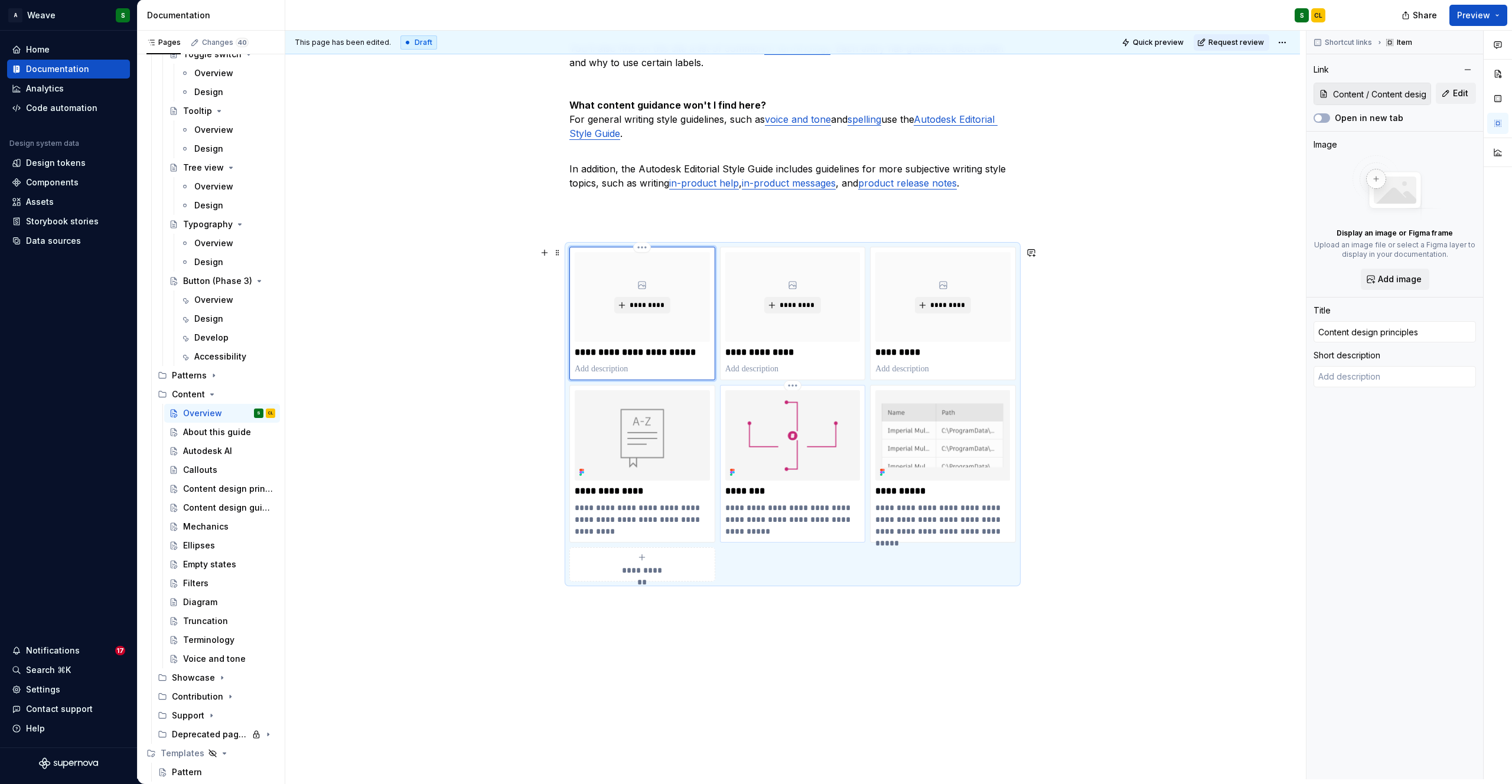
scroll to position [462, 0]
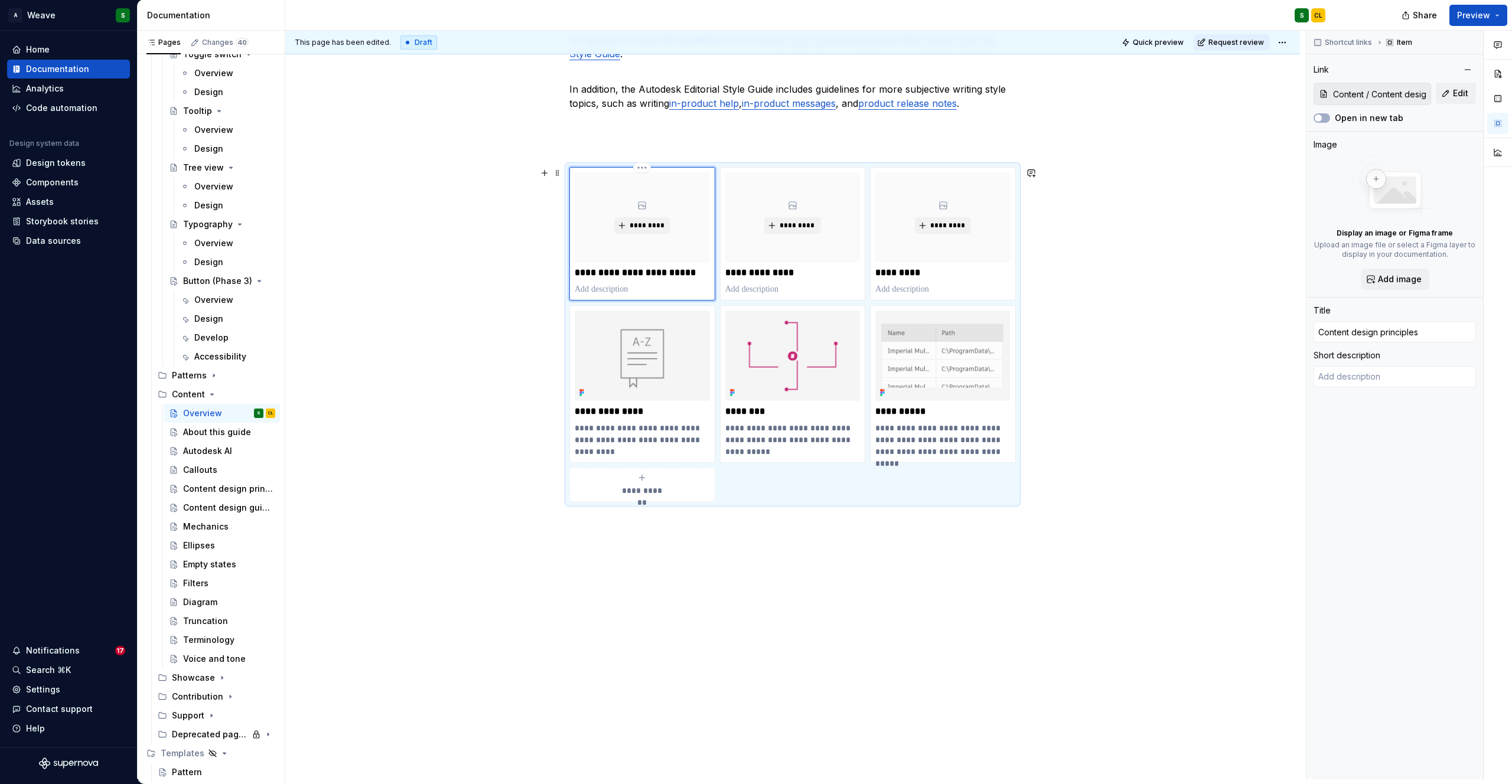
click at [623, 285] on p at bounding box center [642, 289] width 135 height 12
click at [208, 657] on div "Voice and tone" at bounding box center [211, 659] width 57 height 12
click at [196, 527] on div "Mechanics" at bounding box center [205, 526] width 45 height 12
click at [217, 495] on div "Content design principles" at bounding box center [229, 489] width 92 height 16
click at [757, 290] on p at bounding box center [793, 289] width 135 height 12
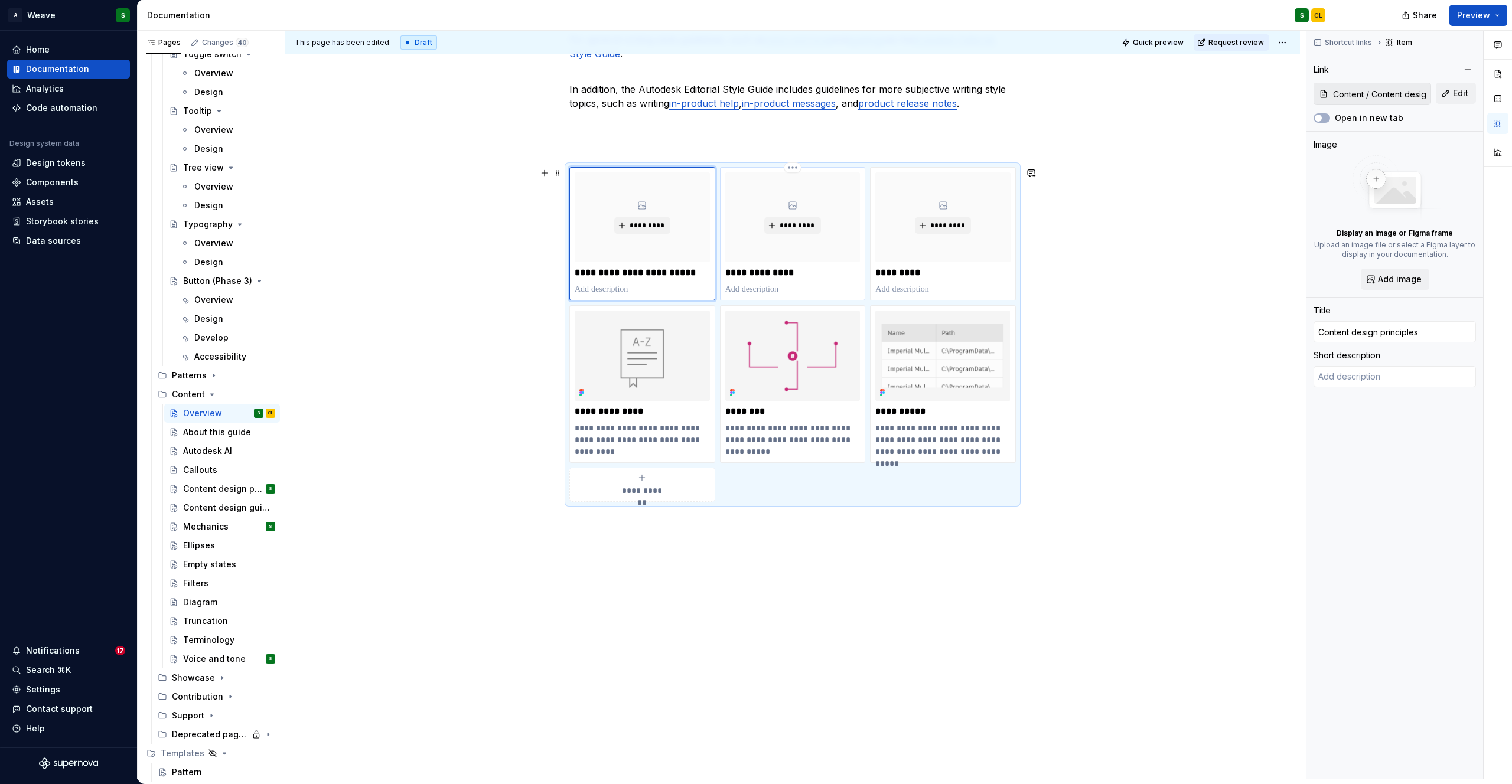
type textarea "*"
type input "Content / Voice and tone"
type input "Voice and tone"
type textarea "*"
type textarea "voice and tone choices create an emotional connection with our users and reinfo…"
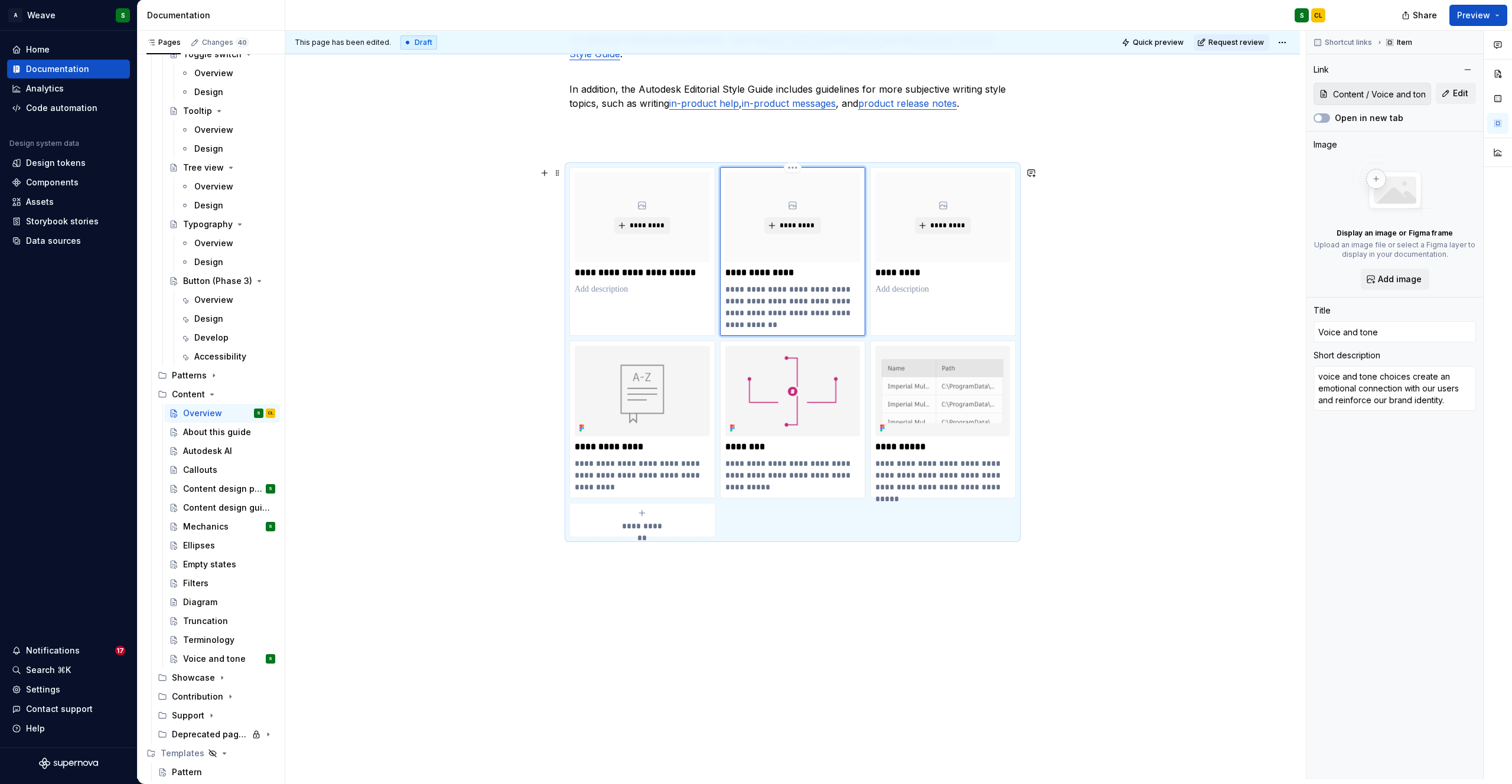
click at [801, 293] on p "**********" at bounding box center [793, 307] width 135 height 47
type textarea "*"
type textarea "voice and tone g create an emotional connection with our users and reinforce ou…"
type textarea "*"
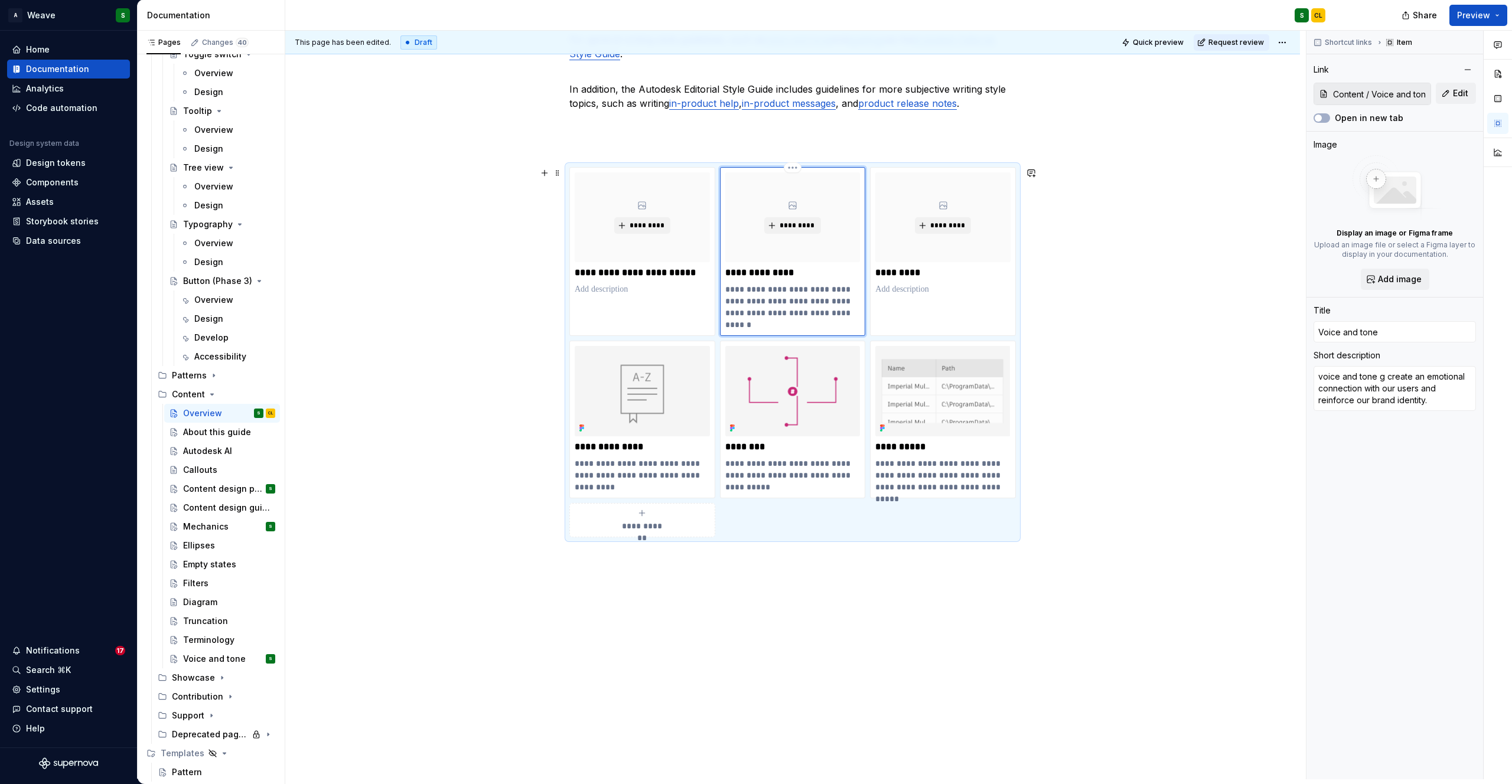
type textarea "voice and tone gu create an emotional connection with our users and reinforce o…"
type textarea "*"
type textarea "voice and tone gui create an emotional connection with our users and reinforce …"
type textarea "*"
type textarea "voice and tone guid create an emotional connection with our users and reinforce…"
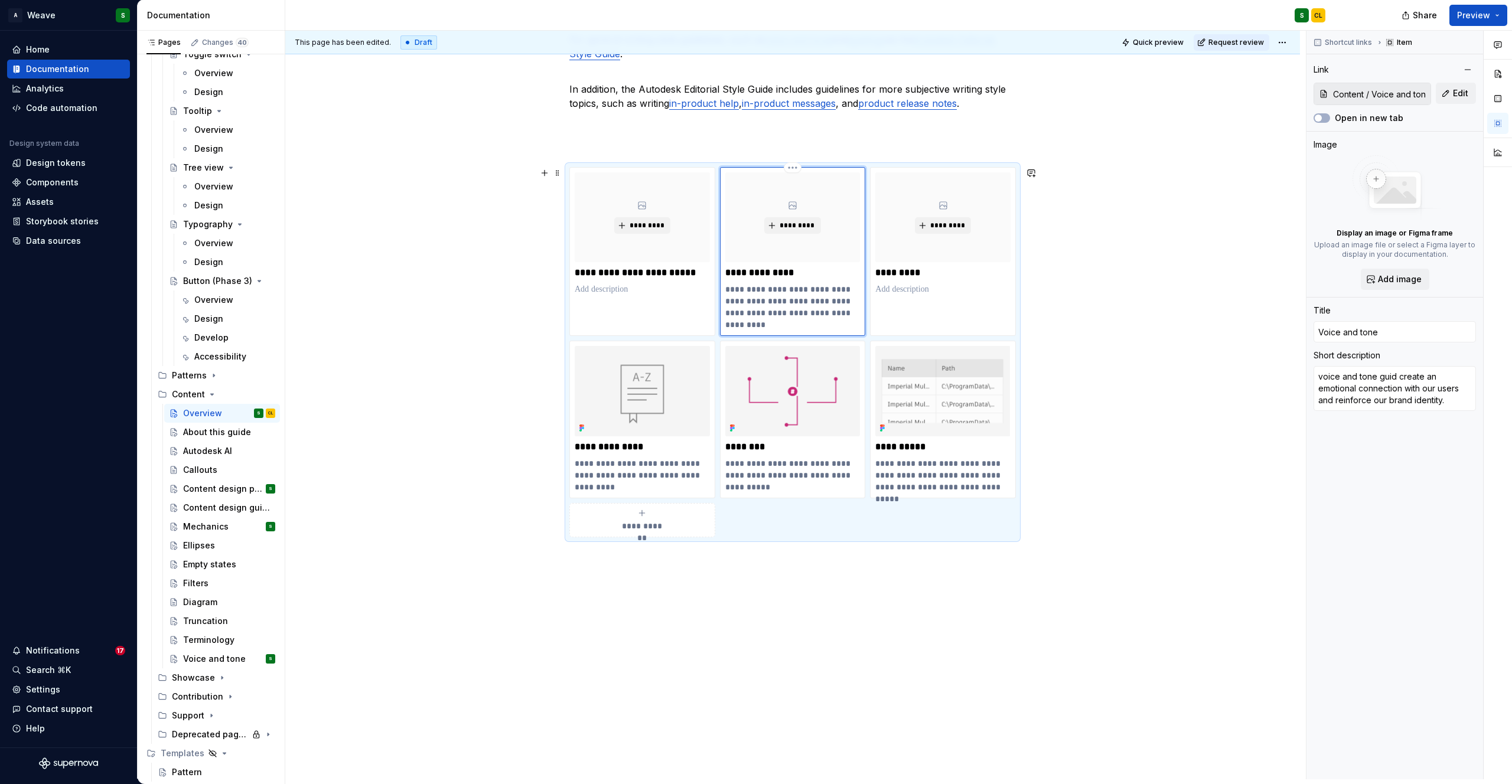
type textarea "*"
type textarea "voice and tone guide create an emotional connection with our users and reinforc…"
type textarea "*"
type textarea "voice and tone guidel create an emotional connection with our users and reinfor…"
type textarea "*"
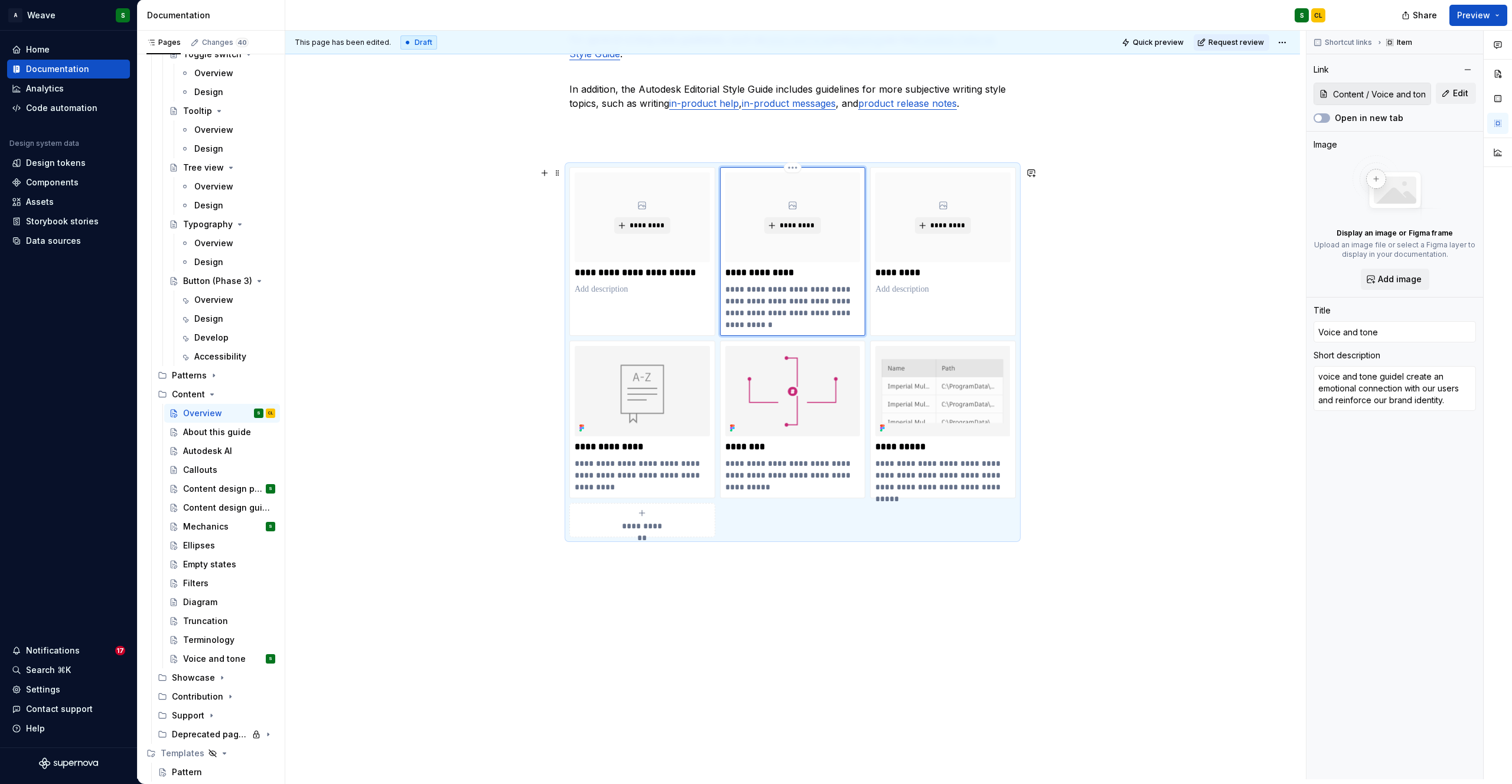
type textarea "voice and tone guidele create an emotional connection with our users and reinfo…"
type textarea "*"
type textarea "voice and tone guidelei create an emotional connection with our users and reinf…"
type textarea "*"
type textarea "voice and tone guidelein create an emotional connection with our users and rein…"
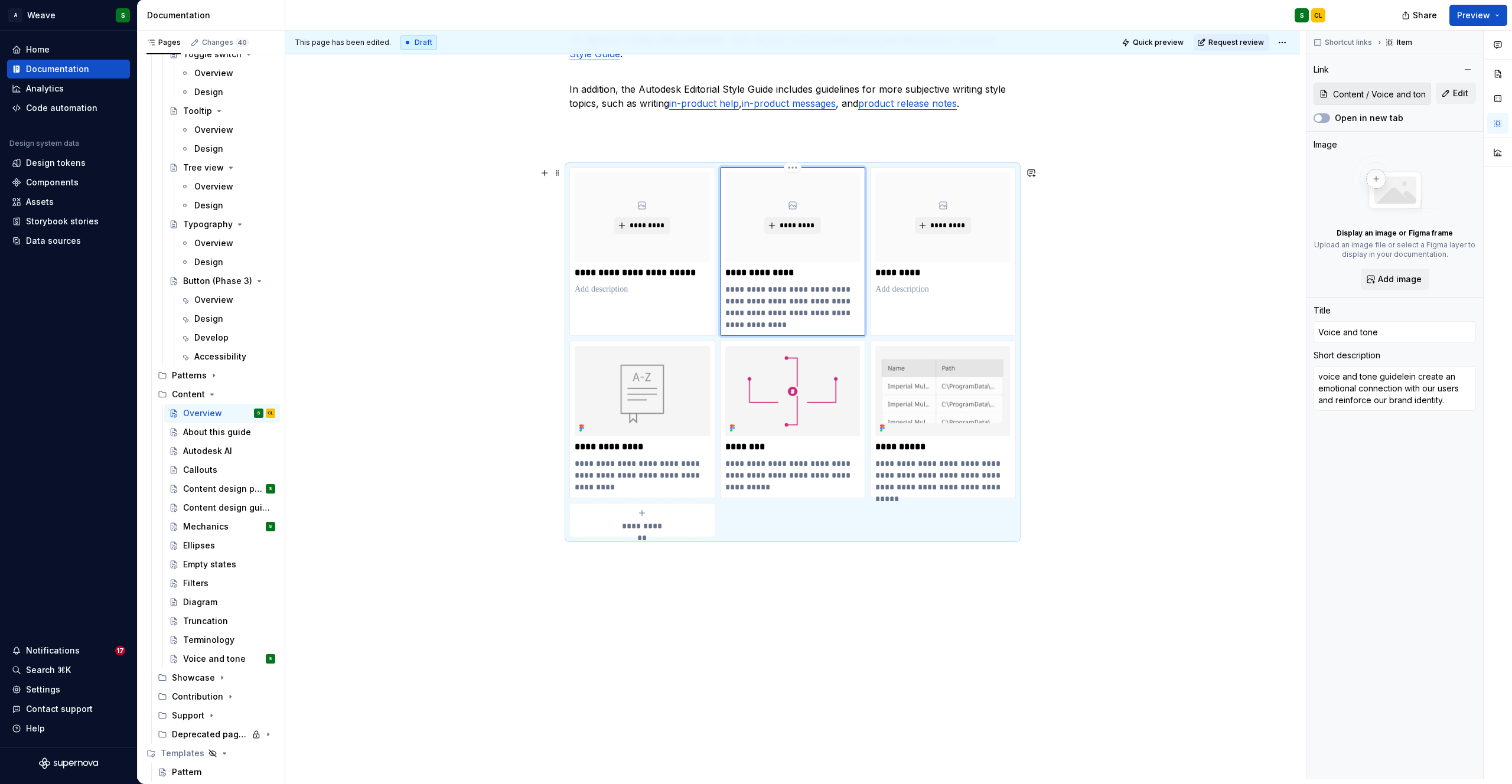
type textarea "*"
type textarea "voice and tone guideleine create an emotional connection with our users and rei…"
type textarea "*"
type textarea "voice and tone guideleines create an emotional connection with our users and re…"
drag, startPoint x: 728, startPoint y: 290, endPoint x: 720, endPoint y: 285, distance: 9.4
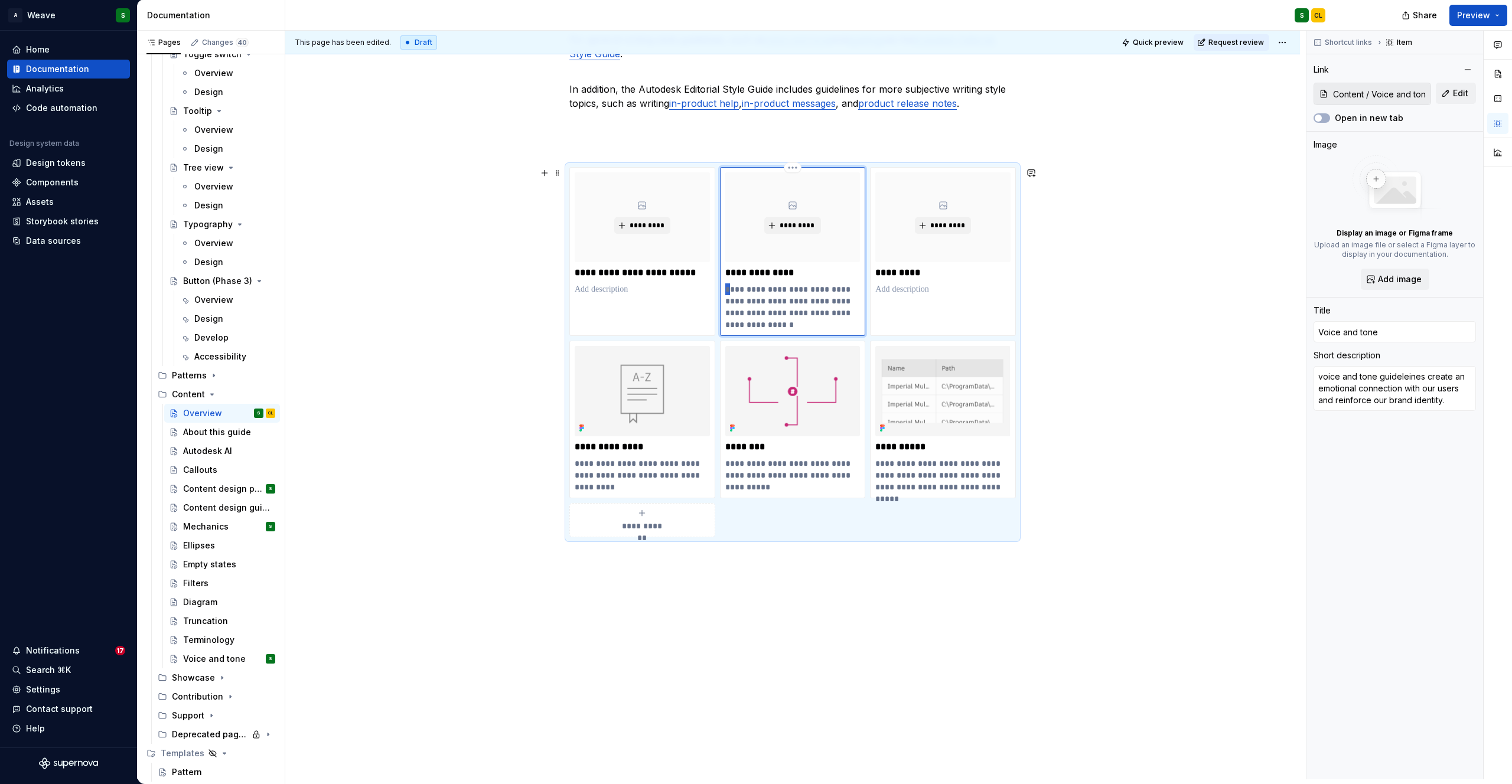
click at [721, 288] on div "**********" at bounding box center [793, 251] width 146 height 169
type textarea "*"
type textarea "Voice and tone guideleines create an emotional connection with our users and re…"
type textarea "*"
type textarea "Voice and tone guidelines create an emotional connection with our users and rei…"
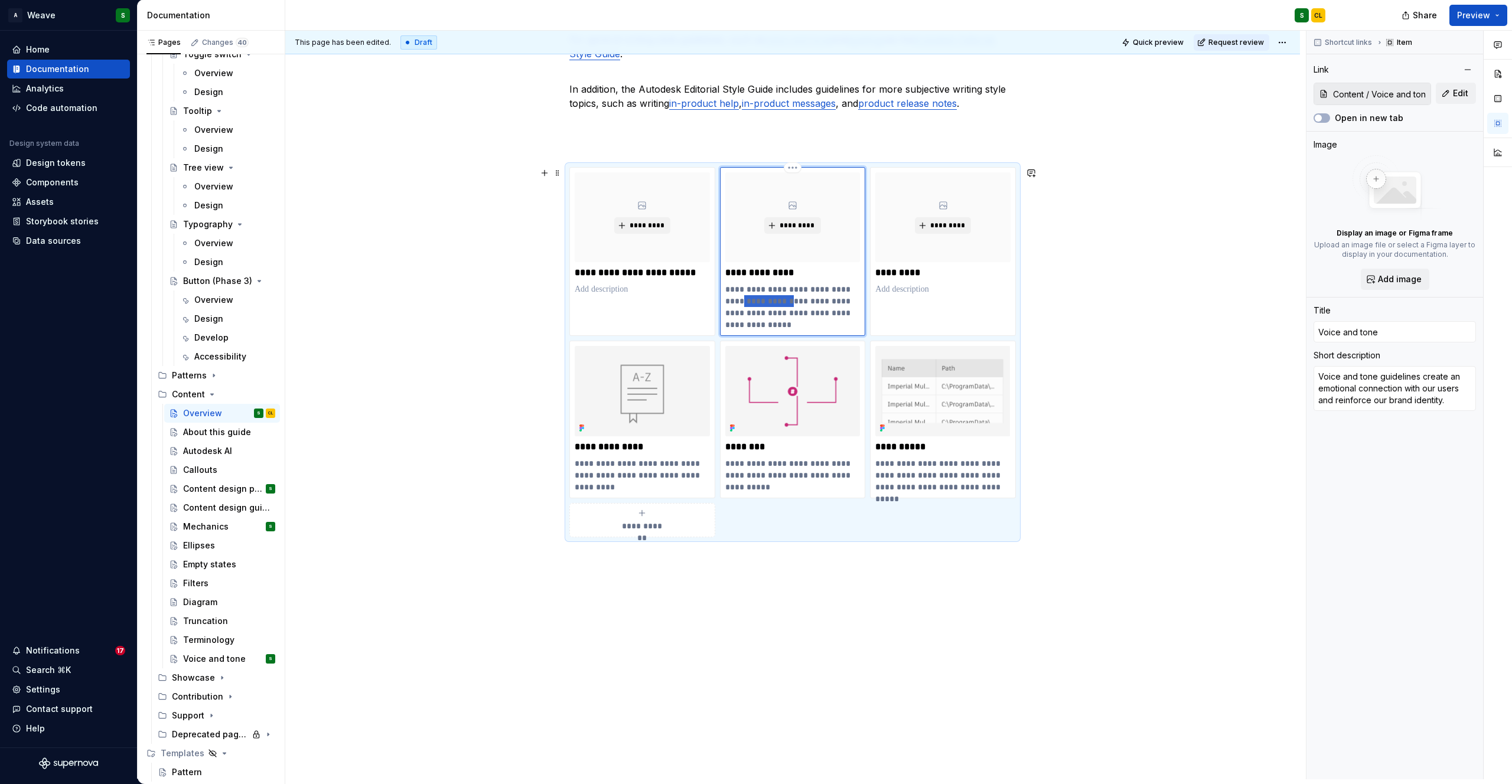
drag, startPoint x: 730, startPoint y: 302, endPoint x: 776, endPoint y: 301, distance: 46.0
click at [776, 301] on p "**********" at bounding box center [793, 307] width 135 height 47
type textarea "*"
type textarea "Voice and tone guidelines create a connection with our users and reinforce our …"
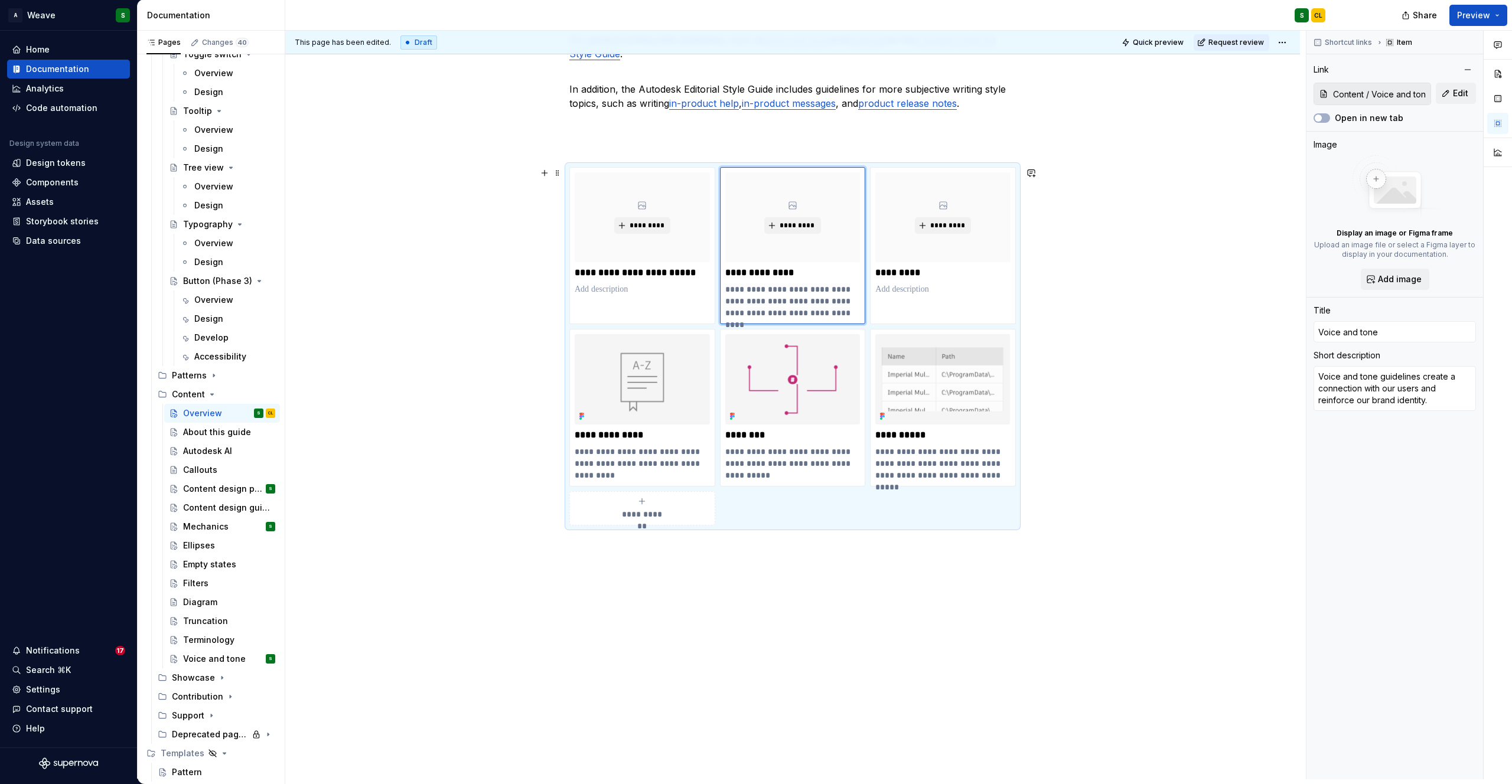
click at [1191, 320] on div "User interface content is a cornerstone of our products. Our word choices affec…" at bounding box center [793, 269] width 1015 height 1068
click at [648, 304] on div "**********" at bounding box center [643, 246] width 146 height 157
type textarea "*"
type input "Content / Content design principles"
type input "Content design principles"
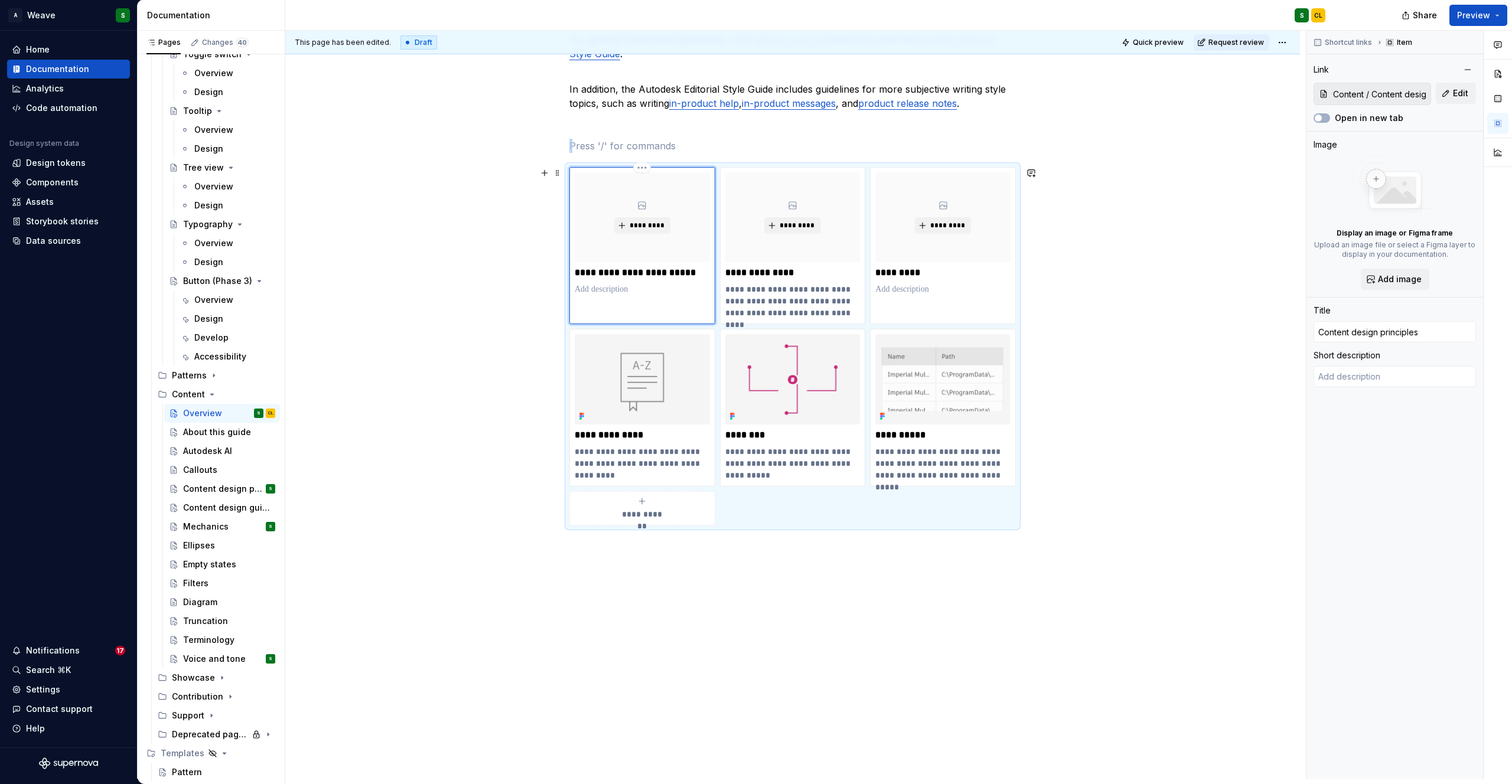
click at [602, 288] on p at bounding box center [642, 289] width 135 height 12
click at [838, 288] on p "**********" at bounding box center [793, 301] width 135 height 35
type textarea "*"
type input "Content / Voice and tone"
type input "Voice and tone"
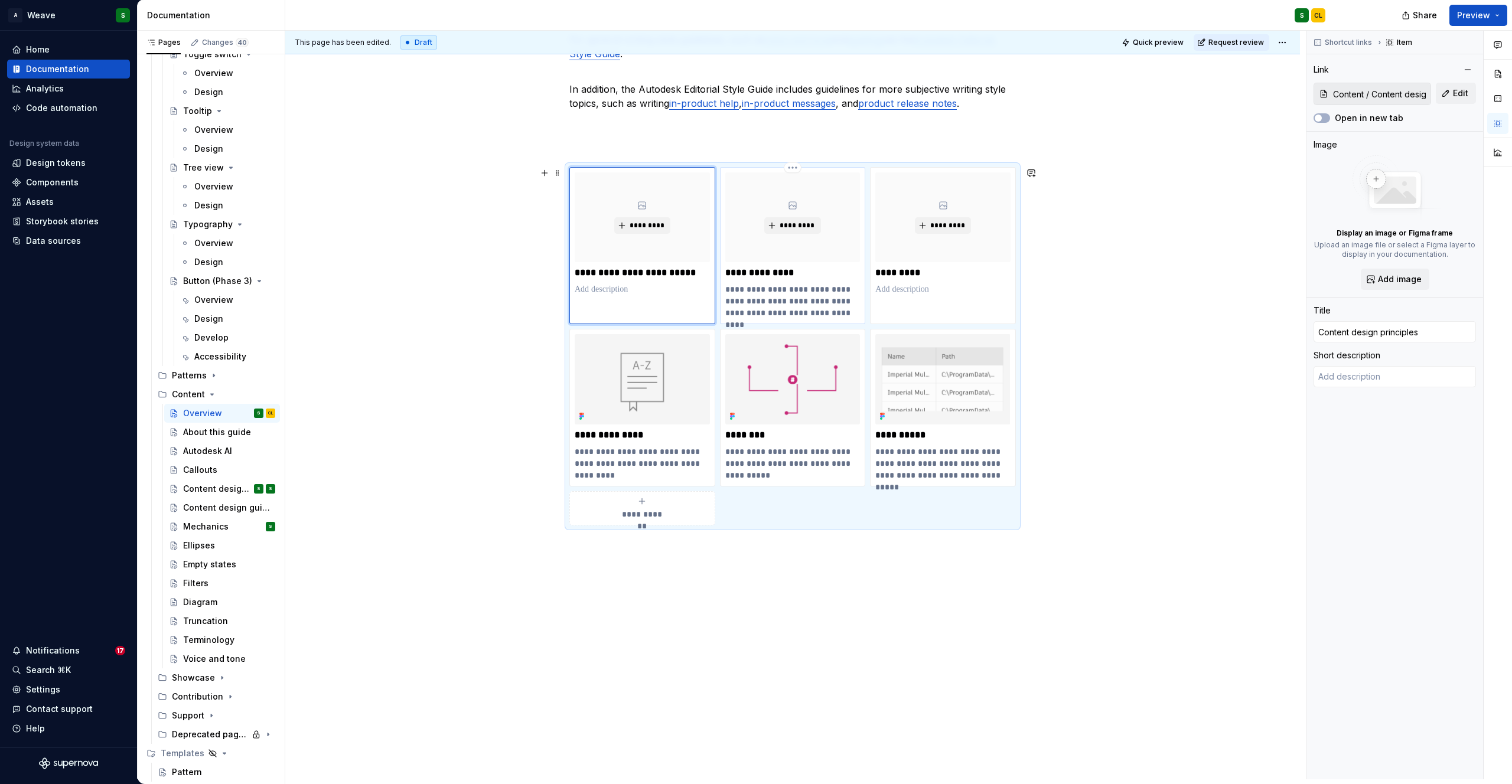
type textarea "Voice and tone guidelines create a connection with our users and reinforce our …"
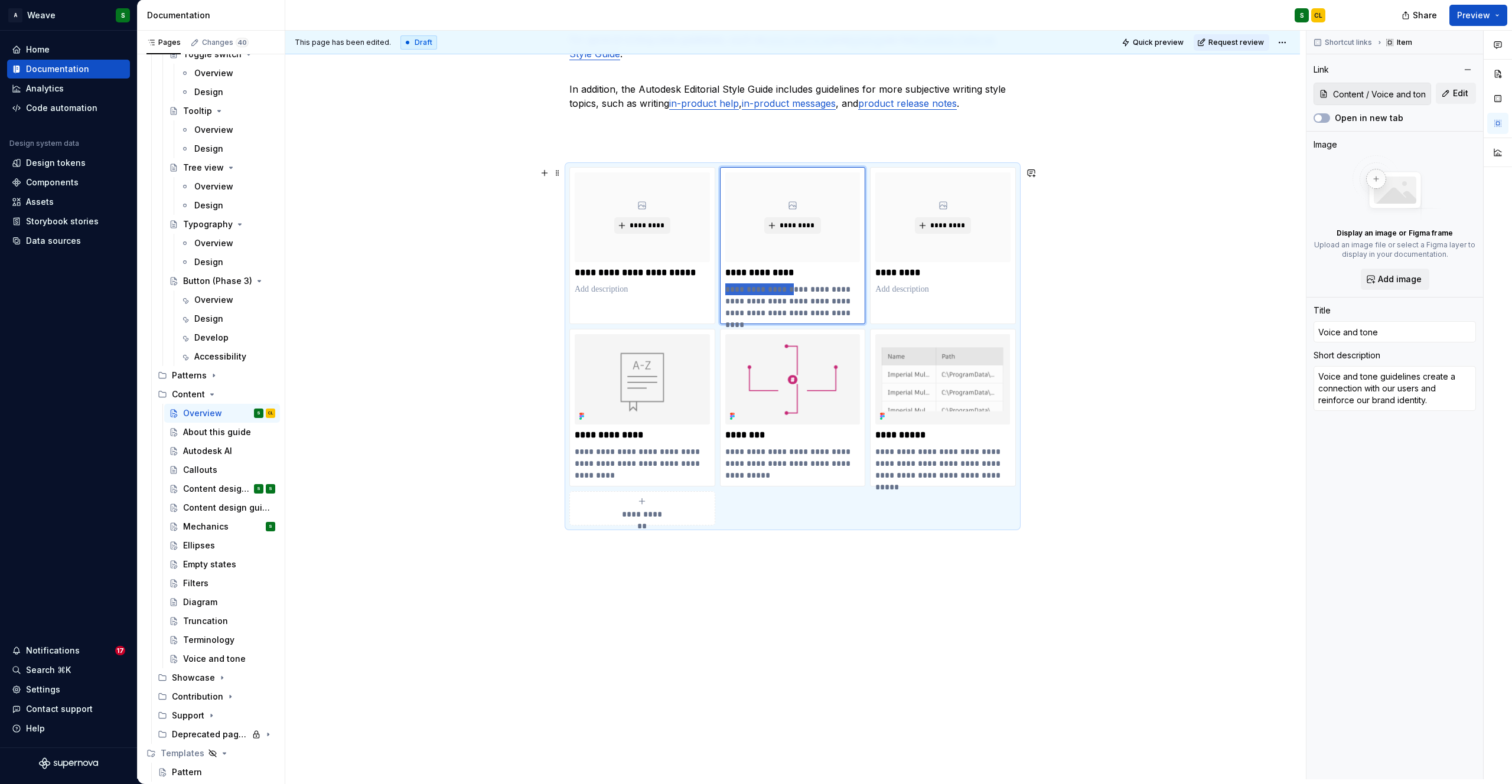
drag, startPoint x: 790, startPoint y: 290, endPoint x: 718, endPoint y: 290, distance: 72.0
click at [718, 290] on div "**********" at bounding box center [793, 346] width 446 height 358
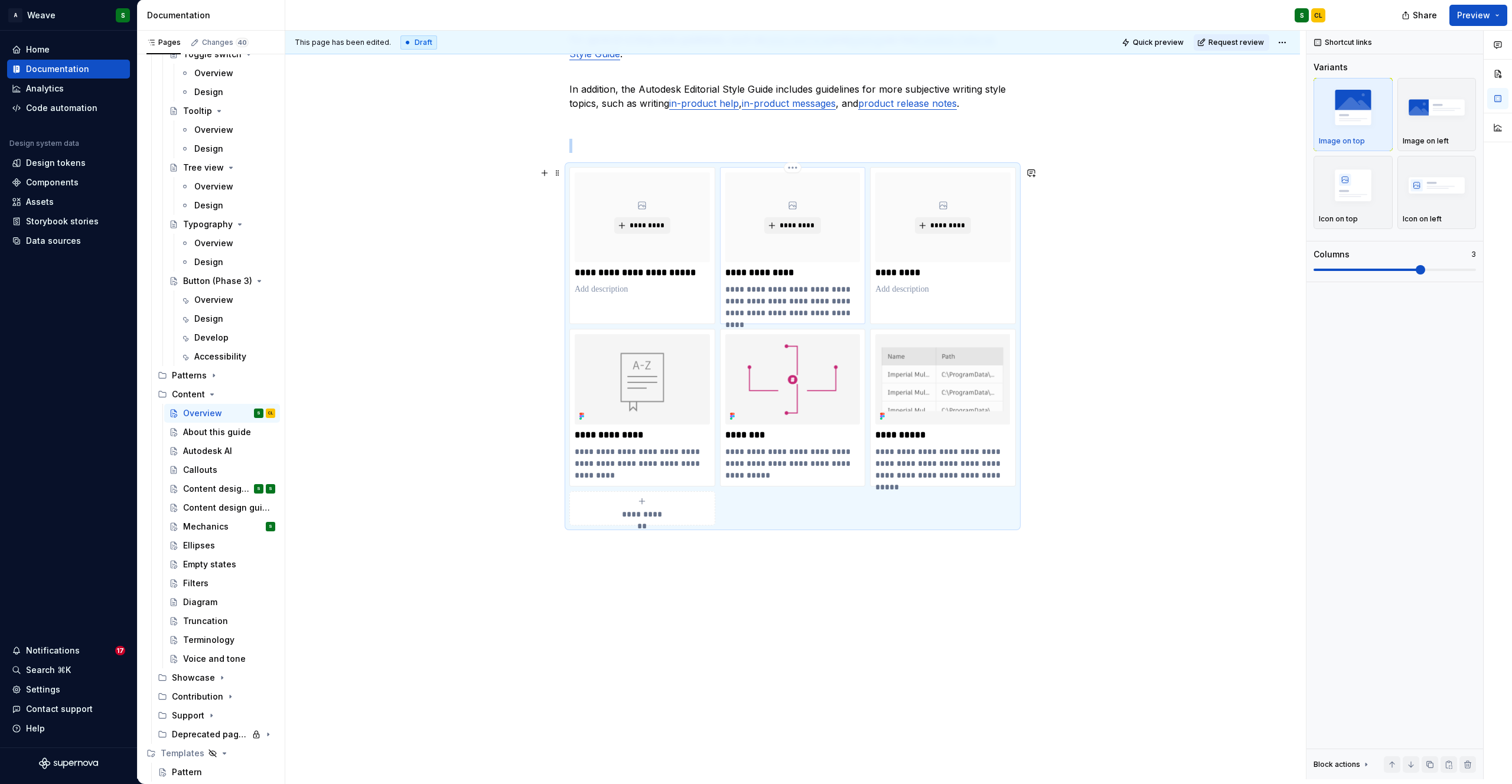
click at [781, 285] on p "**********" at bounding box center [793, 301] width 135 height 35
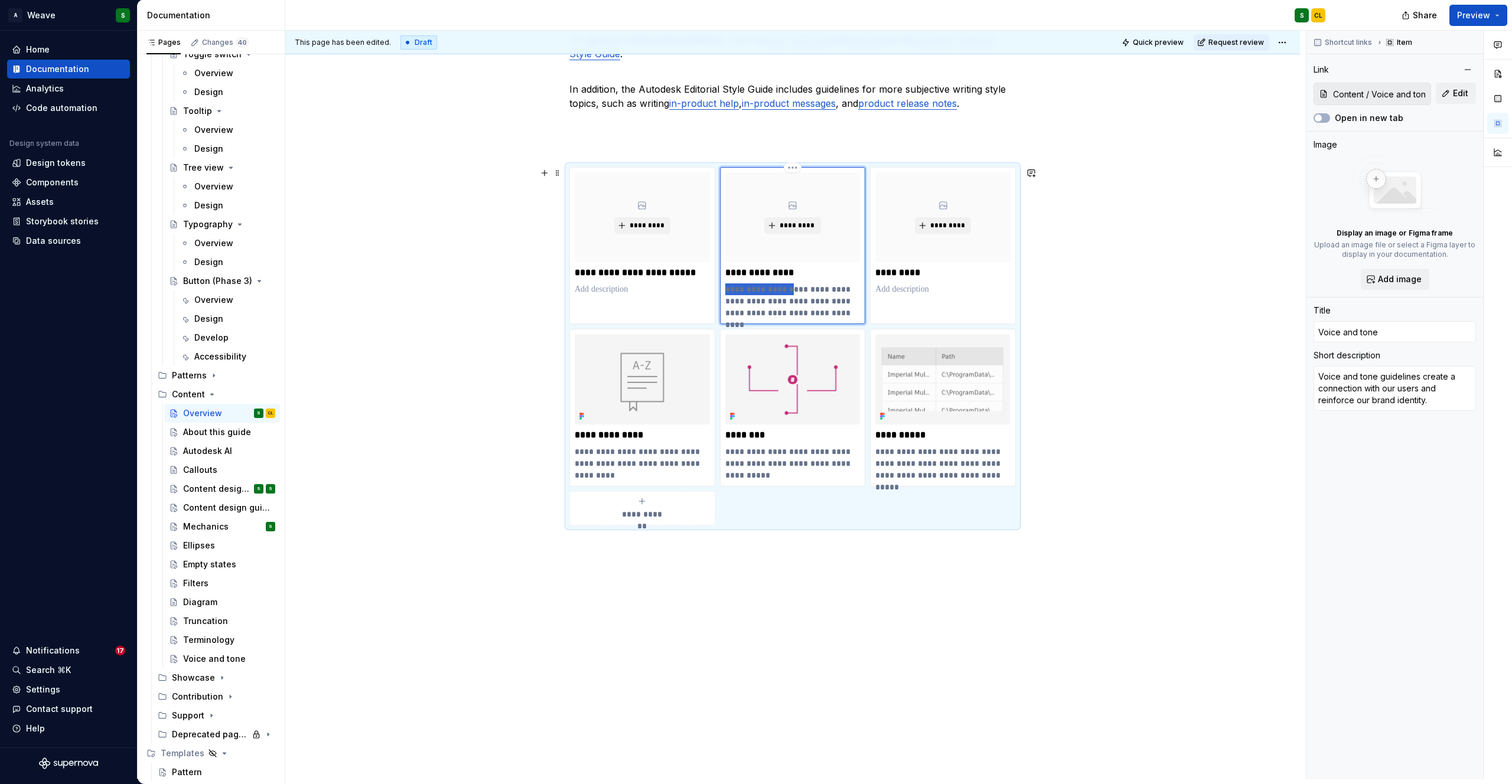
drag, startPoint x: 789, startPoint y: 291, endPoint x: 723, endPoint y: 291, distance: 66.0
click at [723, 291] on div "**********" at bounding box center [793, 246] width 146 height 157
type textarea "*"
type textarea "Guidelines create a connection with our users and reinforce our brand identity."
click at [631, 290] on p at bounding box center [642, 289] width 135 height 12
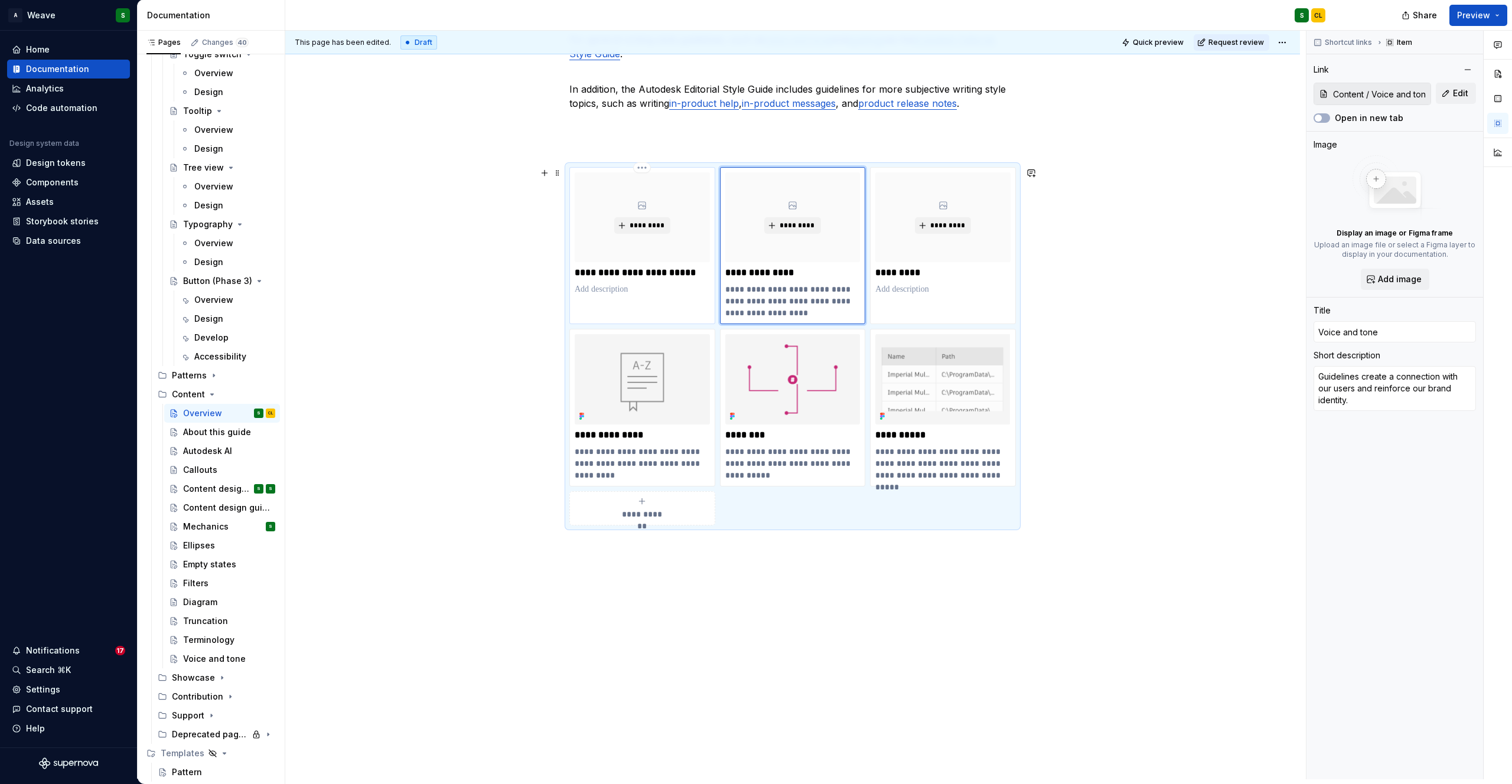
type textarea "*"
type input "Content / Content design principles"
type input "Content design principles"
type textarea "*"
type textarea "P"
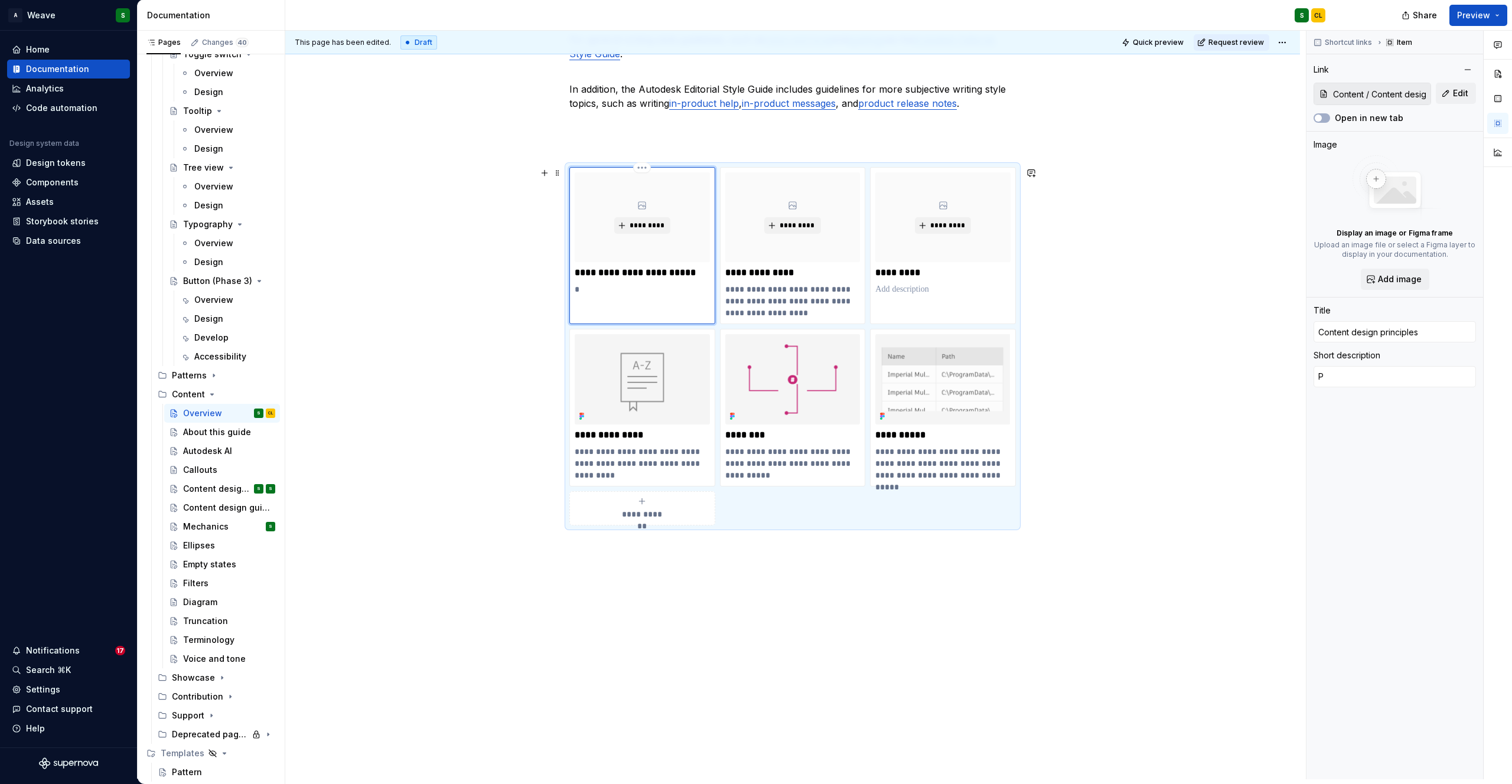
type textarea "*"
type textarea "Pr"
type textarea "*"
type textarea "Pri"
type textarea "*"
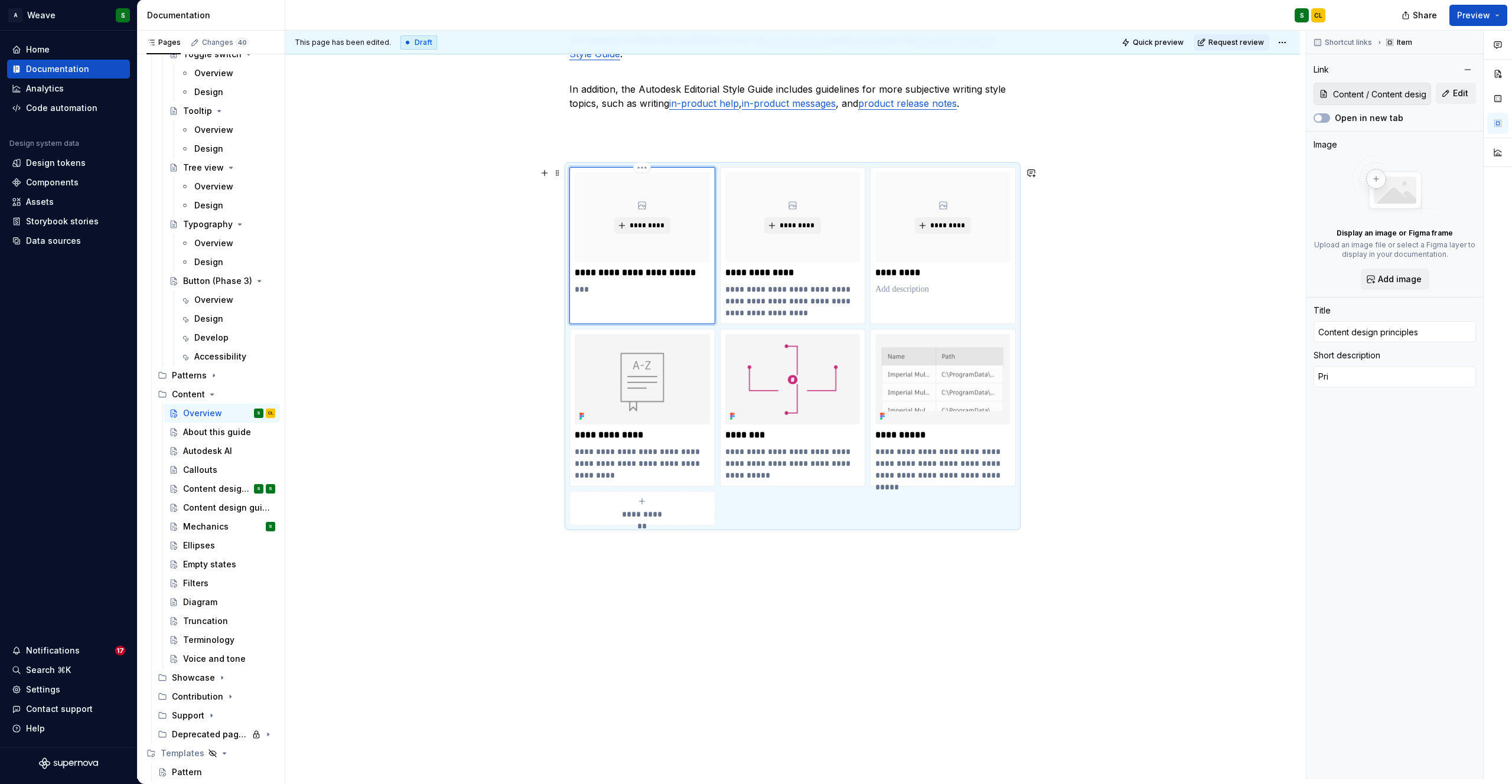
type textarea "Prin"
type textarea "*"
type textarea "Princ"
type textarea "*"
type textarea "Princi"
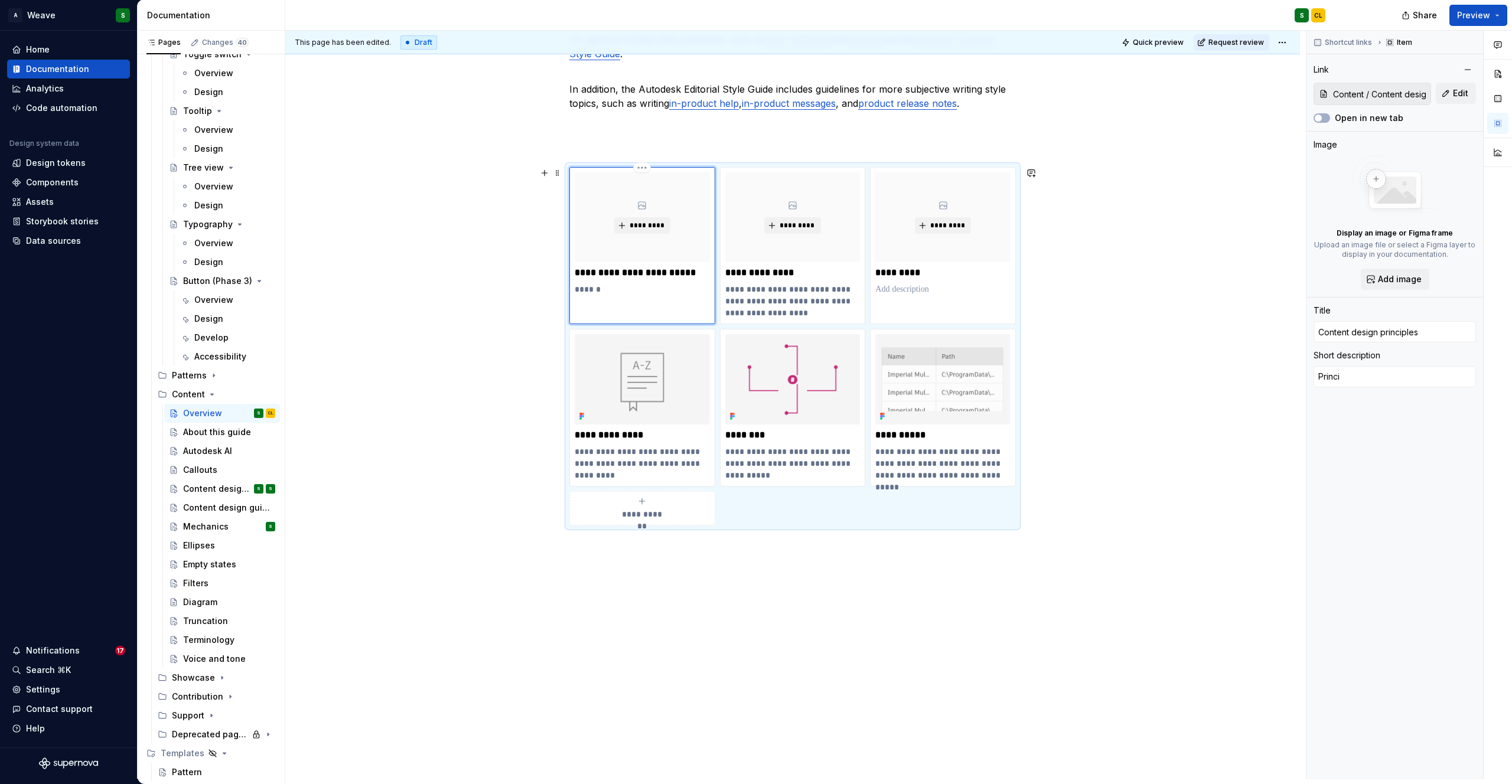
type textarea "*"
type textarea "Princip"
type textarea "*"
type textarea "Principl"
type textarea "*"
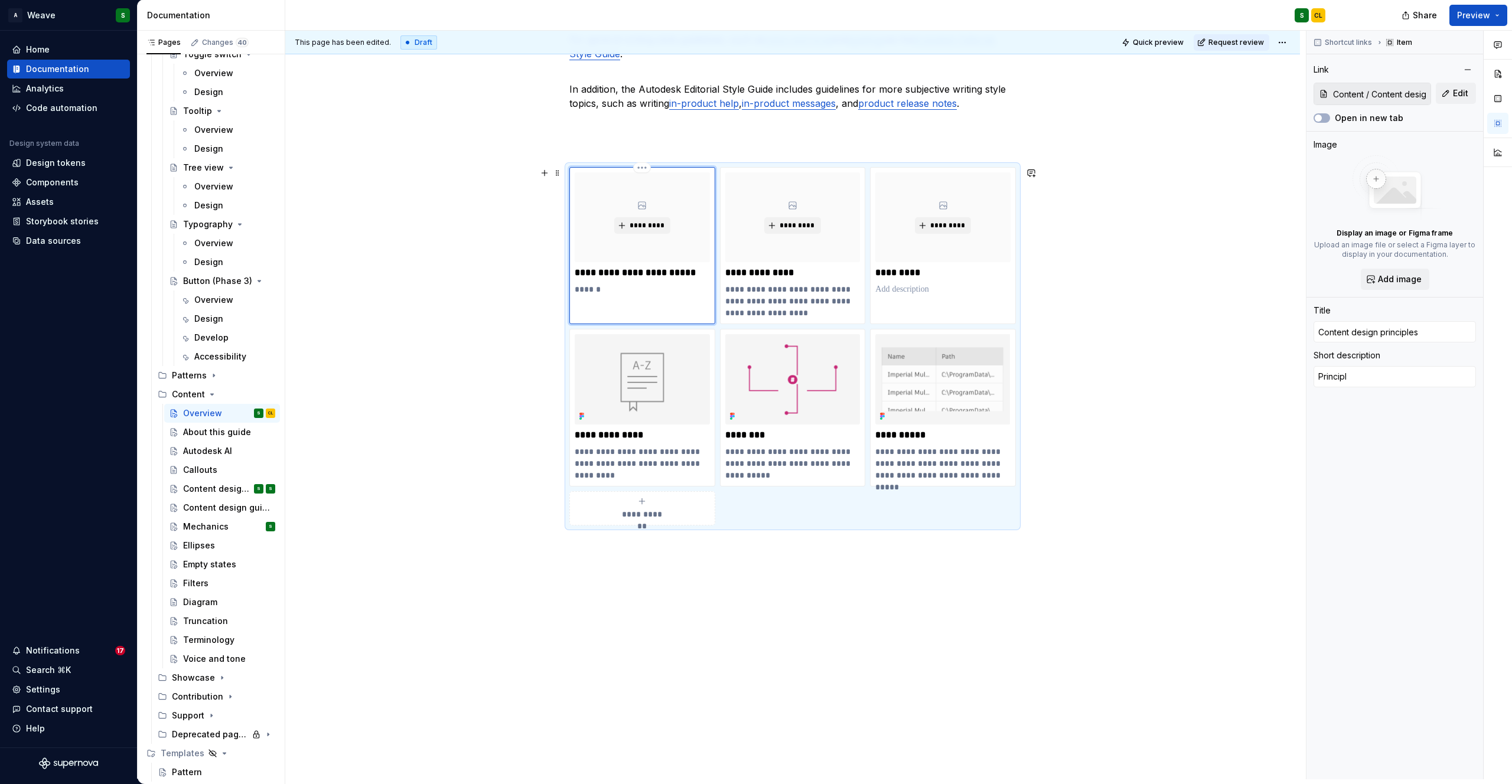
type textarea "Principles"
type textarea "*"
type textarea "Principles"
type textarea "*"
type textarea "Principles work in tandem with the Weave principles (consistent, essential, hie…"
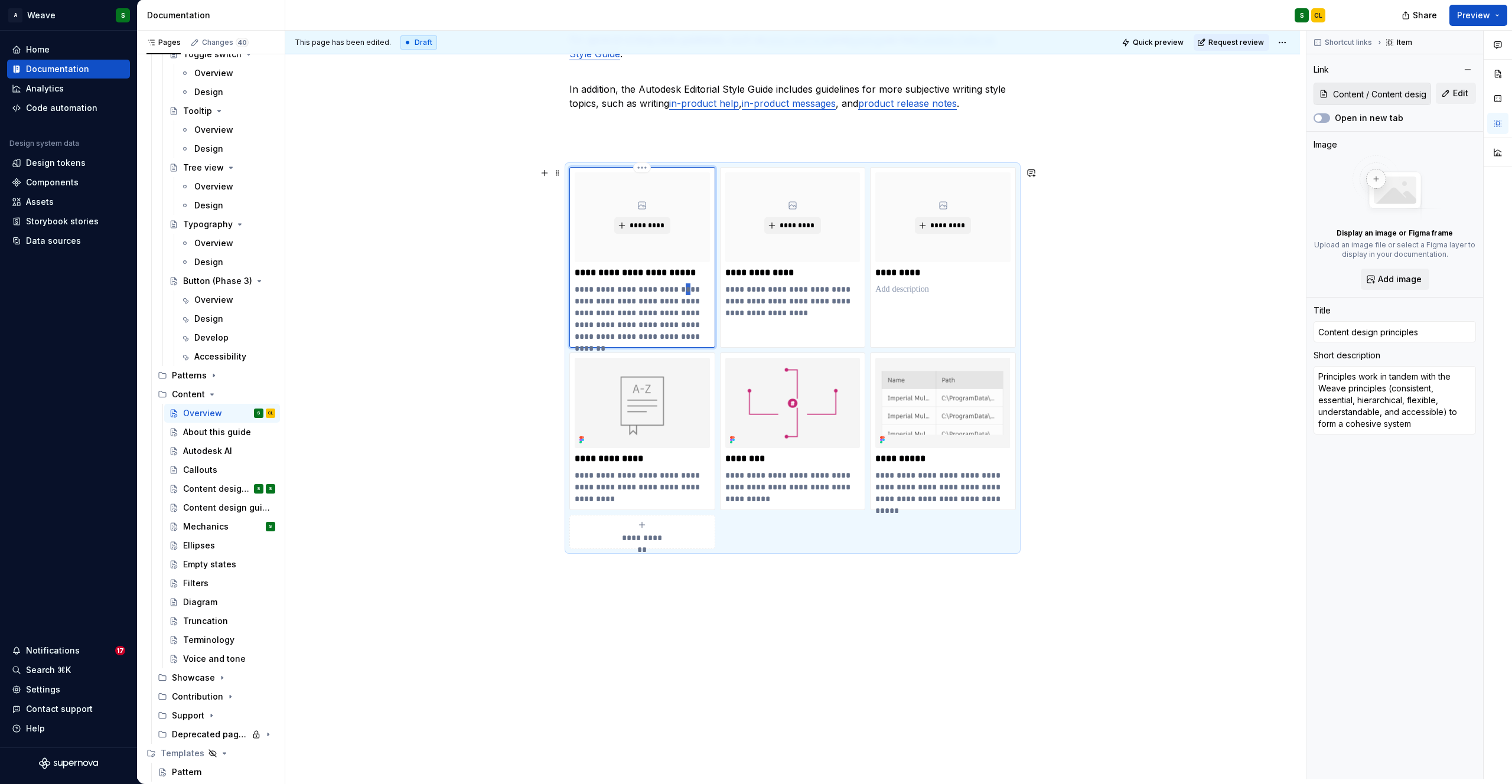
drag, startPoint x: 679, startPoint y: 289, endPoint x: 683, endPoint y: 295, distance: 7.2
click at [683, 295] on p "**********" at bounding box center [642, 312] width 135 height 59
click at [631, 317] on p "**********" at bounding box center [642, 312] width 135 height 59
drag, startPoint x: 643, startPoint y: 300, endPoint x: 709, endPoint y: 327, distance: 71.3
click at [709, 327] on div "**********" at bounding box center [643, 257] width 146 height 181
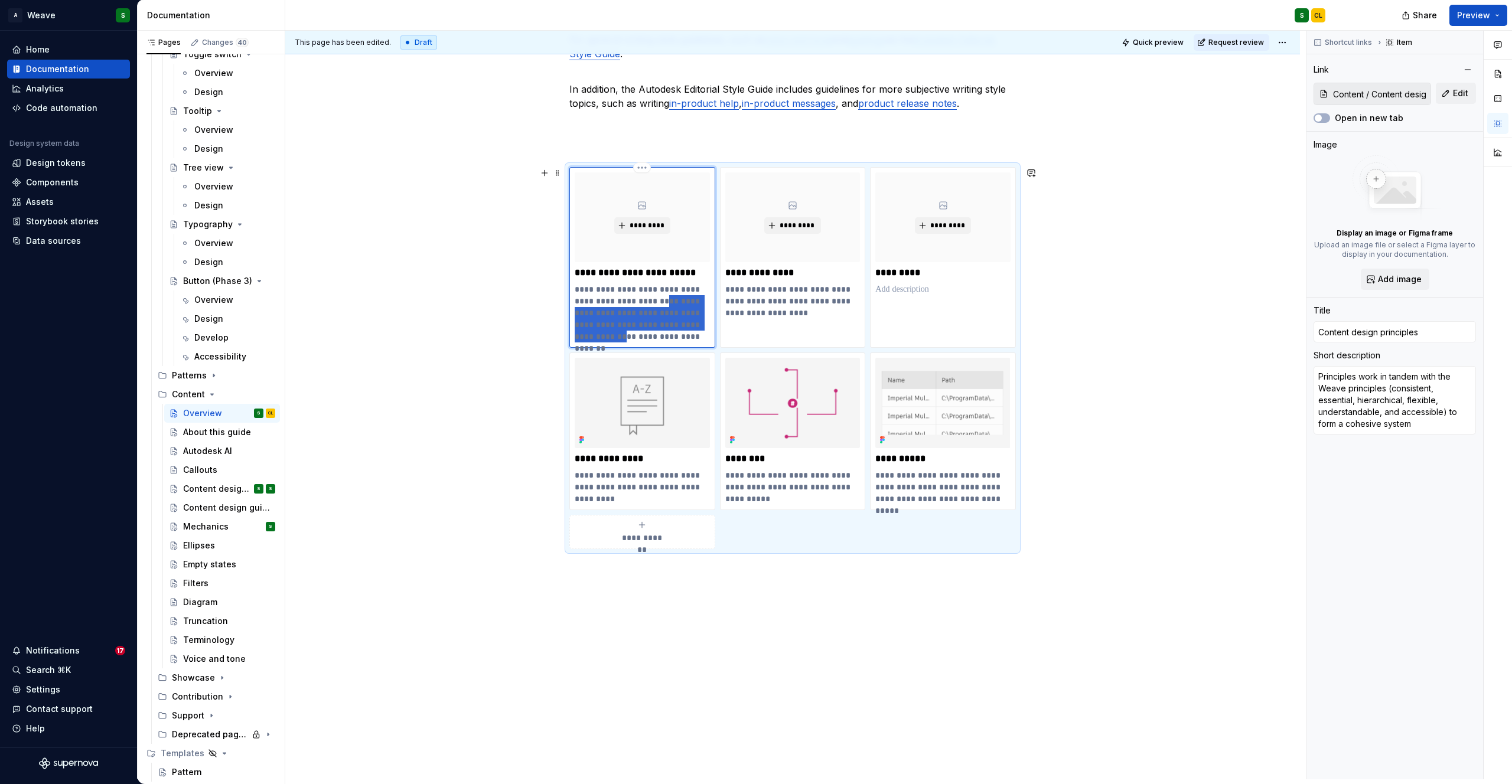
type textarea "*"
type textarea "Principles work in tandem with the Weave principles to form a cohesive system"
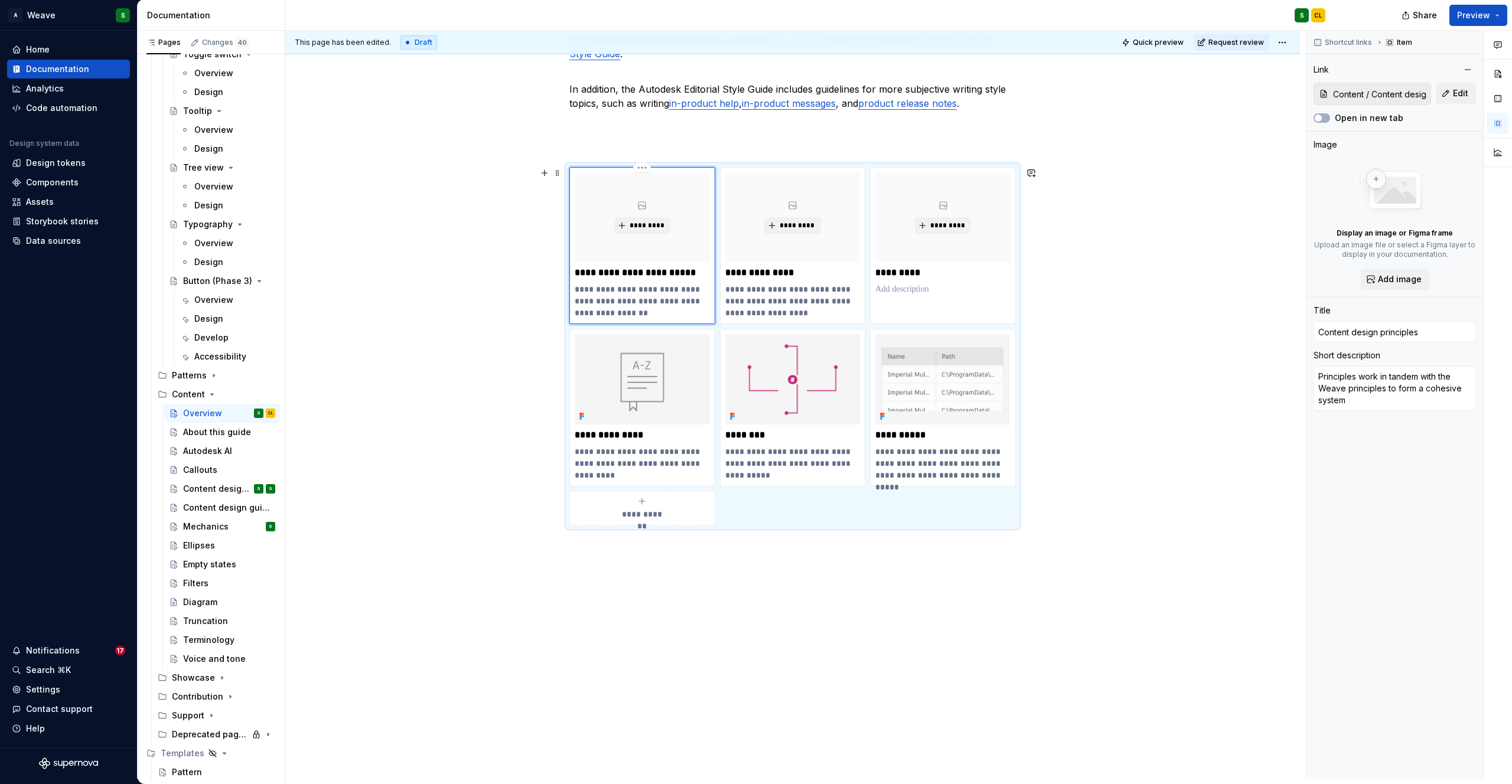
click at [650, 310] on p "**********" at bounding box center [642, 301] width 135 height 35
type textarea "*"
type textarea "Principles work in tandem with the Weave principles to form a cohesive system."
click at [903, 288] on p at bounding box center [942, 289] width 135 height 12
type textarea "*"
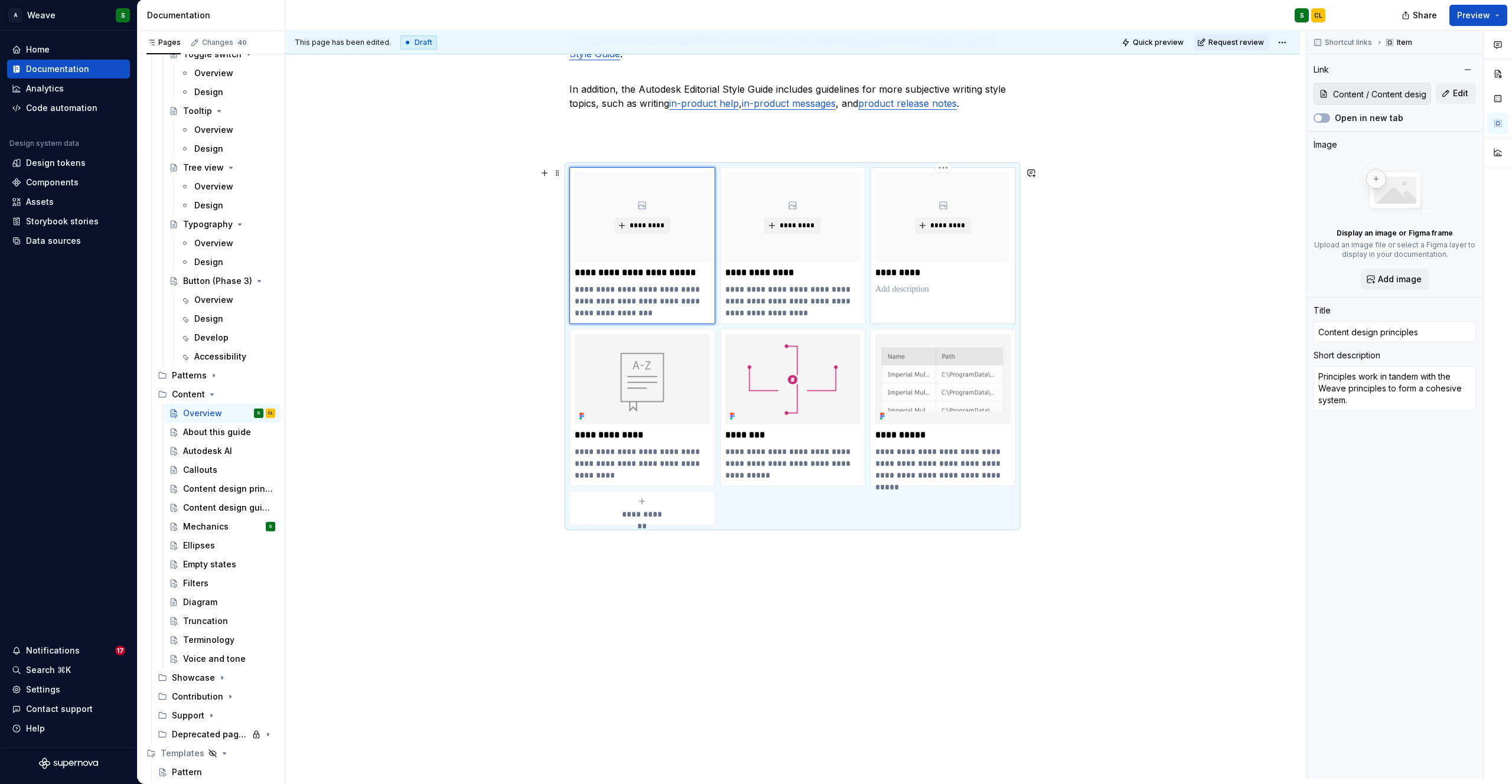
type input "Content / Mechanics"
type input "Mechanics"
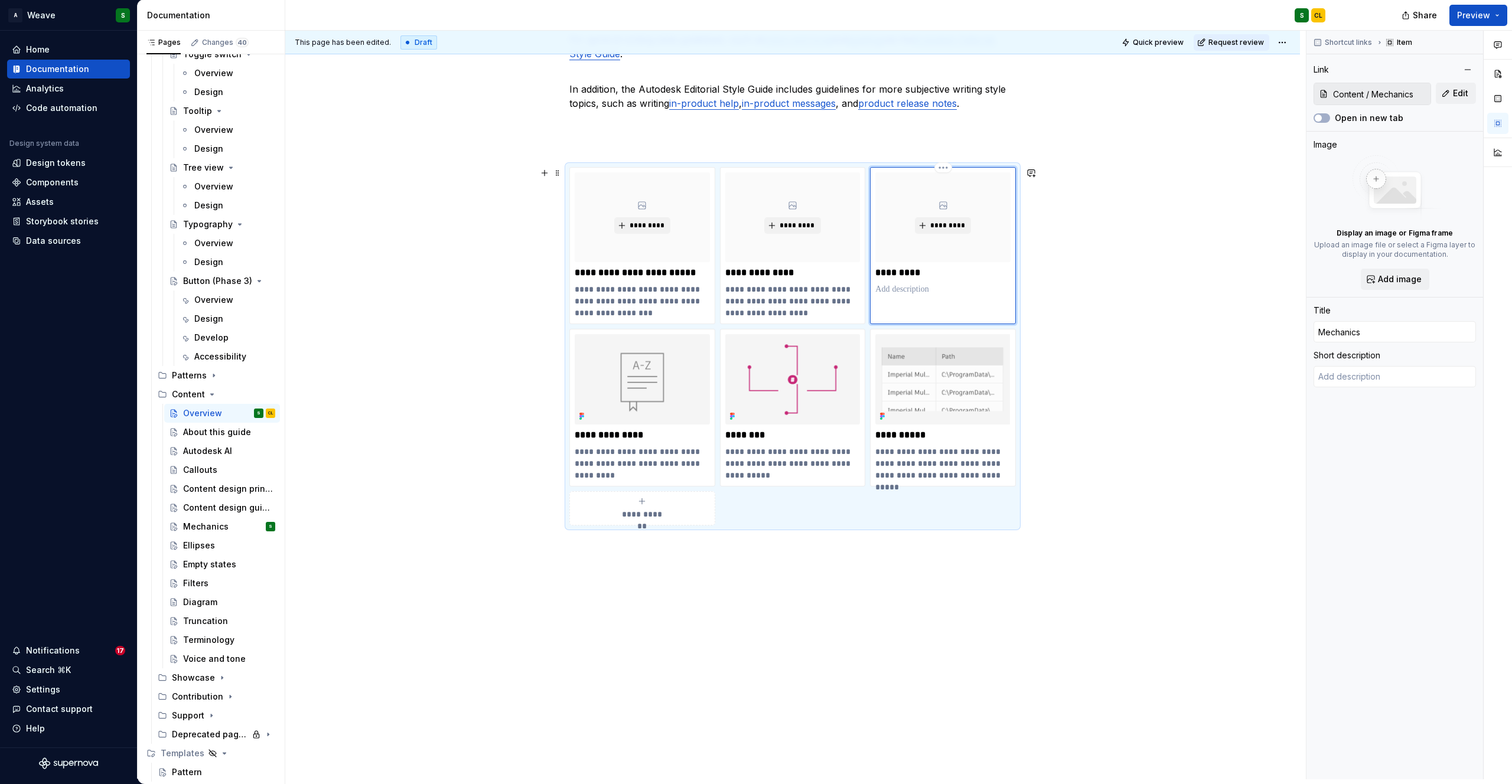
type textarea "*"
type textarea "help users quickly understand content, reduce cognitive load, and build trust i…"
click at [942, 298] on p "**********" at bounding box center [942, 301] width 135 height 35
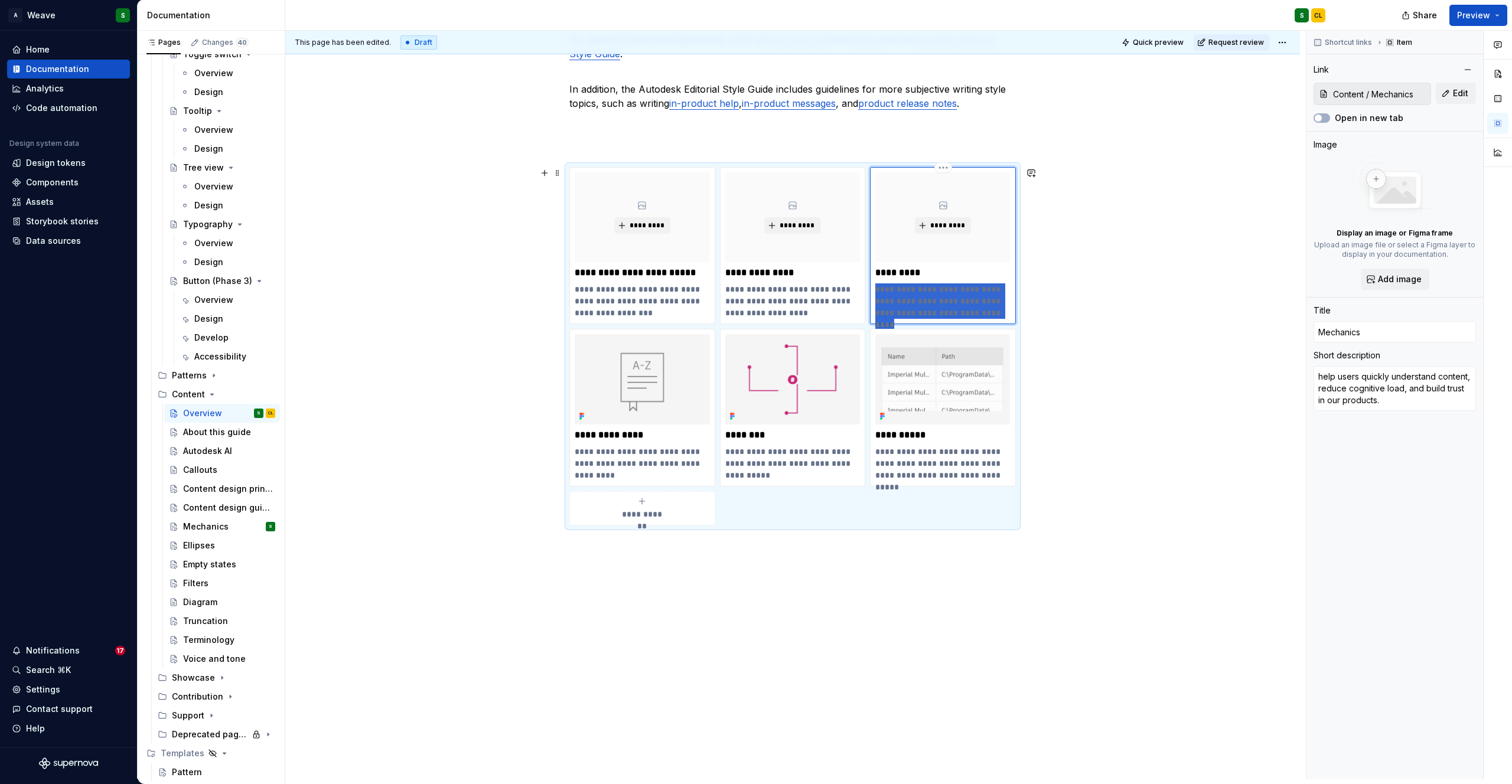
click at [942, 298] on p "**********" at bounding box center [942, 301] width 135 height 35
type textarea "*"
type textarea "Writing mechanic standards—capitalization, formatting, punctuation, and spellin…"
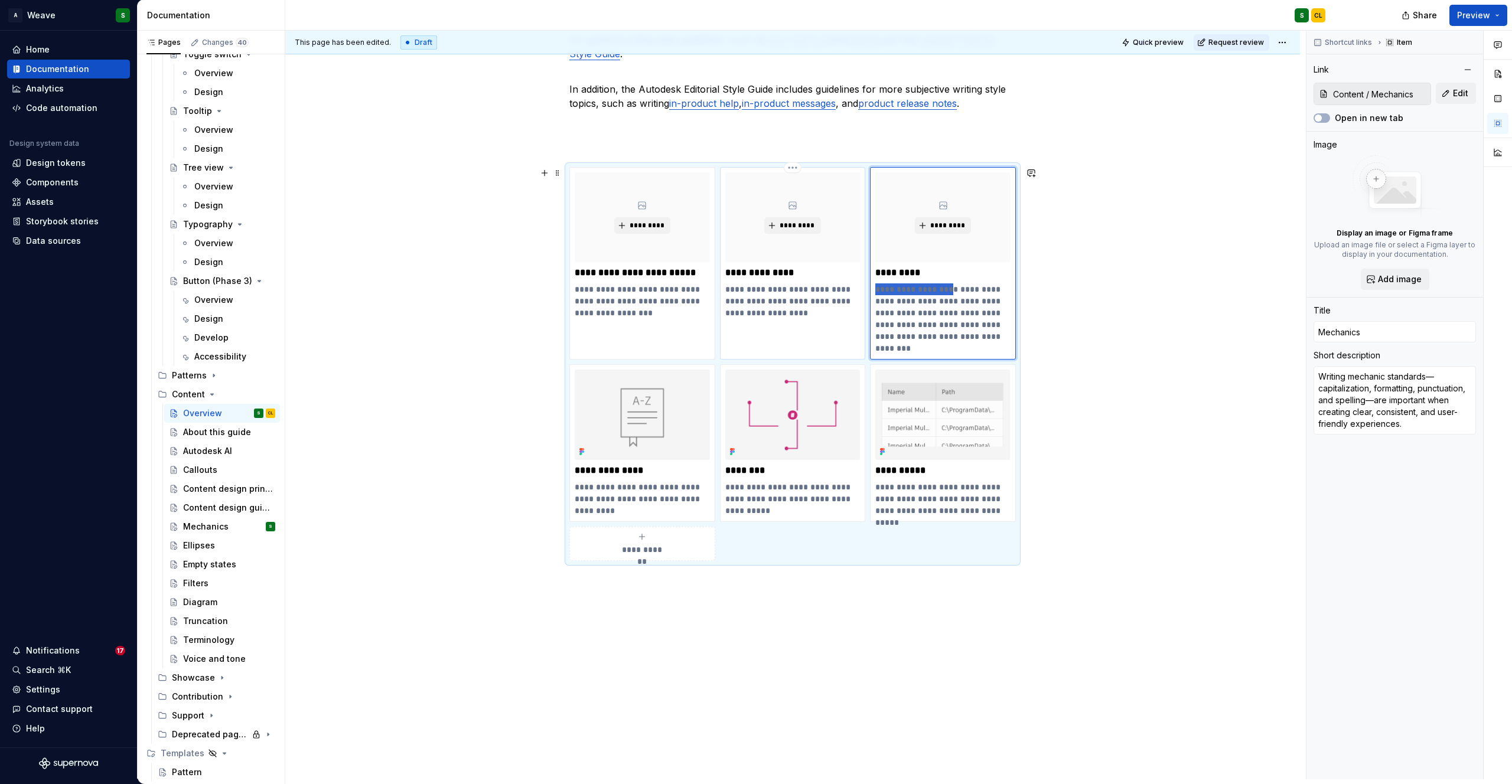
drag, startPoint x: 949, startPoint y: 288, endPoint x: 864, endPoint y: 288, distance: 85.0
click at [864, 288] on div "**********" at bounding box center [793, 364] width 446 height 394
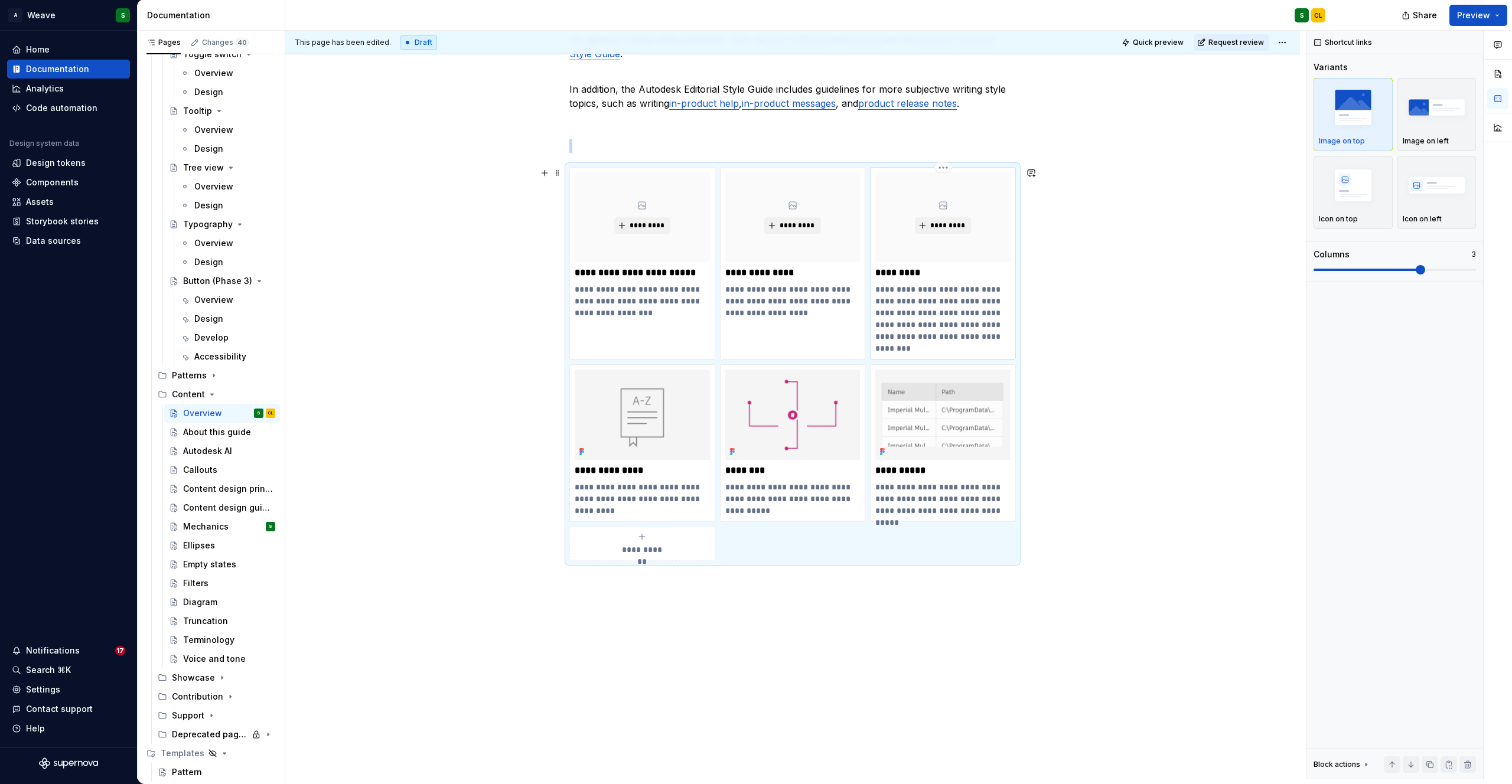
click at [907, 301] on p "**********" at bounding box center [942, 319] width 135 height 71
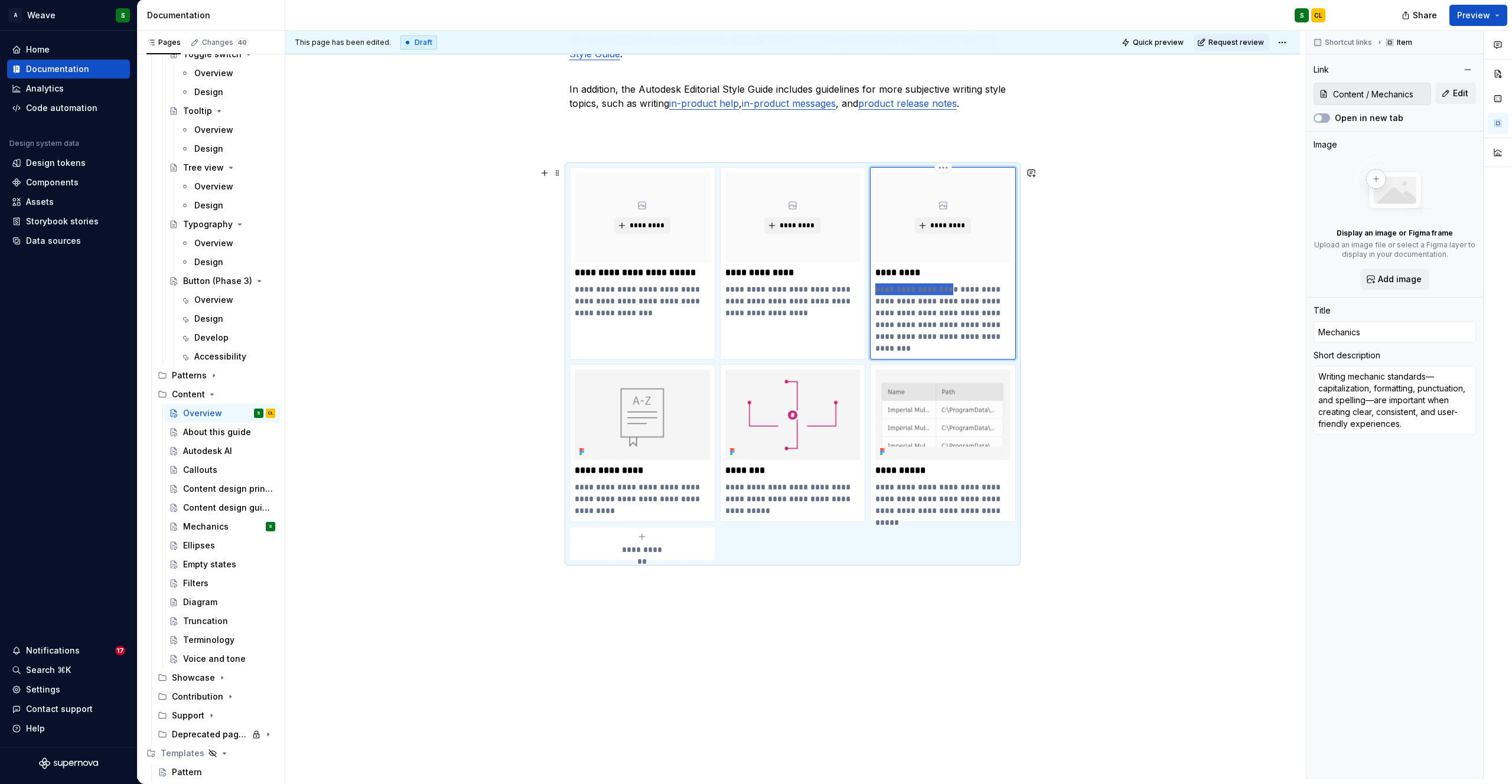
drag, startPoint x: 948, startPoint y: 291, endPoint x: 874, endPoint y: 291, distance: 74.0
click at [874, 291] on div "**********" at bounding box center [943, 263] width 146 height 193
type textarea "*"
type textarea "Standards—capitalization, formatting, punctuation, and spelling—are important w…"
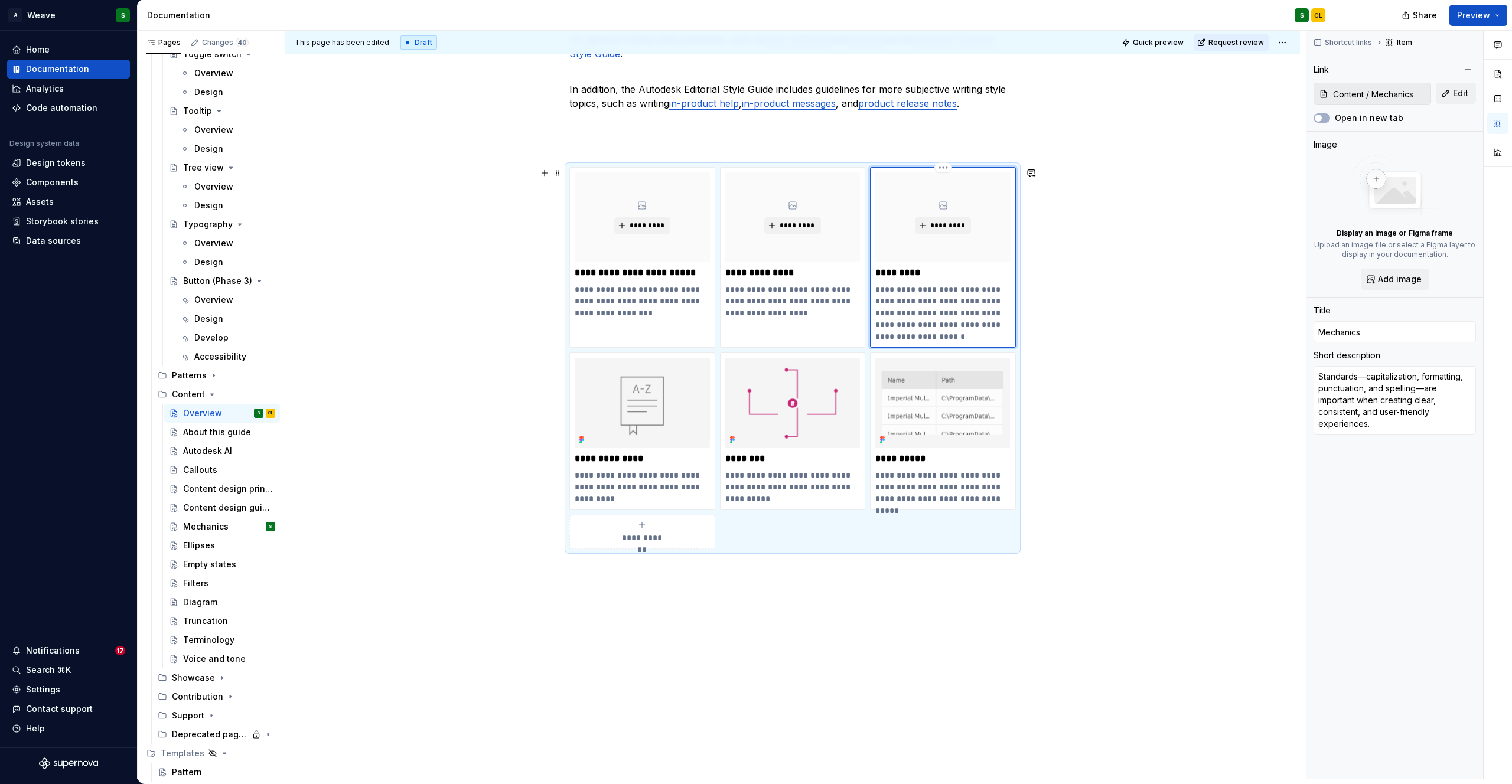
click at [882, 290] on p "**********" at bounding box center [942, 312] width 135 height 59
type textarea "*"
type textarea "capitalization, formatting, punctuation, and spelling—are important when creati…"
type textarea "*"
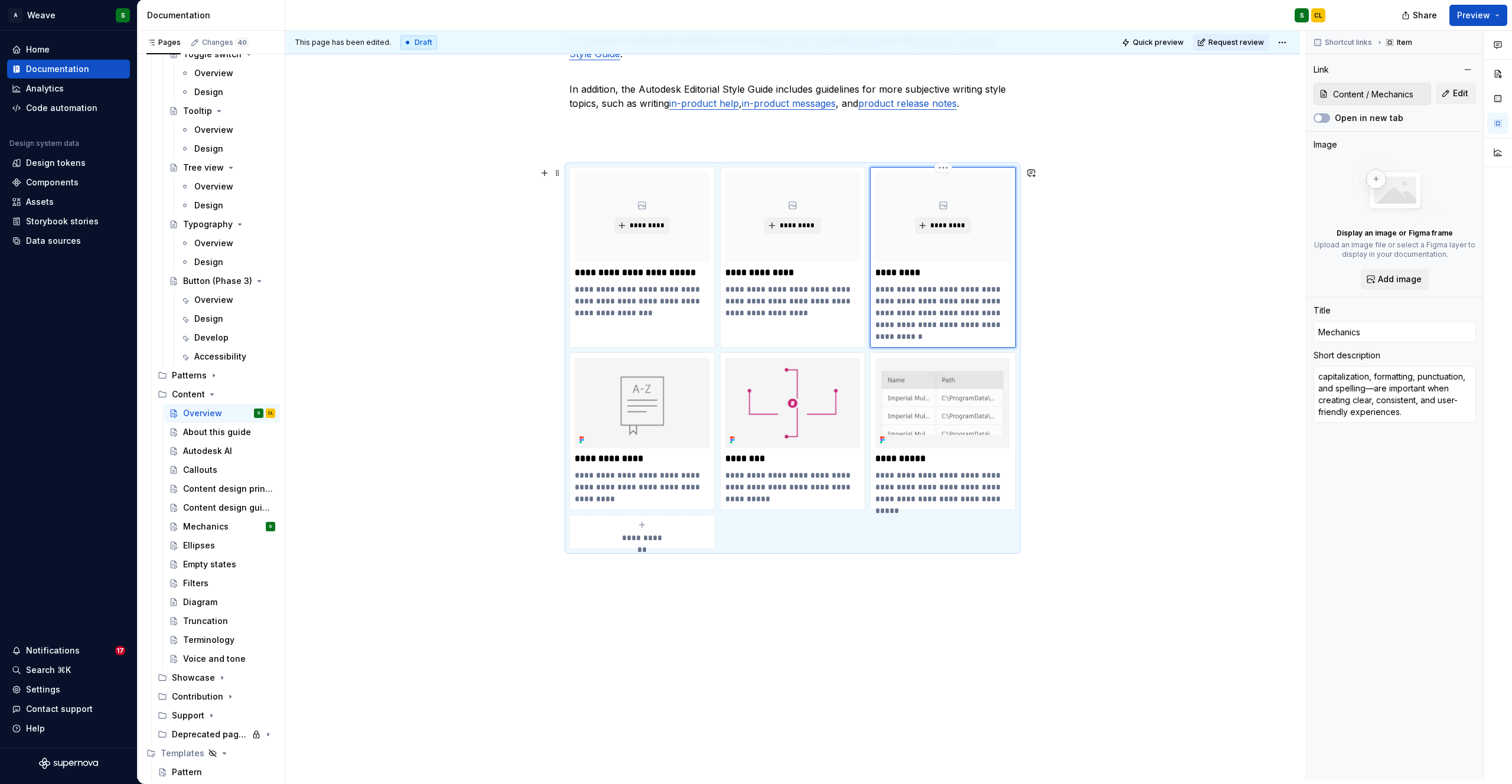
type textarea "apitalization, formatting, punctuation, and spelling—are important when creatin…"
type textarea "*"
type textarea "Capitalization, formatting, punctuation, and spelling—are important when creati…"
drag, startPoint x: 975, startPoint y: 300, endPoint x: 990, endPoint y: 334, distance: 37.2
click at [990, 334] on p "**********" at bounding box center [942, 312] width 135 height 59
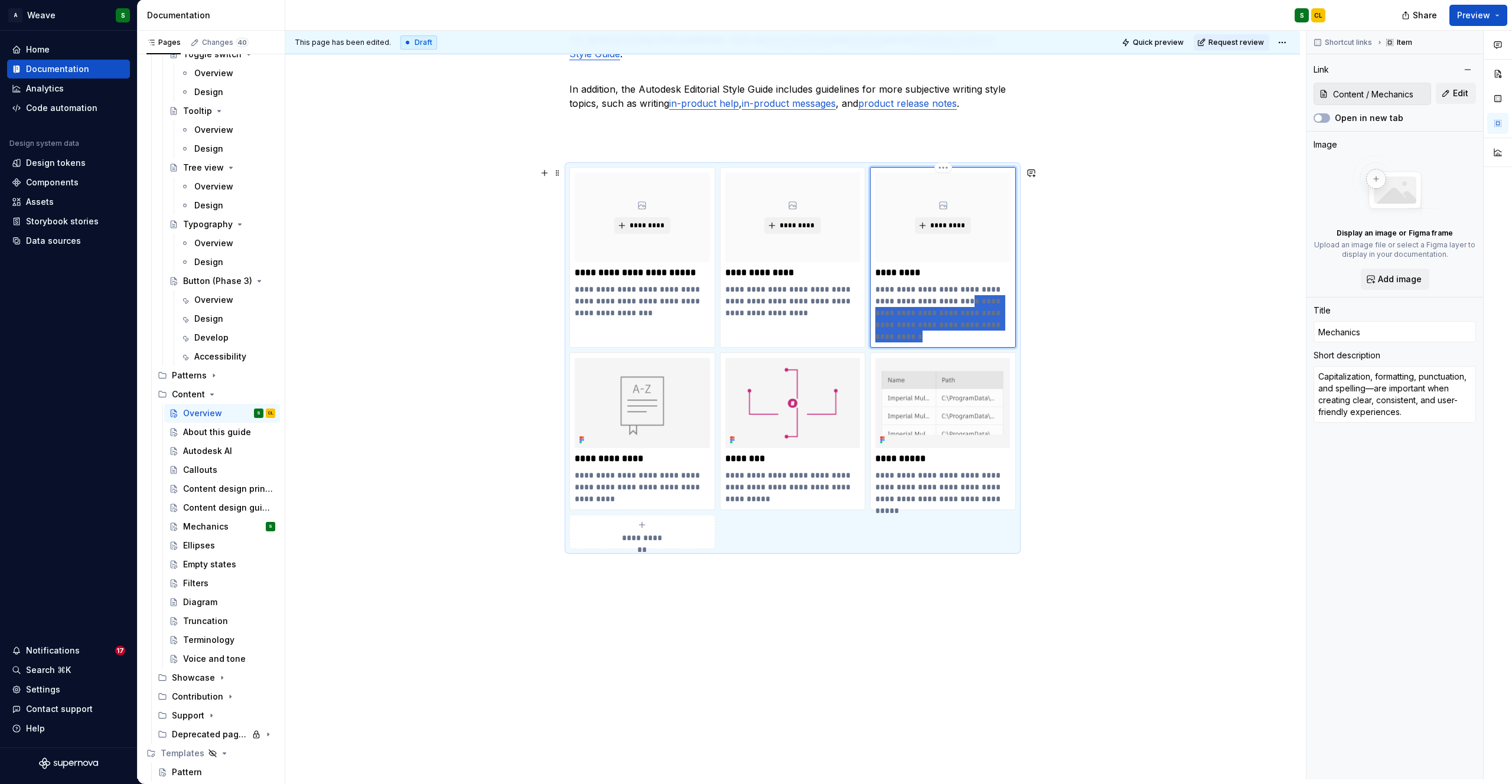
type textarea "*"
type textarea "Capitalization, formatting, punctuation, and spelling s"
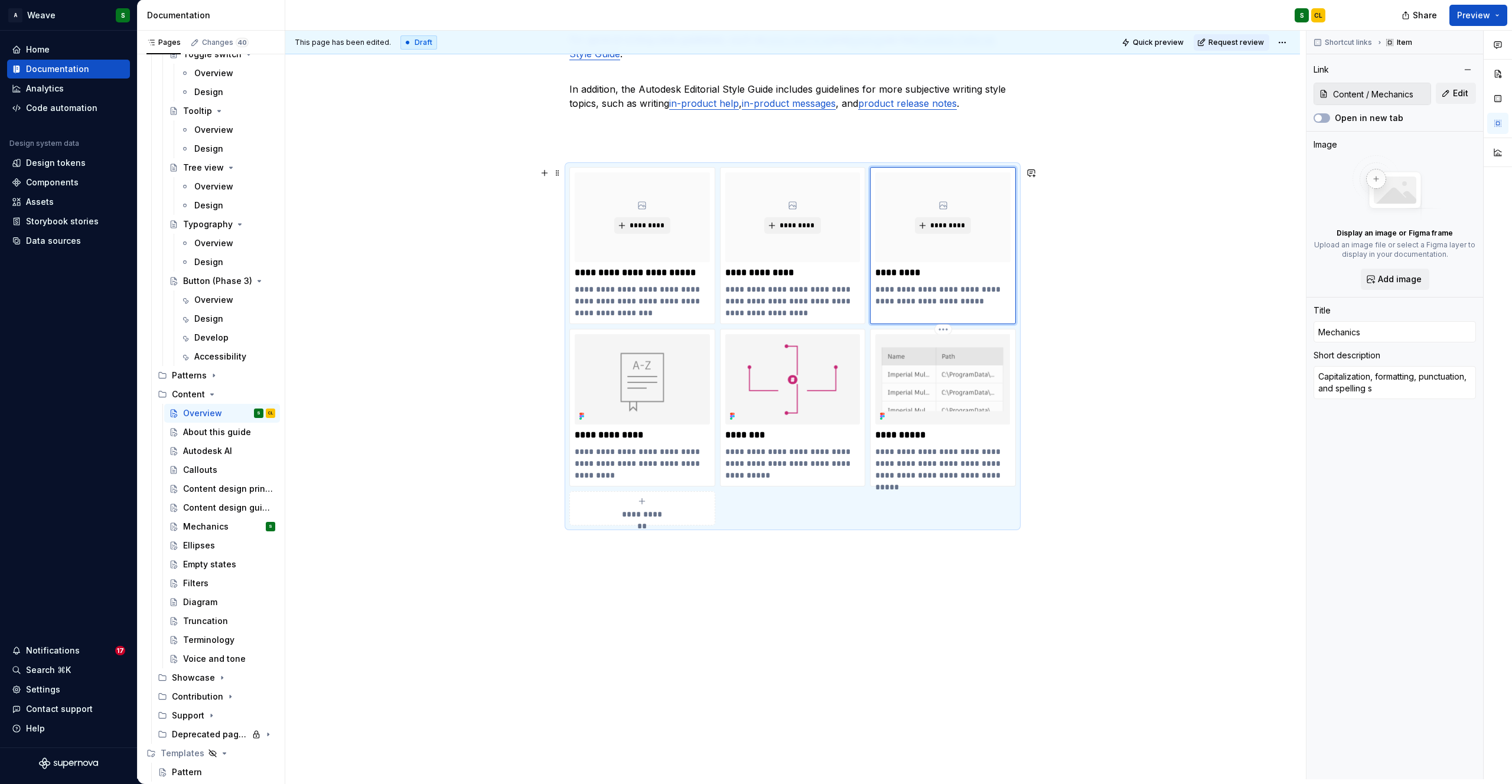
type textarea "*"
type textarea "Capitalization, formatting, punctuation, and spelling st"
type textarea "*"
type textarea "Capitalization, formatting, punctuation, and spelling sta"
type textarea "*"
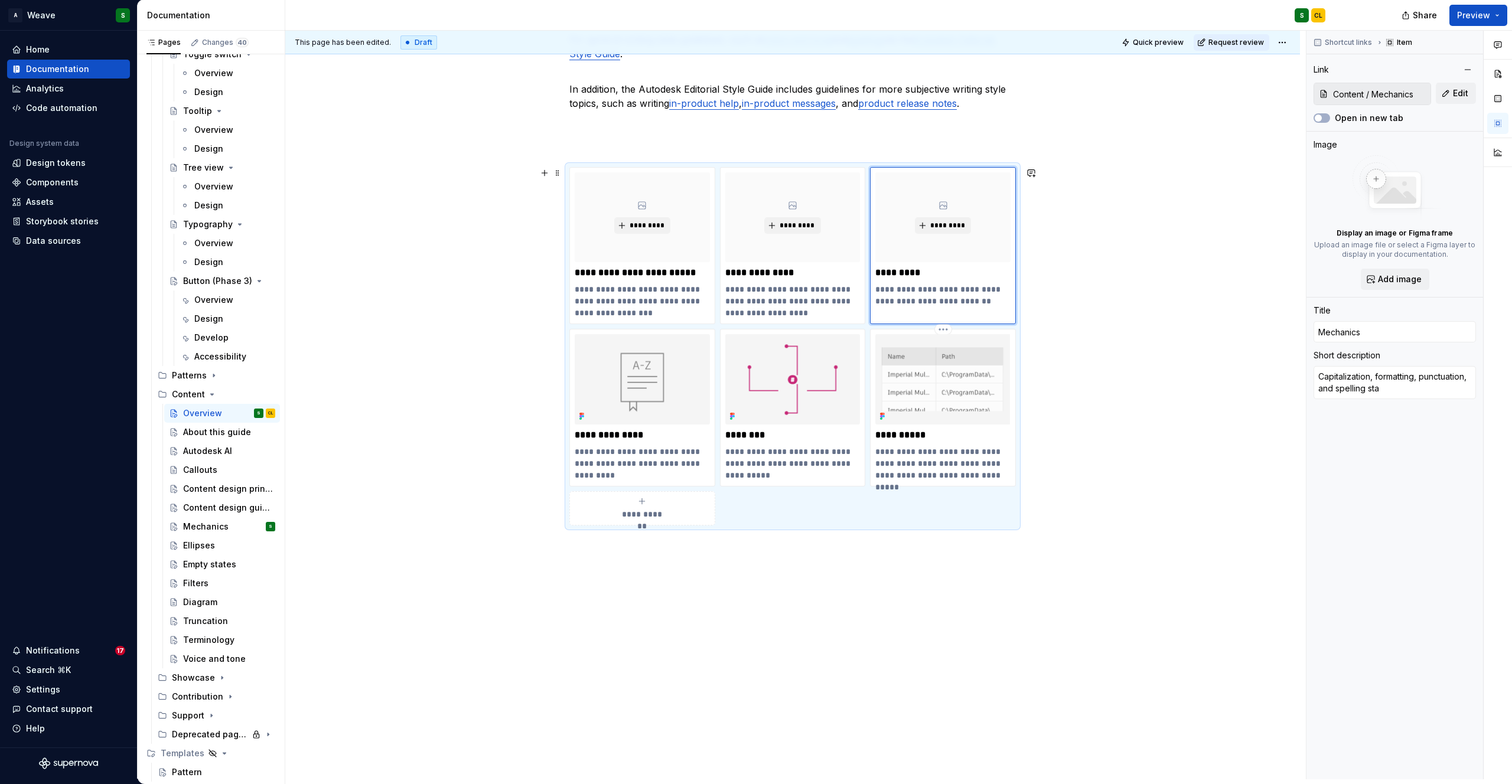
type textarea "Capitalization, formatting, punctuation, and spelling star"
type textarea "*"
type textarea "Capitalization, formatting, punctuation, and spelling stard"
type textarea "*"
type textarea "Capitalization, formatting, punctuation, and spelling stards"
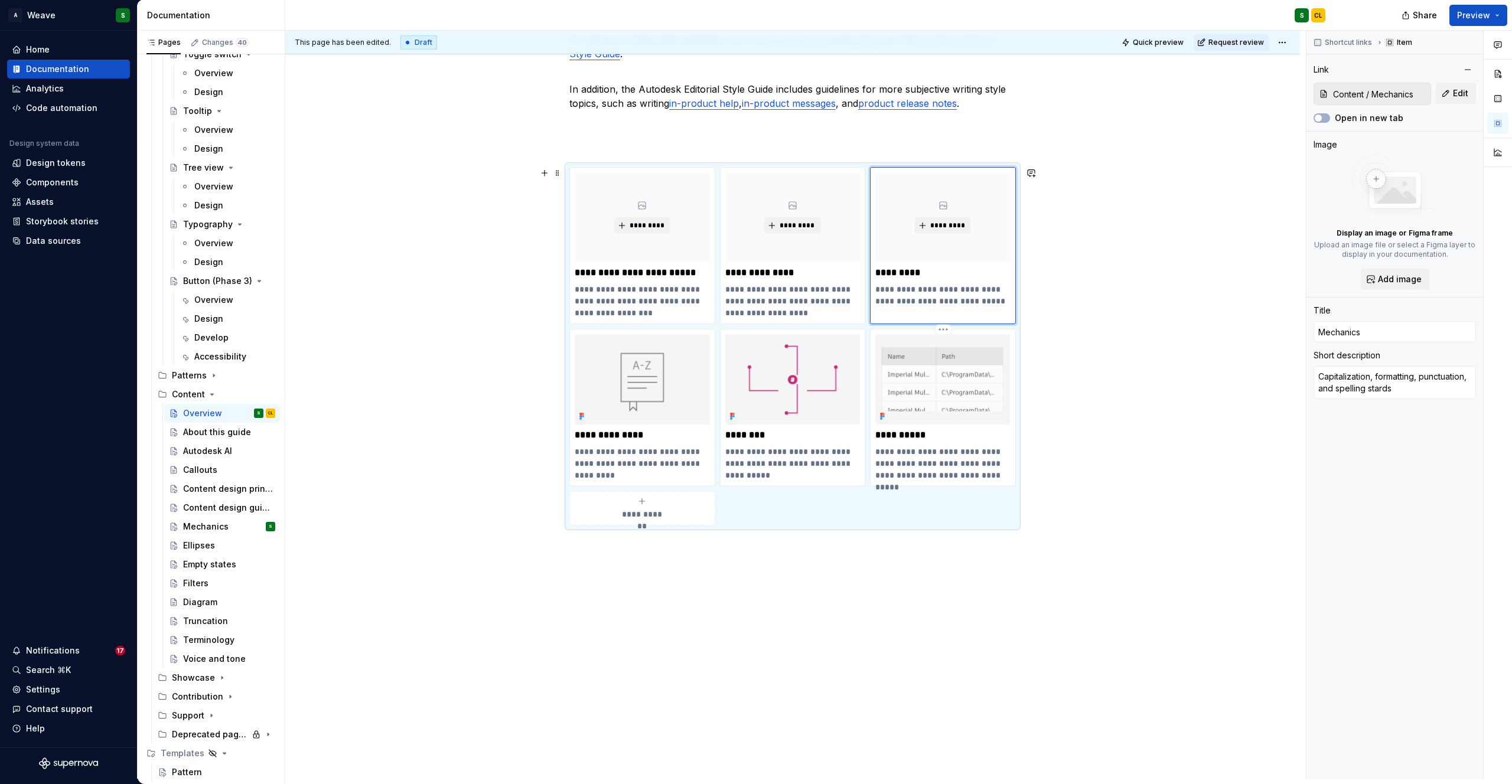
type textarea "*"
type textarea "Capitalization, formatting, punctuation, and spelling stard"
type textarea "*"
type textarea "Capitalization, formatting, punctuation, and spelling star"
type textarea "*"
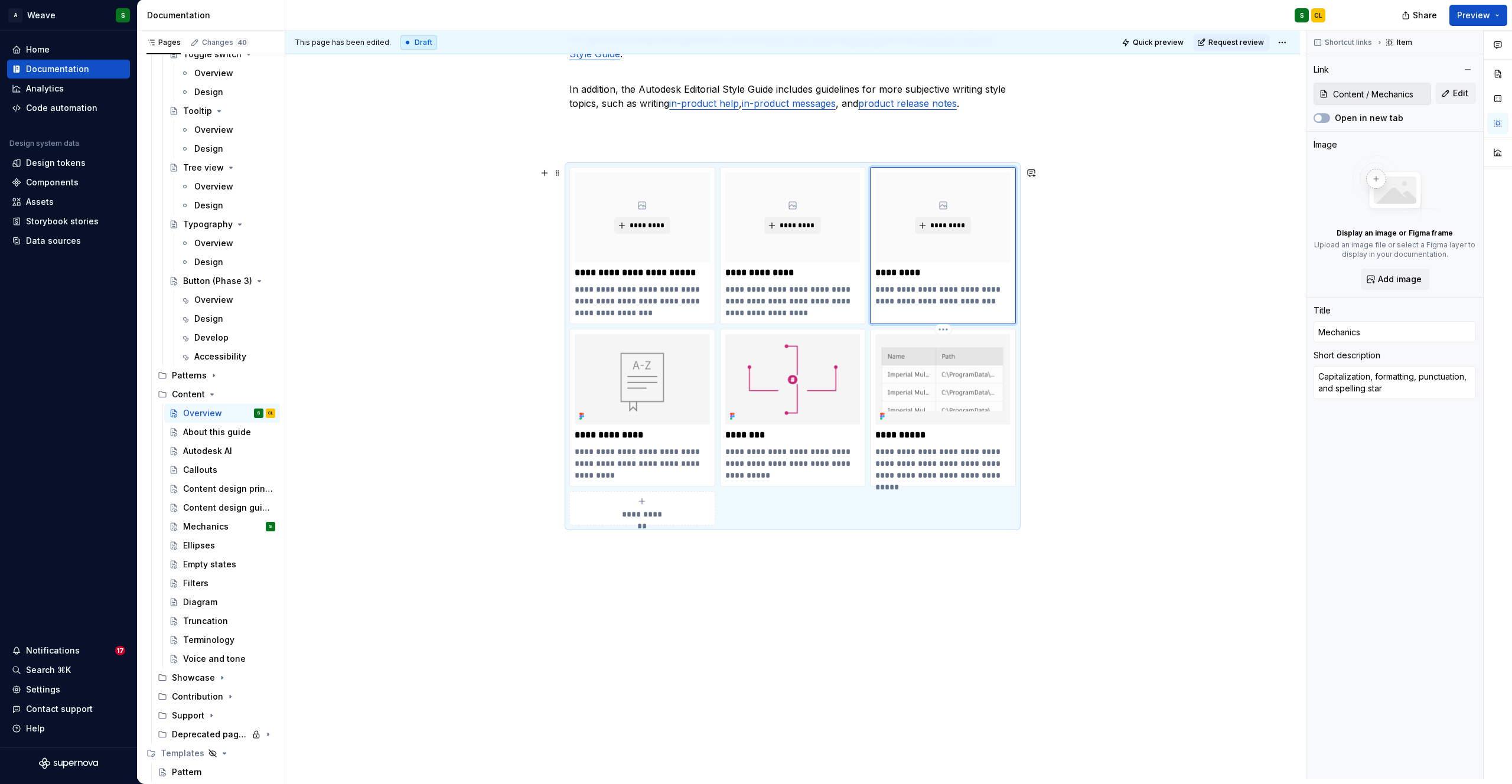
type textarea "Capitalization, formatting, punctuation, and spelling sta"
type textarea "*"
type textarea "Capitalization, formatting, punctuation, and spelling stan"
type textarea "*"
type textarea "Capitalization, formatting, punctuation, and spelling stand"
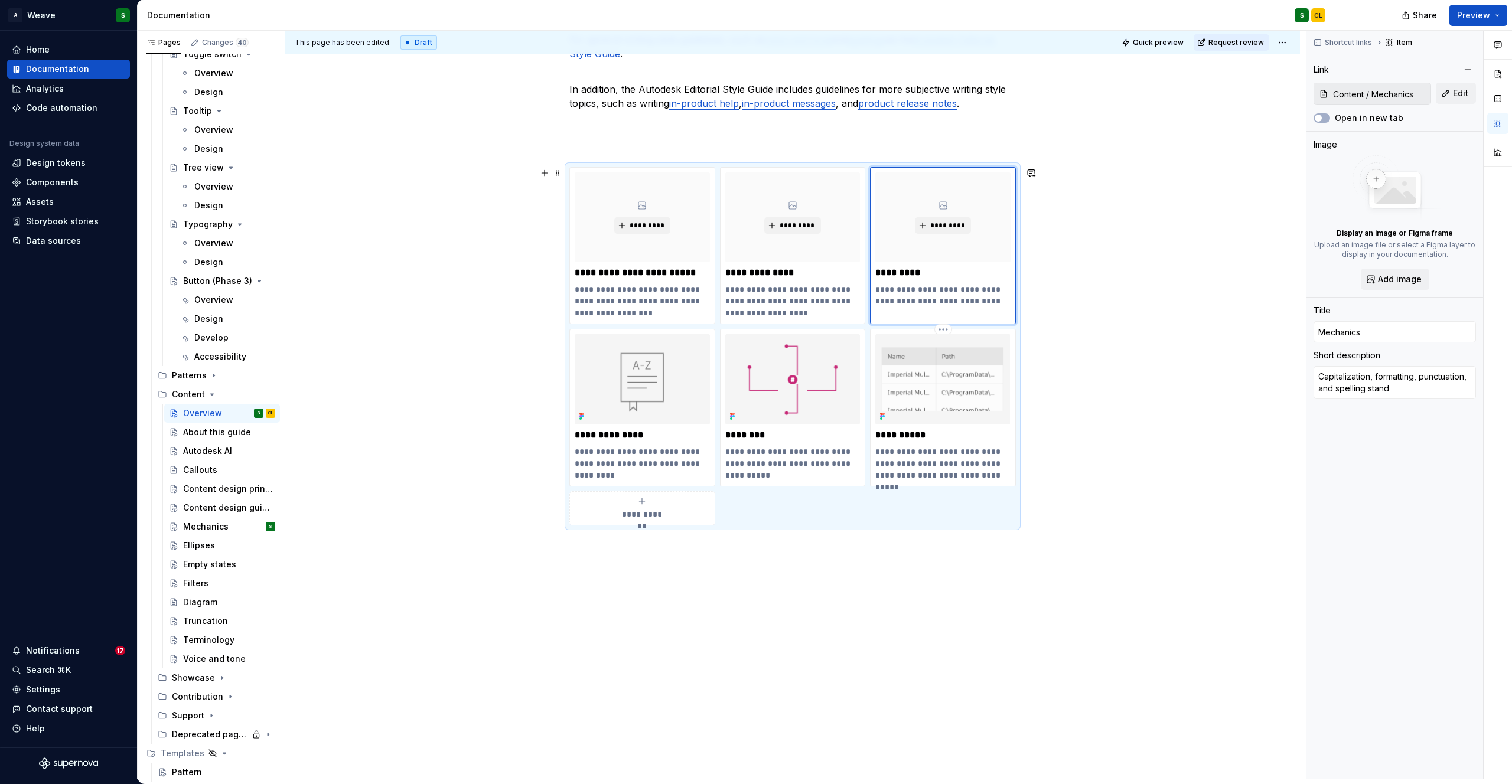
type textarea "*"
type textarea "Capitalization, formatting, punctuation, and spelling standa"
type textarea "*"
type textarea "Capitalization, formatting, punctuation, and spelling standar"
type textarea "*"
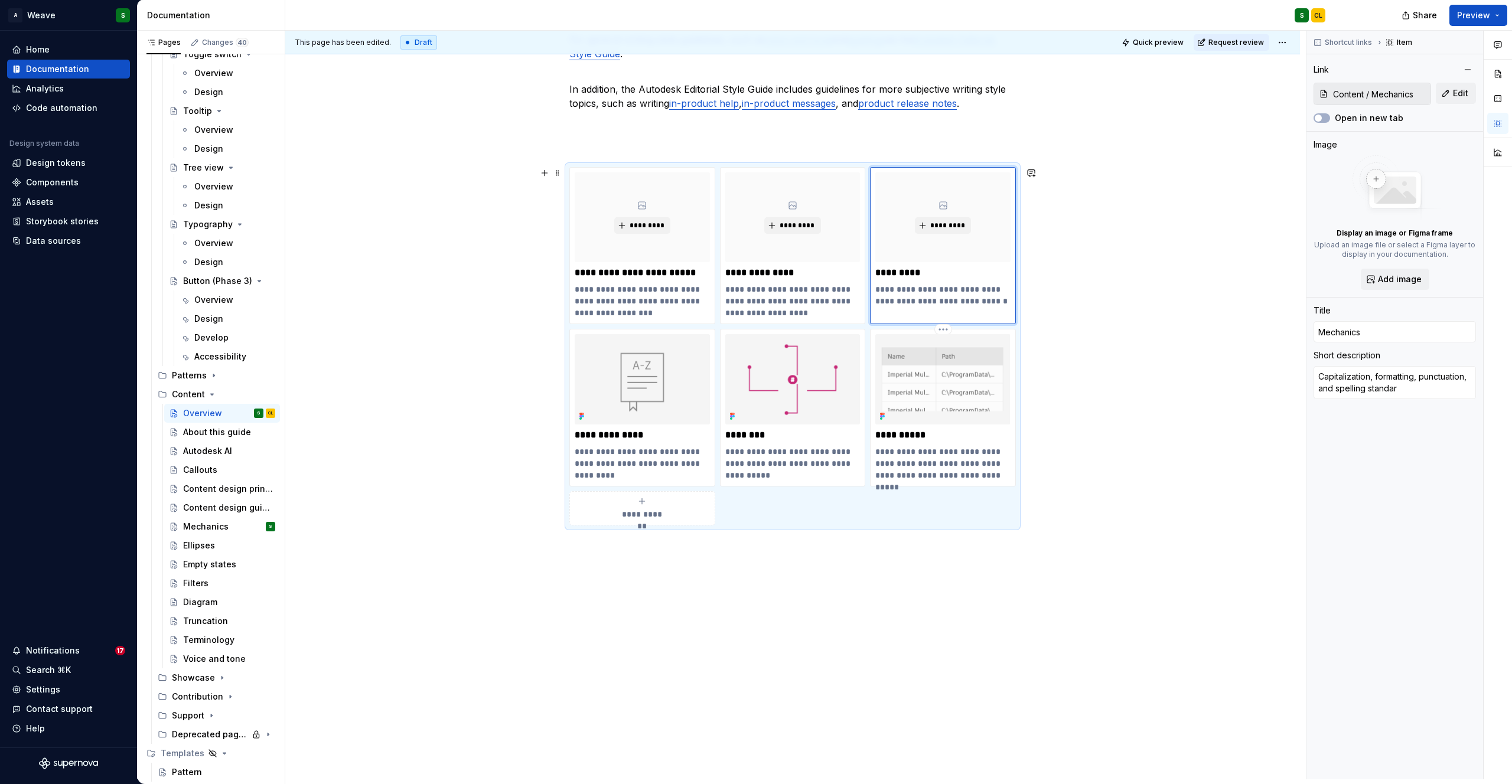
type textarea "Capitalization, formatting, punctuation, and spelling standard"
type textarea "*"
type textarea "Capitalization, formatting, punctuation, and spelling standards"
type textarea "*"
type textarea "Capitalization, formatting, punctuation, and spelling standards"
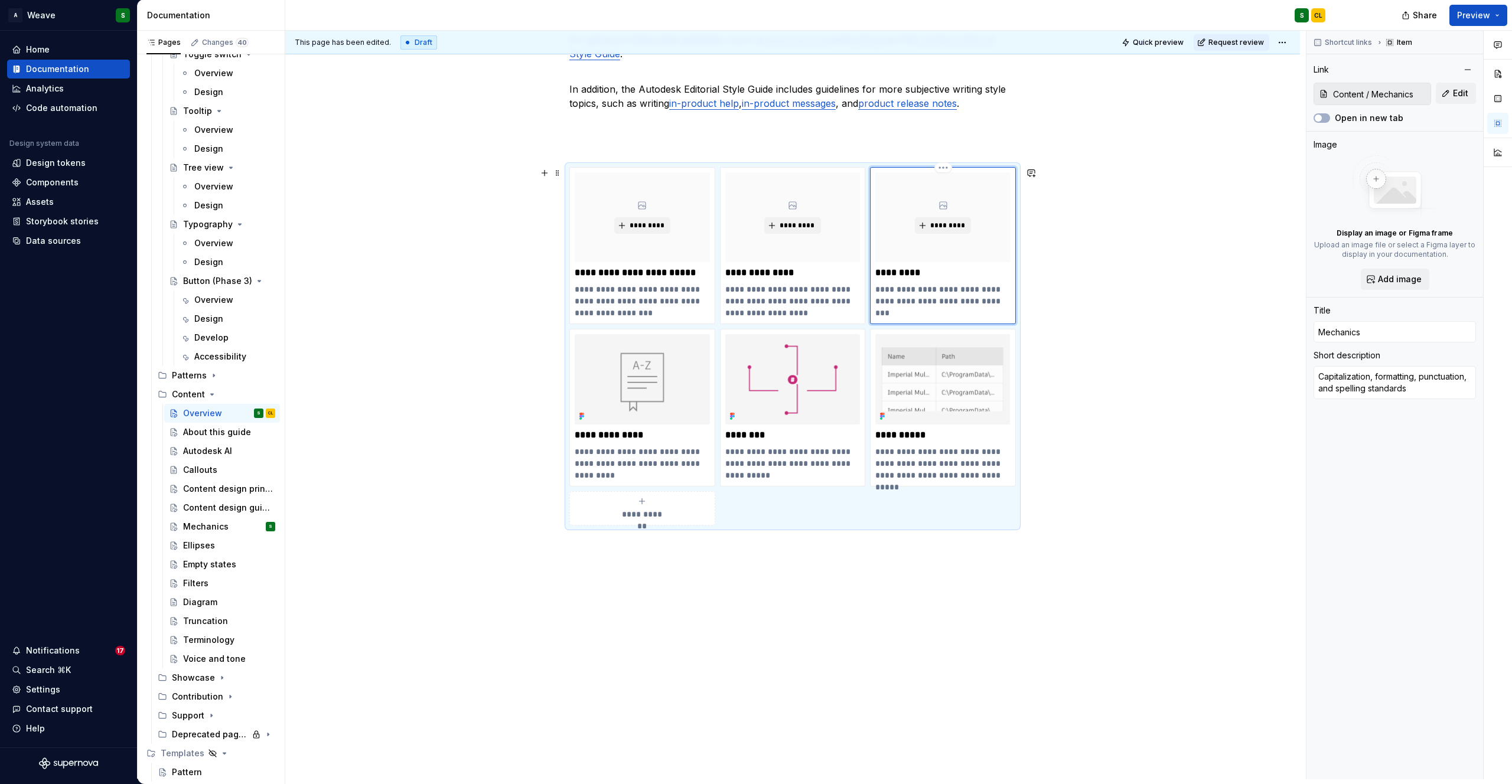
type textarea "*"
type textarea "Capitalization, formatting, punctuation, and spelling standards c"
type textarea "*"
type textarea "Capitalization, formatting, punctuation, and spelling standards cr"
type textarea "*"
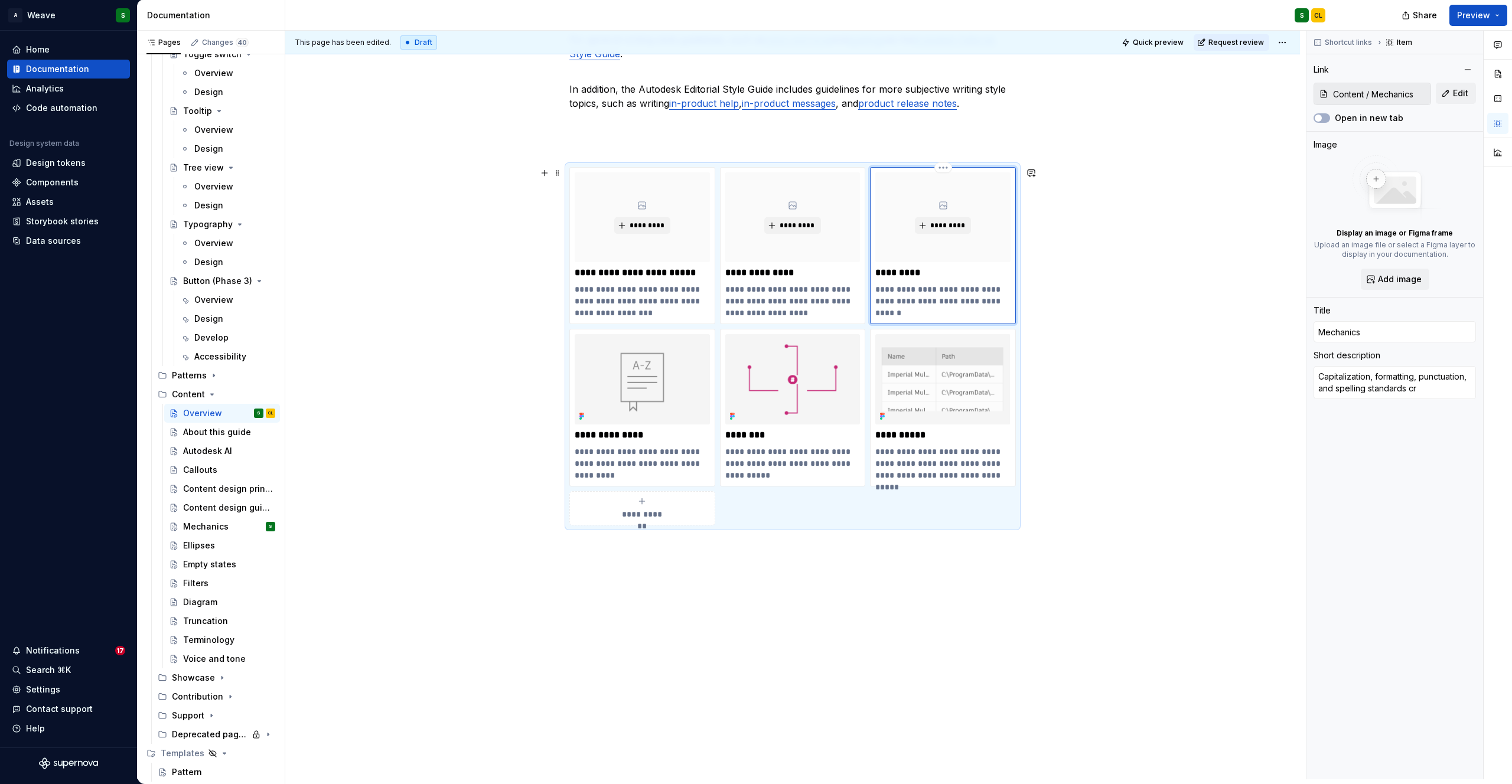
type textarea "Capitalization, formatting, punctuation, and spelling standards cre"
type textarea "*"
type textarea "Capitalization, formatting, punctuation, and spelling standards crea"
type textarea "*"
type textarea "Capitalization, formatting, punctuation, and spelling standards creat"
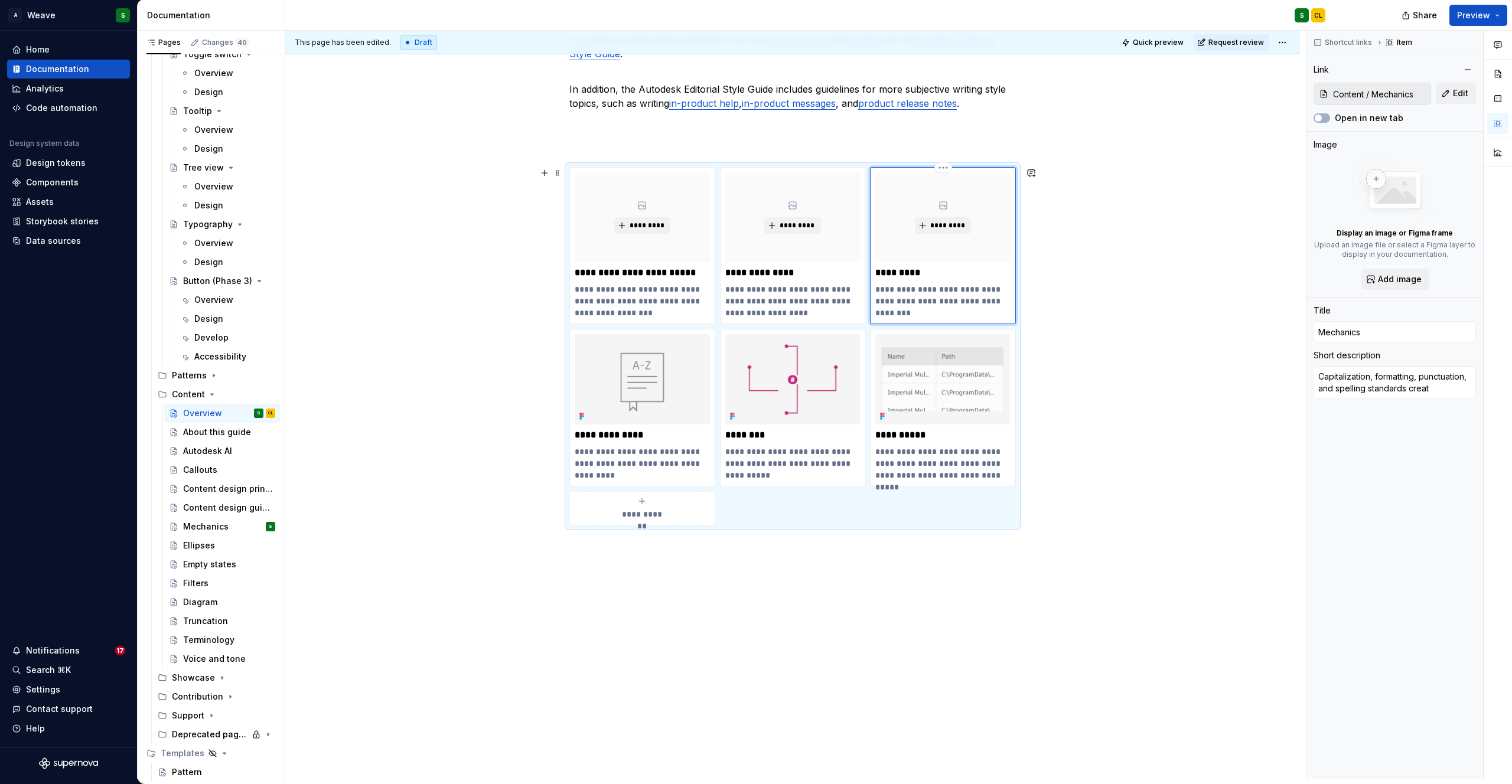
type textarea "*"
type textarea "Capitalization, formatting, punctuation, and spelling standards create"
type textarea "*"
type textarea "Capitalization, formatting, punctuation, and spelling standards create"
type textarea "*"
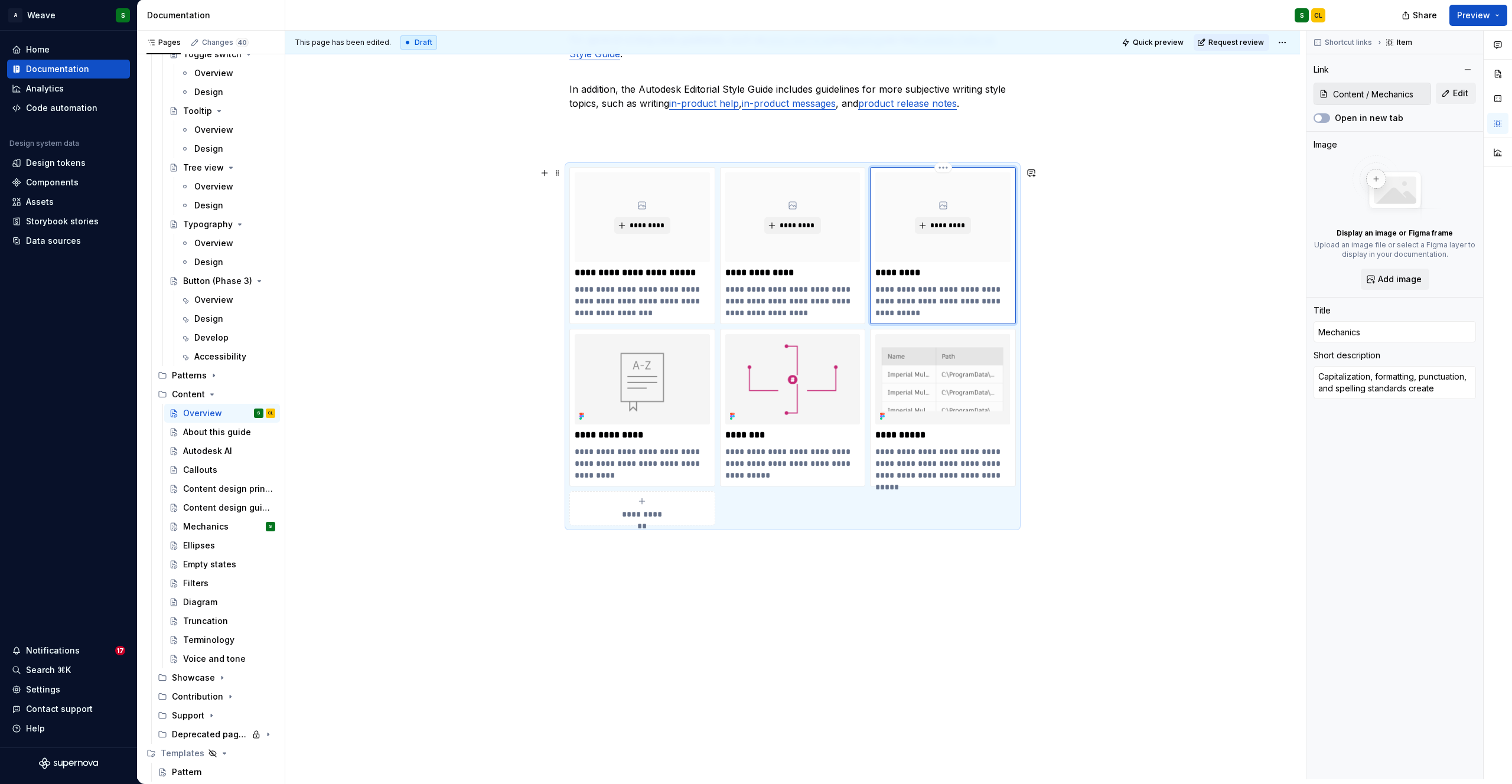
type textarea "Capitalization, formatting, punctuation, and spelling standards create u"
type textarea "*"
type textarea "Capitalization, formatting, punctuation, and spelling standards create us"
type textarea "*"
type textarea "Capitalization, formatting, punctuation, and spelling standards create use"
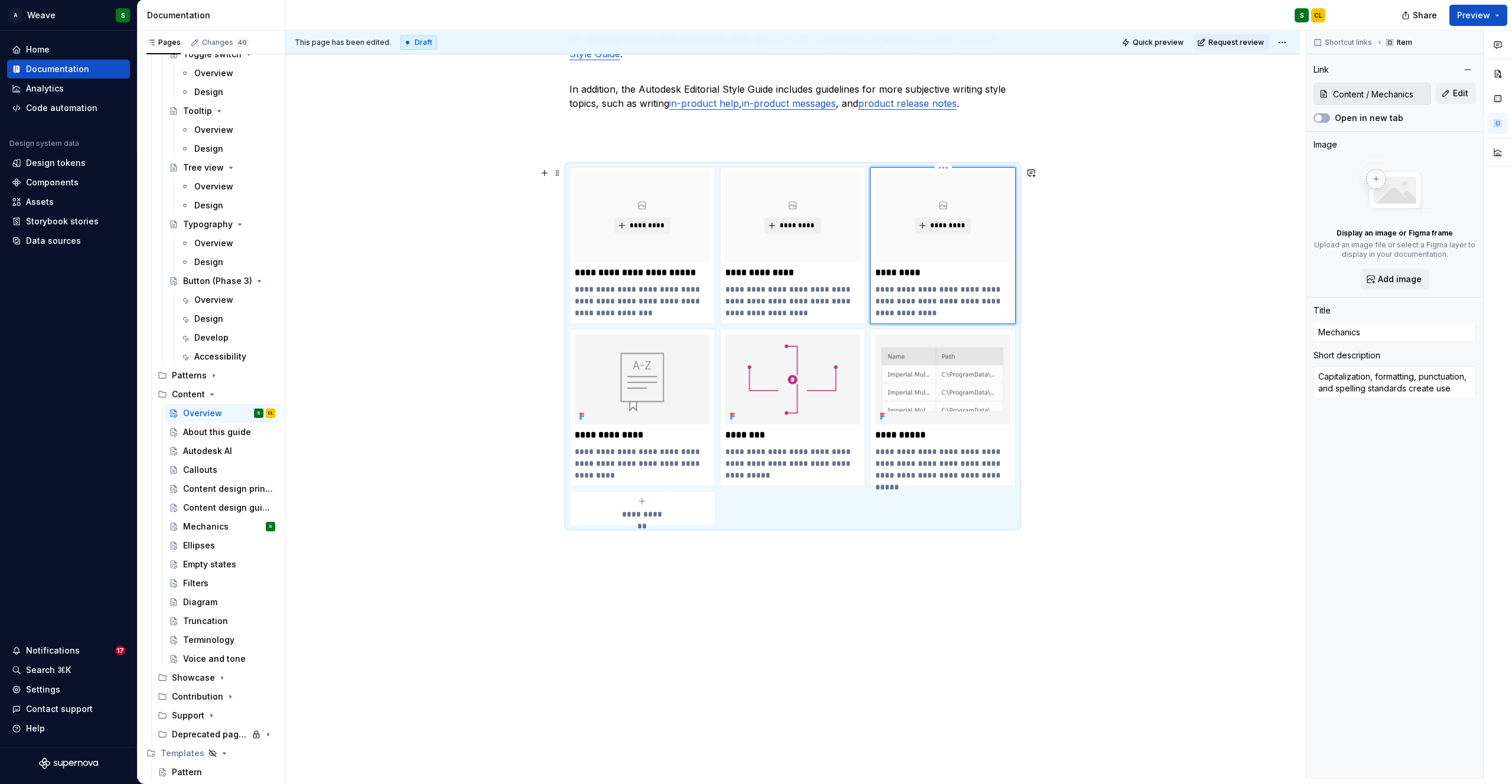
type textarea "*"
type textarea "Capitalization, formatting, punctuation, and spelling standards create user"
type textarea "*"
type textarea "Capitalization, formatting, punctuation, and spelling standards create use"
type textarea "*"
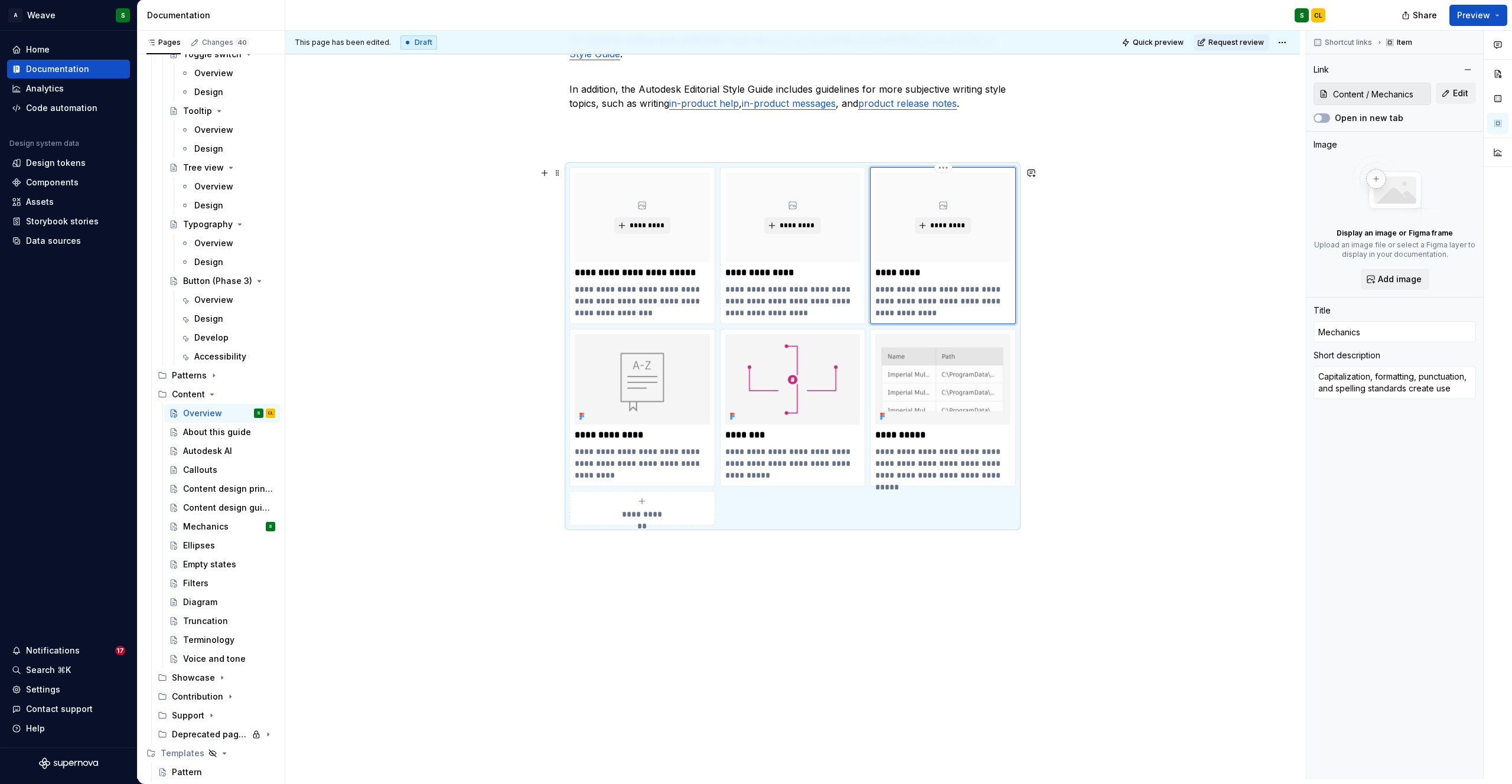
type textarea "Capitalization, formatting, punctuation, and spelling standards create us"
type textarea "*"
type textarea "Capitalization, formatting, punctuation, and spelling standards create u"
type textarea "*"
type textarea "Capitalization, formatting, punctuation, and spelling standards create"
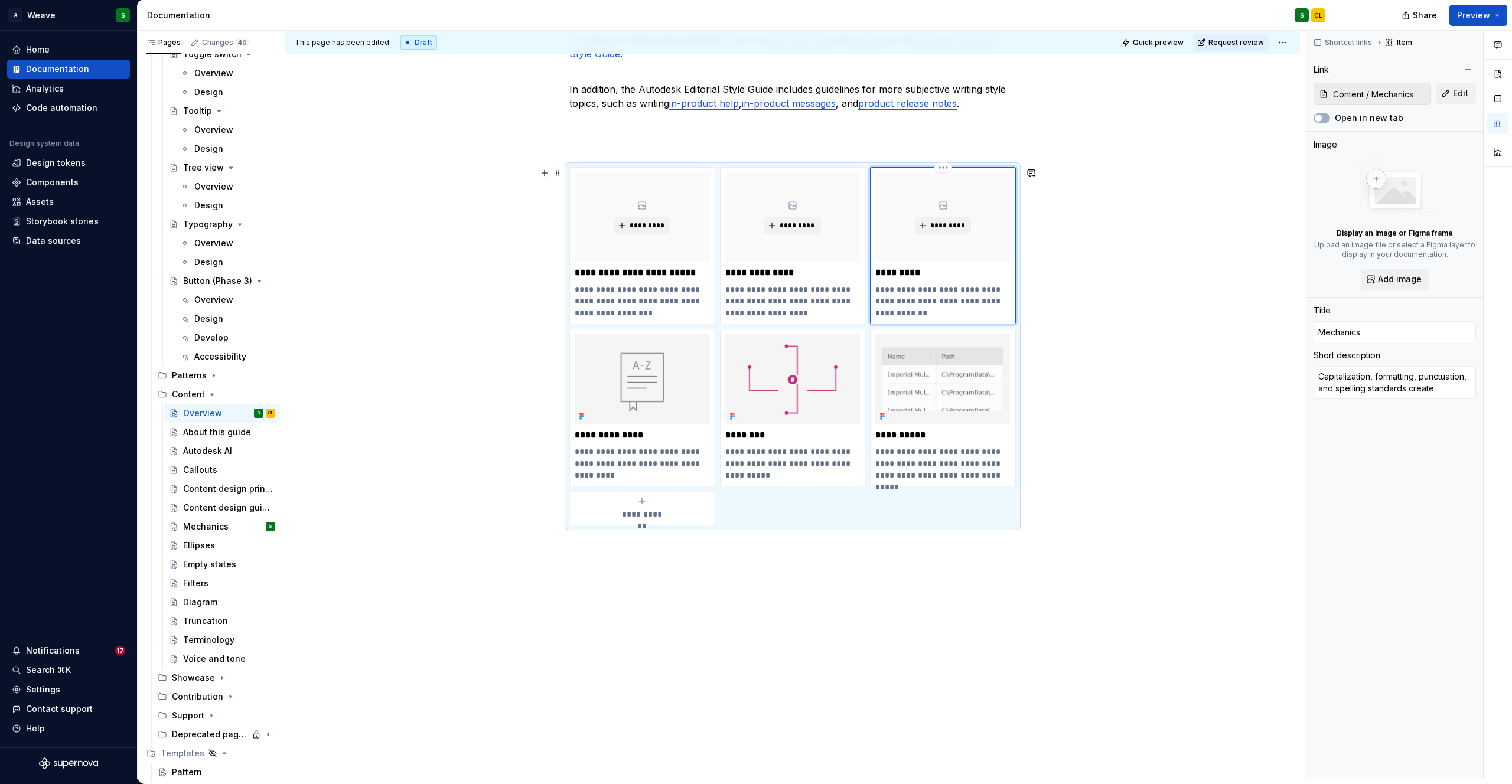
type textarea "*"
type textarea "Capitalization, formatting, punctuation, and spelling standards create"
type textarea "*"
type textarea "Capitalization, formatting, punctuation, and spelling standards creat"
type textarea "*"
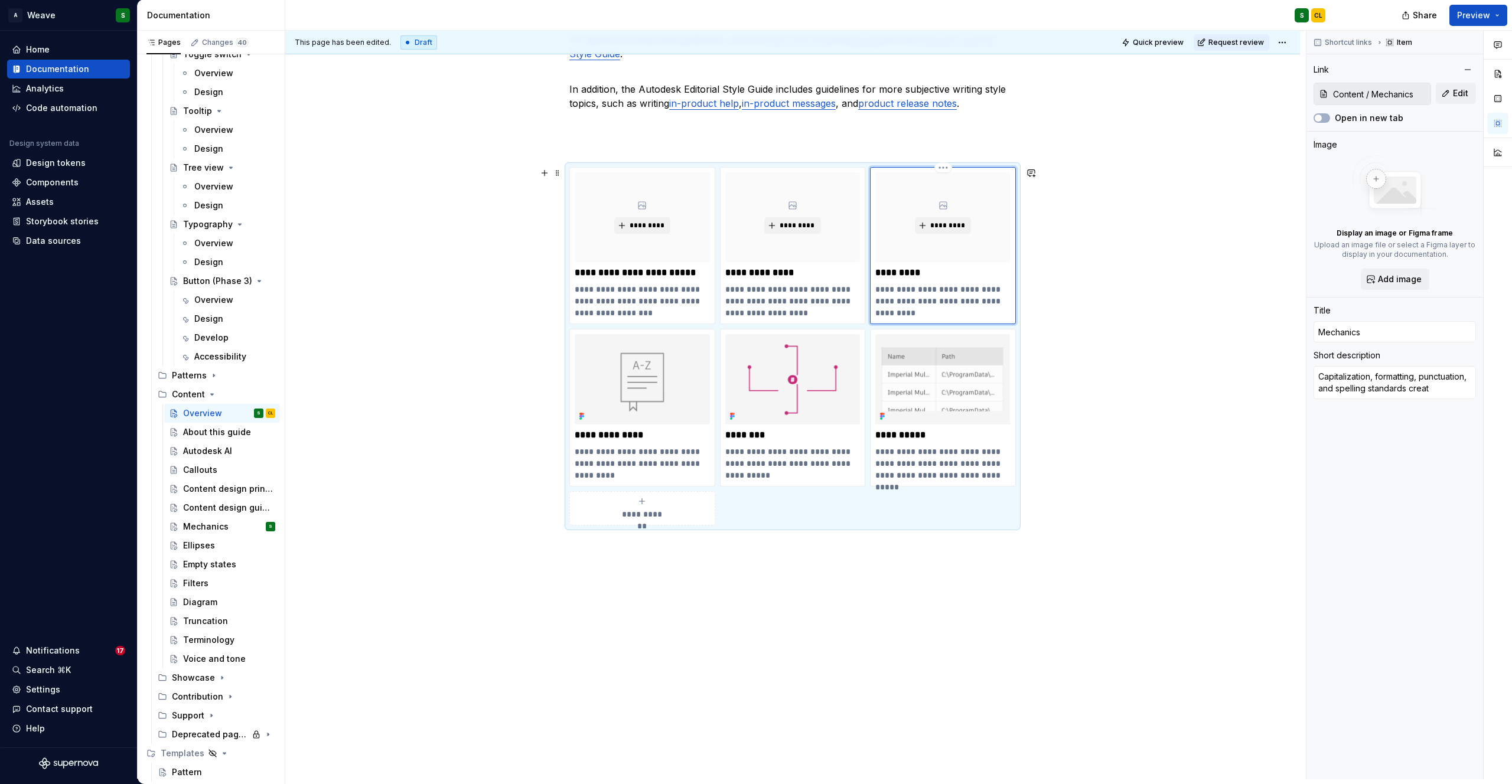
type textarea "Capitalization, formatting, punctuation, and spelling standards crea"
type textarea "*"
type textarea "Capitalization, formatting, punctuation, and spelling standards cre"
type textarea "*"
type textarea "Capitalization, formatting, punctuation, and spelling standards cr"
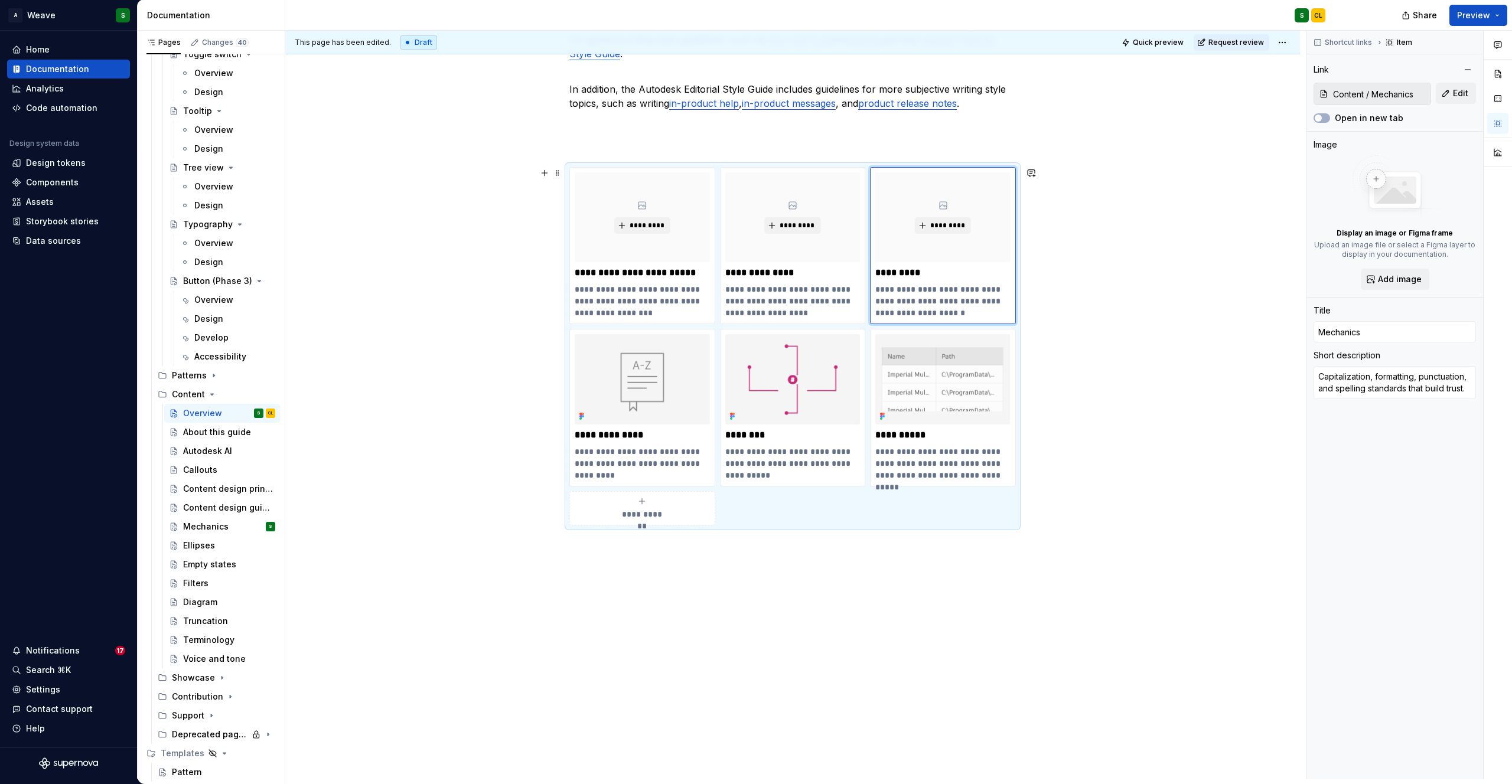
click at [524, 448] on div "User interface content is a cornerstone of our products. Our word choices affec…" at bounding box center [793, 269] width 1015 height 1068
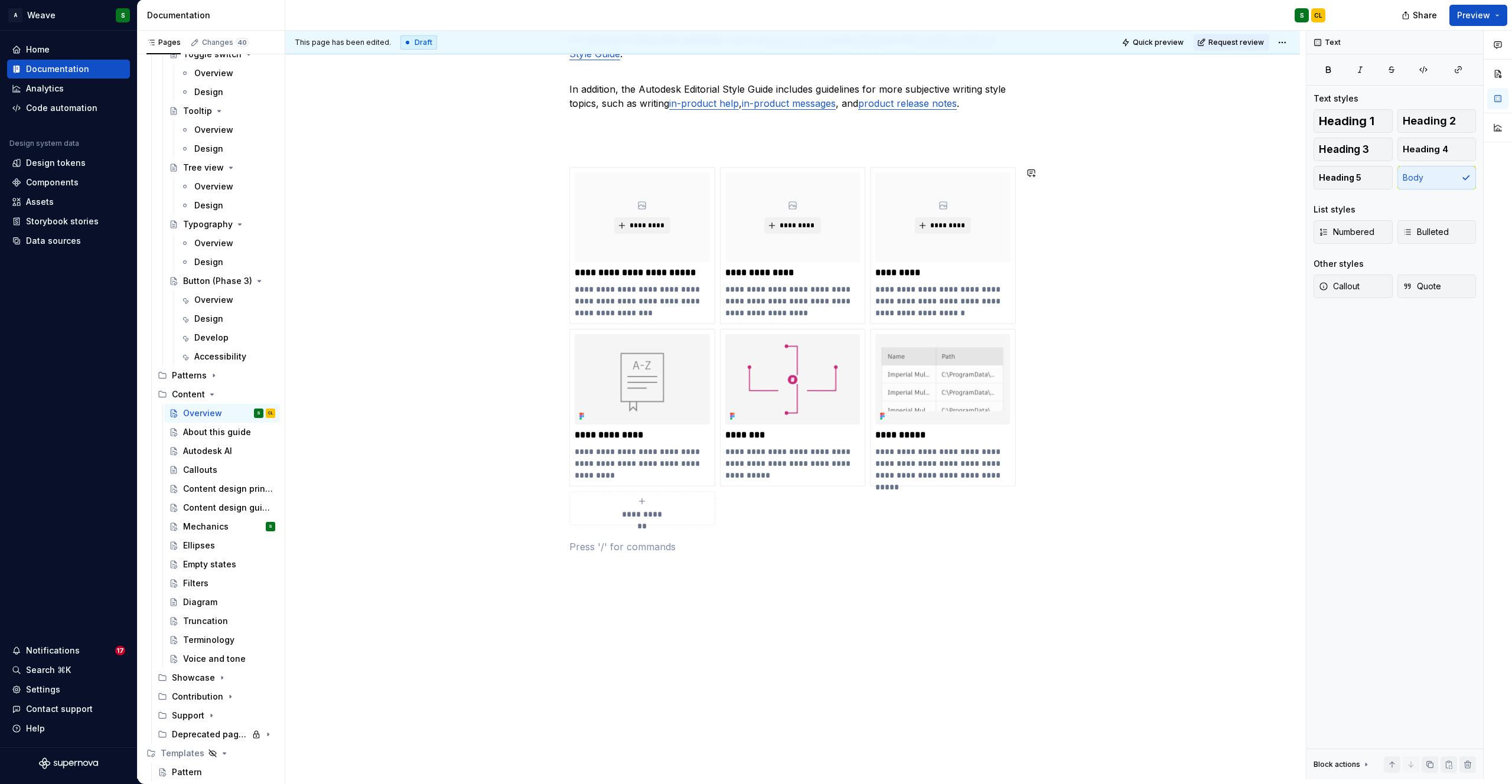
scroll to position [407, 0]
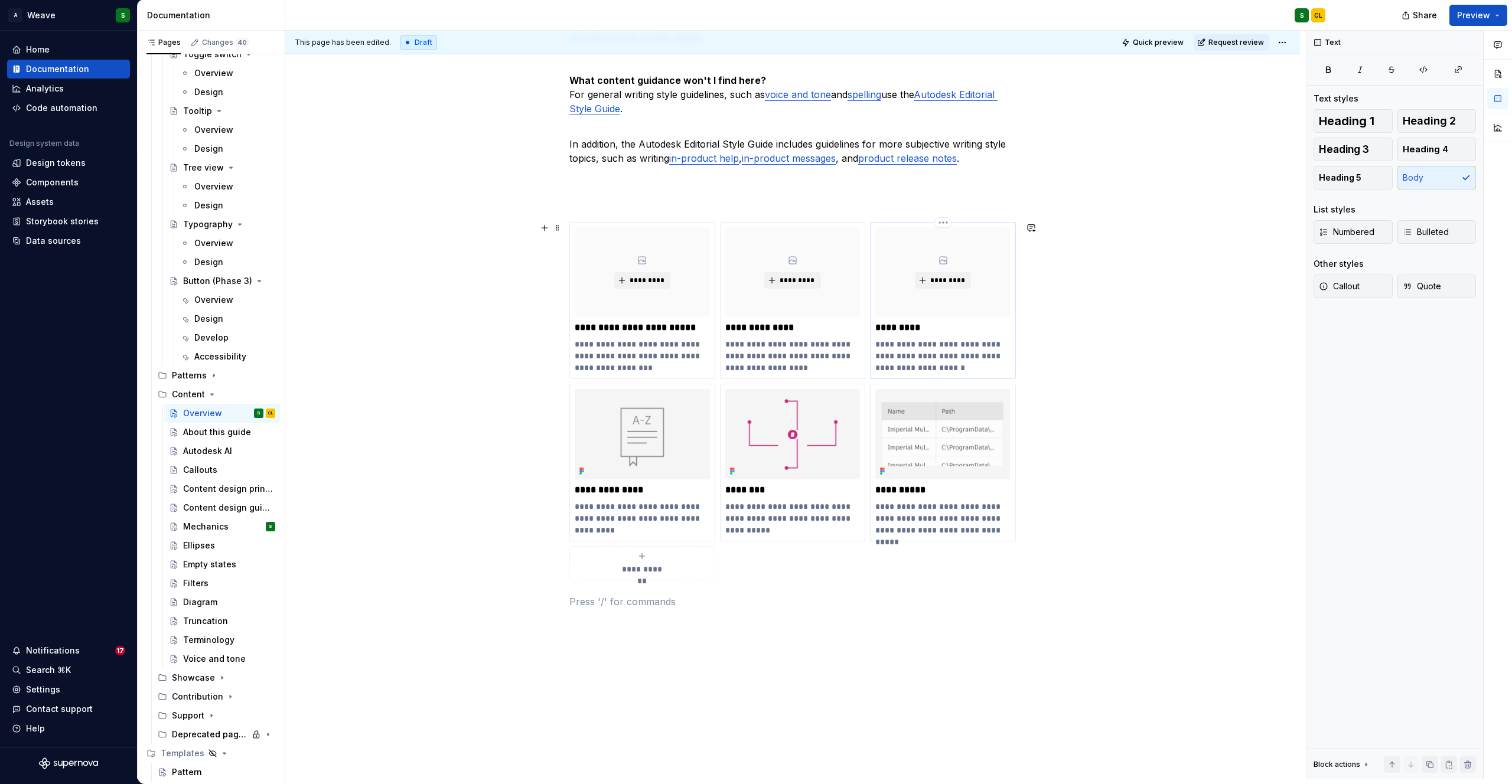
click at [879, 345] on p "**********" at bounding box center [942, 356] width 135 height 35
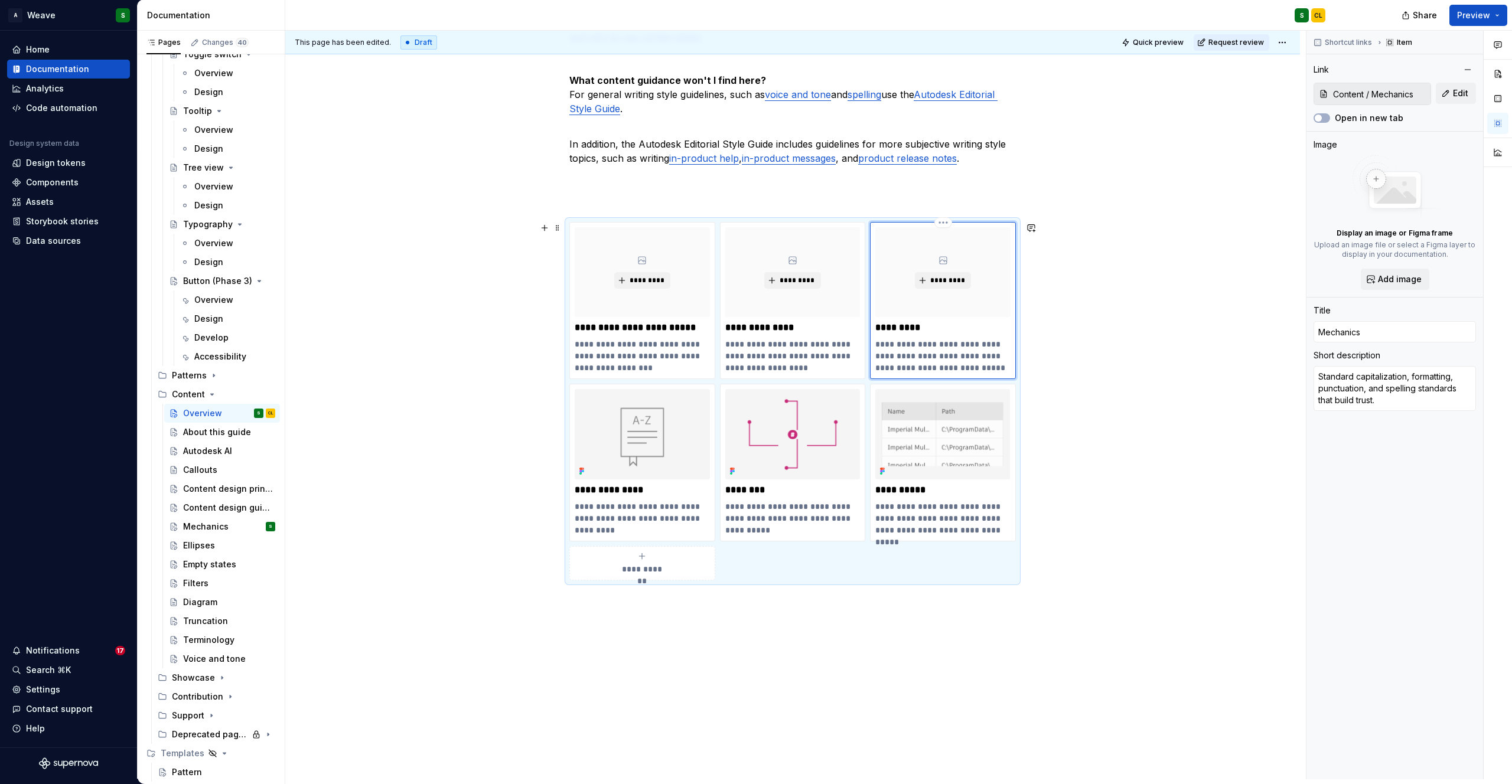
click at [910, 341] on p "**********" at bounding box center [942, 356] width 135 height 35
drag, startPoint x: 908, startPoint y: 370, endPoint x: 966, endPoint y: 370, distance: 58.0
click at [966, 370] on p "**********" at bounding box center [942, 356] width 135 height 35
click at [914, 516] on p "**********" at bounding box center [942, 518] width 135 height 35
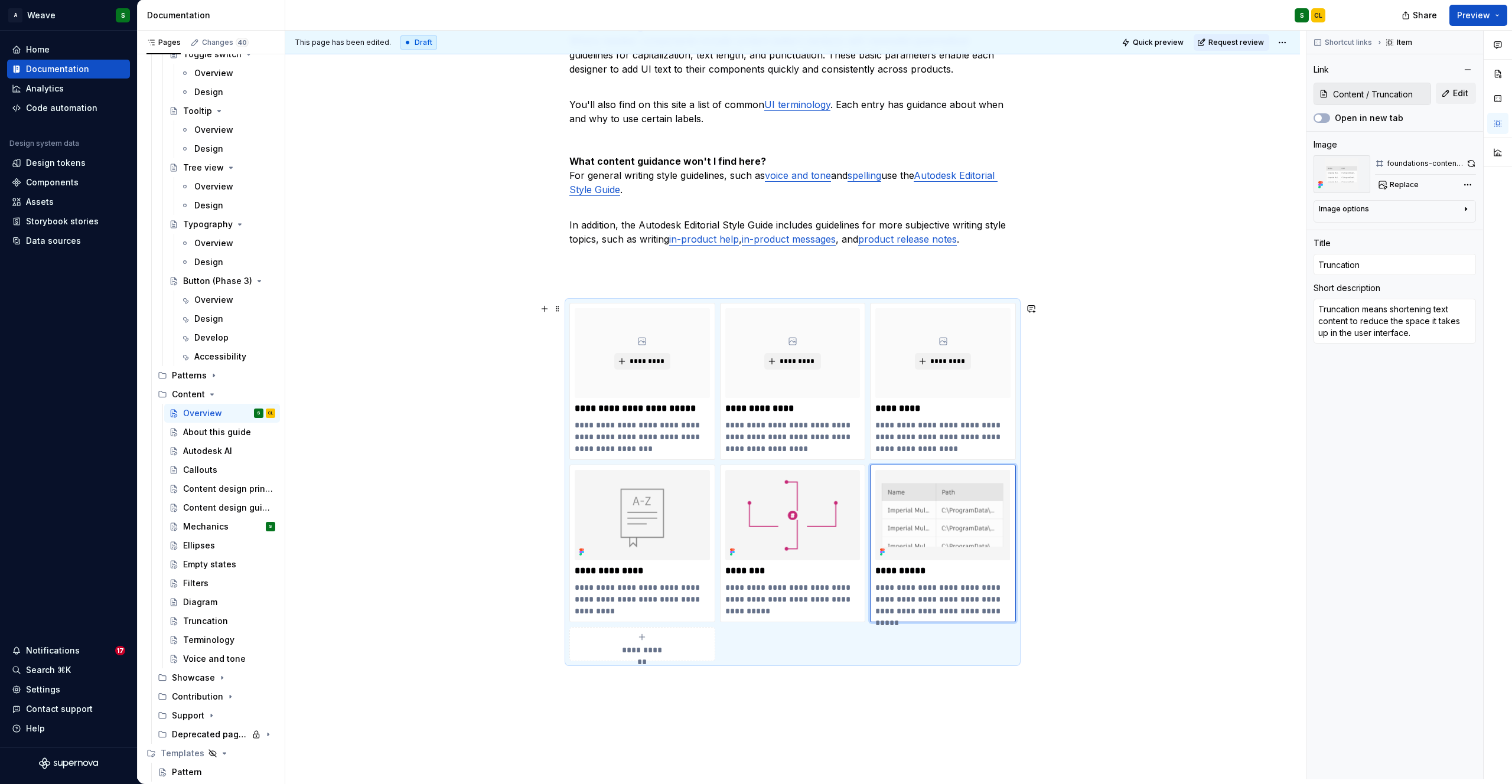
scroll to position [371, 0]
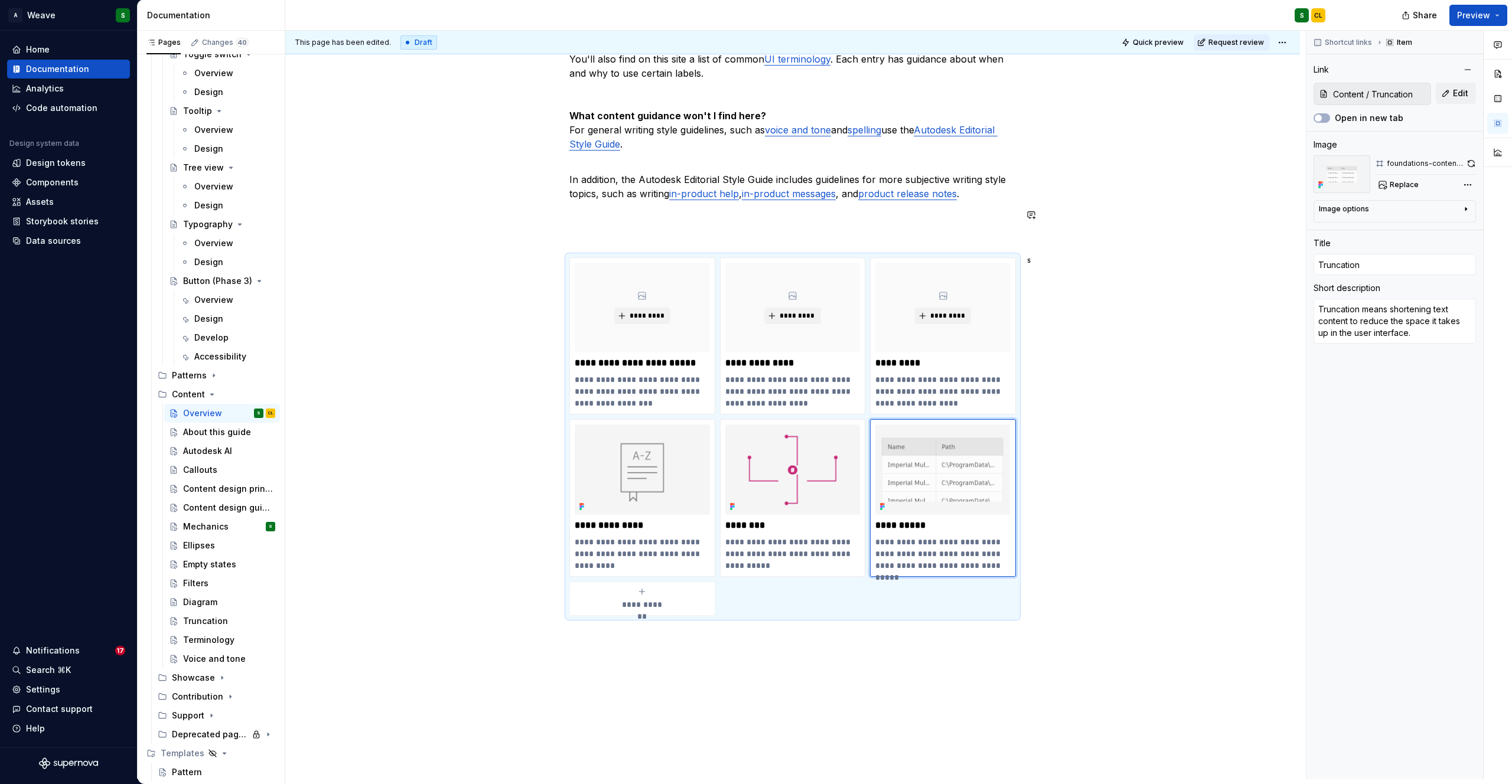
click at [616, 227] on div "User interface content is a cornerstone of our products. Our word choices affec…" at bounding box center [793, 249] width 446 height 790
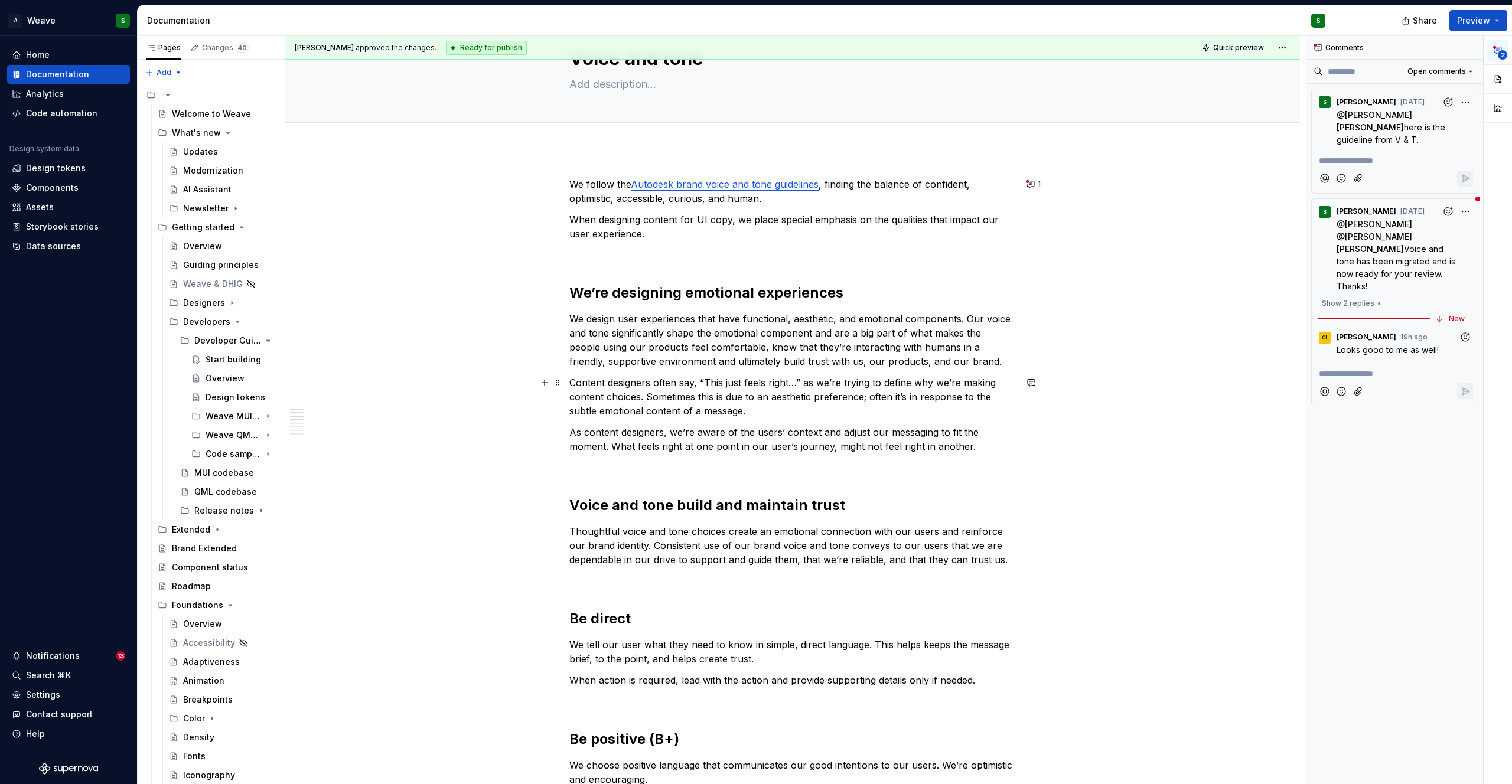
scroll to position [52, 0]
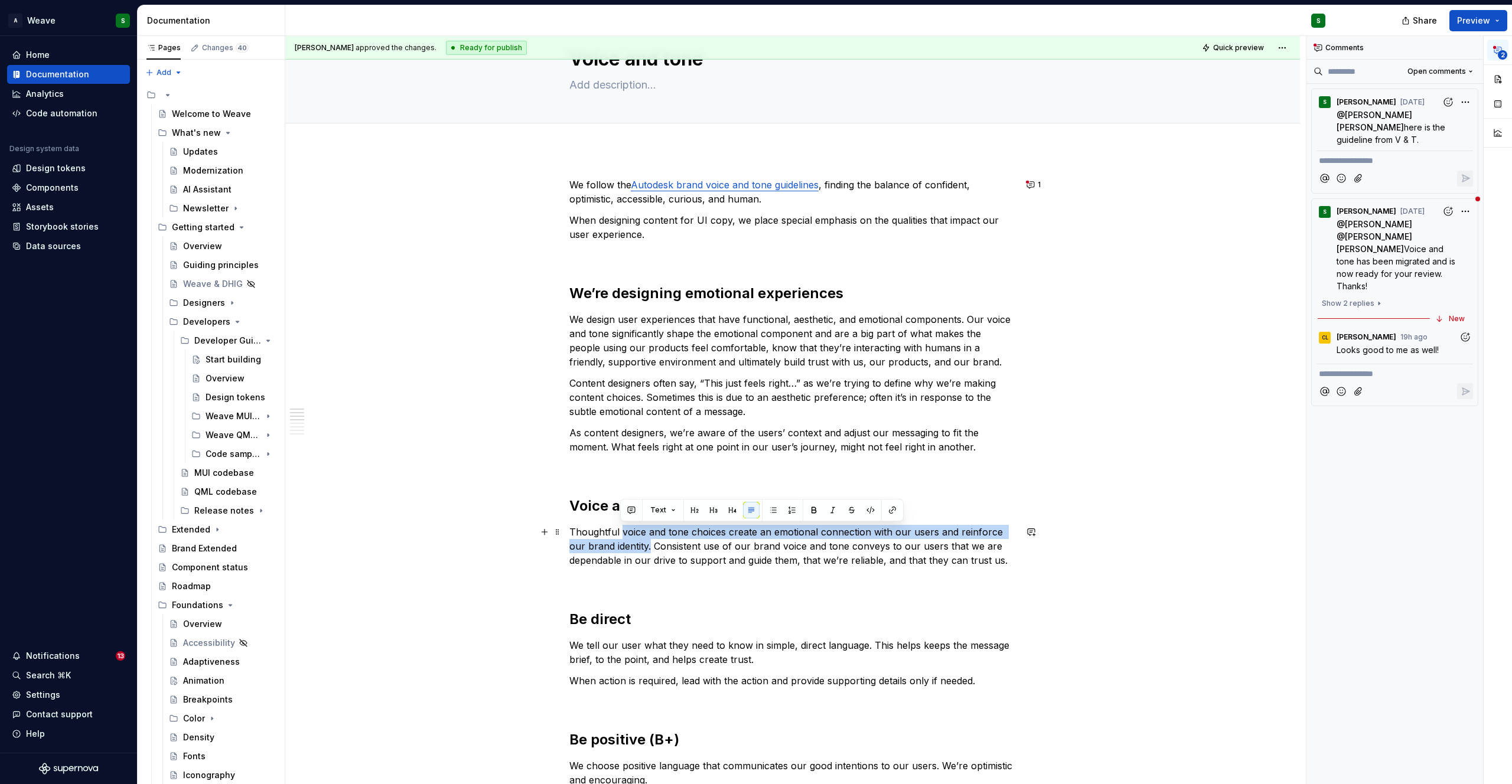
drag, startPoint x: 622, startPoint y: 532, endPoint x: 633, endPoint y: 545, distance: 17.0
click at [633, 545] on p "Thoughtful voice and tone choices create an emotional connection with our users…" at bounding box center [793, 546] width 446 height 42
copy p "voice and tone choices create an emotional connection with our users and reinfo…"
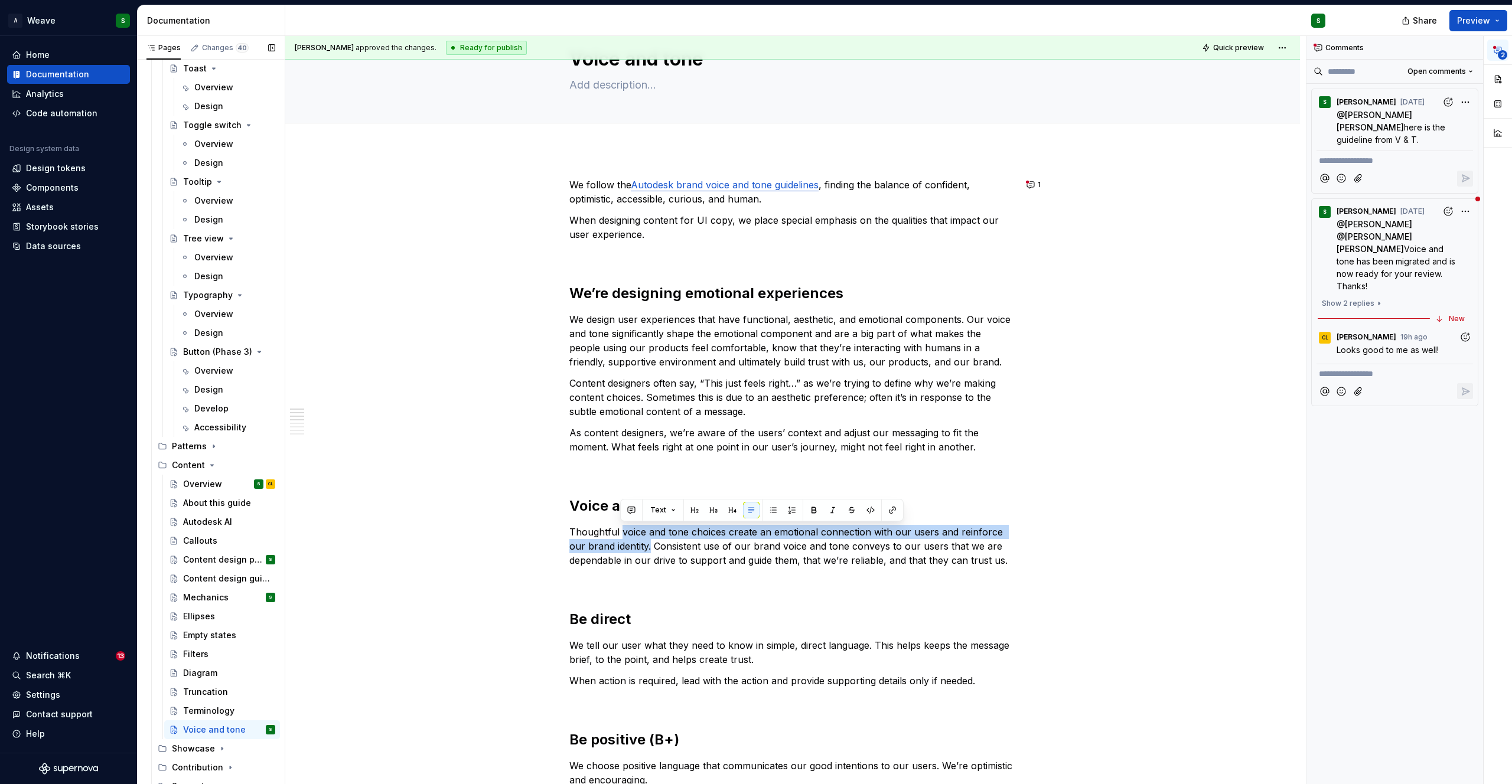
scroll to position [3398, 0]
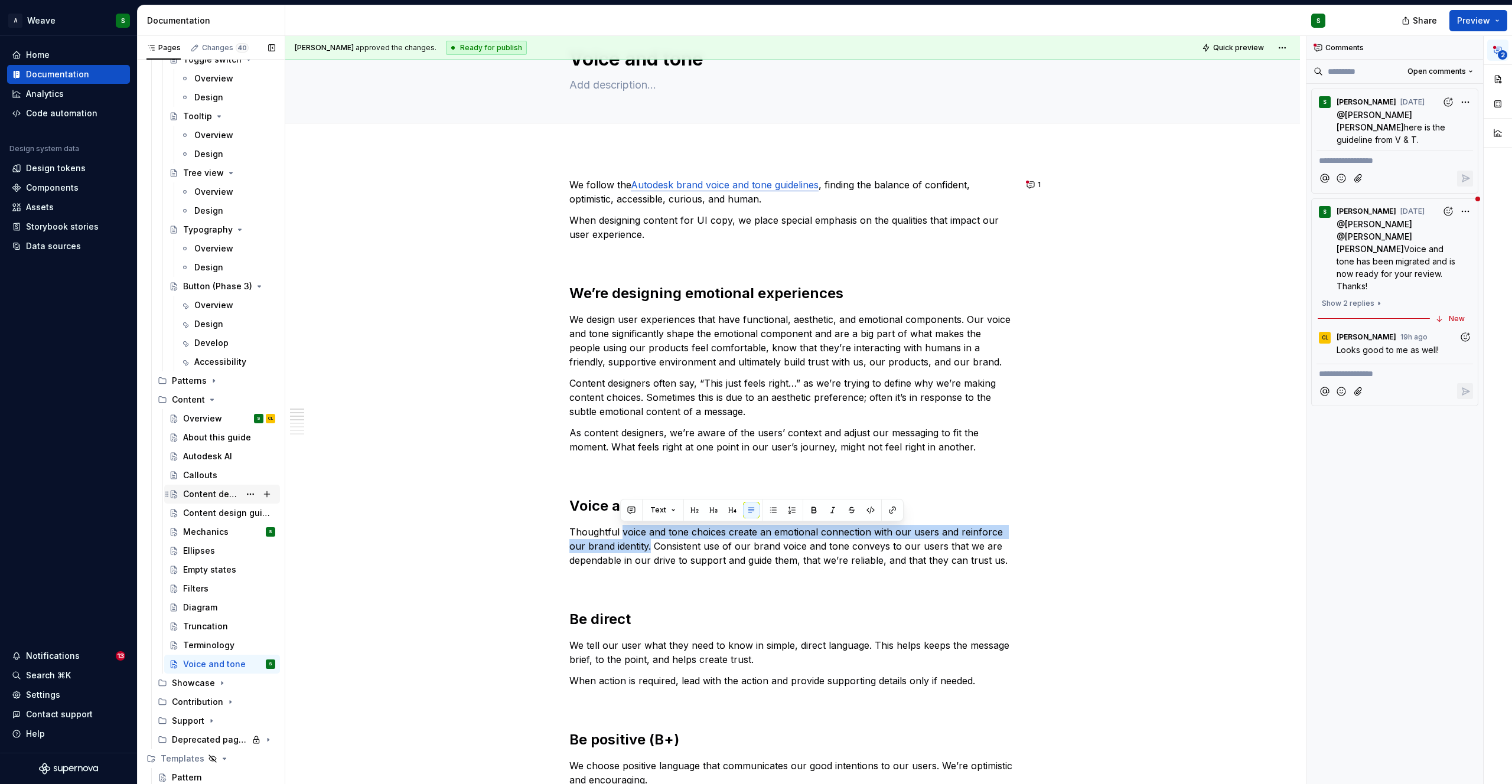
click at [218, 499] on div "Content design principles" at bounding box center [211, 494] width 57 height 12
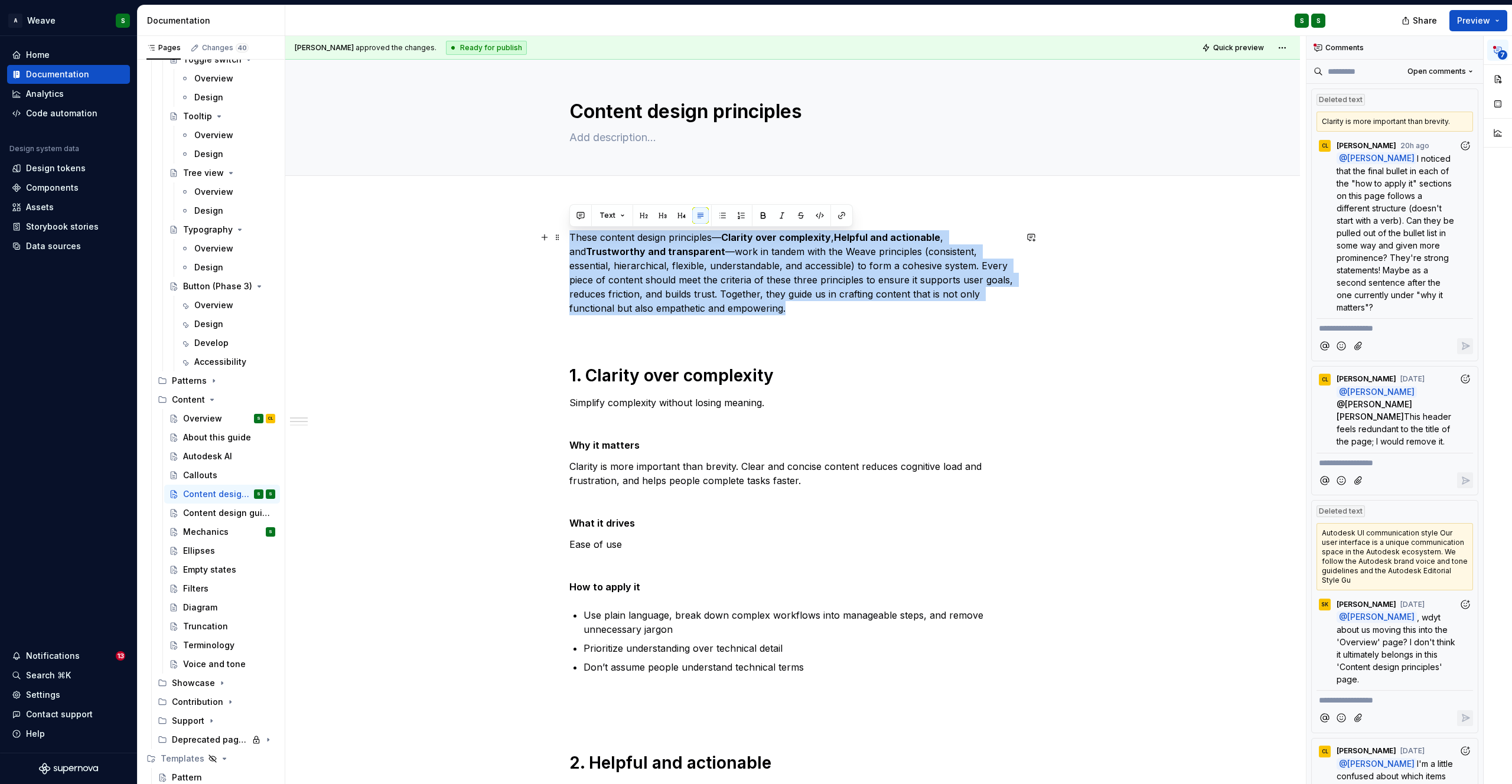
drag, startPoint x: 569, startPoint y: 236, endPoint x: 728, endPoint y: 310, distance: 175.4
click at [728, 310] on p "These content design principles— Clarity over complexity , Helpful and actionab…" at bounding box center [793, 273] width 446 height 85
copy p "These content design principles— Clarity over complexity , Helpful and actionab…"
click at [792, 254] on p "These content design principles— Clarity over complexity , Helpful and actionab…" at bounding box center [793, 273] width 446 height 85
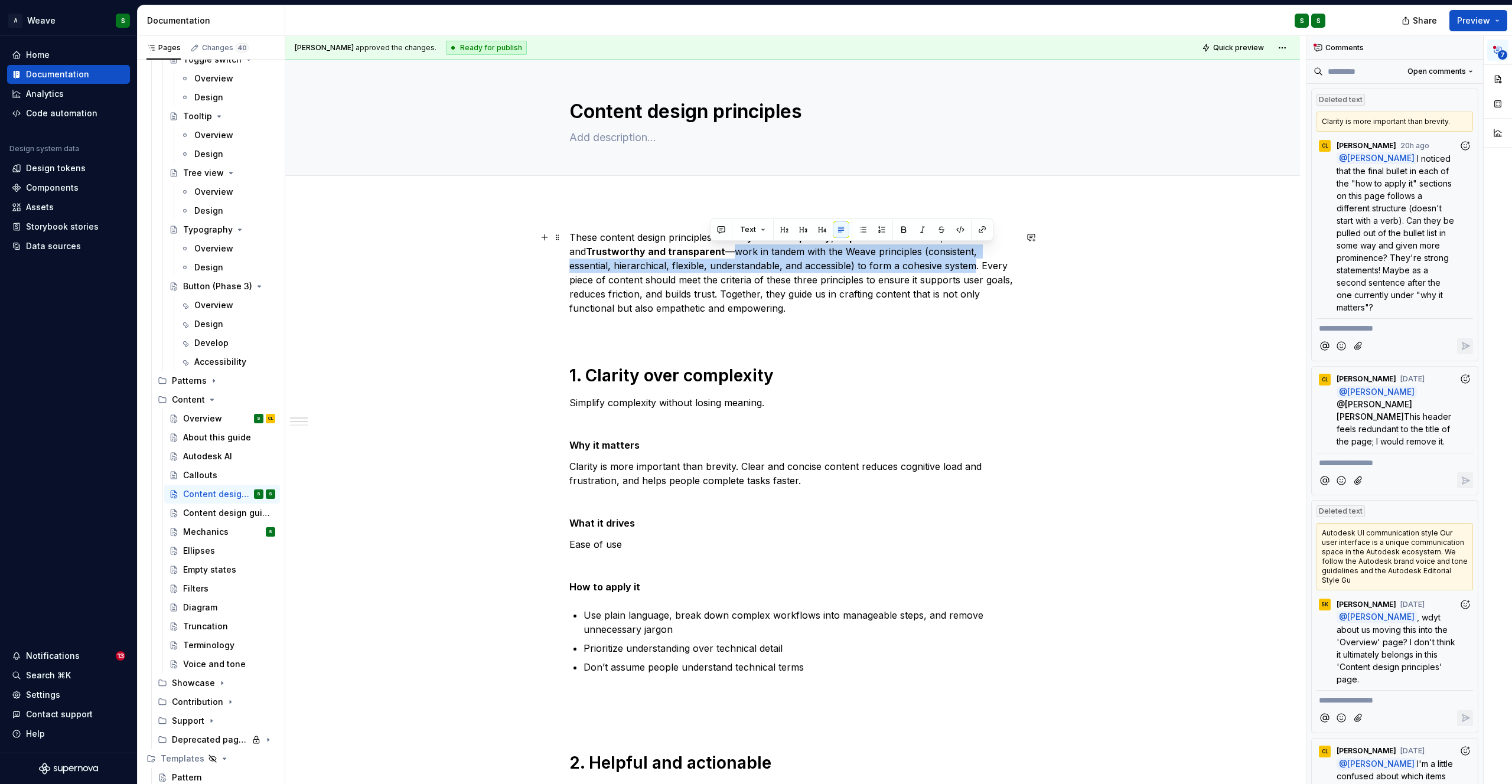
drag, startPoint x: 730, startPoint y: 254, endPoint x: 931, endPoint y: 266, distance: 201.4
click at [931, 266] on p "These content design principles— Clarity over complexity , Helpful and actionab…" at bounding box center [793, 273] width 446 height 85
copy p "work in tandem with the Weave principles (consistent, essential, hierarchical, …"
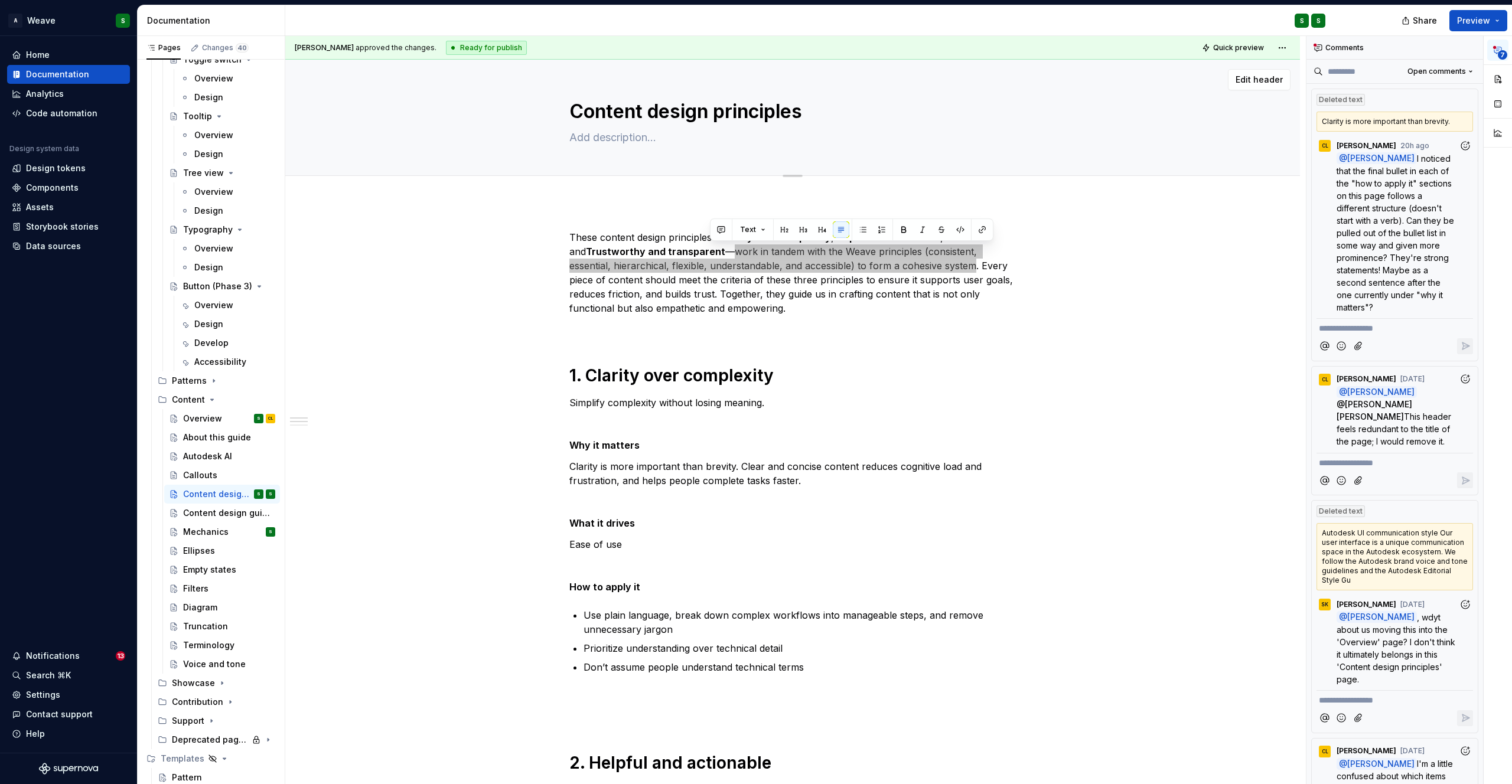
type textarea "*"
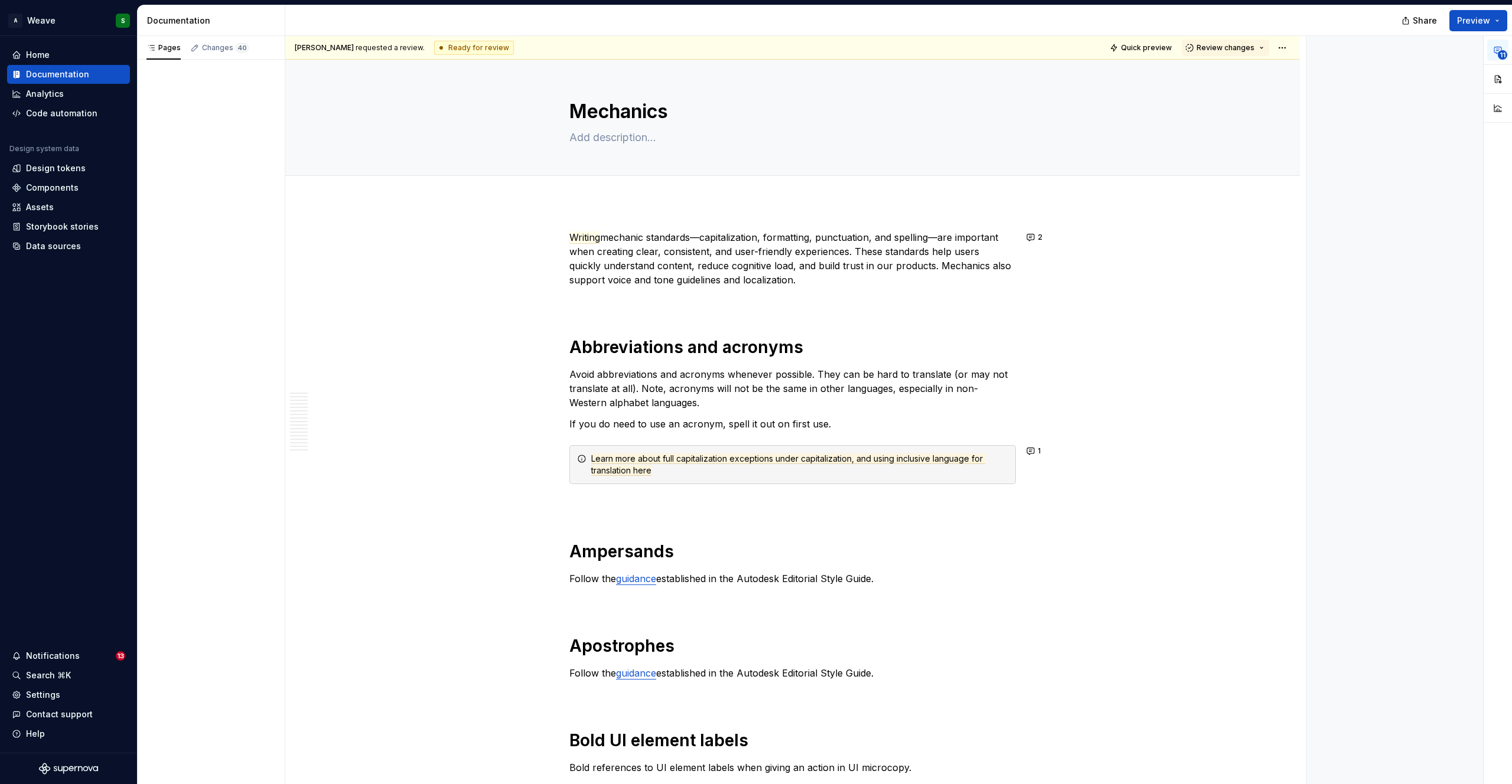
type textarea "*"
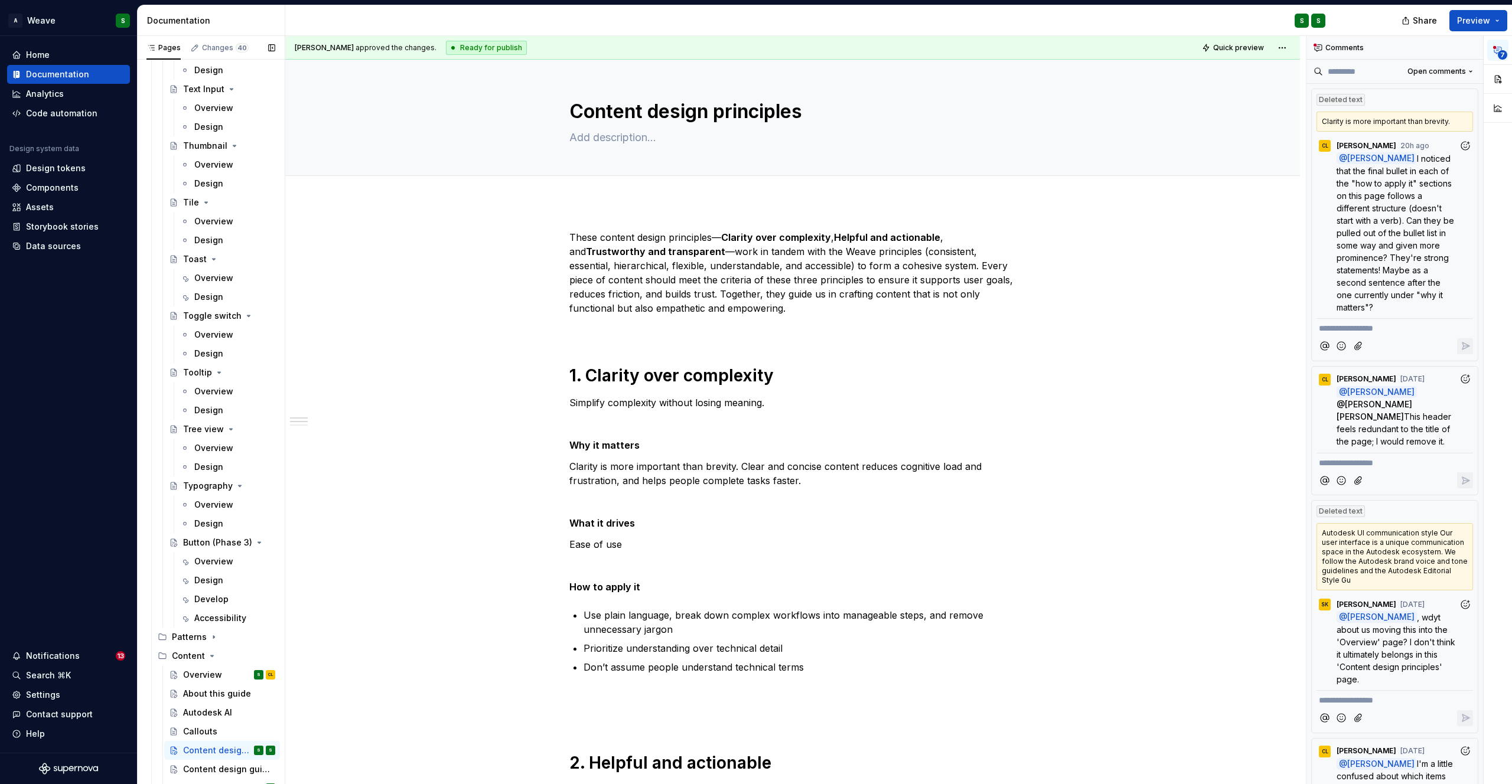
scroll to position [3398, 0]
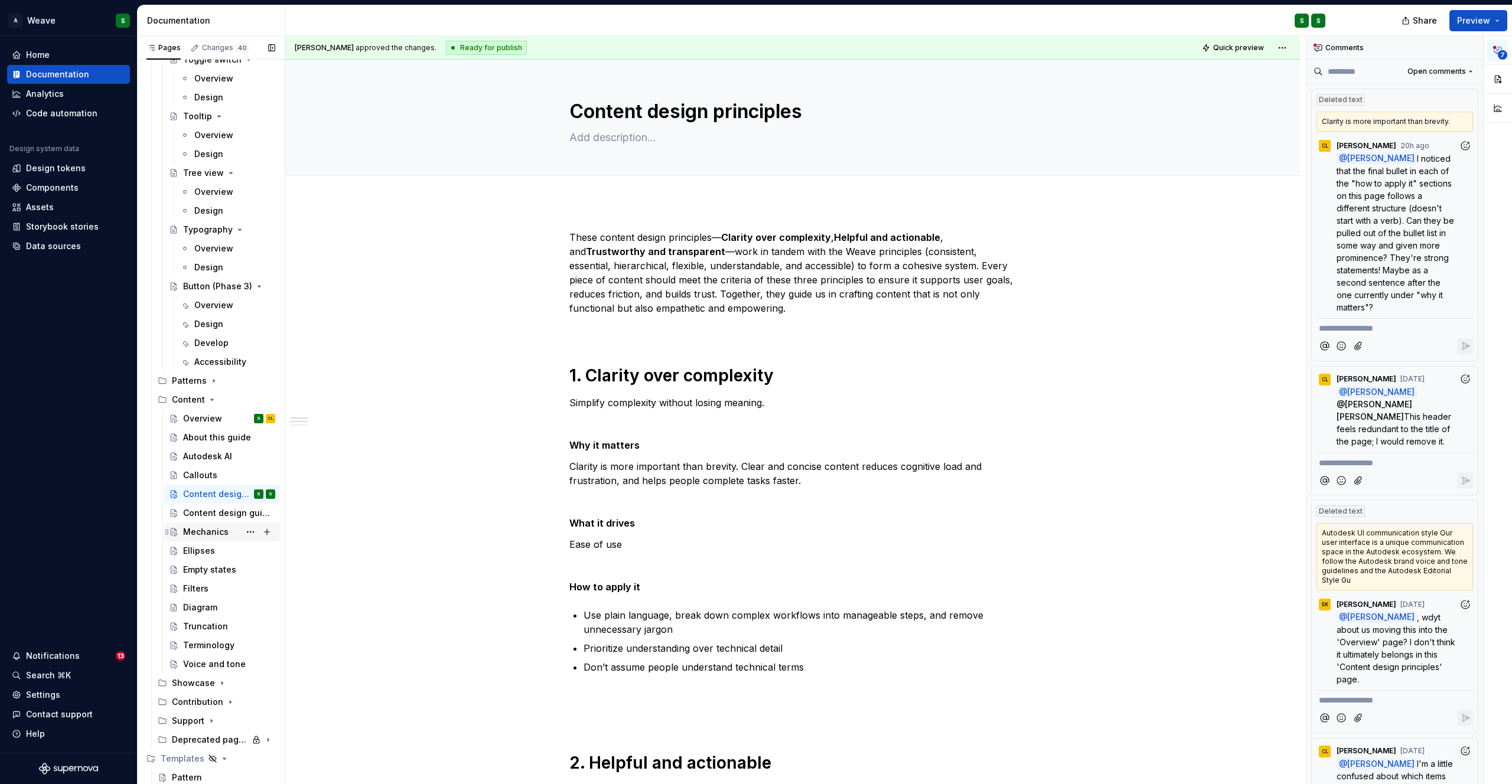
click at [203, 536] on div "Mechanics" at bounding box center [205, 532] width 45 height 12
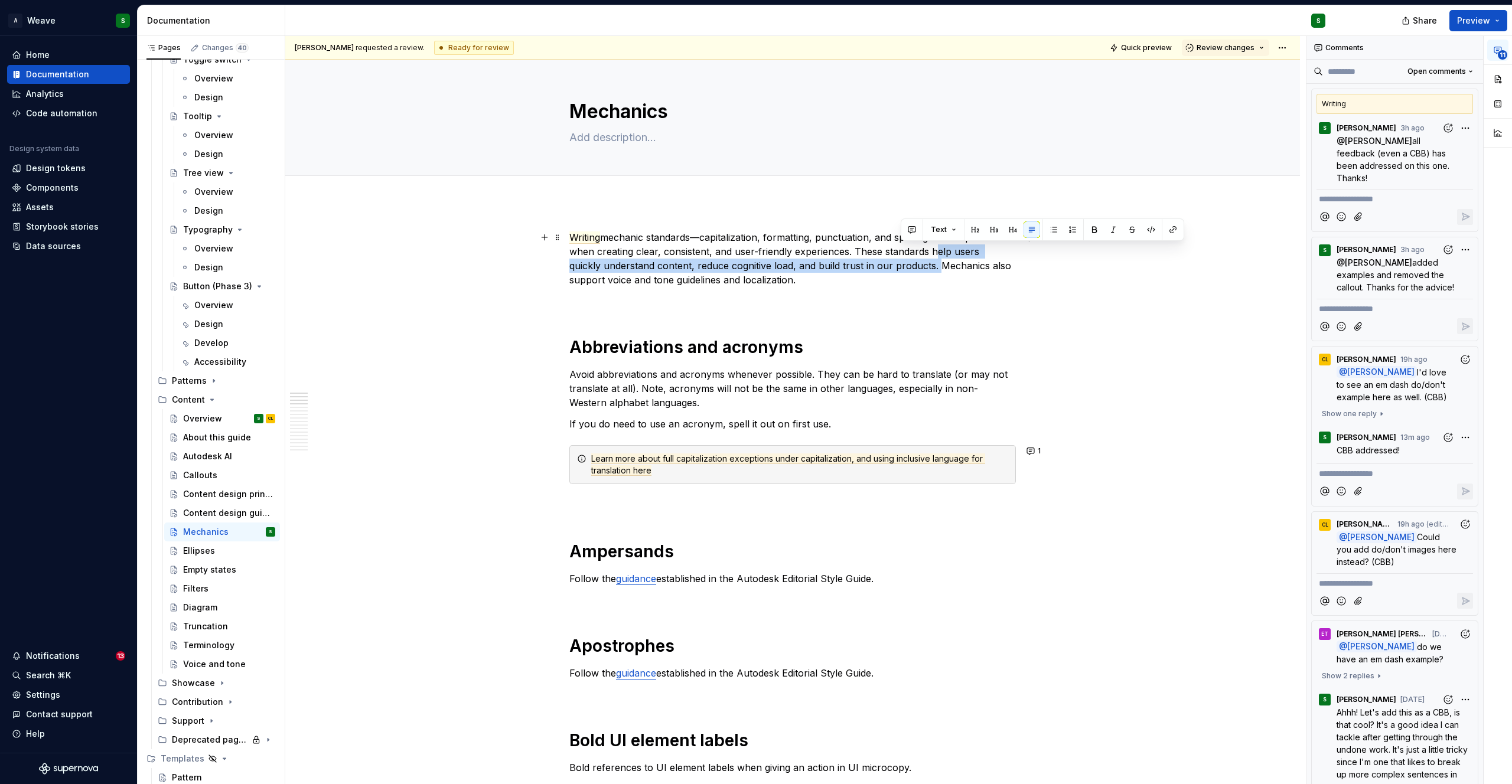
drag, startPoint x: 931, startPoint y: 250, endPoint x: 901, endPoint y: 270, distance: 36.1
click at [901, 270] on p "Writing mechanic standards—capitalization, formatting, punctuation, and spellin…" at bounding box center [793, 259] width 446 height 57
copy p "help users quickly understand content, reduce cognitive load, and build trust i…"
click at [806, 261] on p "Writing mechanic standards—capitalization, formatting, punctuation, and spellin…" at bounding box center [793, 259] width 446 height 57
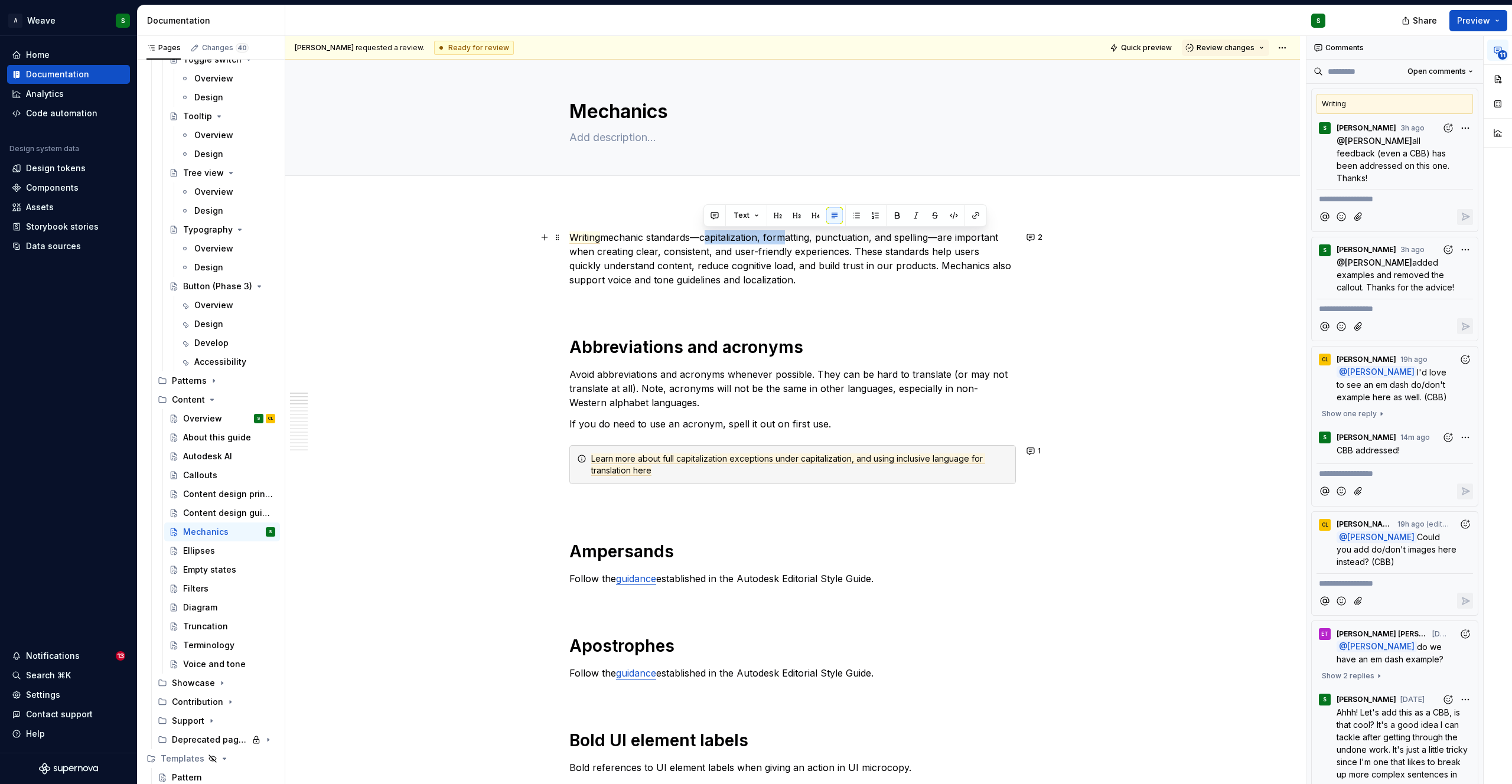
drag, startPoint x: 702, startPoint y: 237, endPoint x: 779, endPoint y: 232, distance: 77.2
click at [779, 232] on p "Writing mechanic standards—capitalization, formatting, punctuation, and spellin…" at bounding box center [793, 259] width 446 height 57
click at [575, 238] on span "Writing" at bounding box center [585, 238] width 30 height 13
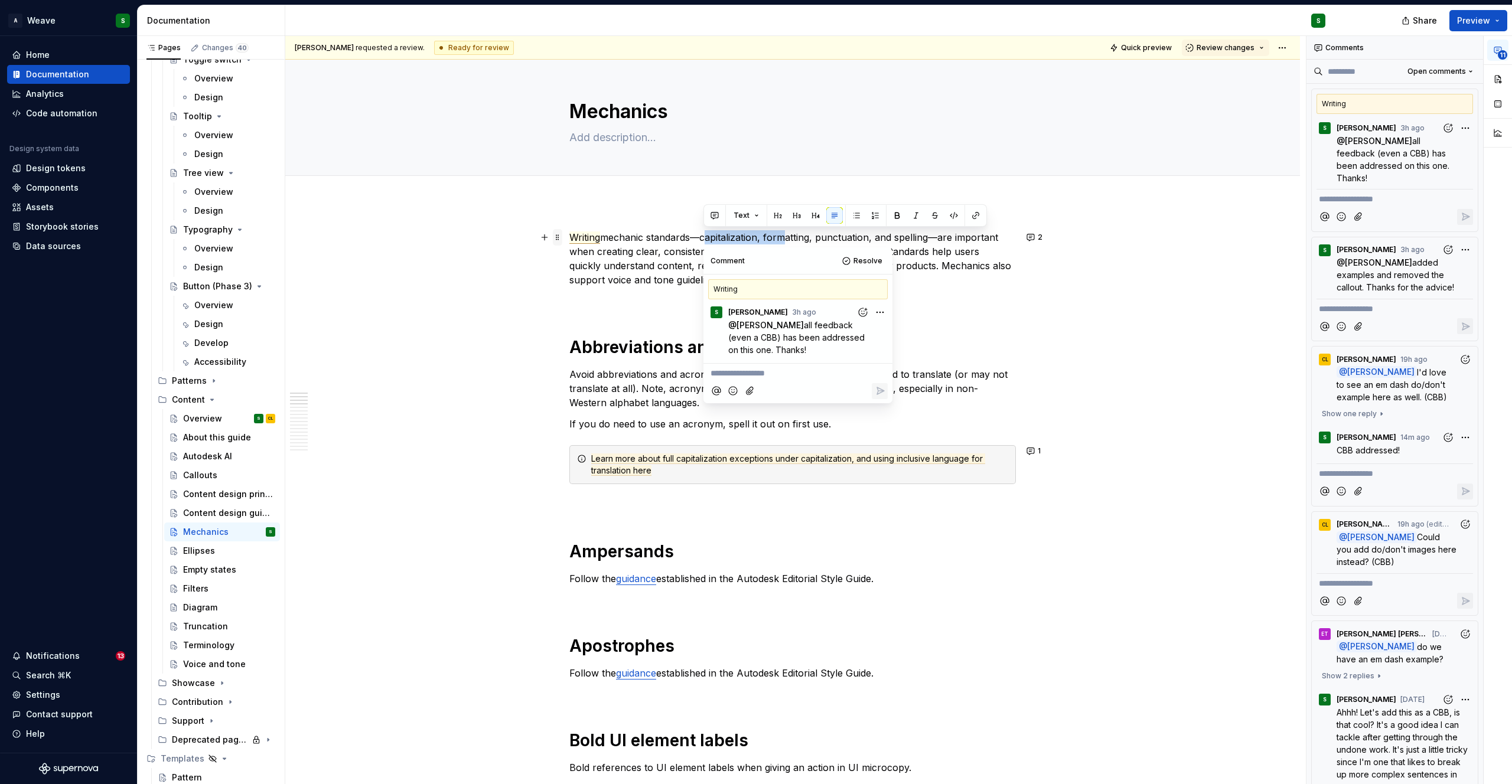
click at [558, 237] on span at bounding box center [557, 237] width 9 height 16
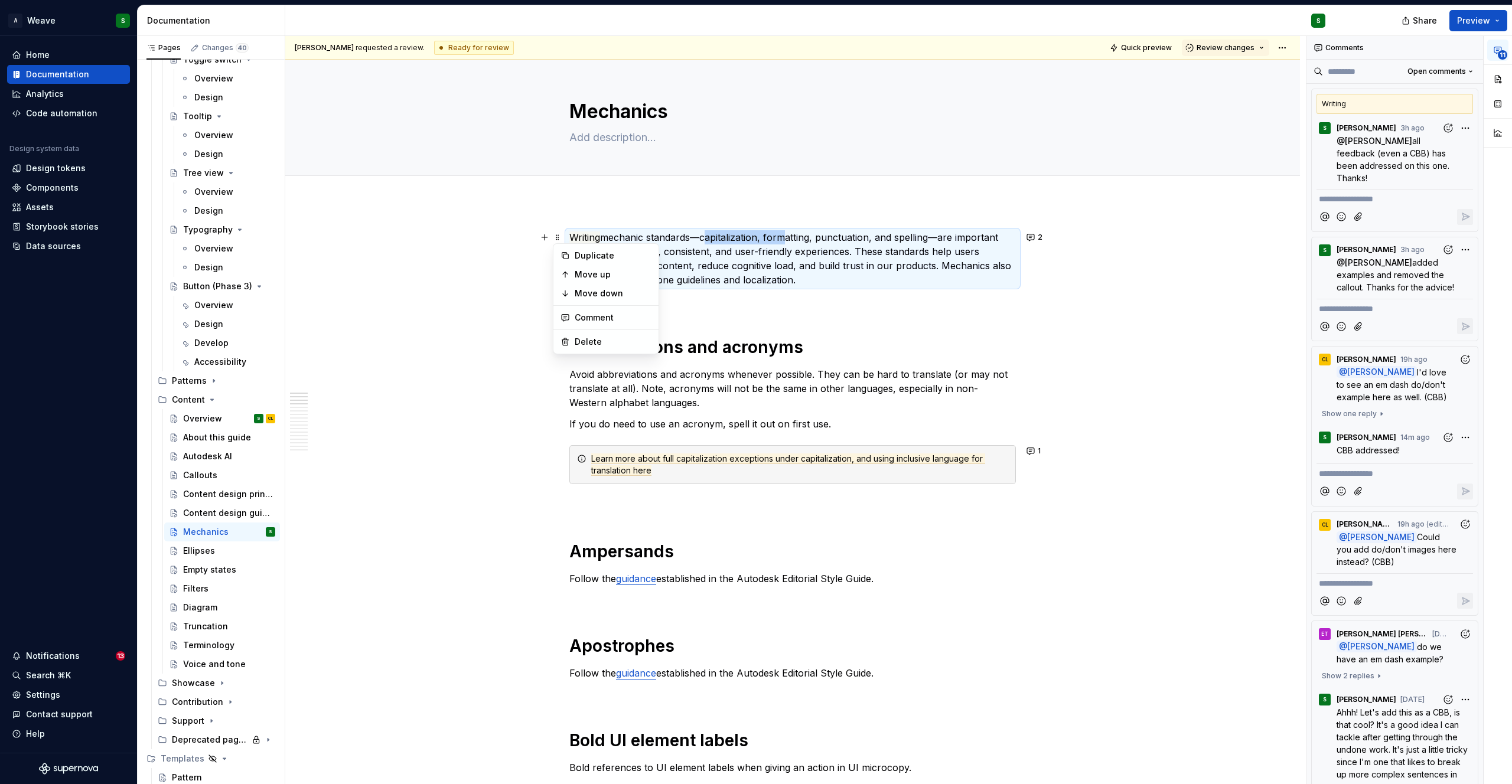
click at [570, 236] on p "Writing mechanic standards—capitalization, formatting, punctuation, and spellin…" at bounding box center [793, 259] width 446 height 57
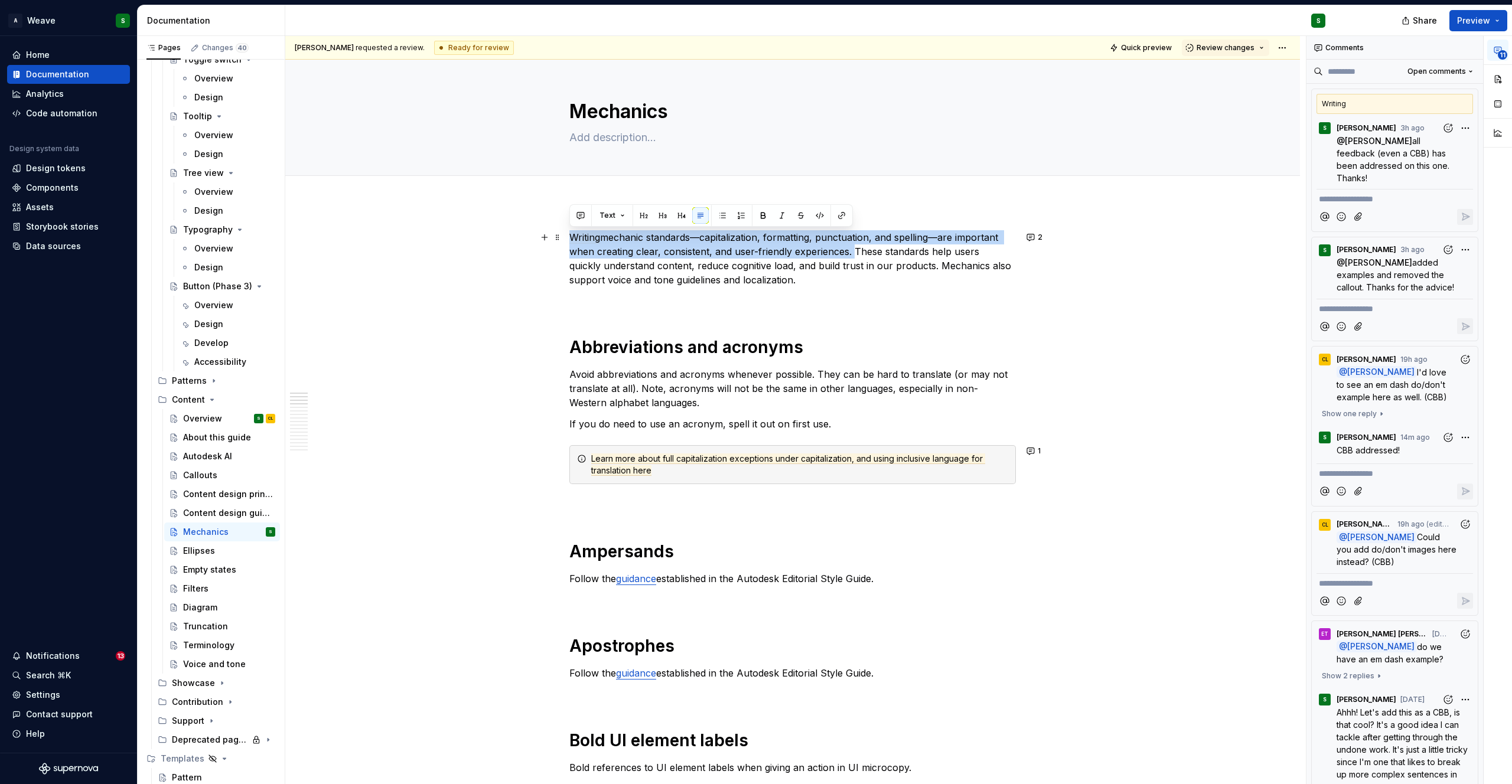
drag, startPoint x: 570, startPoint y: 236, endPoint x: 851, endPoint y: 251, distance: 281.4
click at [851, 251] on p "Writing mechanic standards—capitalization, formatting, punctuation, and spellin…" at bounding box center [793, 259] width 446 height 57
copy p "Writing mechanic standards—capitalization, formatting, punctuation, and spellin…"
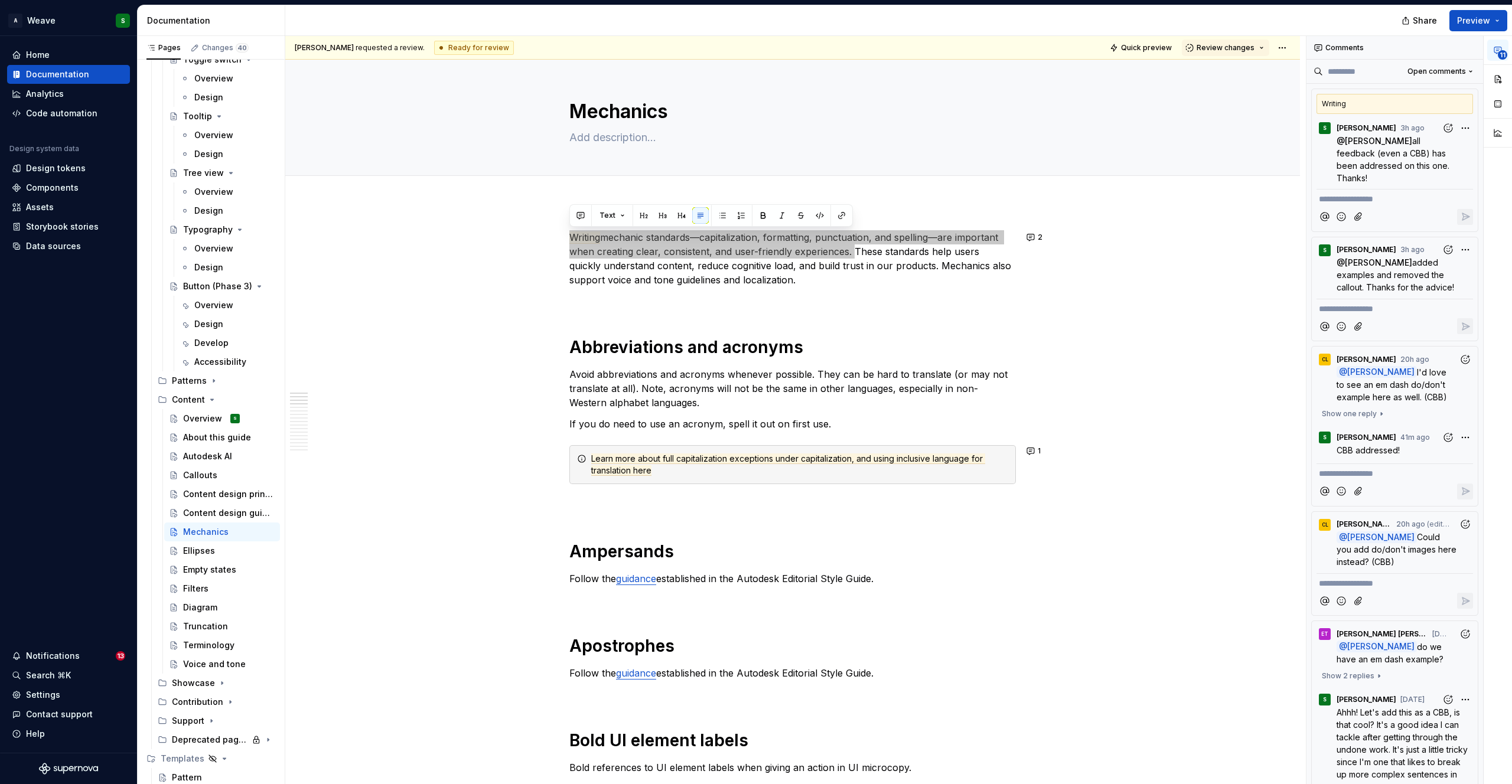
type textarea "*"
